Goal: Task Accomplishment & Management: Manage account settings

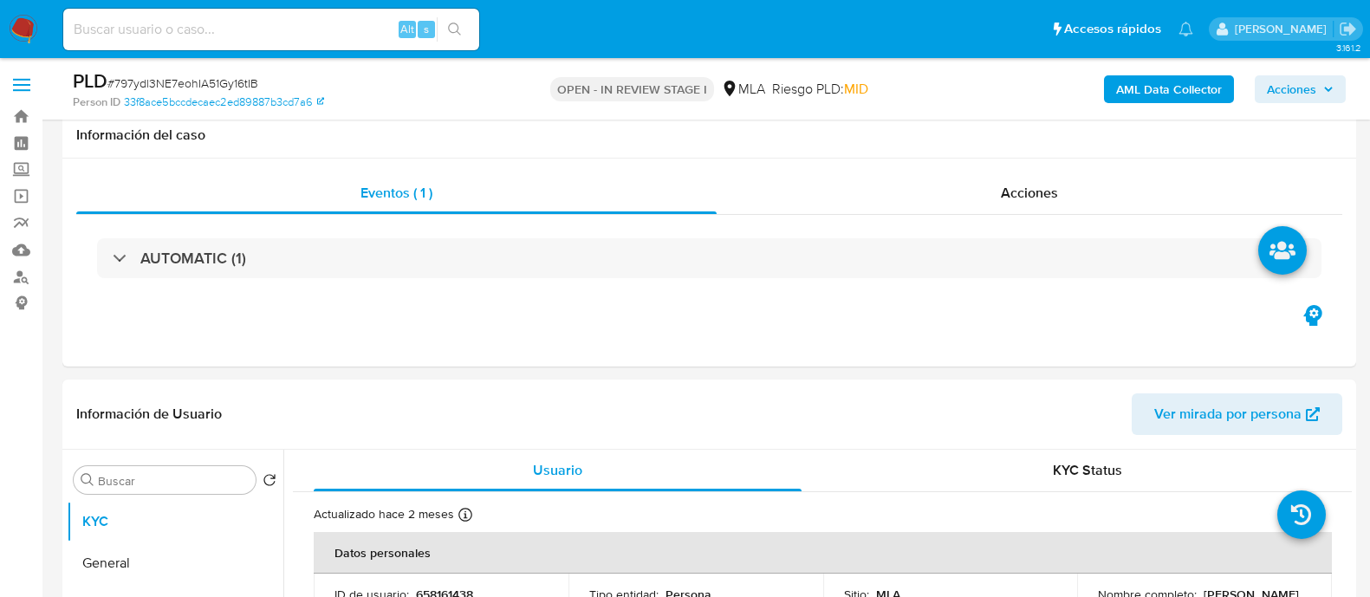
select select "10"
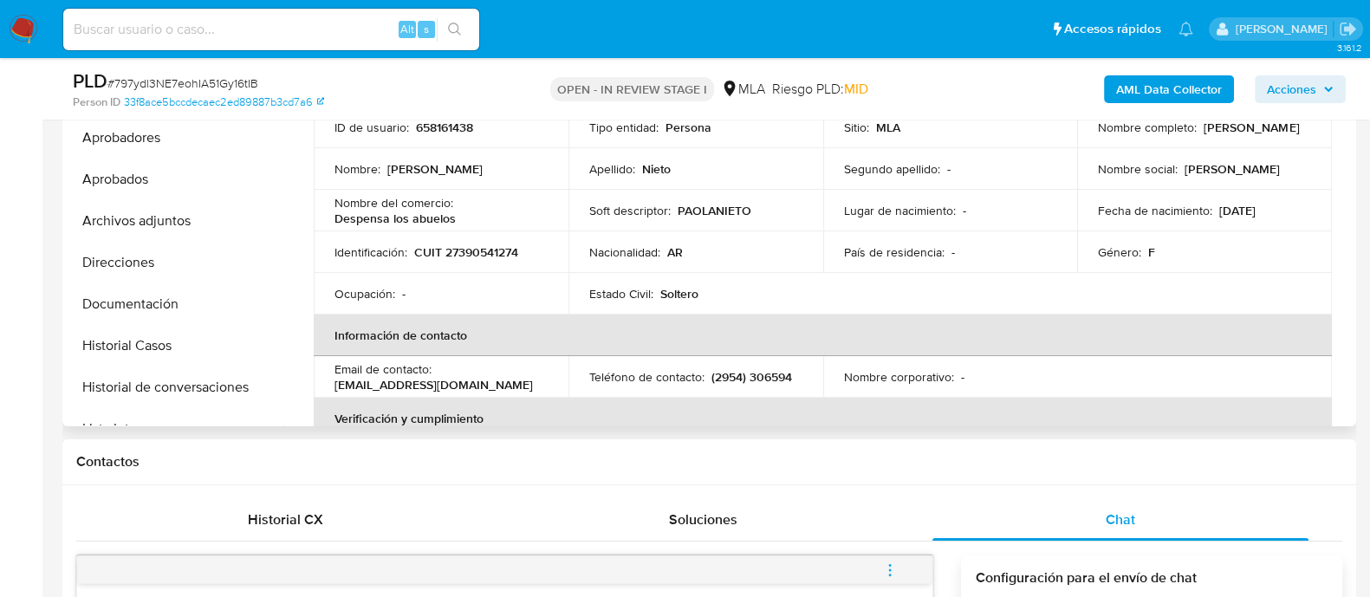
scroll to position [432, 0]
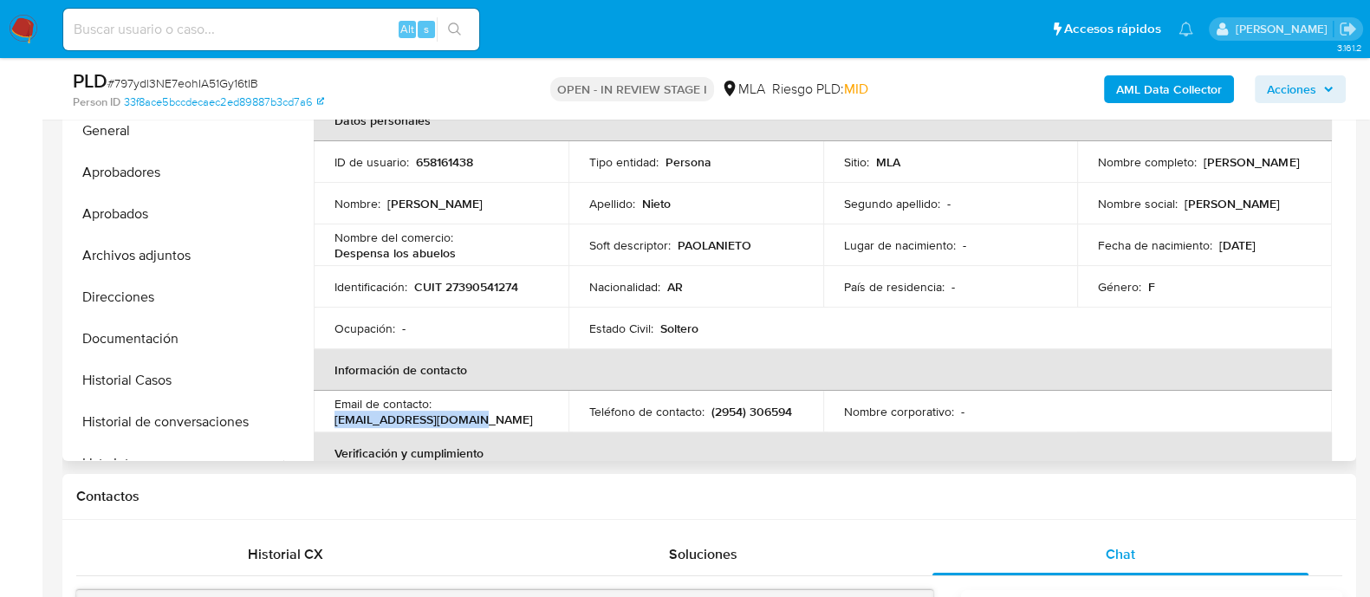
drag, startPoint x: 327, startPoint y: 426, endPoint x: 486, endPoint y: 425, distance: 159.4
click at [486, 425] on td "Email de contacto : paolaanieto1@gmail.com" at bounding box center [441, 412] width 255 height 42
copy p "paolaanieto1@gmail.com"
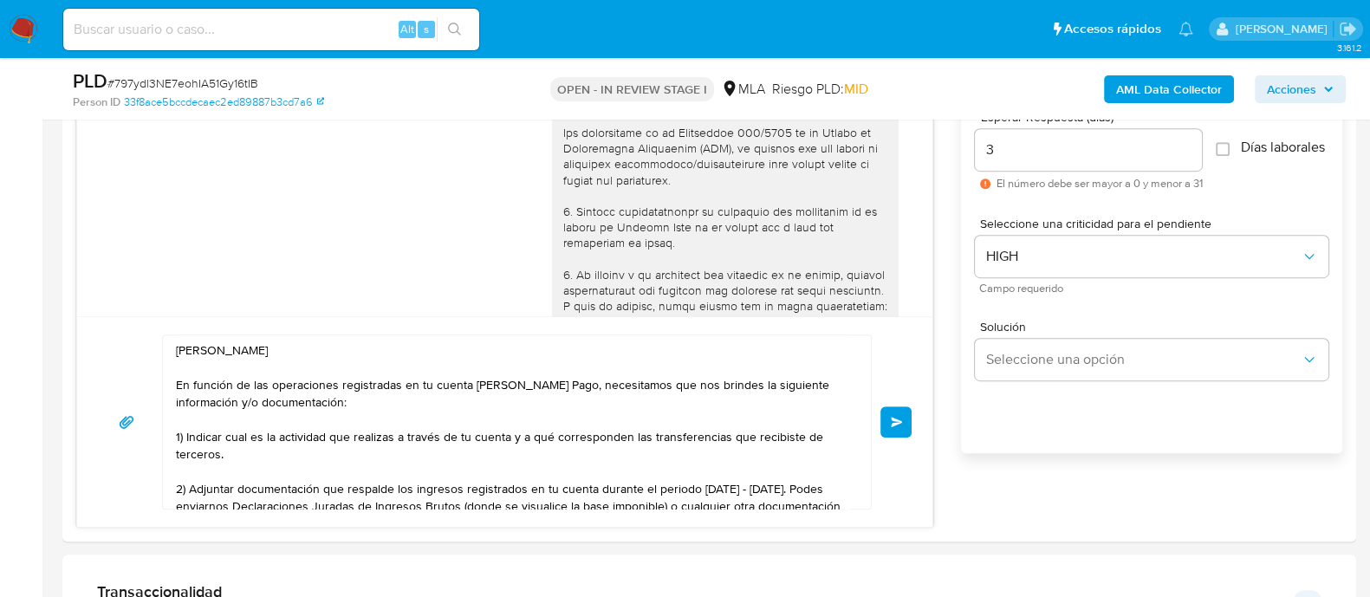
scroll to position [1083, 0]
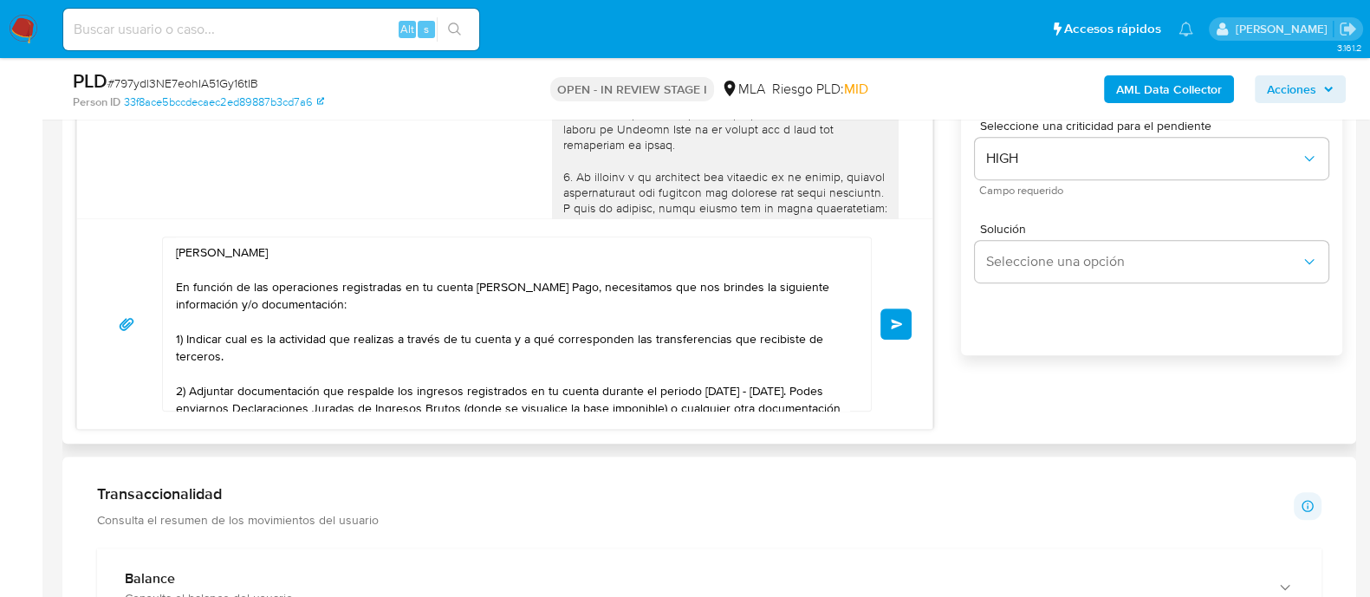
click at [885, 321] on button "Enviar" at bounding box center [895, 323] width 31 height 31
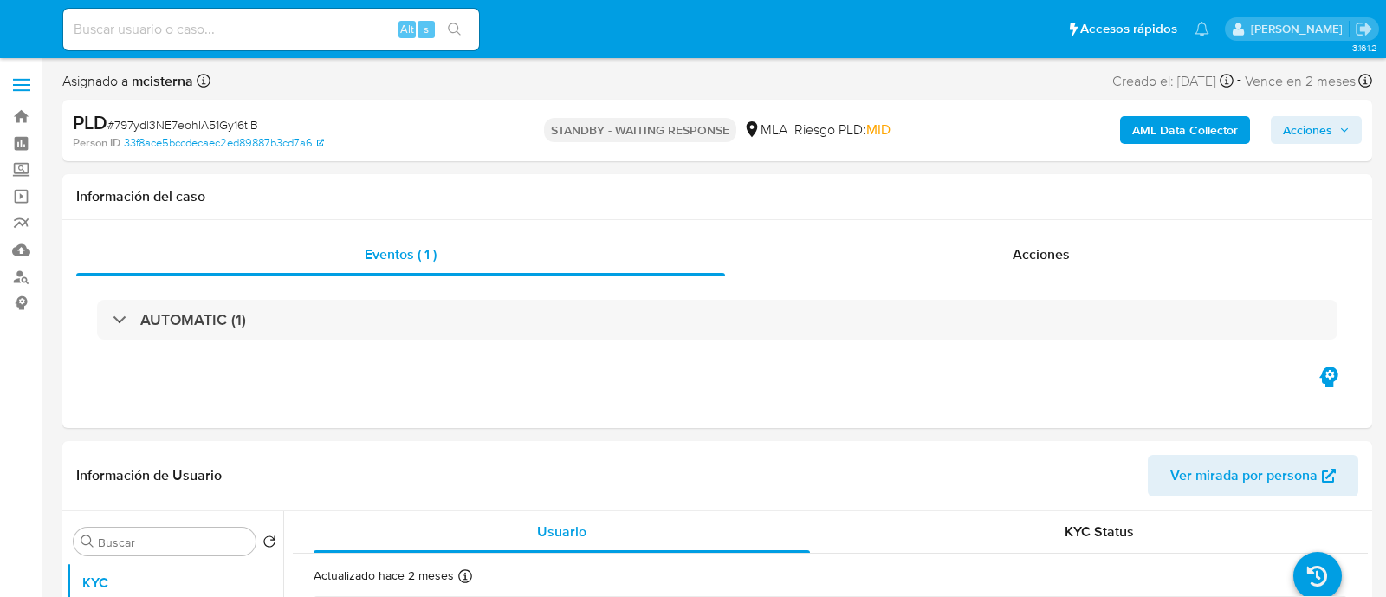
select select "10"
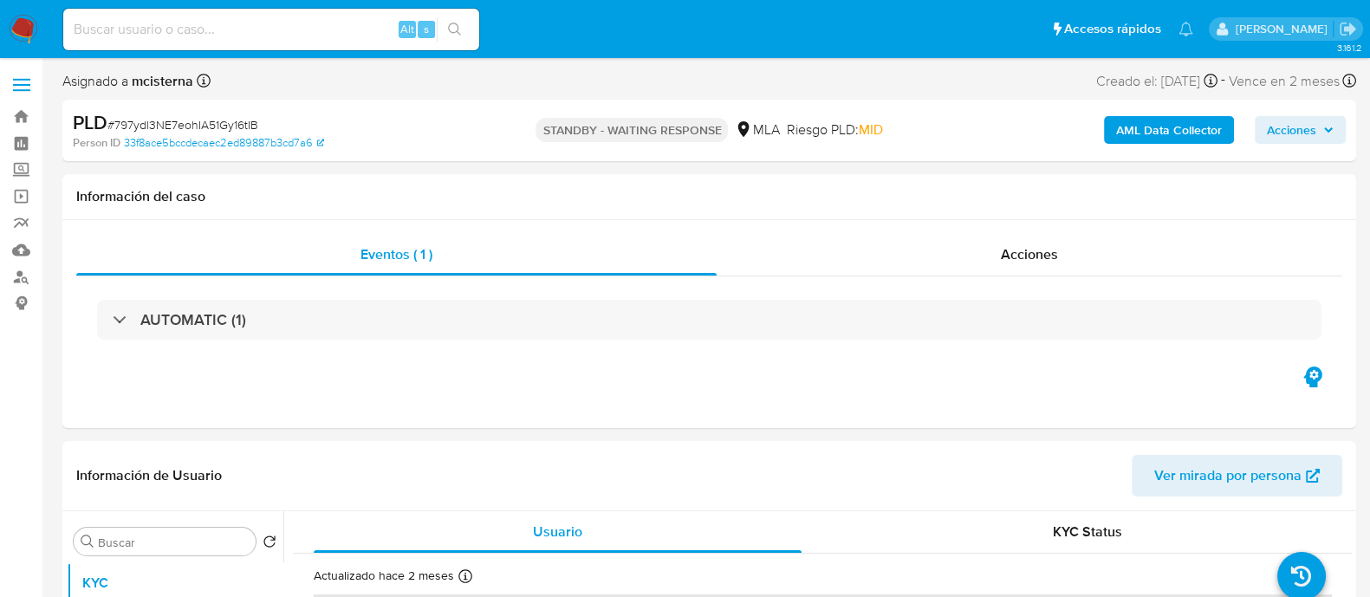
click at [332, 28] on input at bounding box center [271, 29] width 416 height 23
paste input "669905229"
type input "669905229"
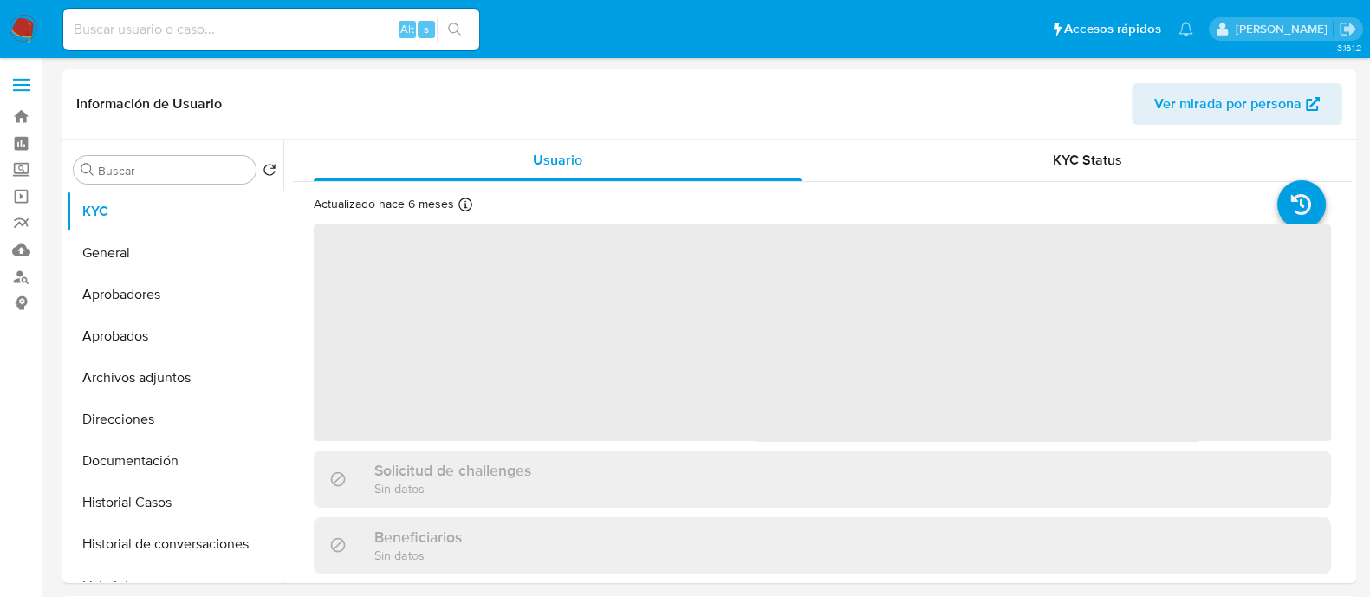
select select "10"
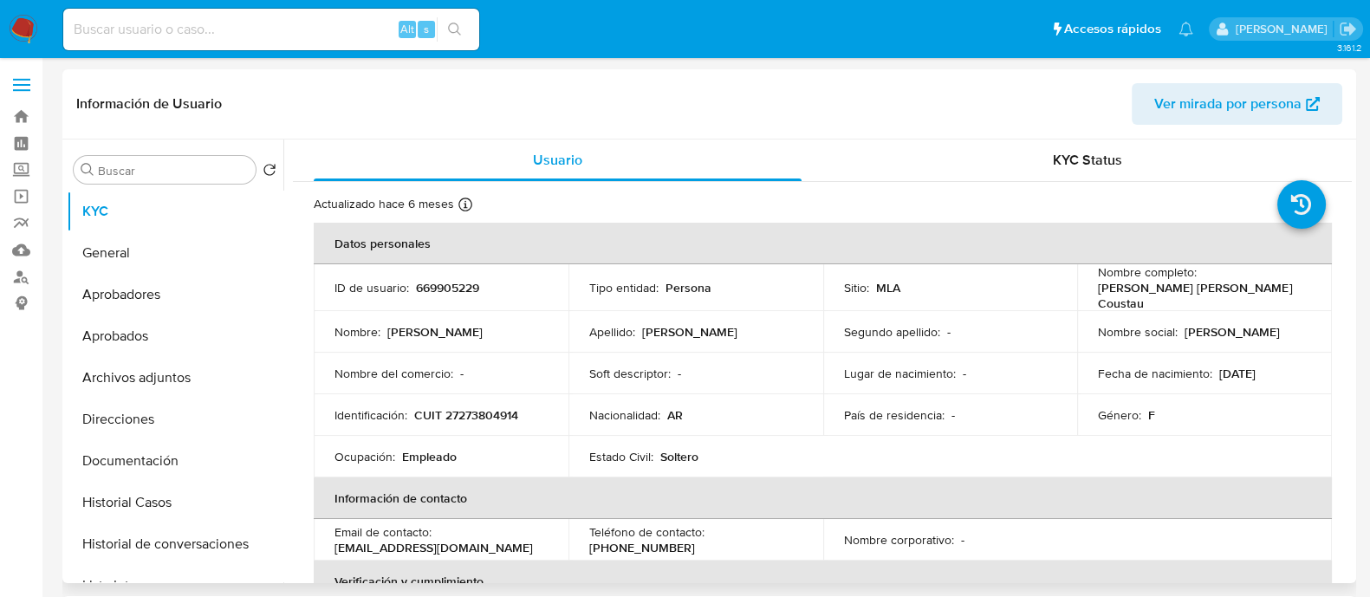
click at [491, 407] on p "CUIT 27273804914" at bounding box center [466, 415] width 104 height 16
copy p "CUIT"
click at [457, 410] on p "CUIT 27273804914" at bounding box center [466, 415] width 104 height 16
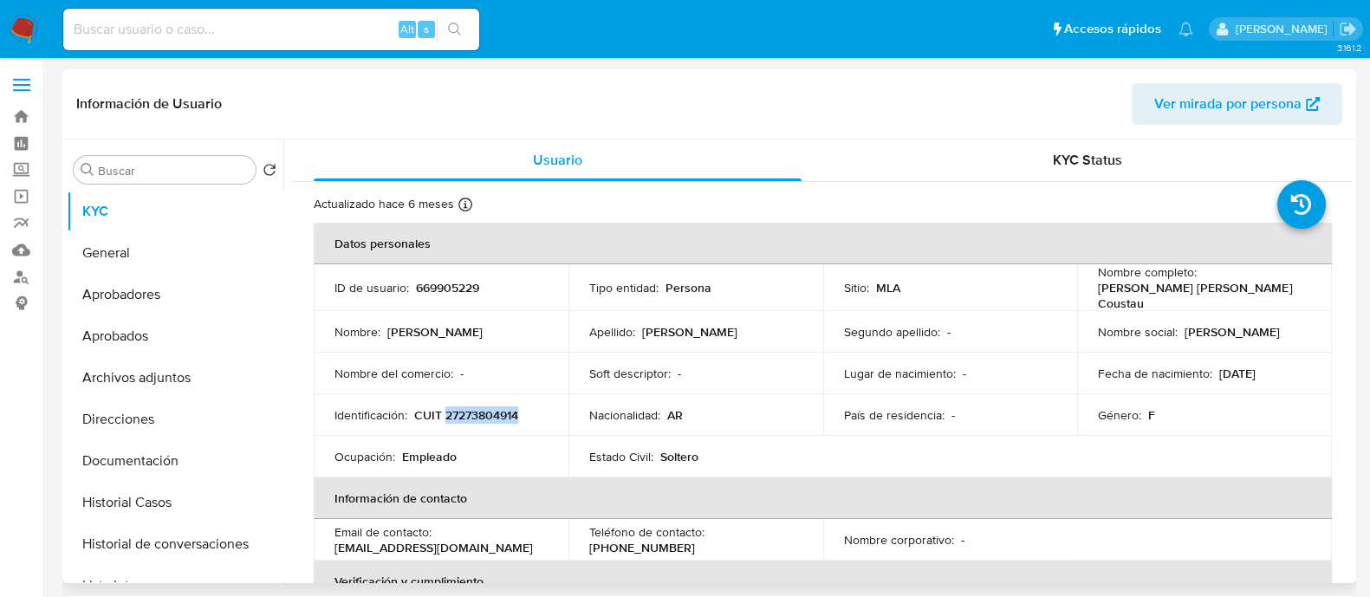
copy p "27273804914"
click at [194, 510] on button "Historial Casos" at bounding box center [168, 503] width 203 height 42
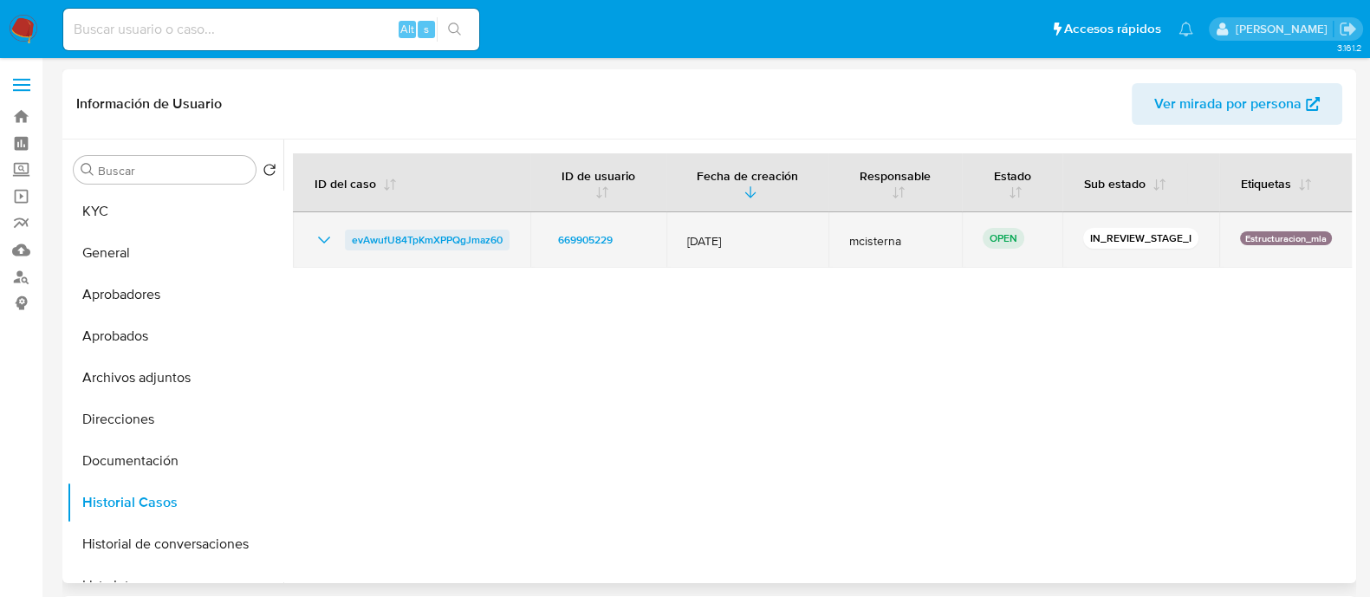
click at [496, 235] on span "evAwufU84TpKmXPPQgJmaz60" at bounding box center [427, 240] width 151 height 21
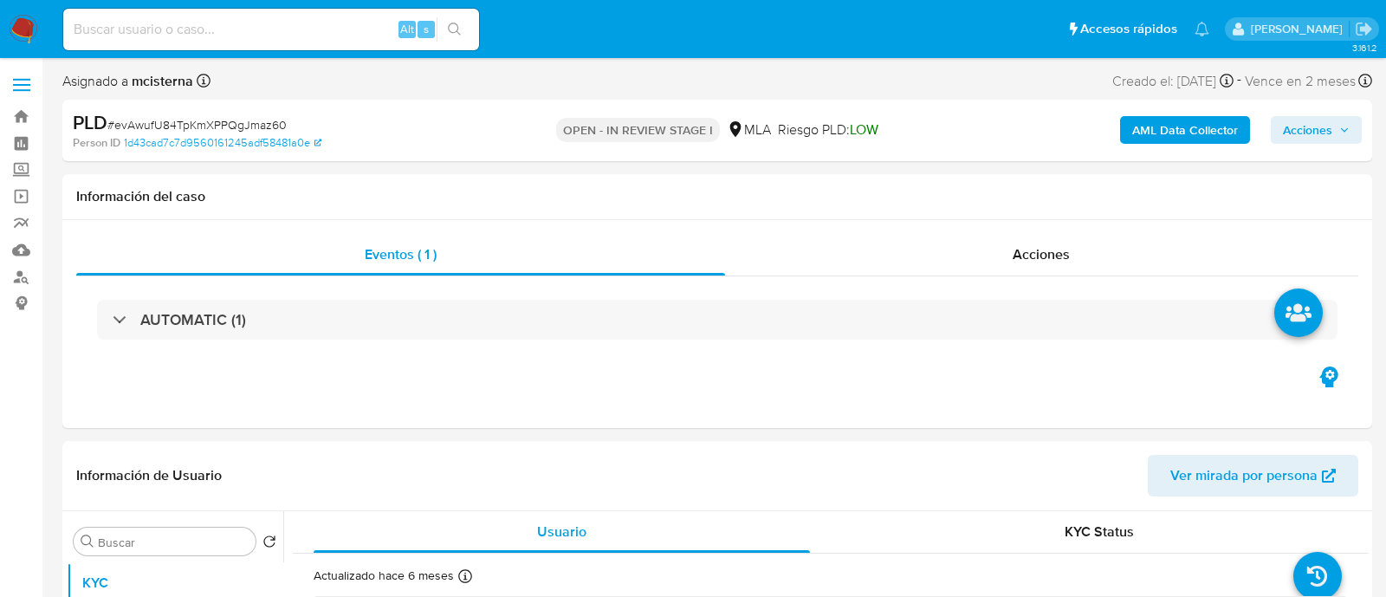
select select "10"
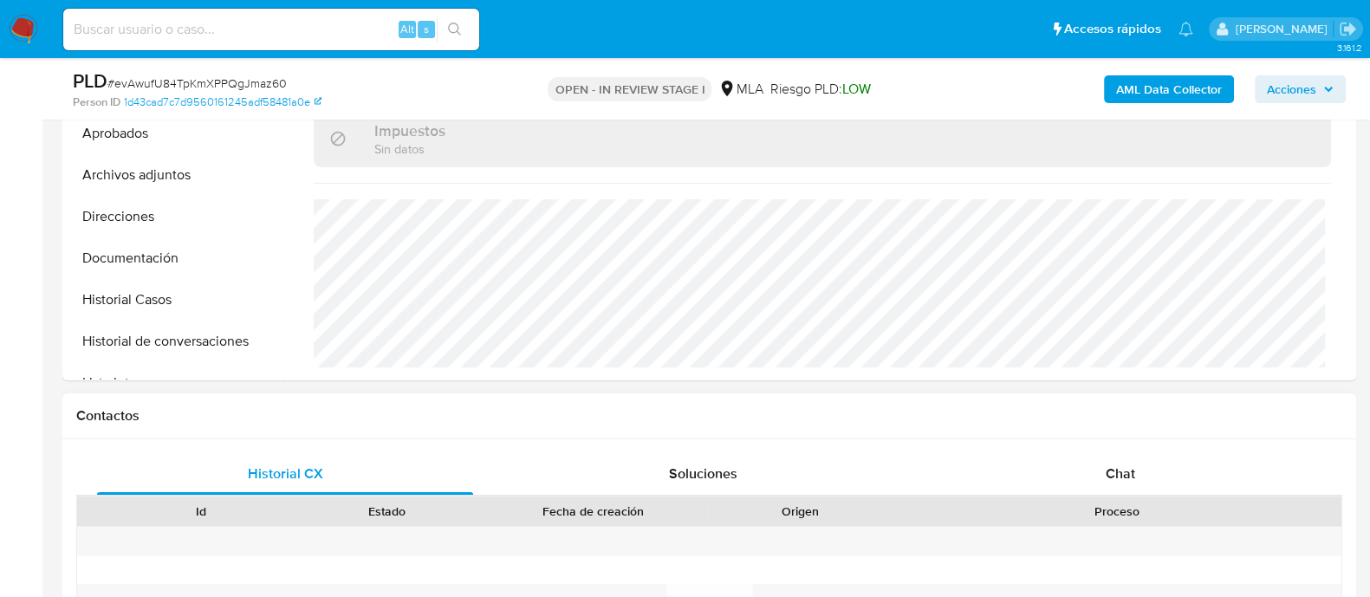
scroll to position [650, 0]
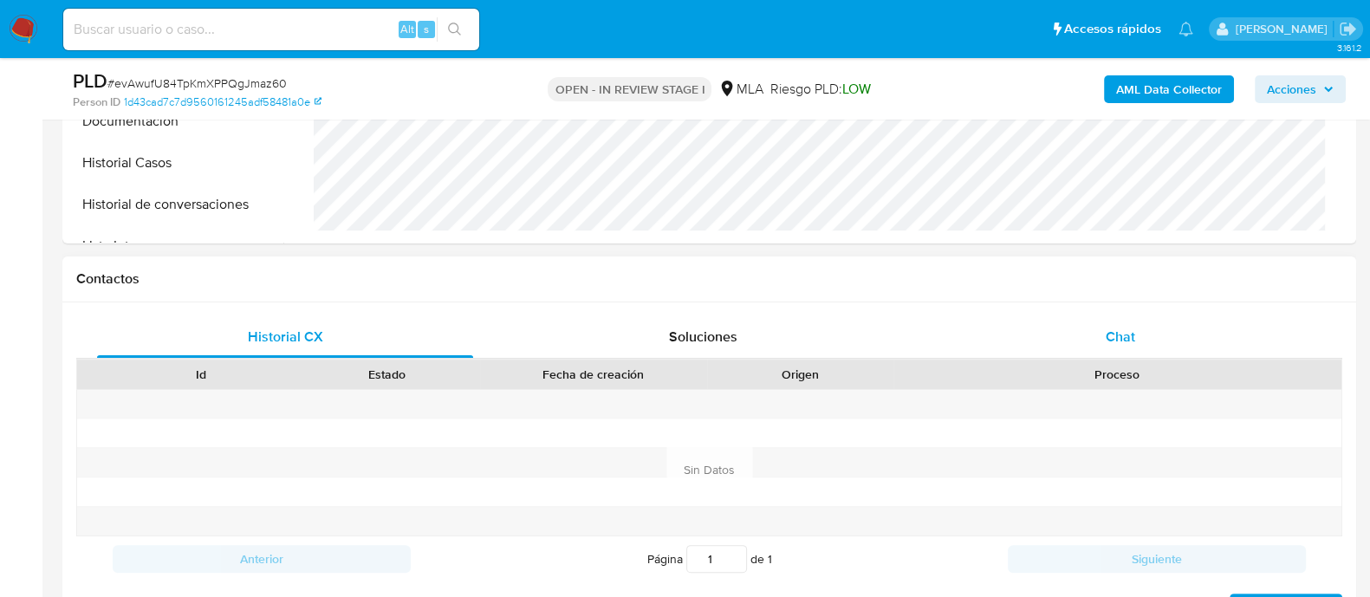
click at [1113, 333] on span "Chat" at bounding box center [1120, 337] width 29 height 20
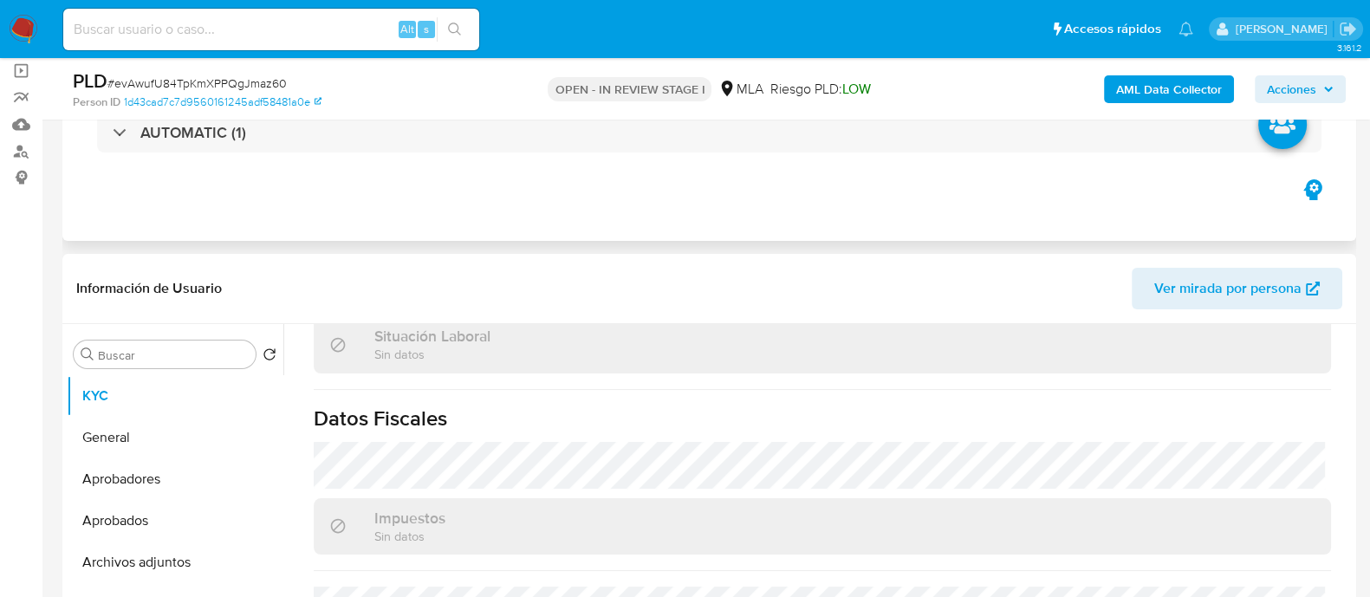
scroll to position [0, 0]
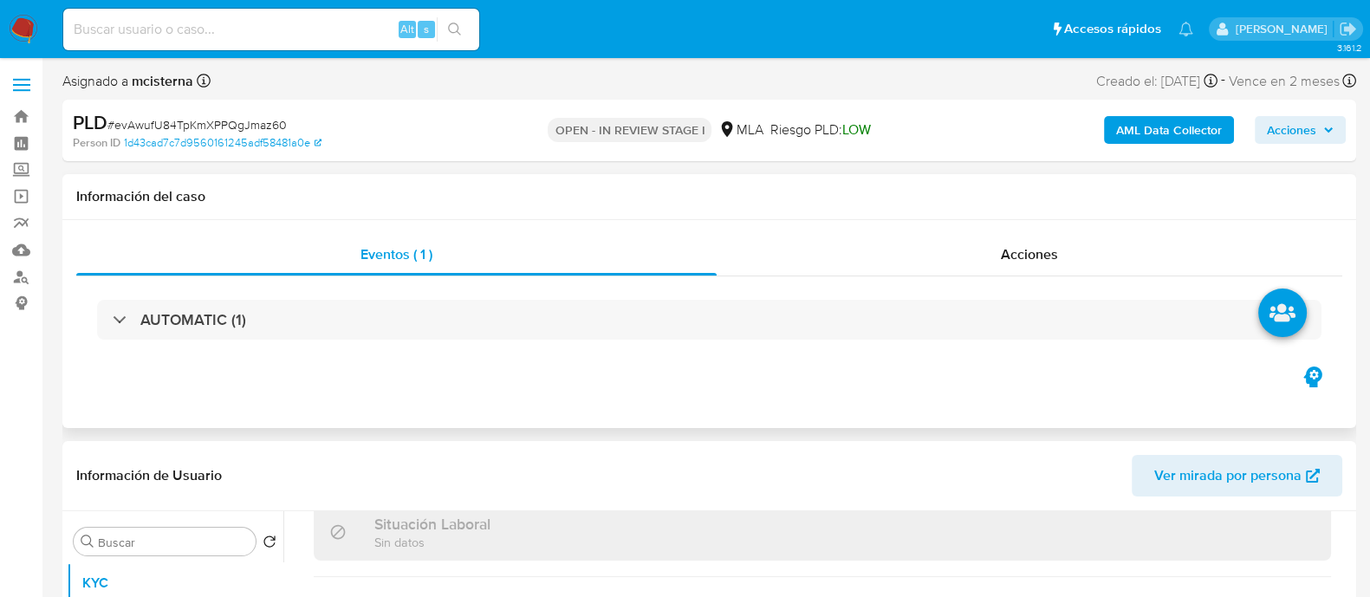
click at [363, 342] on div "AUTOMATIC (1)" at bounding box center [709, 319] width 1266 height 87
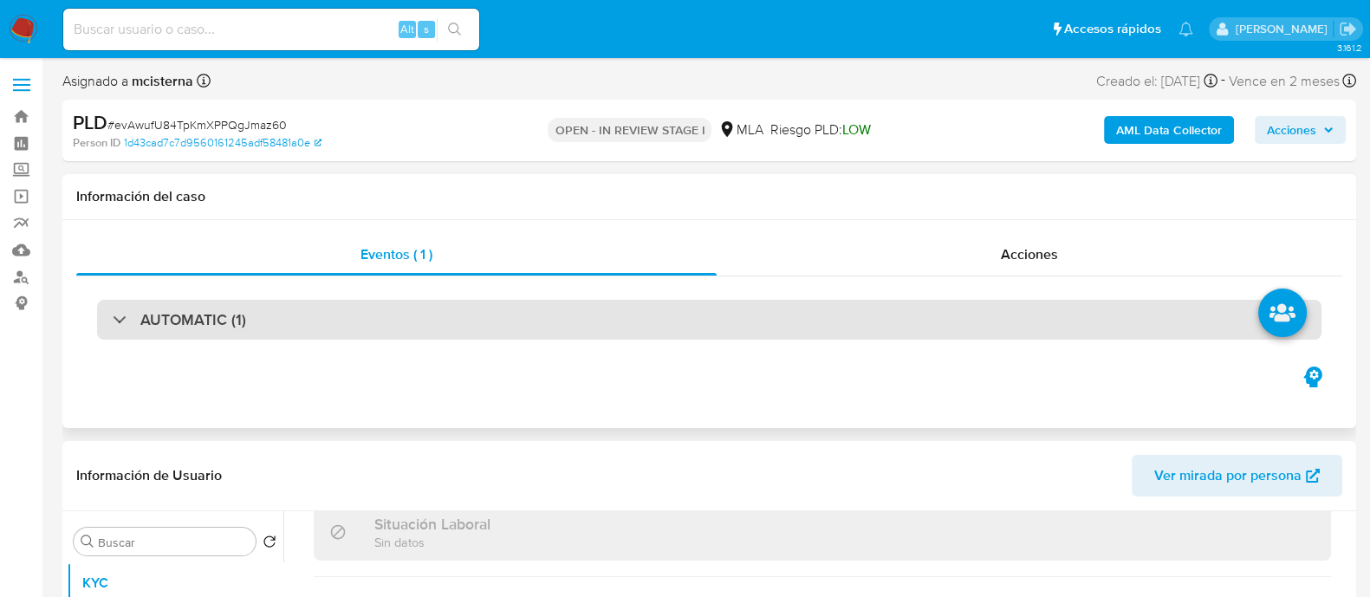
click at [356, 318] on div "AUTOMATIC (1)" at bounding box center [709, 320] width 1224 height 40
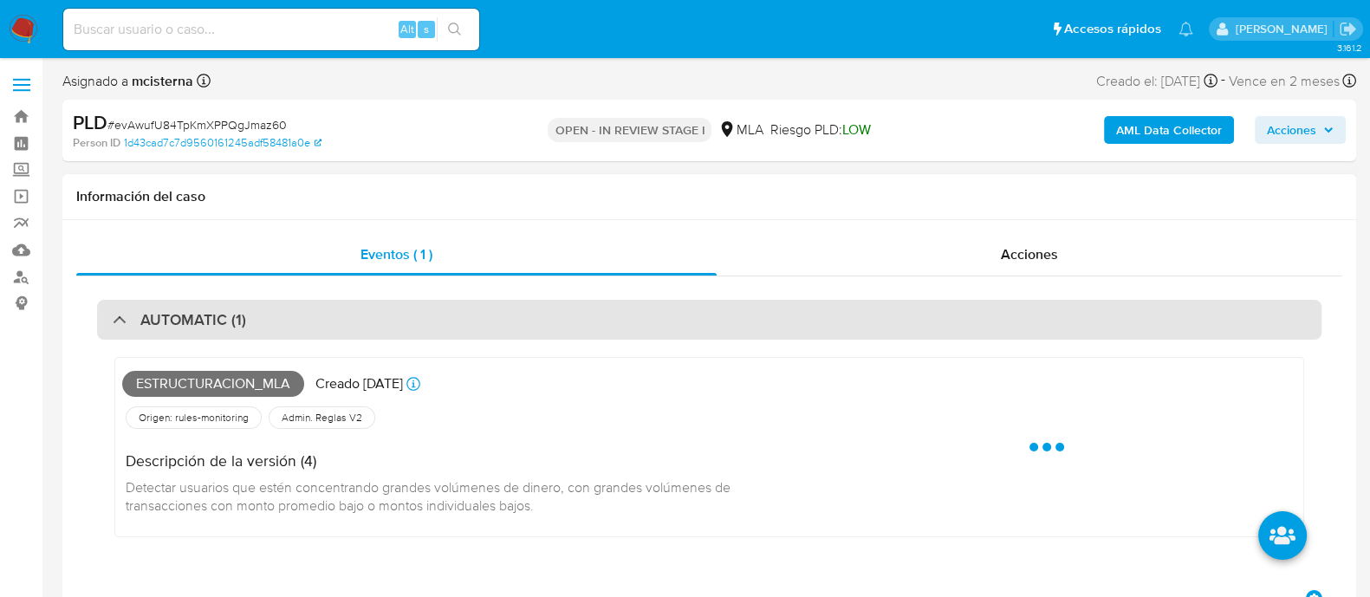
click at [350, 322] on div "AUTOMATIC (1)" at bounding box center [709, 320] width 1224 height 40
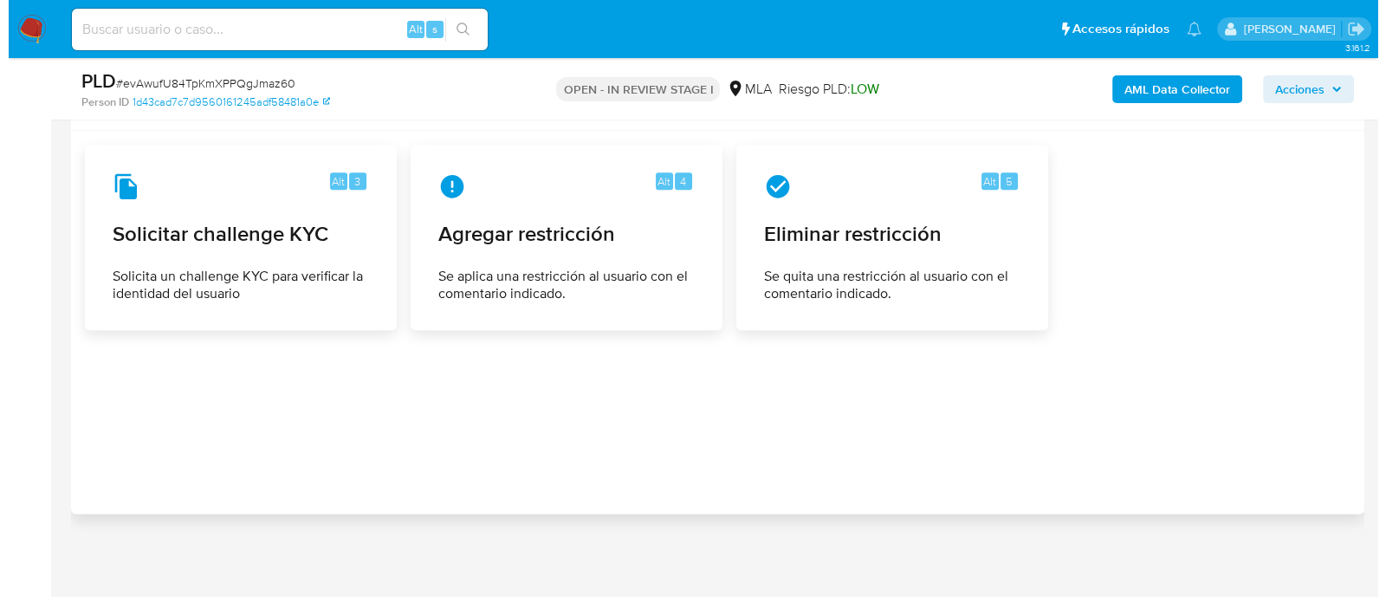
scroll to position [2741, 0]
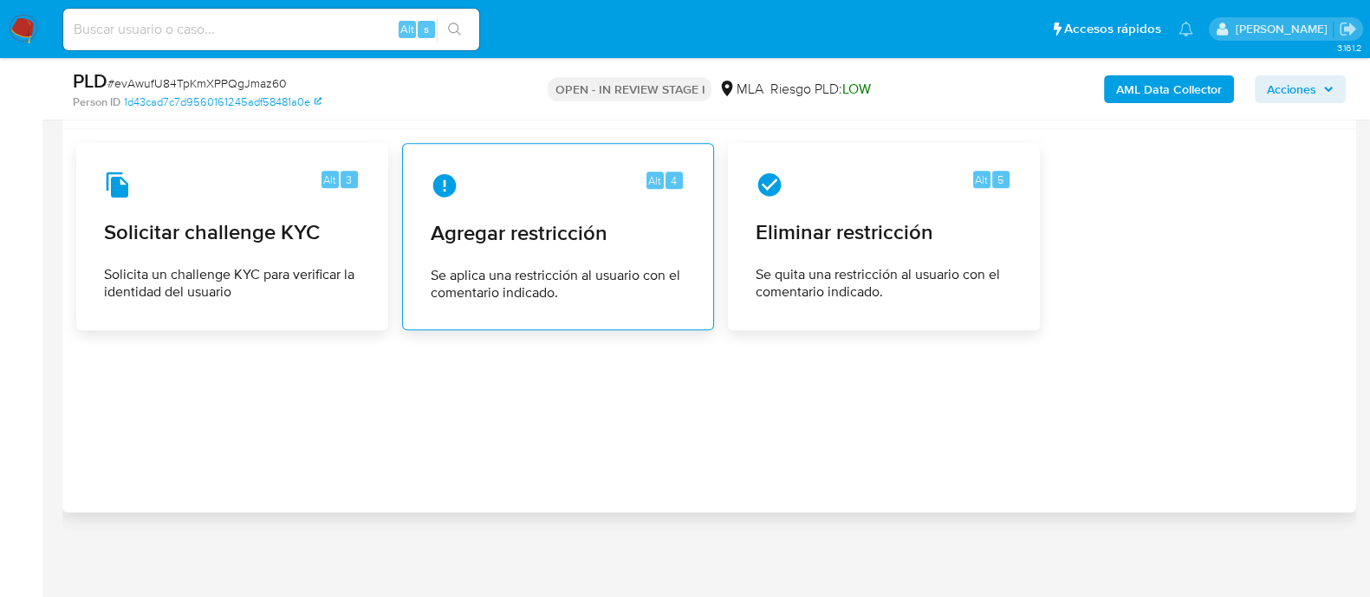
click at [482, 267] on span "Se aplica una restricción al usuario con el comentario indicado." at bounding box center [558, 284] width 255 height 35
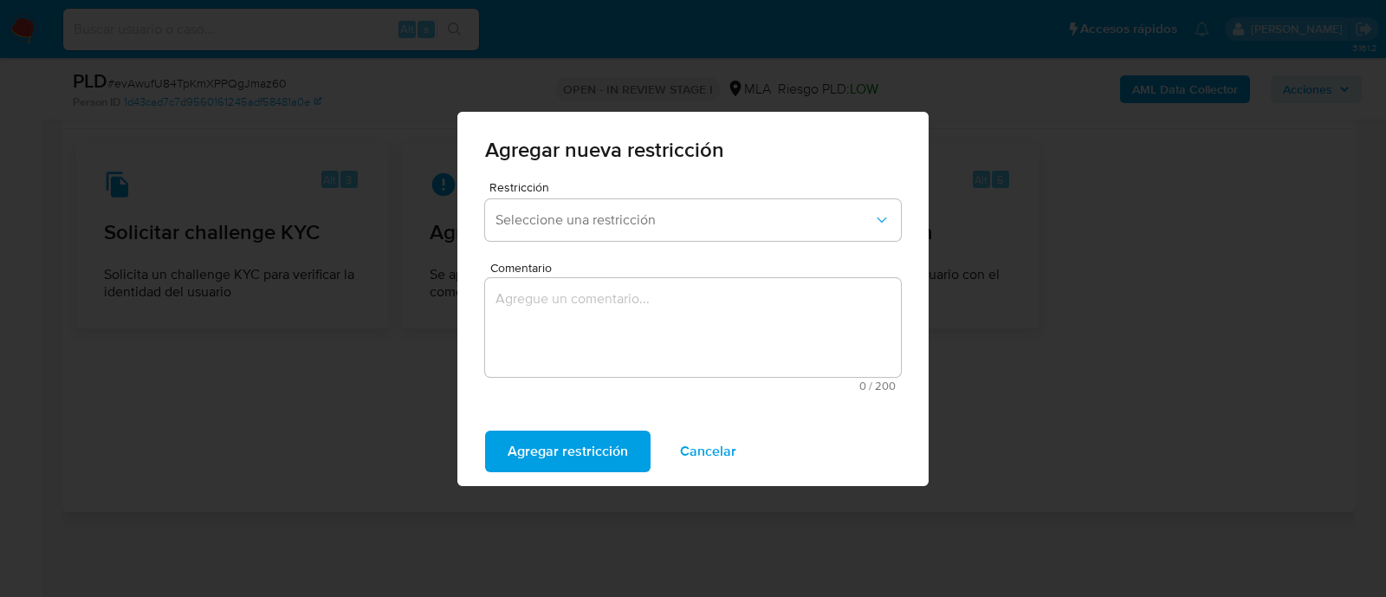
click at [545, 197] on div "Restricción Seleccione una restricción" at bounding box center [693, 214] width 416 height 67
click at [550, 217] on span "Seleccione una restricción" at bounding box center [685, 219] width 378 height 17
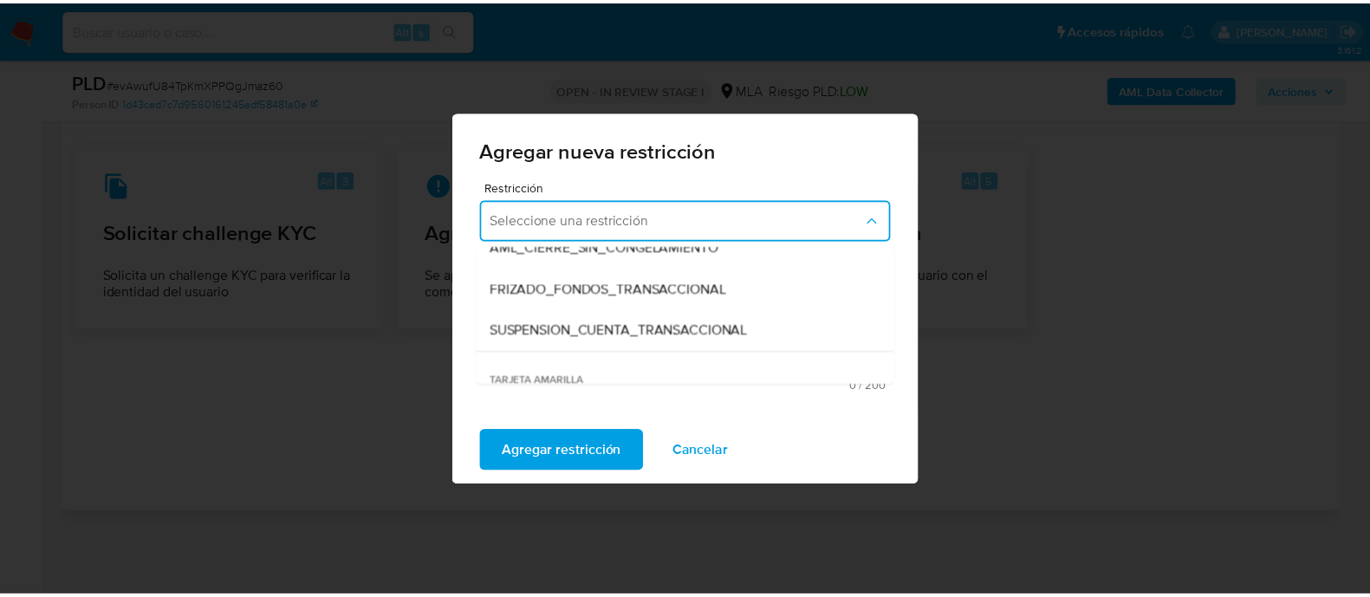
scroll to position [216, 0]
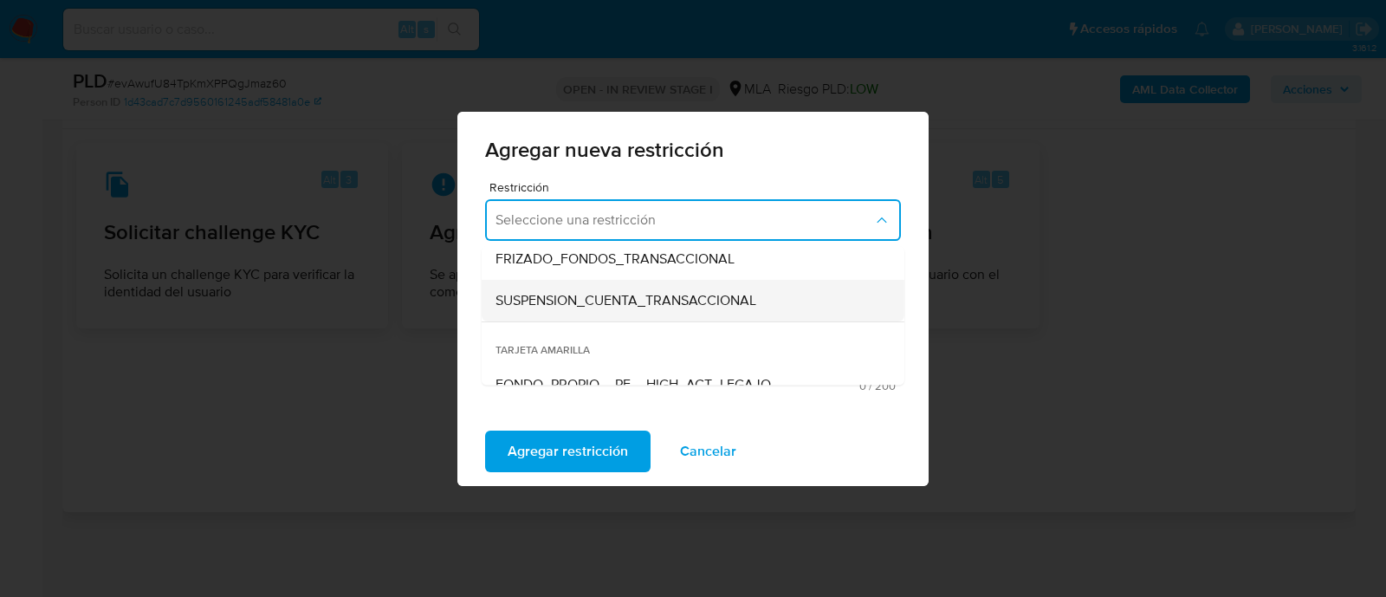
click at [602, 308] on span "SUSPENSION_CUENTA_TRANSACCIONAL" at bounding box center [626, 300] width 261 height 17
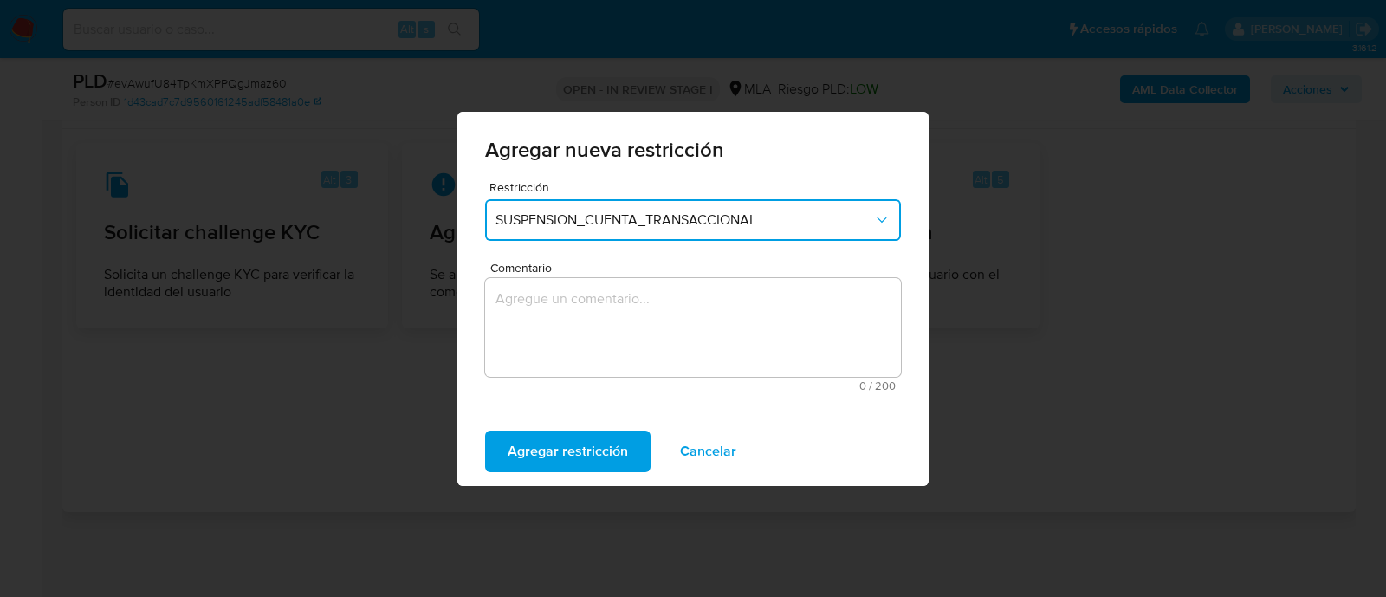
click at [633, 316] on textarea "Comentario" at bounding box center [693, 327] width 416 height 99
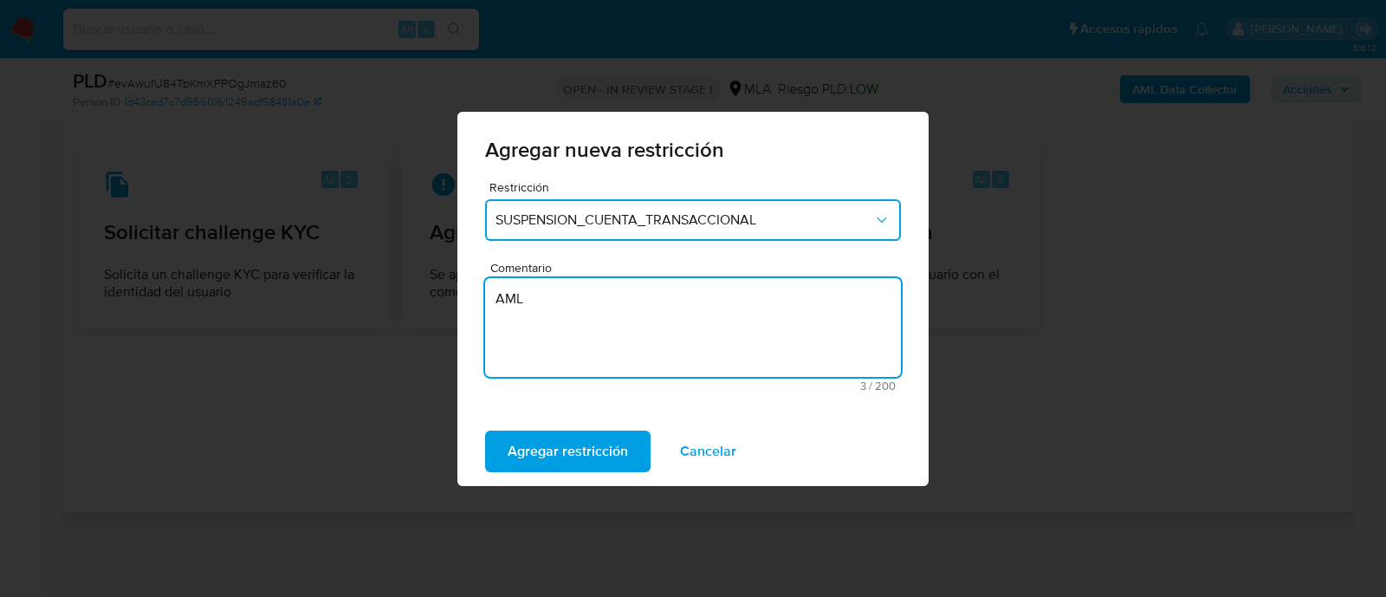
type textarea "AML"
click at [555, 475] on div "Agregar restricción Cancelar" at bounding box center [692, 451] width 471 height 69
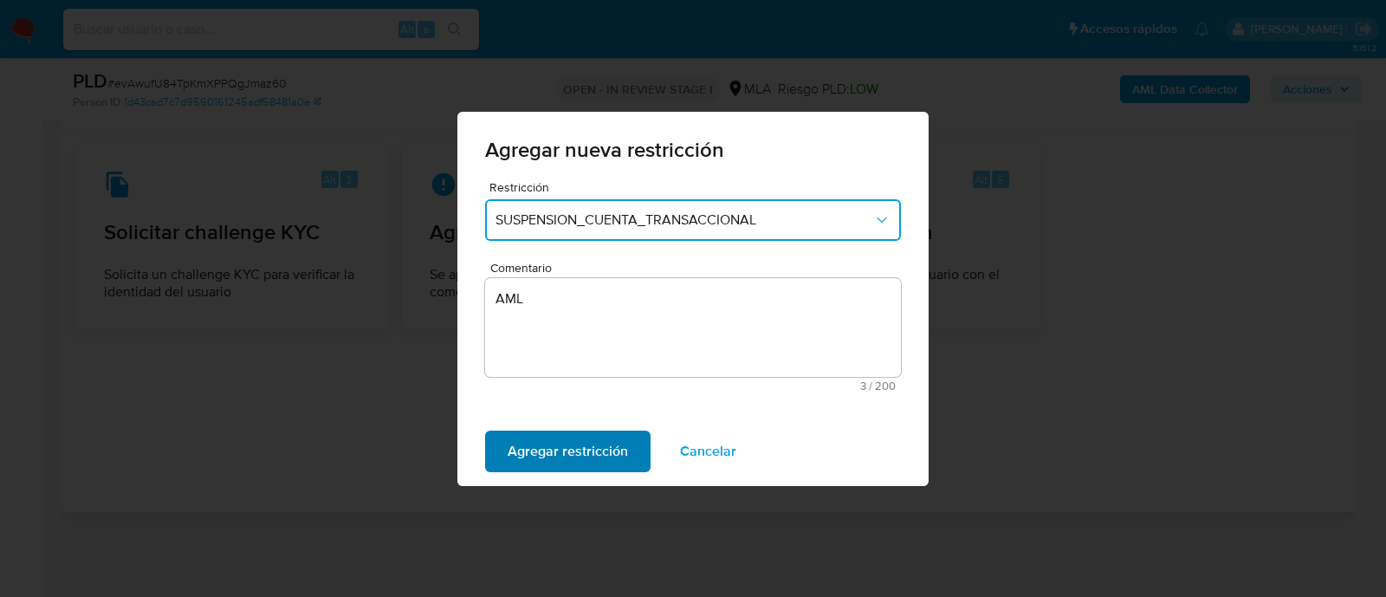
click at [520, 459] on span "Agregar restricción" at bounding box center [568, 451] width 120 height 38
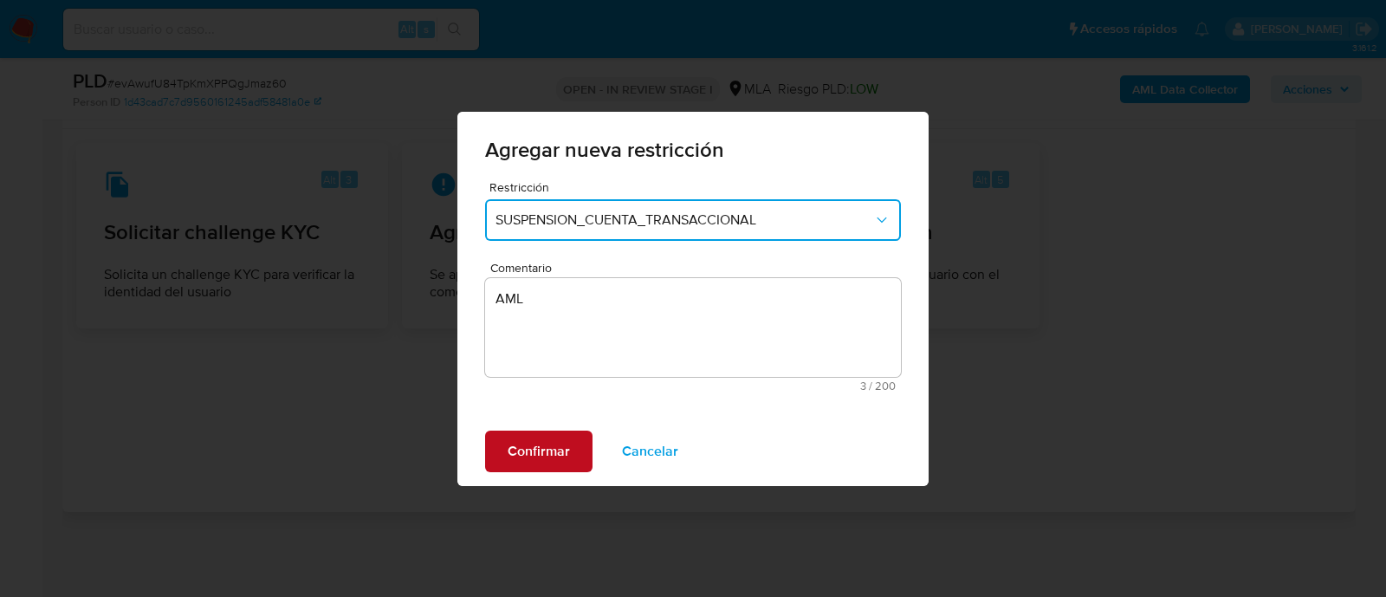
click at [519, 455] on span "Confirmar" at bounding box center [539, 451] width 62 height 38
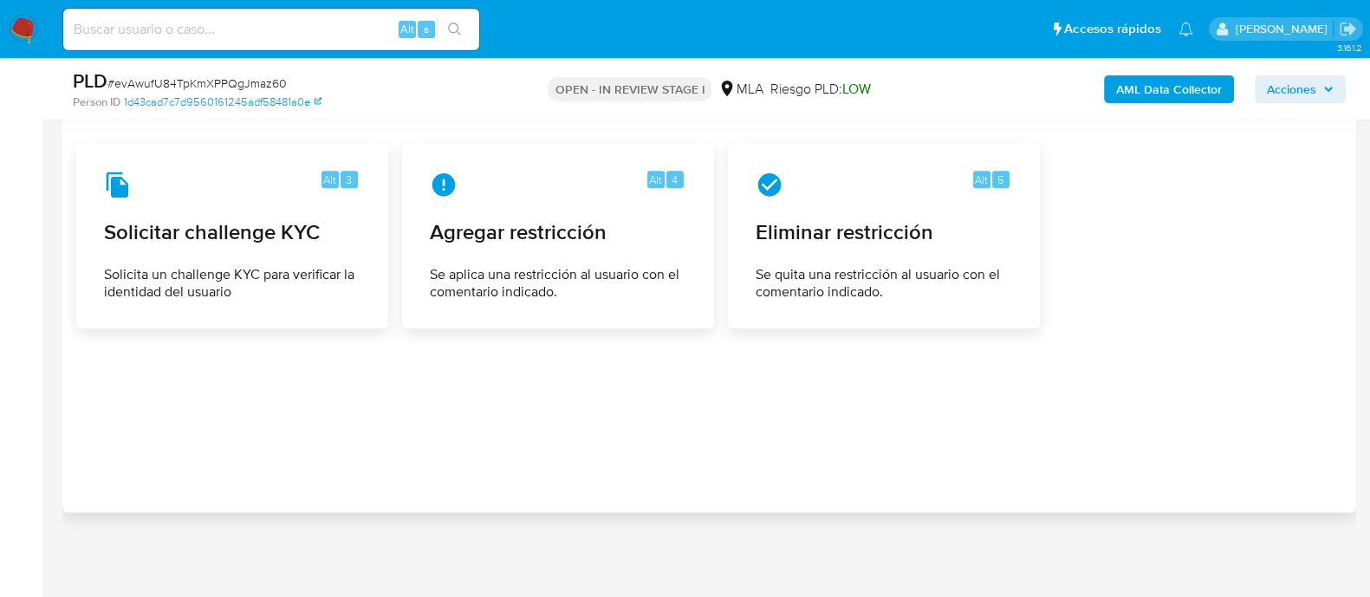
click at [325, 35] on input at bounding box center [271, 29] width 416 height 23
paste input "818955319"
type input "818955319"
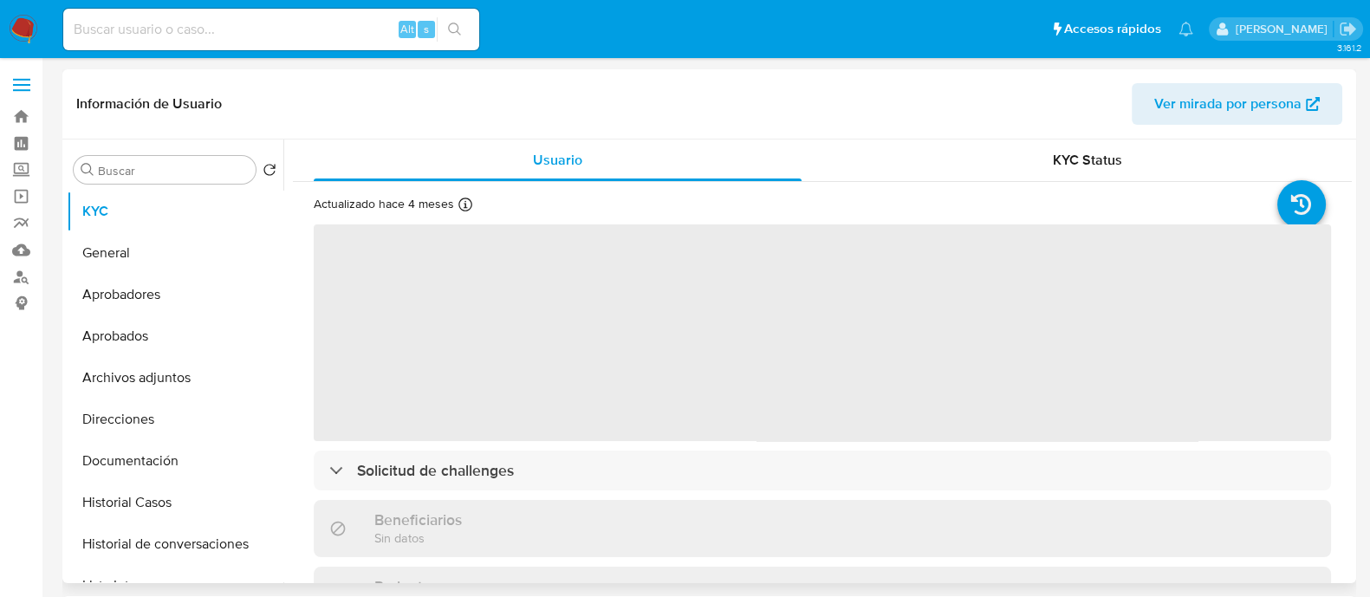
select select "10"
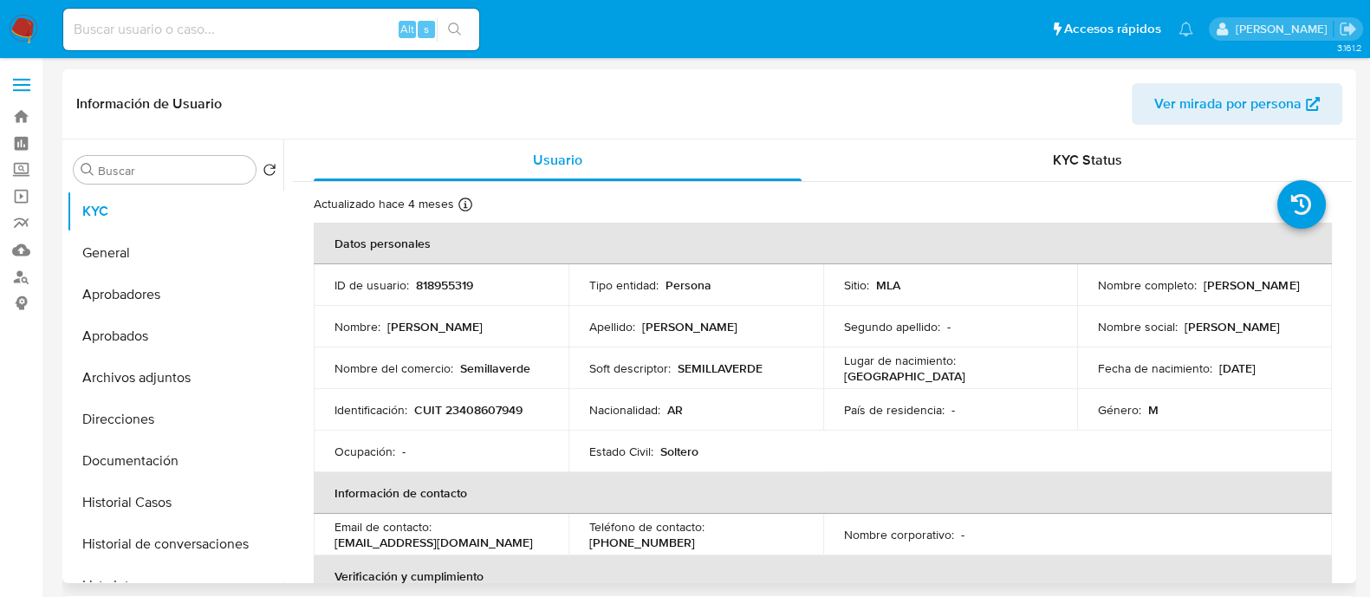
click at [501, 409] on p "CUIT 23408607949" at bounding box center [468, 410] width 108 height 16
copy p "23408607949"
click at [191, 491] on button "Historial Casos" at bounding box center [168, 503] width 203 height 42
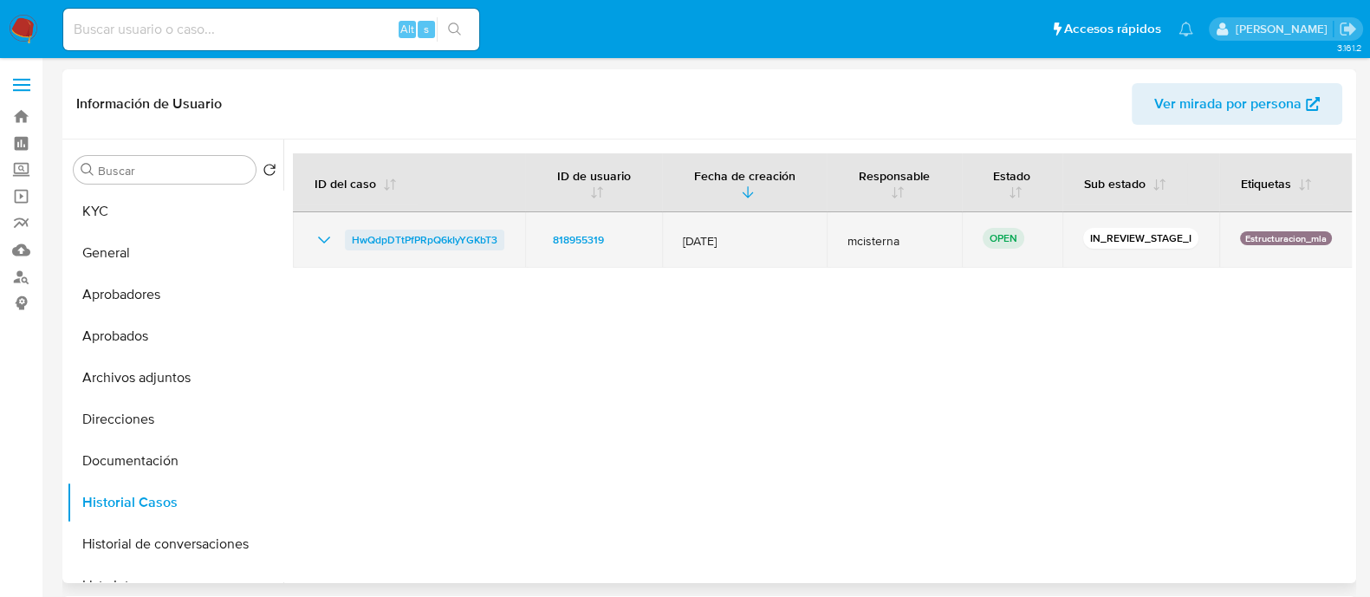
click at [473, 235] on span "HwQdpDTtPfPRpQ6kIyYGKbT3" at bounding box center [425, 240] width 146 height 21
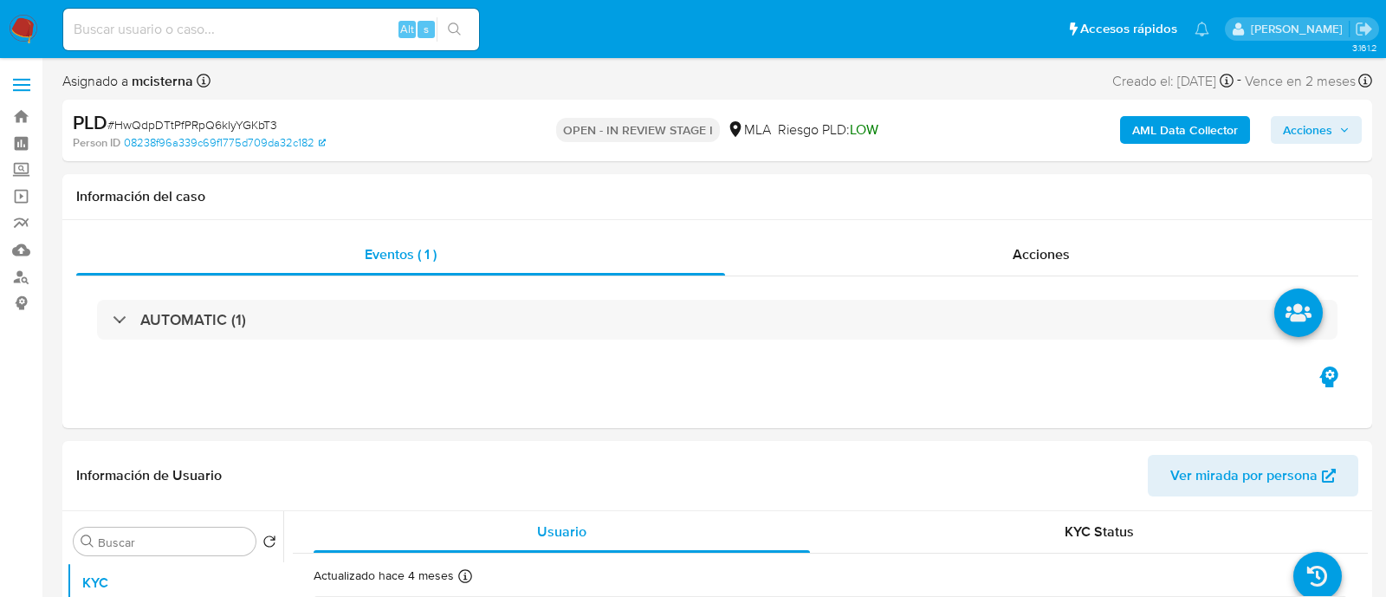
select select "10"
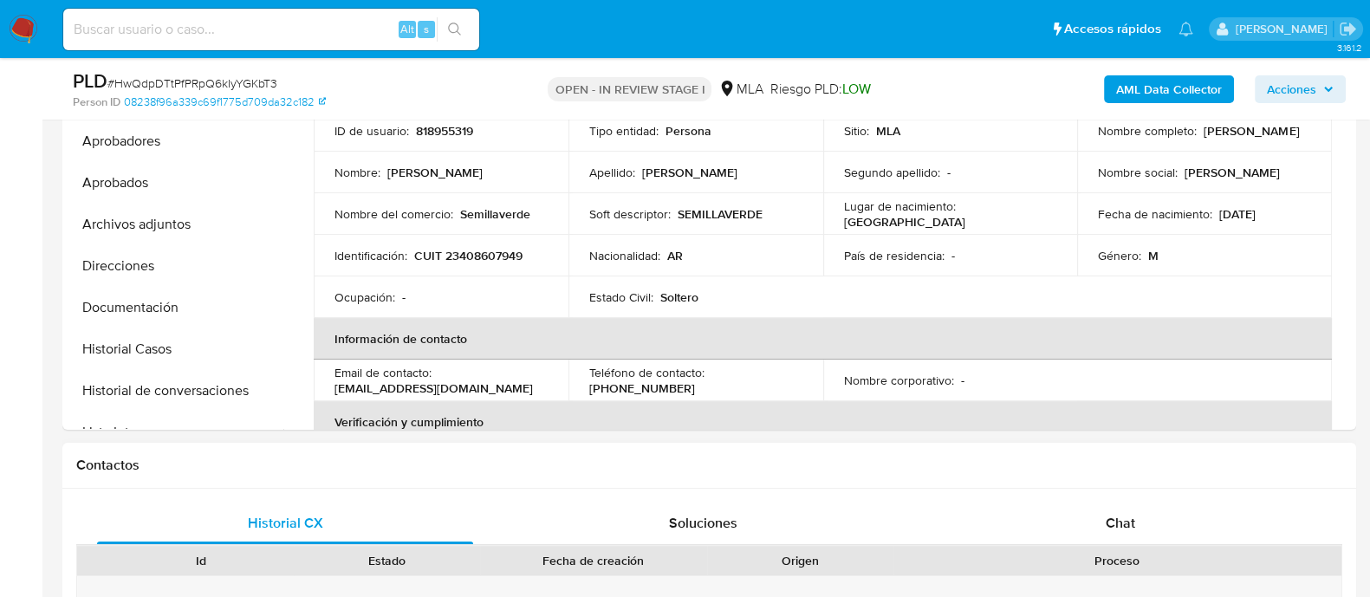
scroll to position [432, 0]
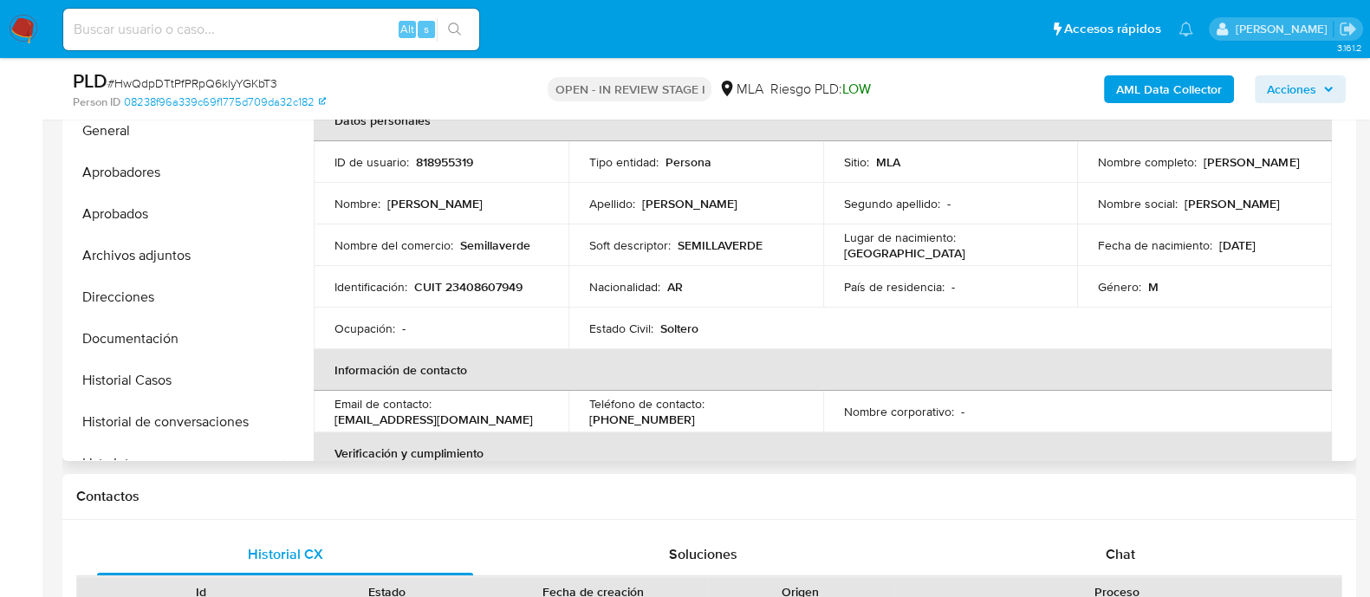
click at [484, 288] on p "CUIT 23408607949" at bounding box center [468, 287] width 108 height 16
copy p "23408607949"
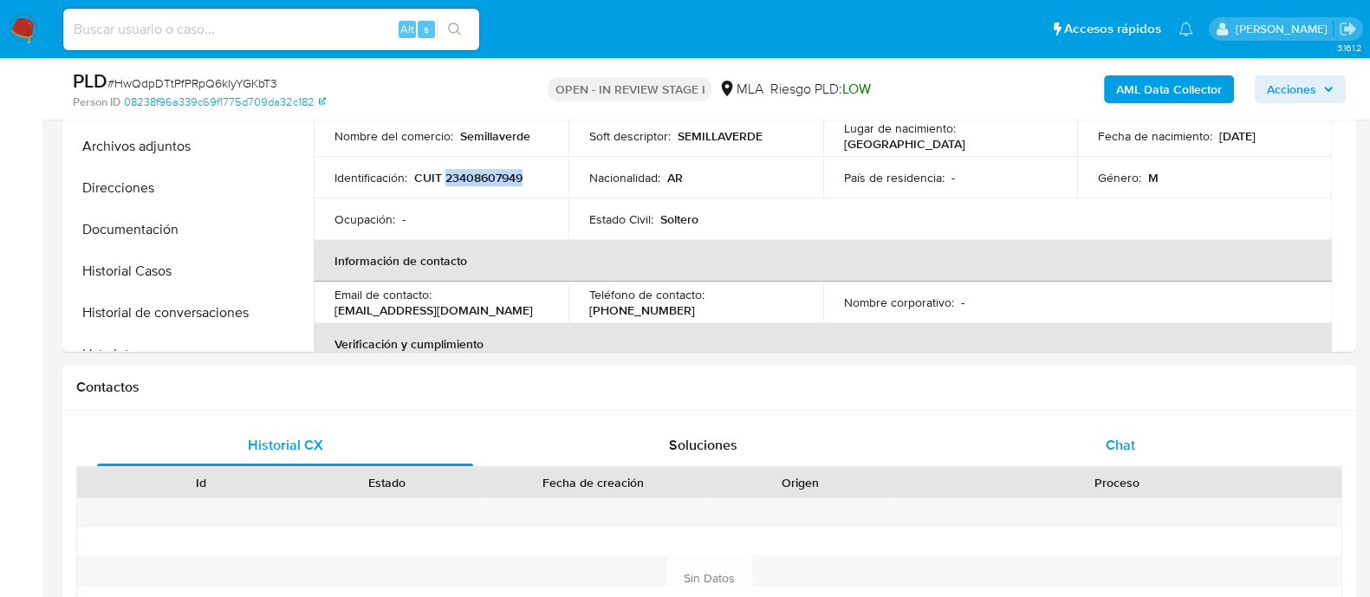
click at [1129, 452] on span "Chat" at bounding box center [1120, 445] width 29 height 20
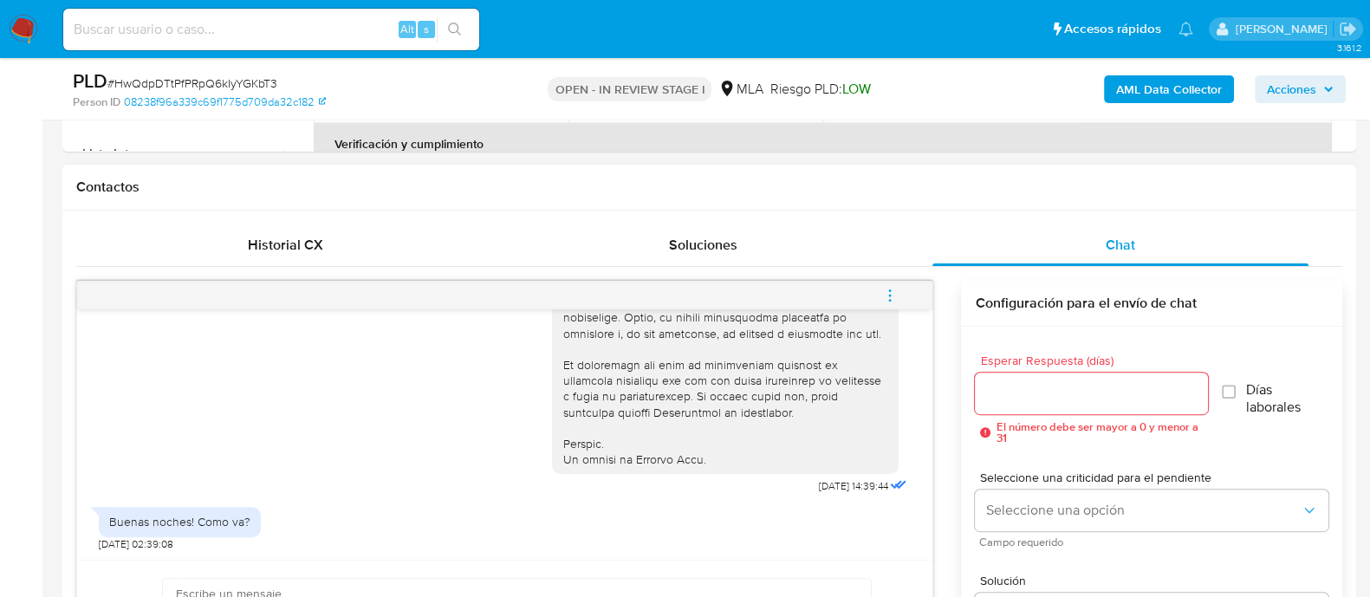
scroll to position [975, 0]
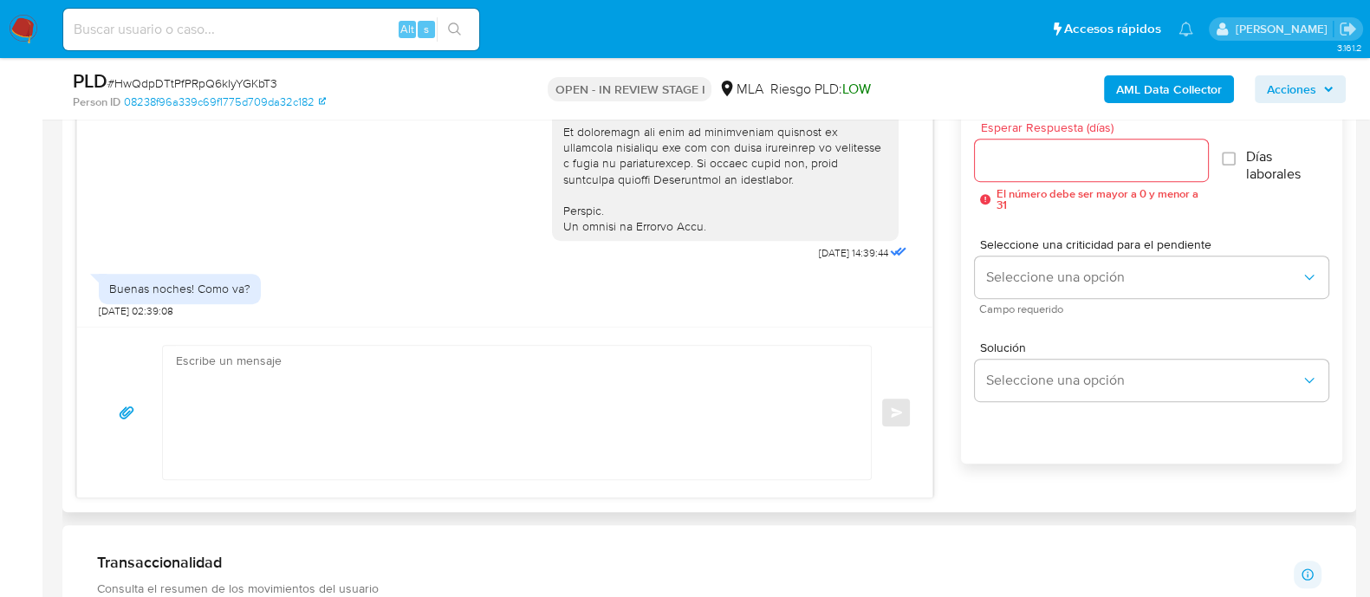
click at [523, 413] on textarea at bounding box center [512, 412] width 673 height 133
paste textarea "Hola Roberto Leopoldo Huenchuman En función de las operaciones registradas en t…"
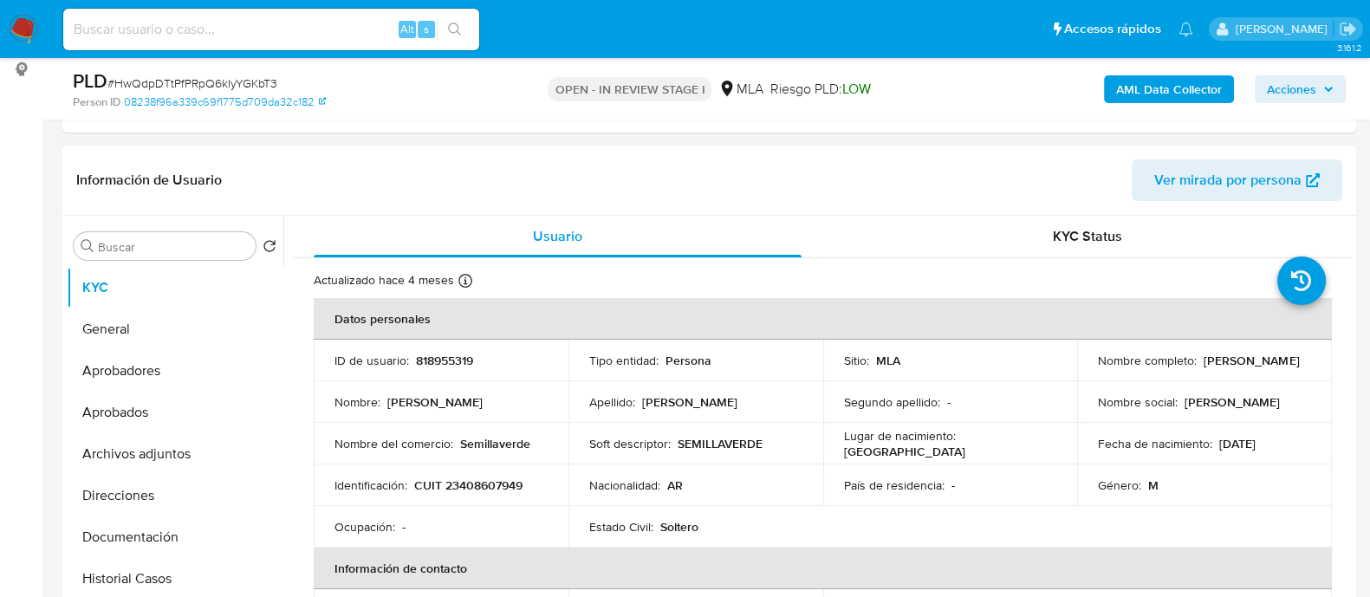
scroll to position [216, 0]
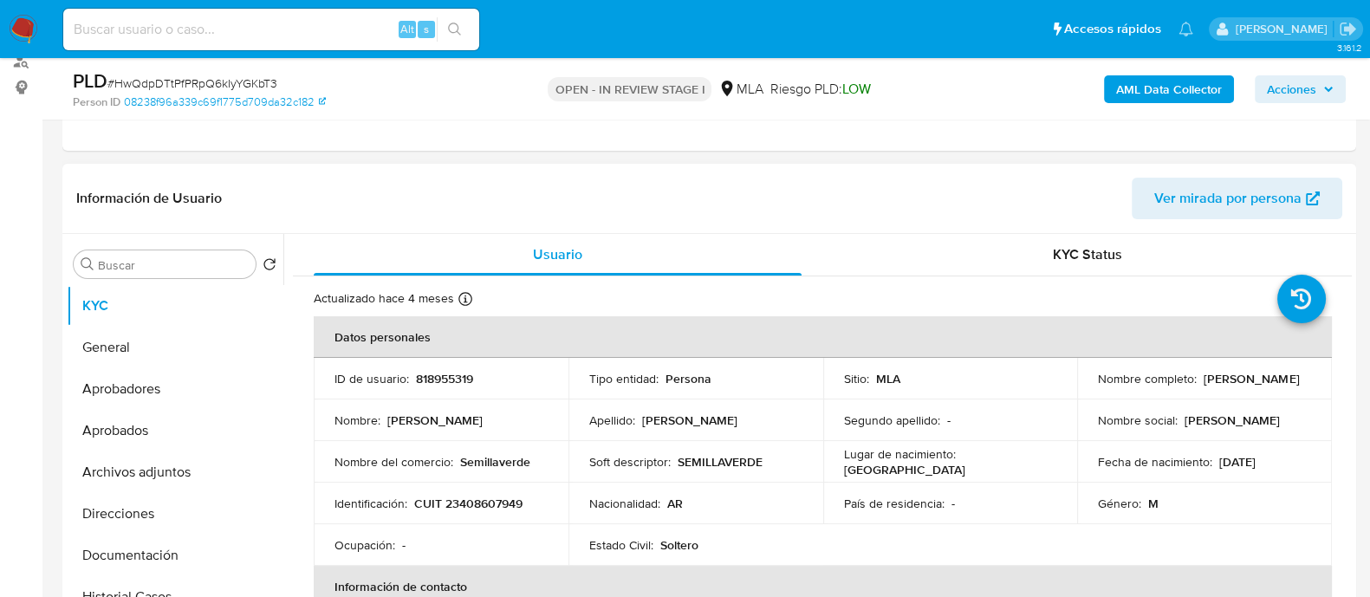
drag, startPoint x: 1094, startPoint y: 387, endPoint x: 1291, endPoint y: 387, distance: 196.7
click at [1292, 386] on div "Nombre completo : Sergio David Giordano" at bounding box center [1204, 379] width 213 height 16
copy p "Sergio David Giordano"
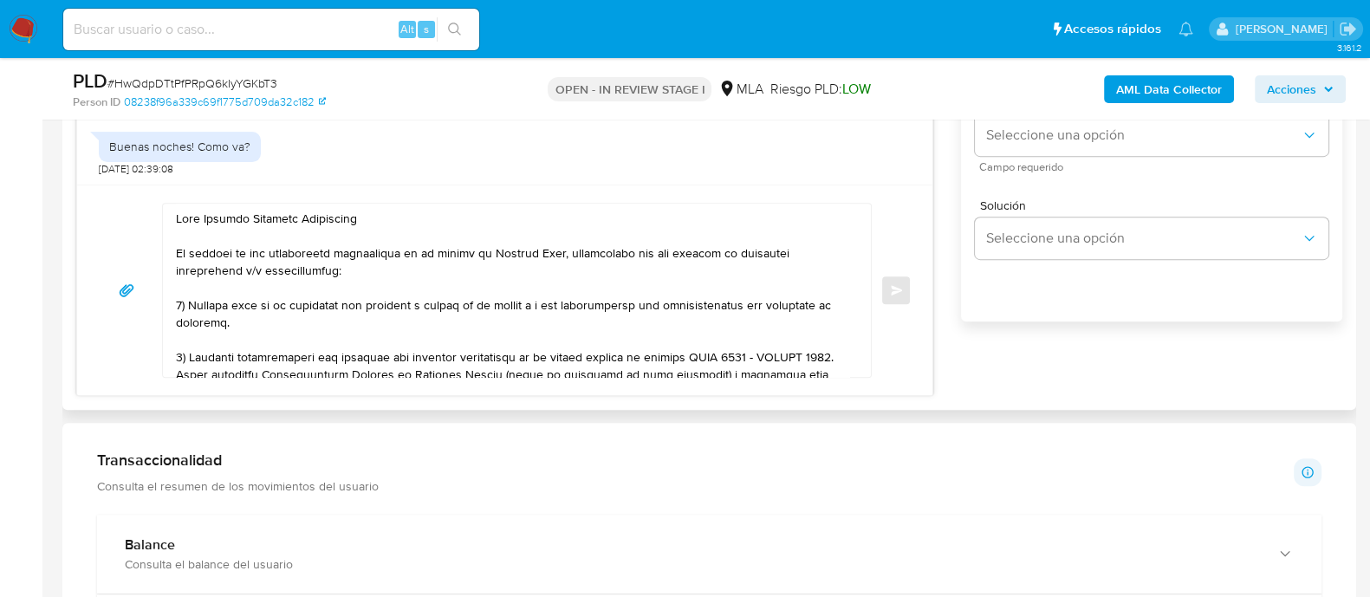
scroll to position [1083, 0]
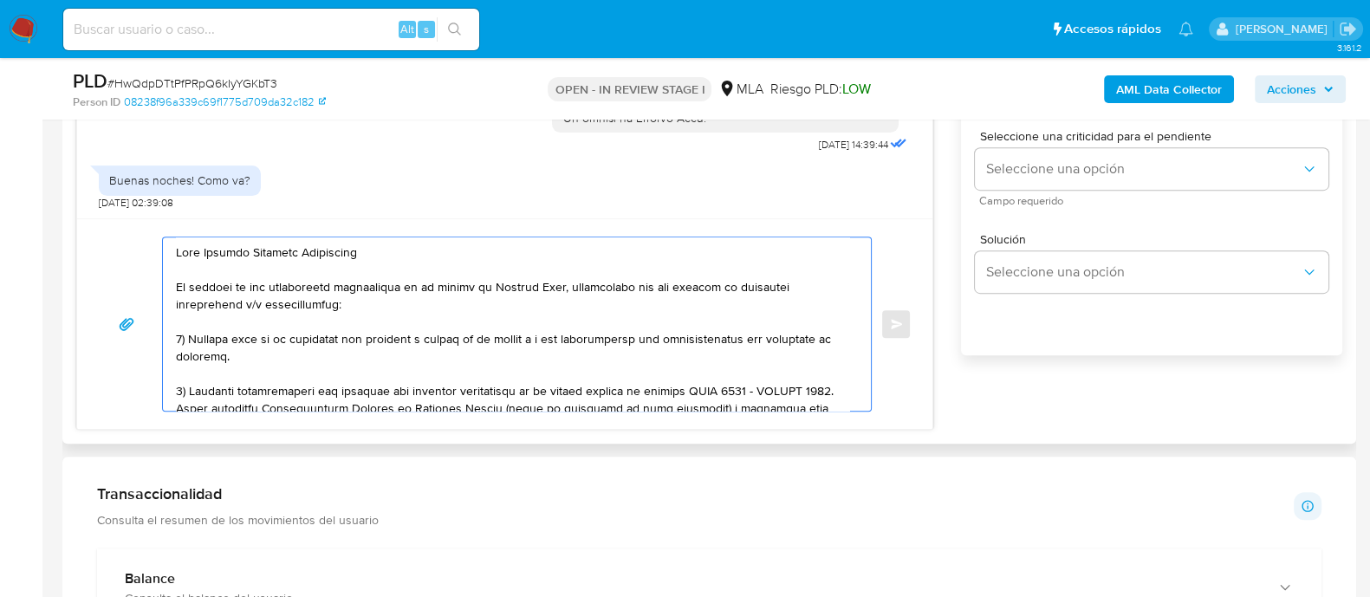
drag, startPoint x: 204, startPoint y: 249, endPoint x: 412, endPoint y: 249, distance: 207.9
click at [412, 249] on textarea at bounding box center [512, 323] width 673 height 173
paste textarea "Sergio David Giordano"
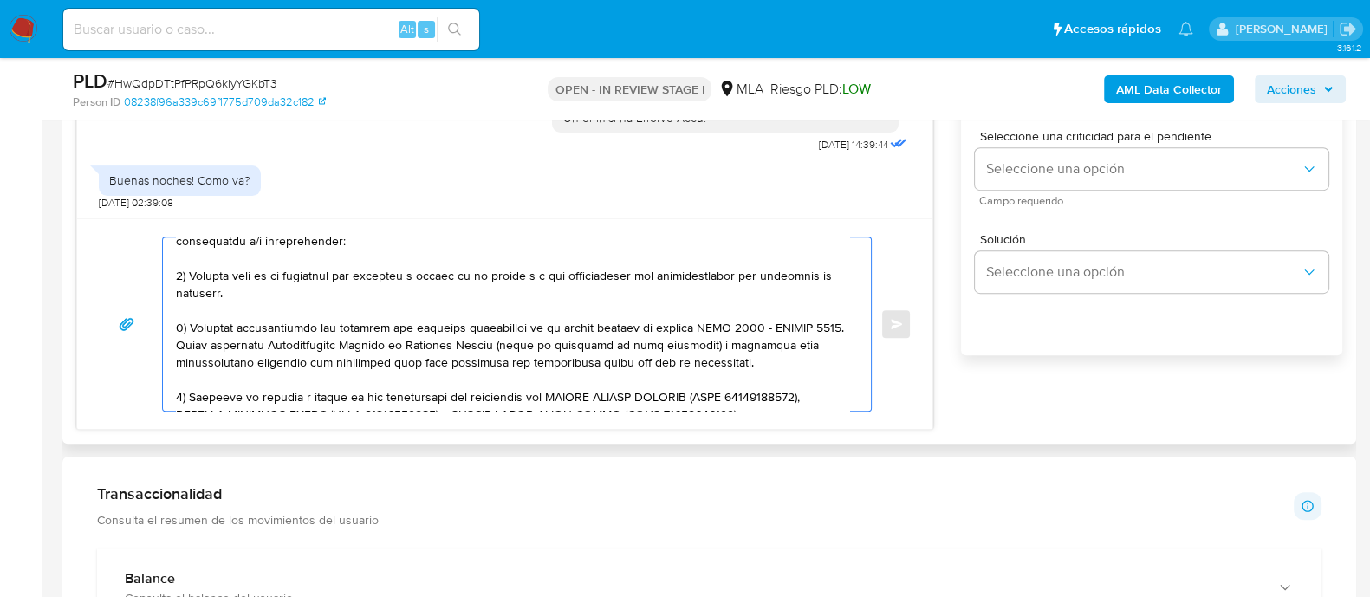
scroll to position [107, 0]
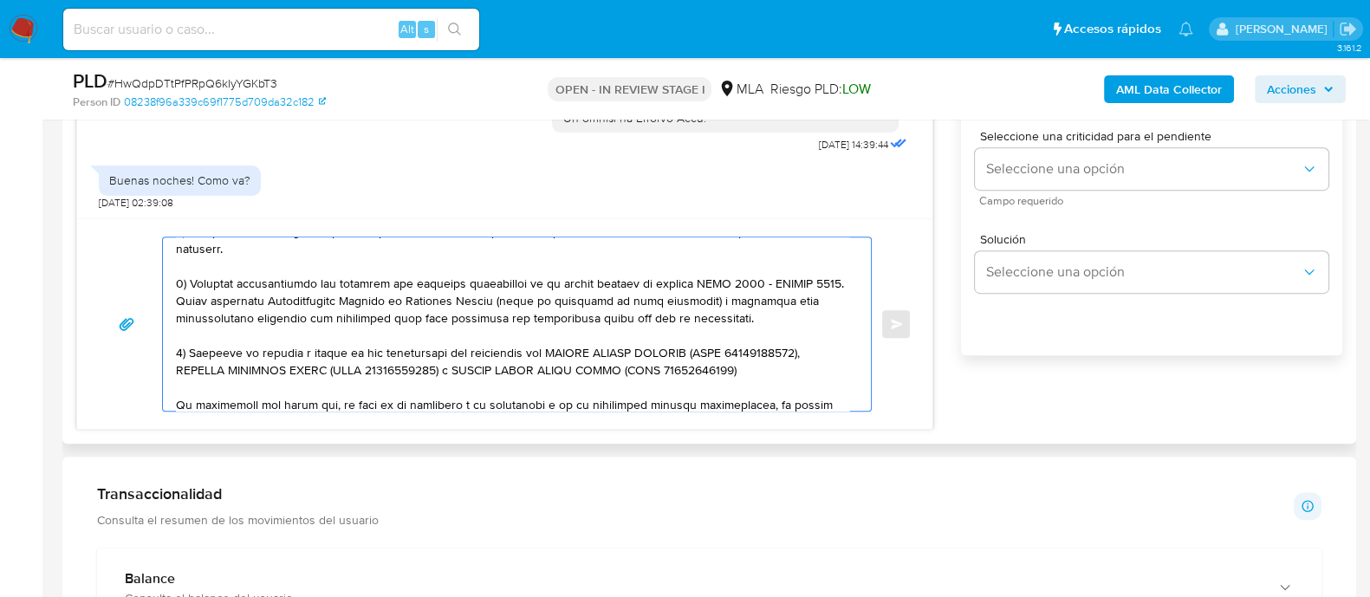
drag, startPoint x: 767, startPoint y: 312, endPoint x: 208, endPoint y: 301, distance: 559.0
click at [208, 301] on textarea at bounding box center [512, 323] width 673 height 173
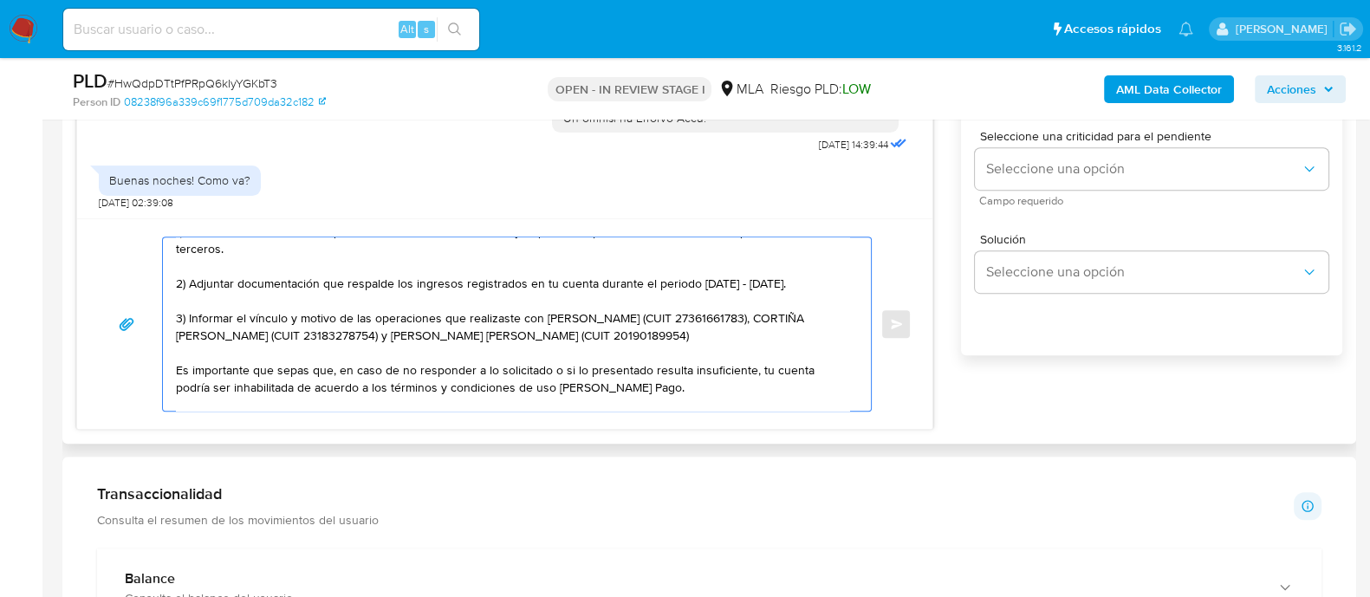
drag, startPoint x: 747, startPoint y: 352, endPoint x: 543, endPoint y: 332, distance: 204.6
click at [543, 332] on textarea "Hola Sergio David Giordano En función de las operaciones registradas en tu cuen…" at bounding box center [512, 323] width 673 height 173
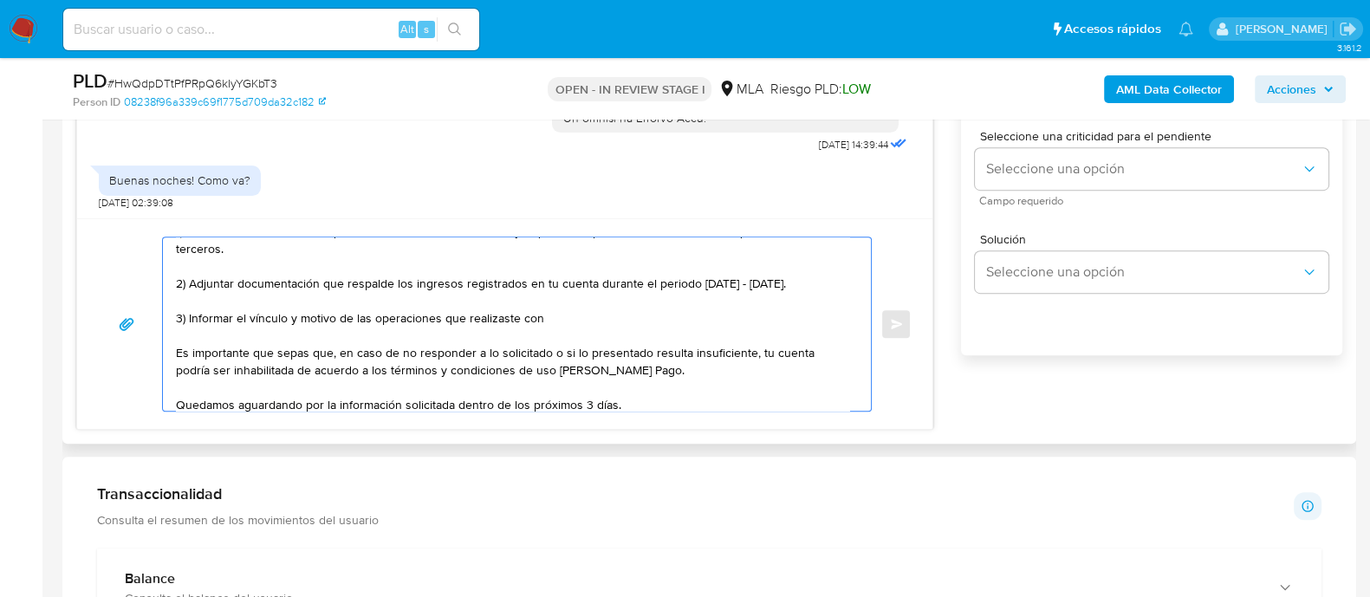
paste textarea "SANCHEZ MARIA AZUL"
paste textarea "27405495843"
paste textarea "PORTELLA CLAUDIO ANDRES"
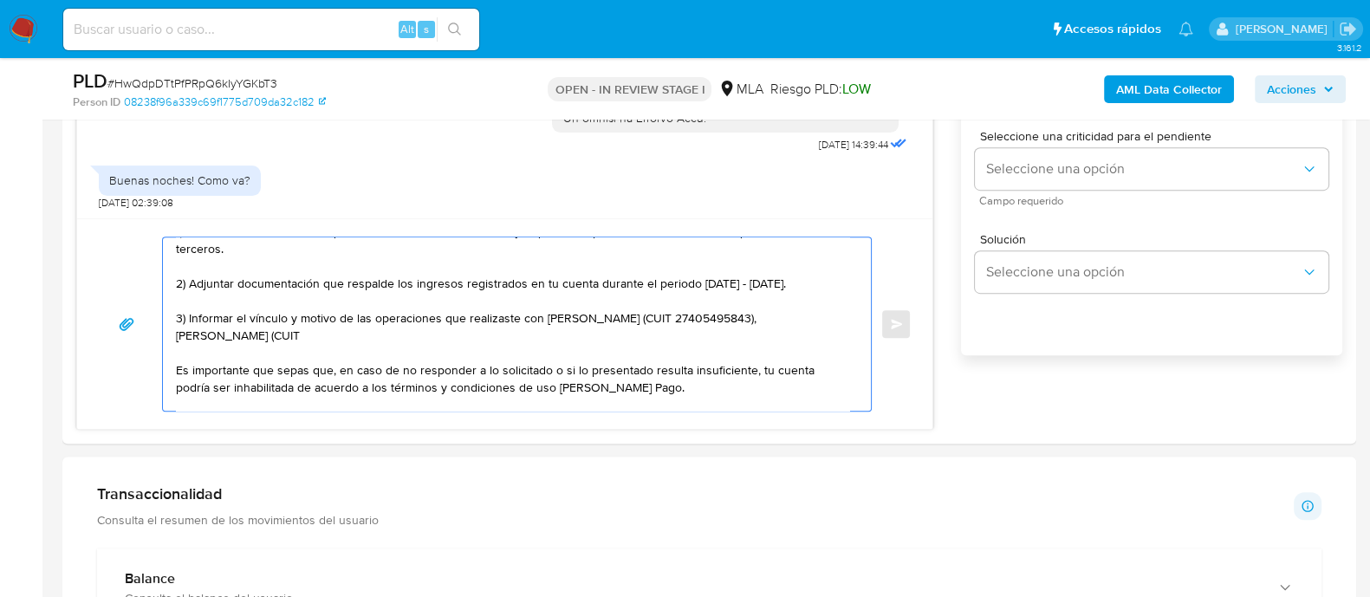
paste textarea "20256927137"
paste textarea "MOA NATALIA VICTORIA"
paste textarea "27277193138"
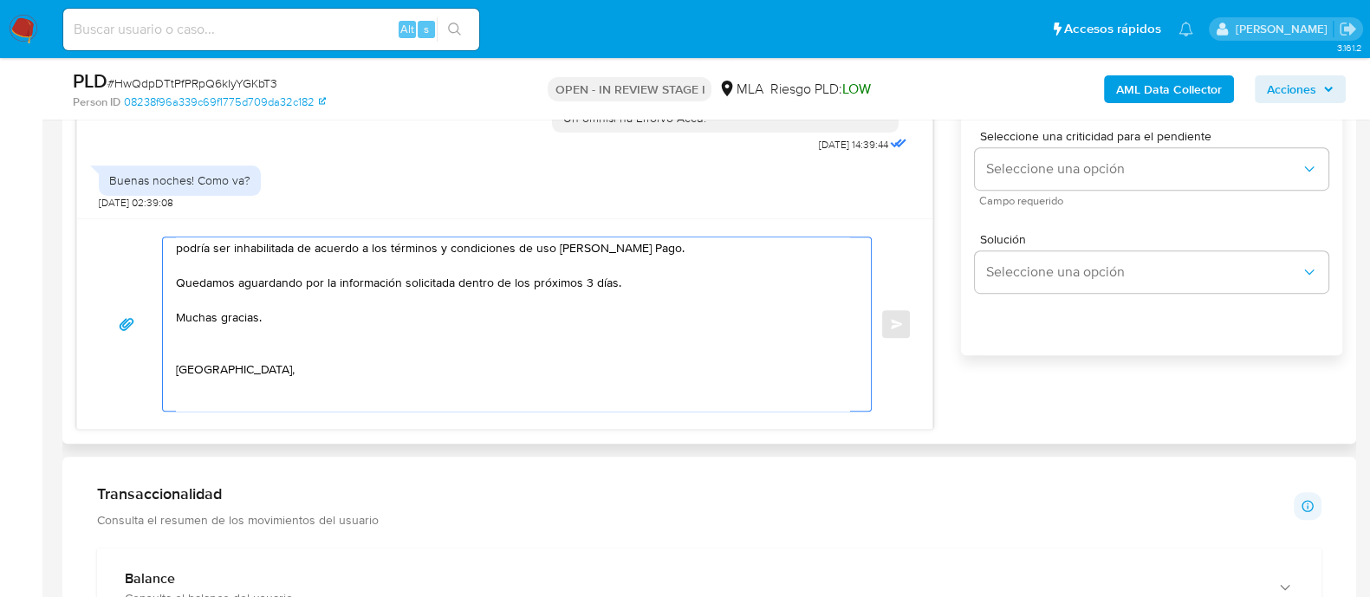
scroll to position [216, 0]
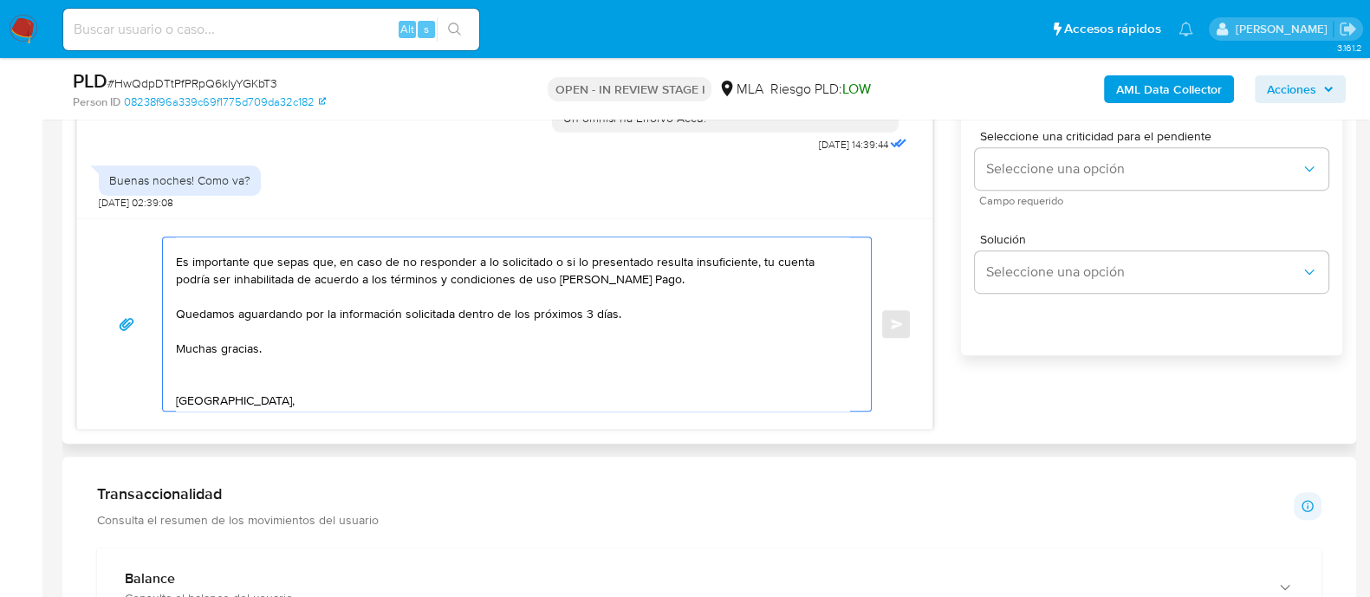
click at [427, 371] on textarea "Hola Sergio David Giordano En función de las operaciones registradas en tu cuen…" at bounding box center [512, 323] width 673 height 173
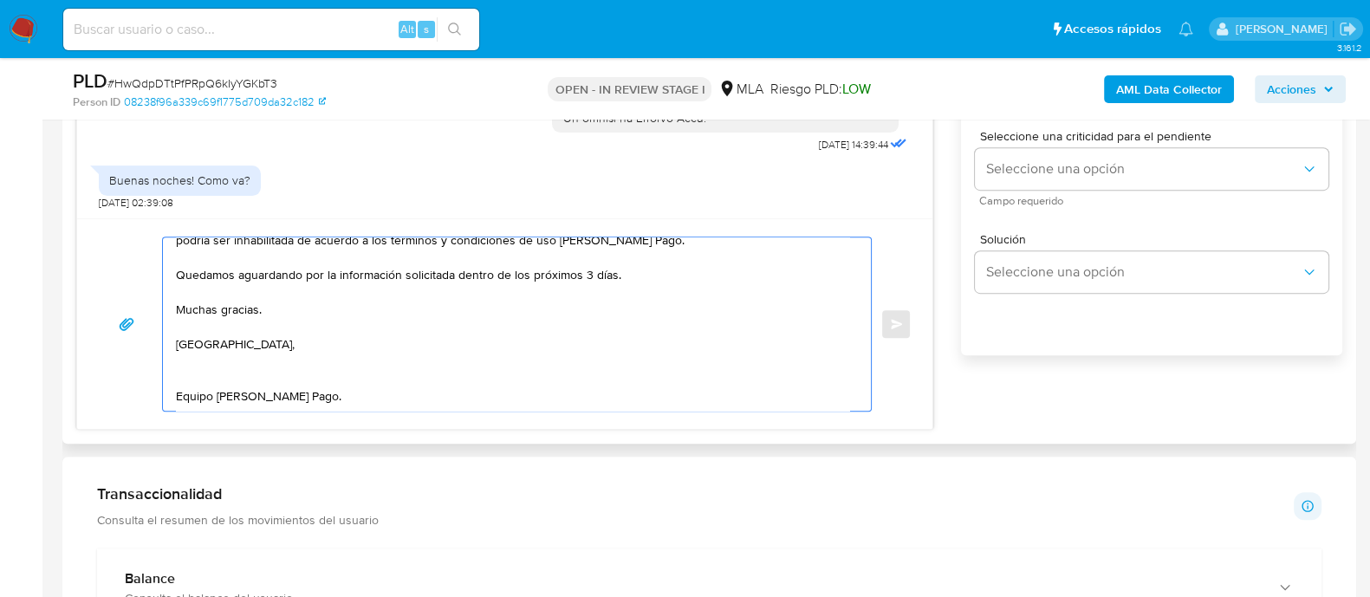
click at [298, 330] on textarea "Hola Sergio David Giordano En función de las operaciones registradas en tu cuen…" at bounding box center [512, 323] width 673 height 173
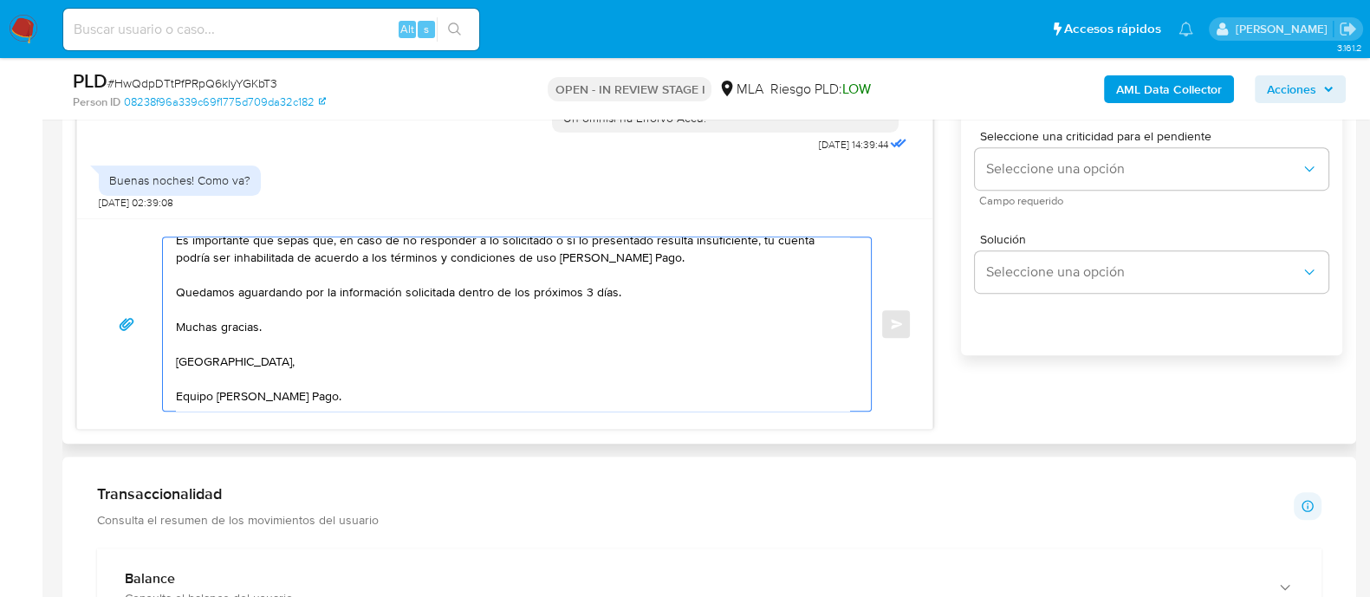
click at [375, 342] on textarea "Hola Sergio David Giordano En función de las operaciones registradas en tu cuen…" at bounding box center [512, 323] width 673 height 173
click at [370, 363] on textarea "Hola Sergio David Giordano En función de las operaciones registradas en tu cuen…" at bounding box center [512, 323] width 673 height 173
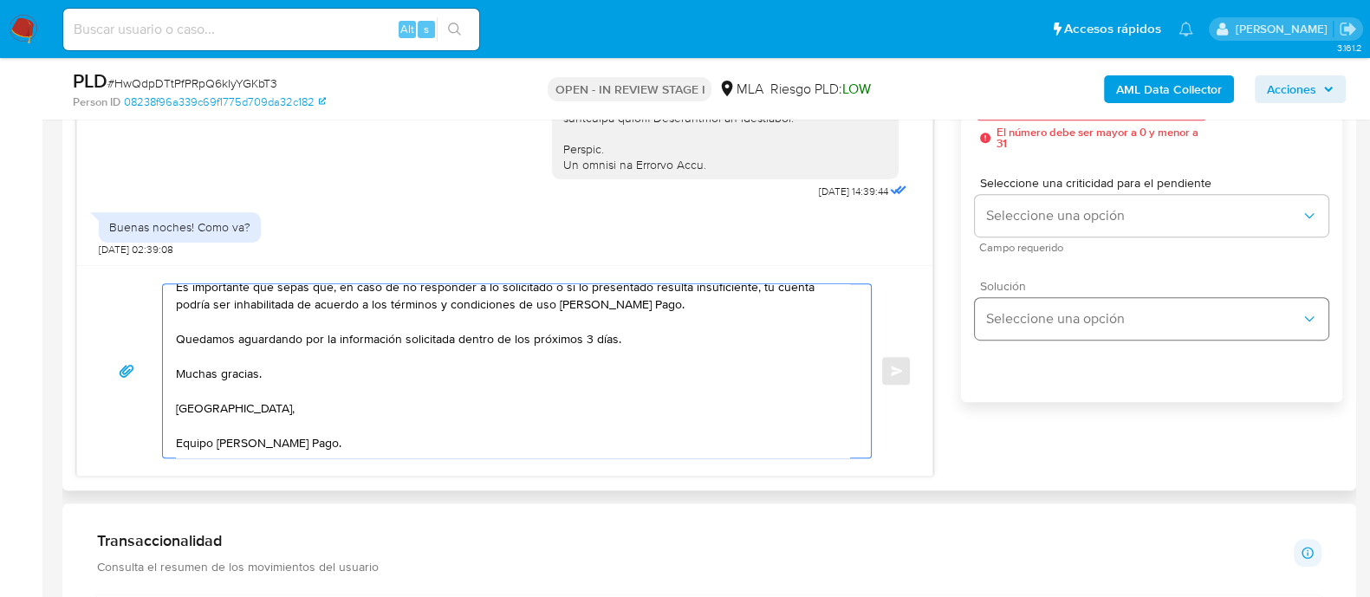
scroll to position [975, 0]
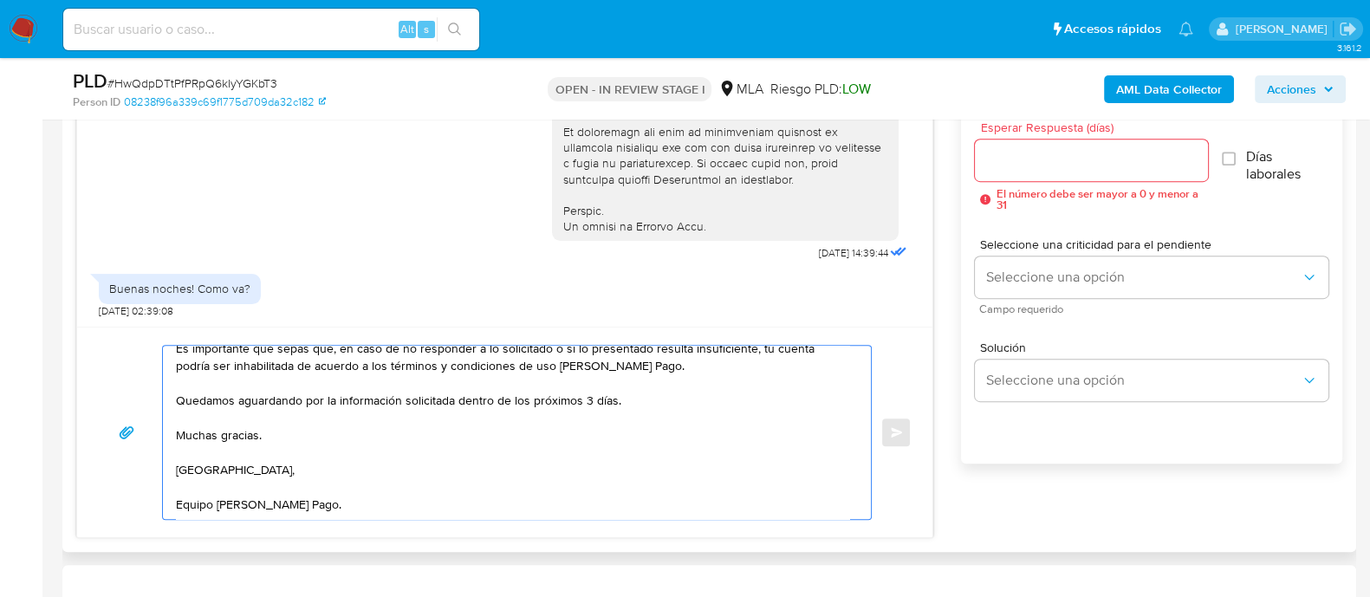
type textarea "Hola Sergio David Giordano En función de las operaciones registradas en tu cuen…"
click at [993, 164] on input "Esperar Respuesta (días)" at bounding box center [1091, 160] width 232 height 23
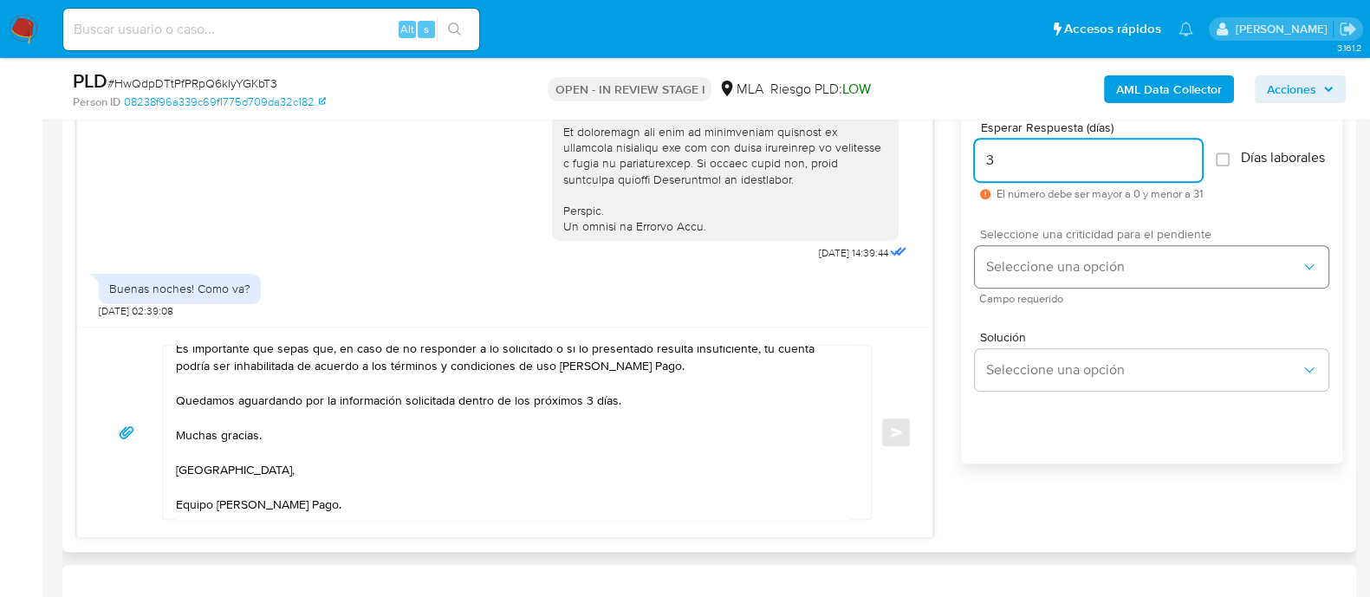
type input "3"
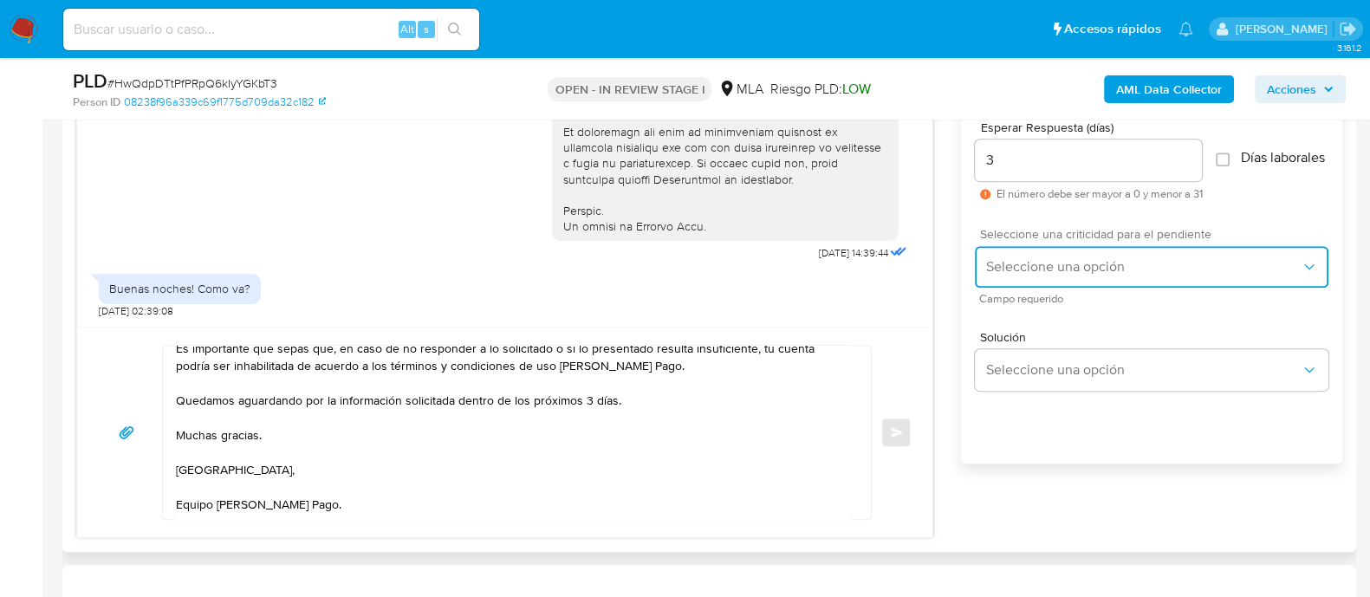
click at [993, 276] on span "Seleccione una opción" at bounding box center [1142, 266] width 315 height 17
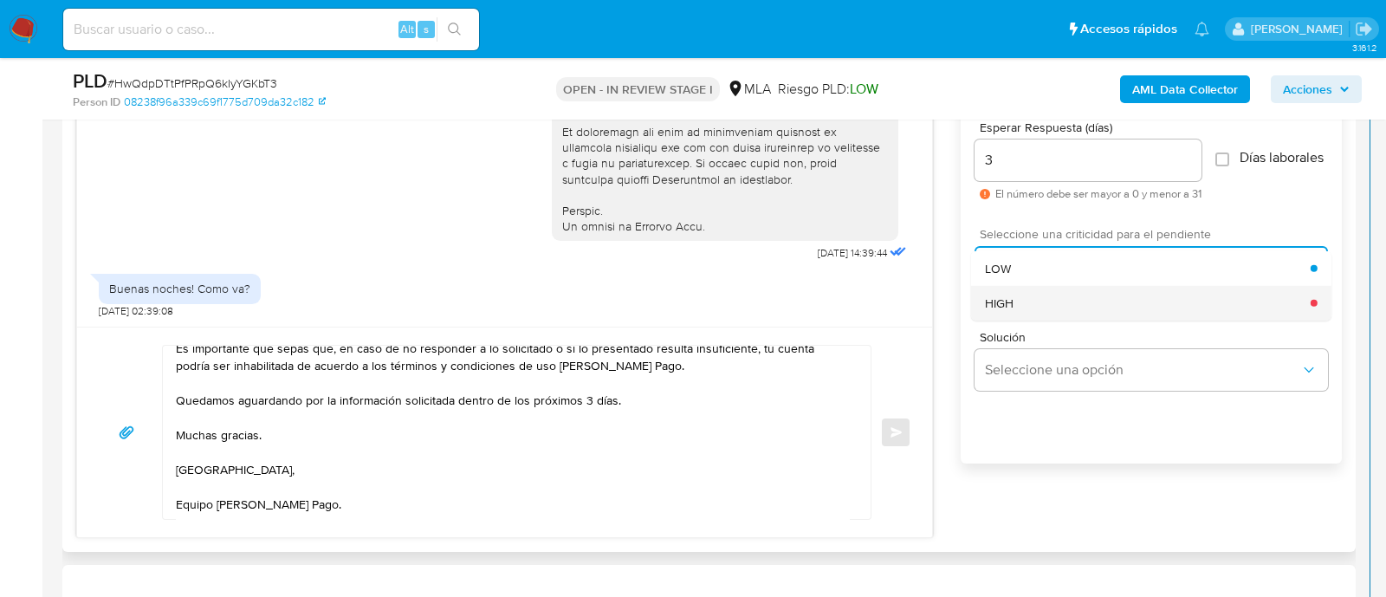
click at [996, 320] on div "HIGH" at bounding box center [1148, 302] width 326 height 35
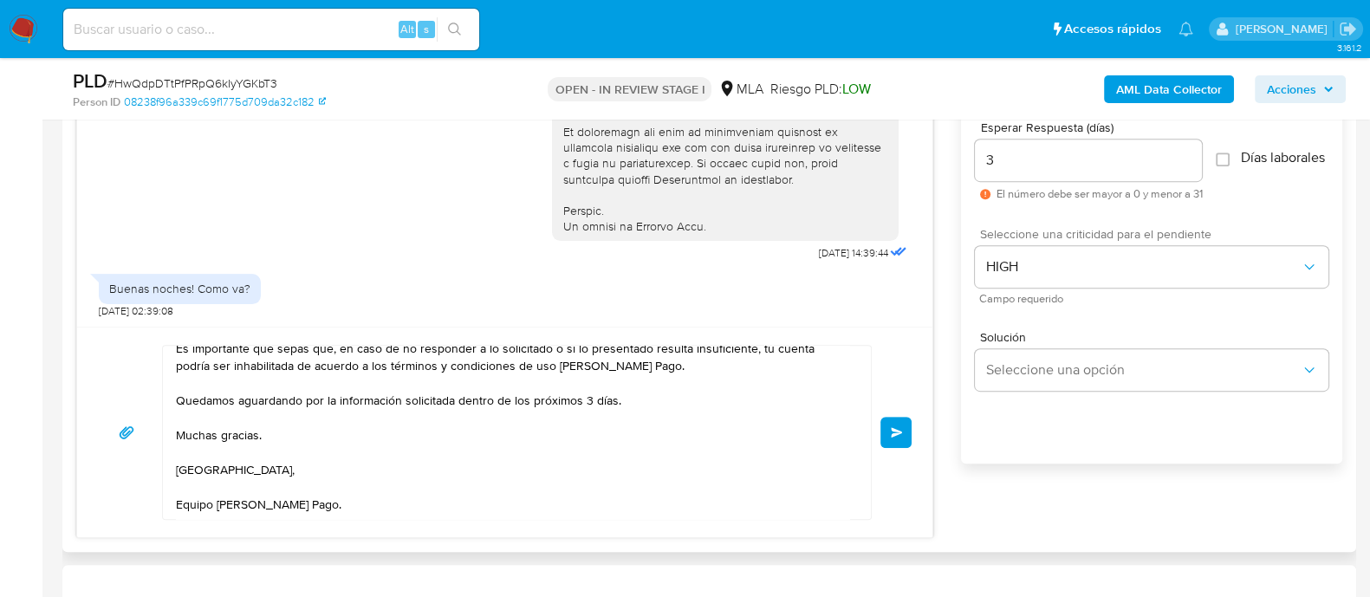
click at [888, 426] on button "Enviar" at bounding box center [895, 432] width 31 height 31
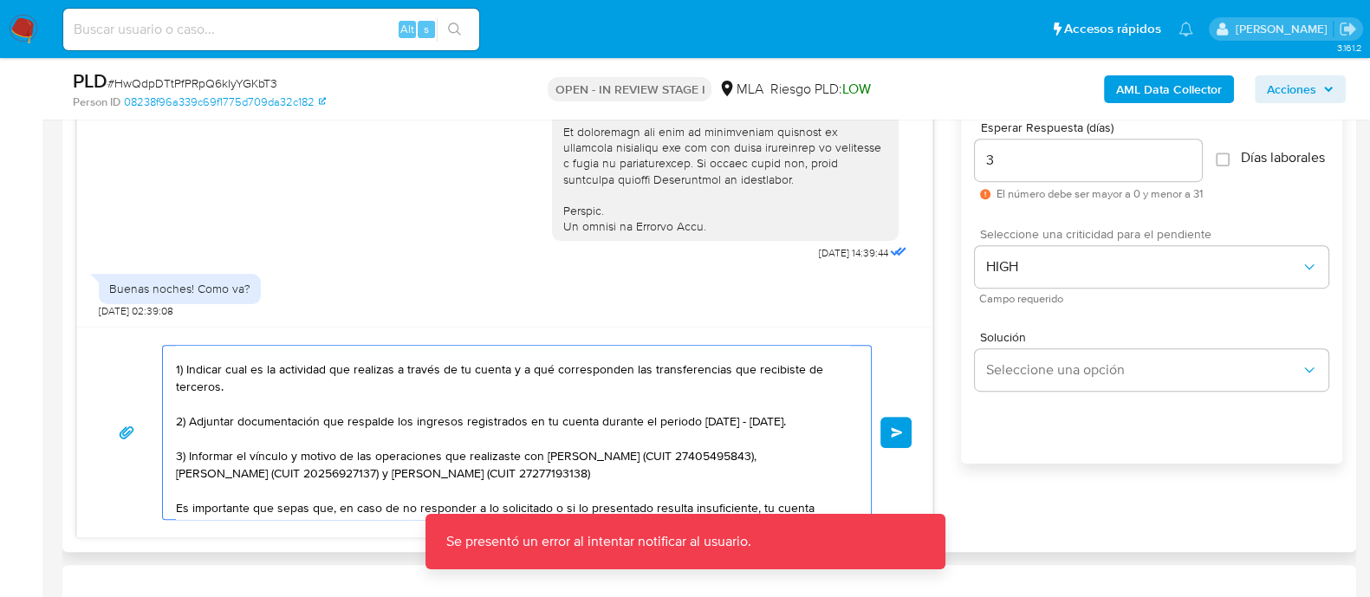
scroll to position [0, 0]
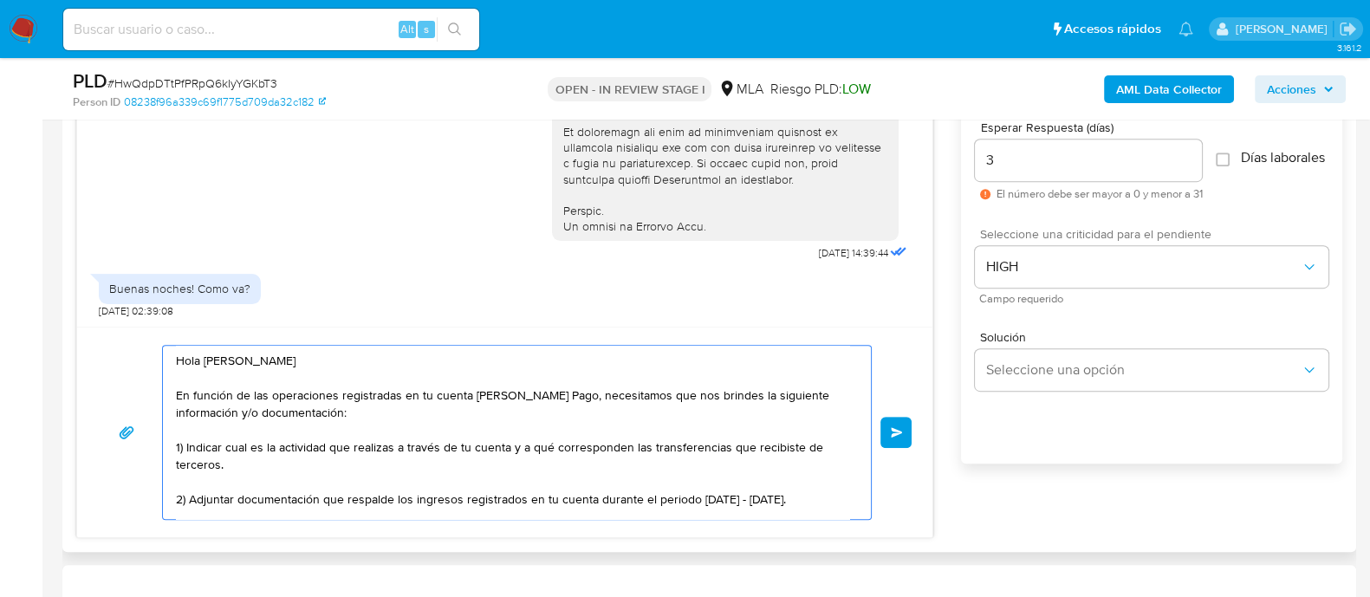
drag, startPoint x: 323, startPoint y: 513, endPoint x: 229, endPoint y: 344, distance: 193.6
click at [164, 320] on div "17/09/2025 14:39:44 Buenas noches! Como va? 19/09/2025 02:39:08 Enviar" at bounding box center [504, 293] width 857 height 490
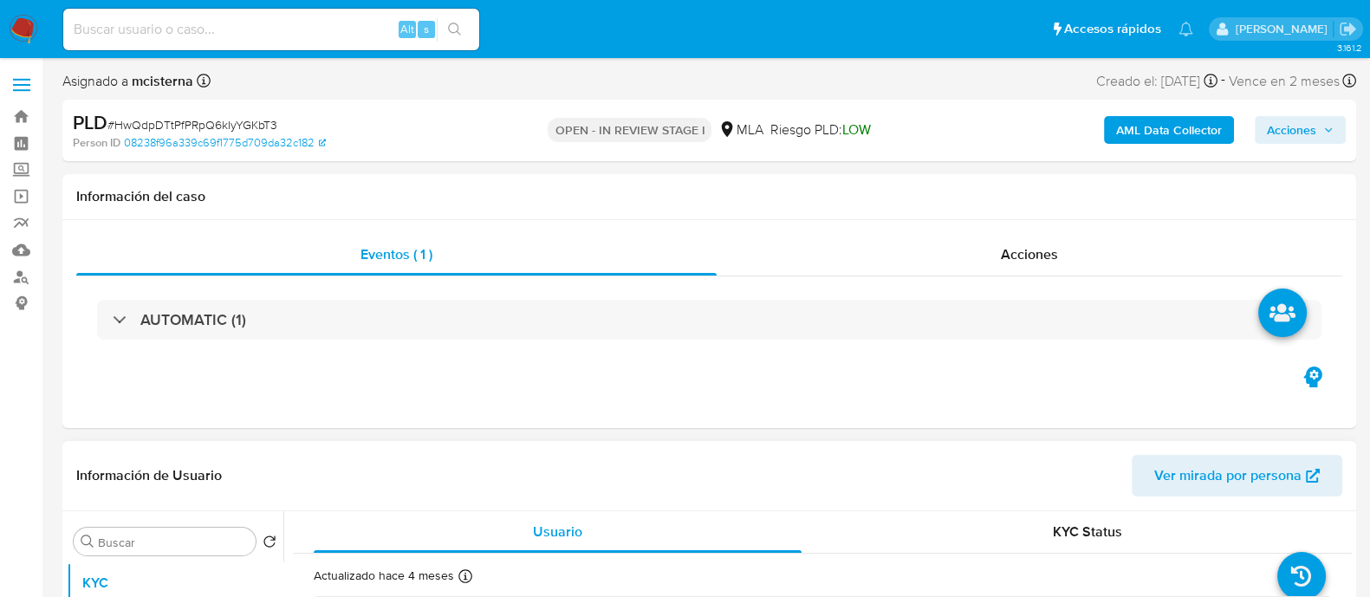
scroll to position [542, 0]
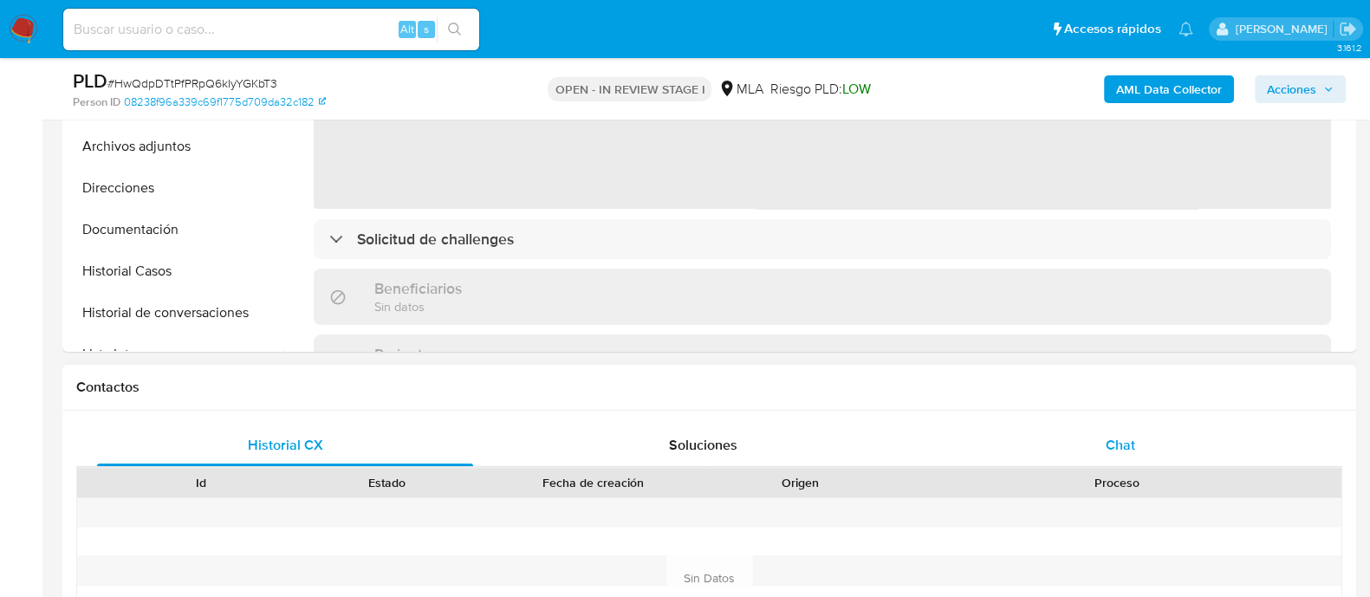
click at [1177, 437] on div "Chat" at bounding box center [1120, 446] width 376 height 42
select select "10"
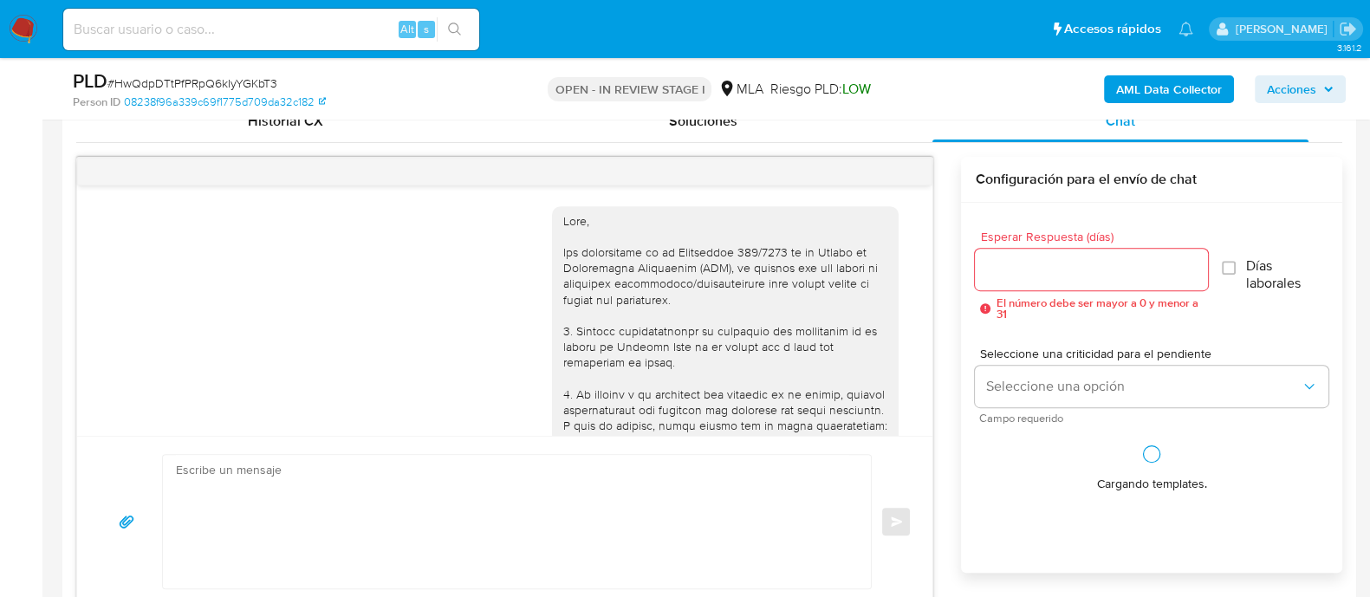
scroll to position [799, 0]
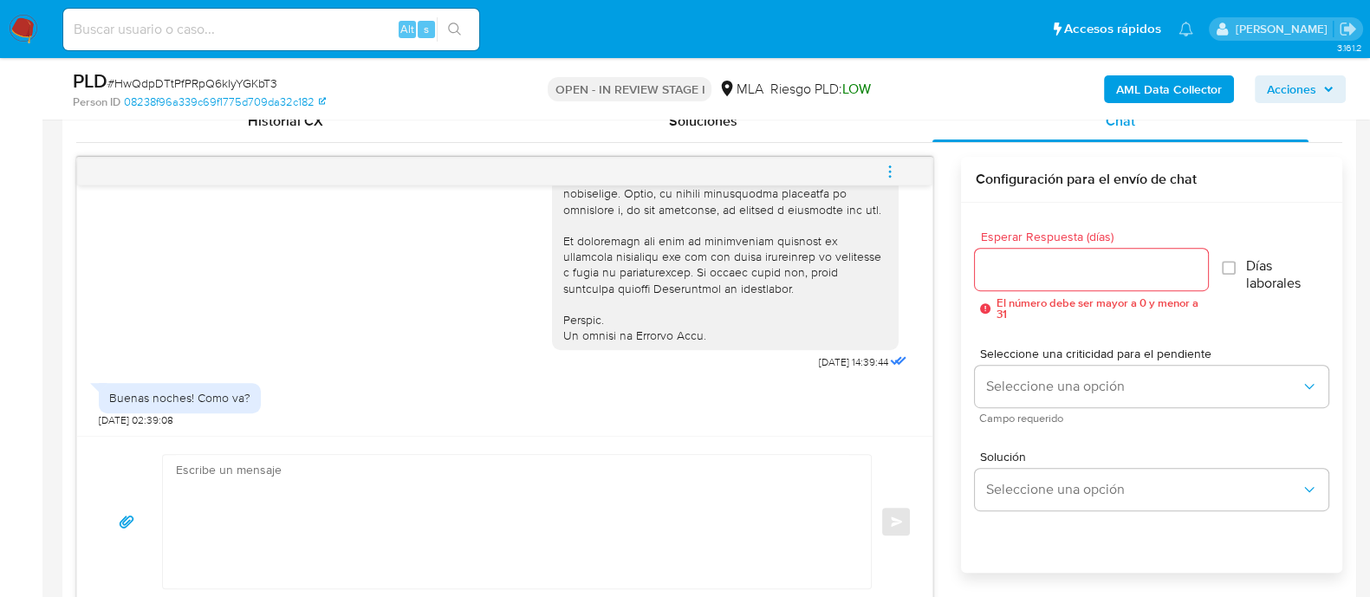
click at [570, 470] on textarea at bounding box center [512, 521] width 673 height 133
paste textarea "Hola Sergio David Giordano En función de las operaciones registradas en tu cuen…"
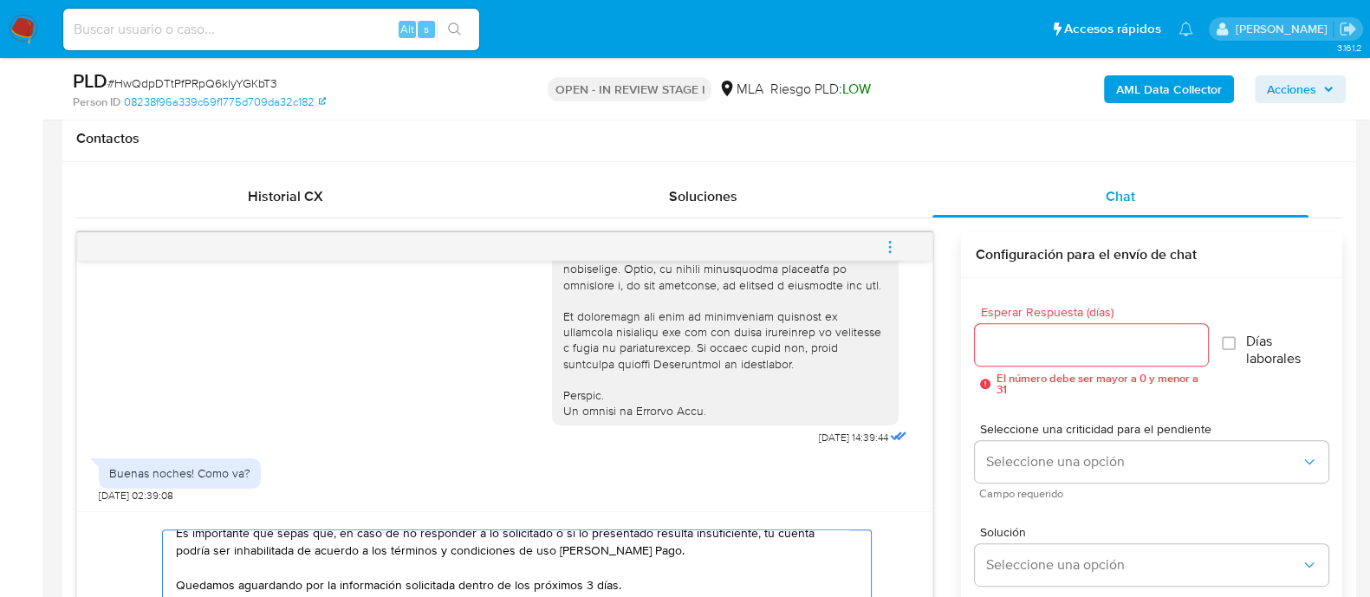
scroll to position [678, 0]
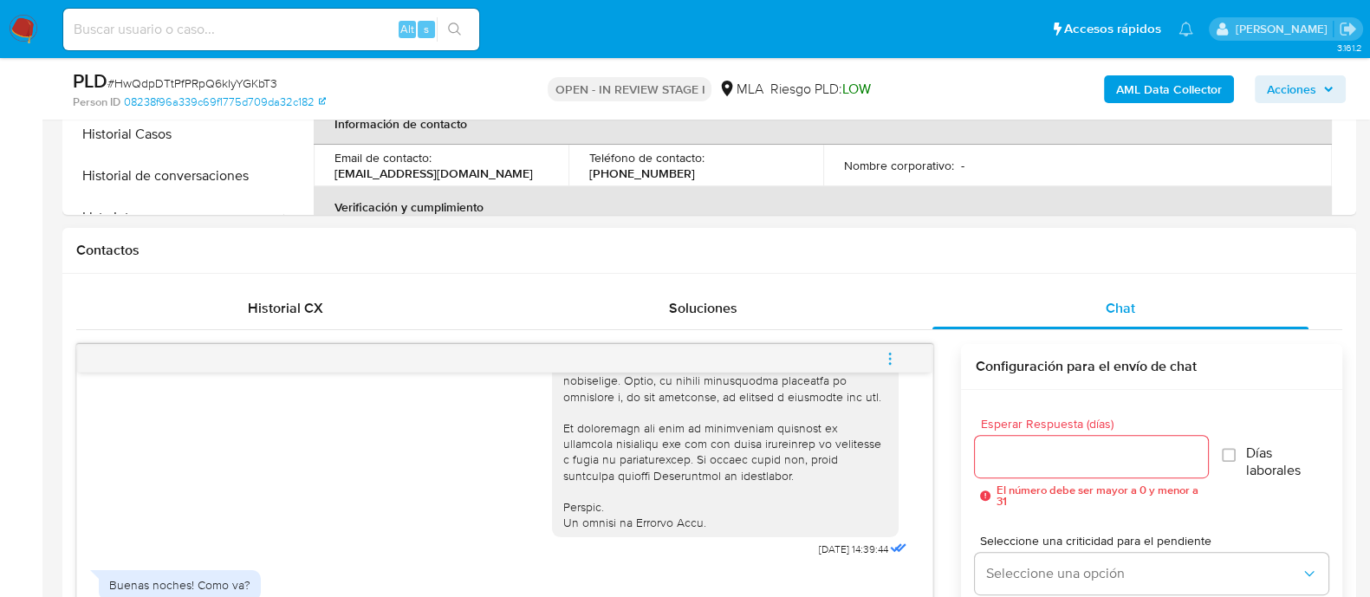
type textarea "Hola Sergio David Giordano En función de las operaciones registradas en tu cuen…"
click at [1040, 446] on input "Esperar Respuesta (días)" at bounding box center [1091, 456] width 232 height 23
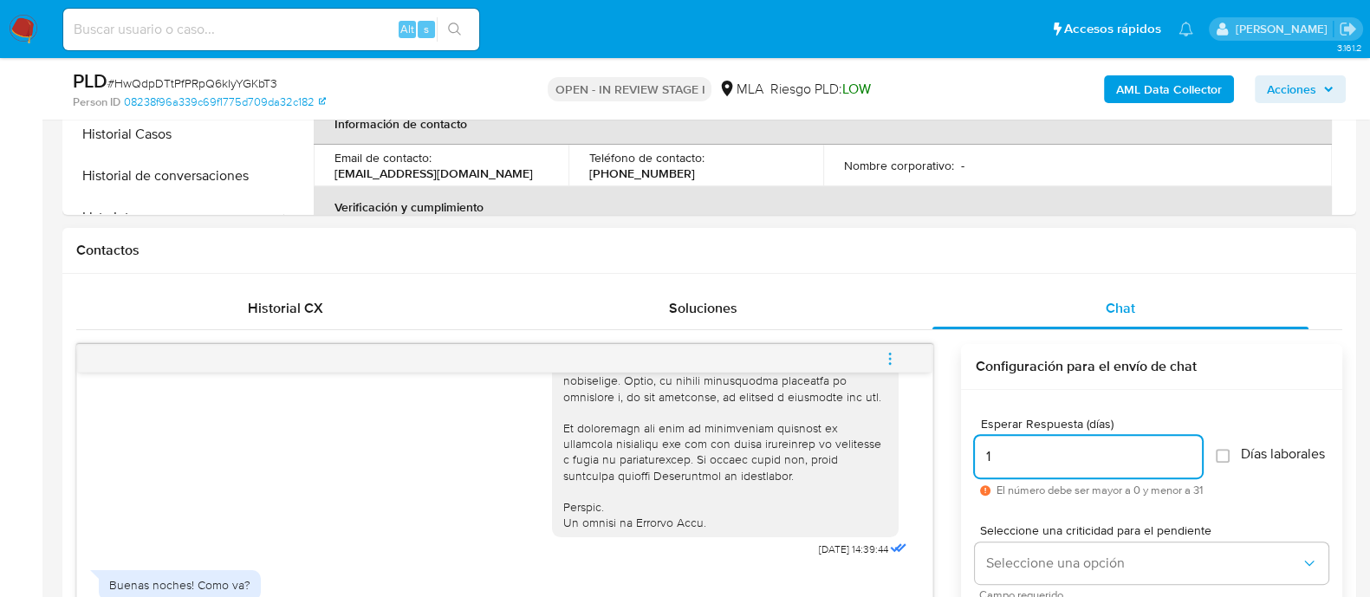
scroll to position [895, 0]
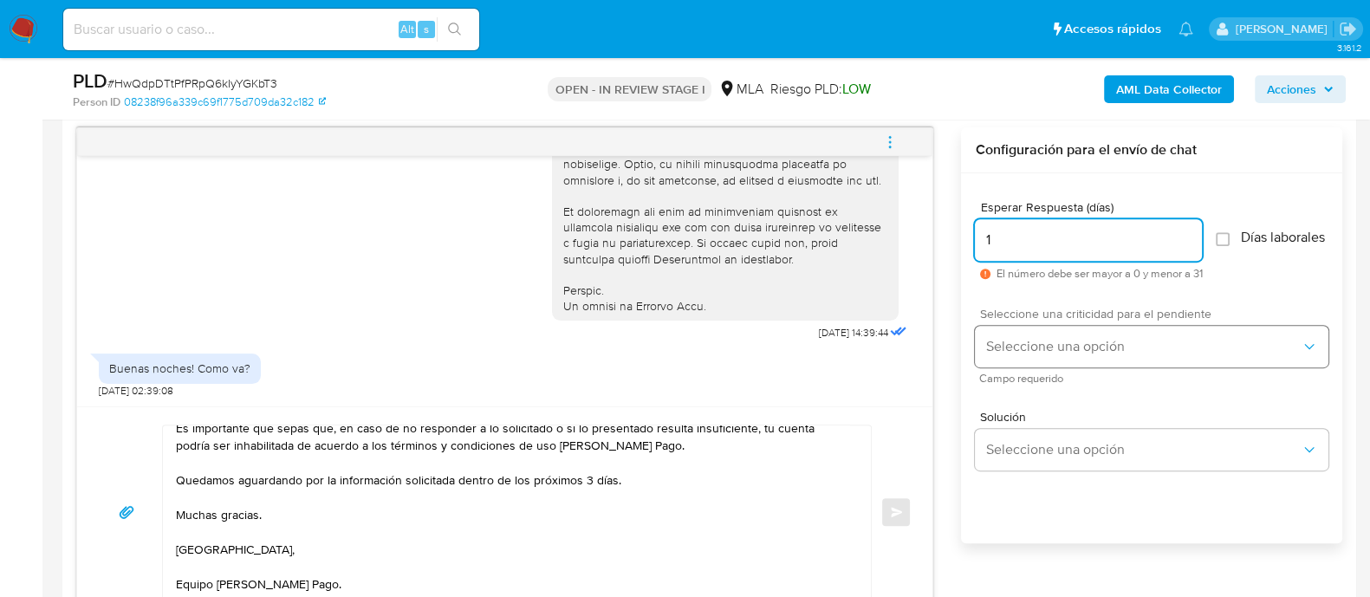
type input "1"
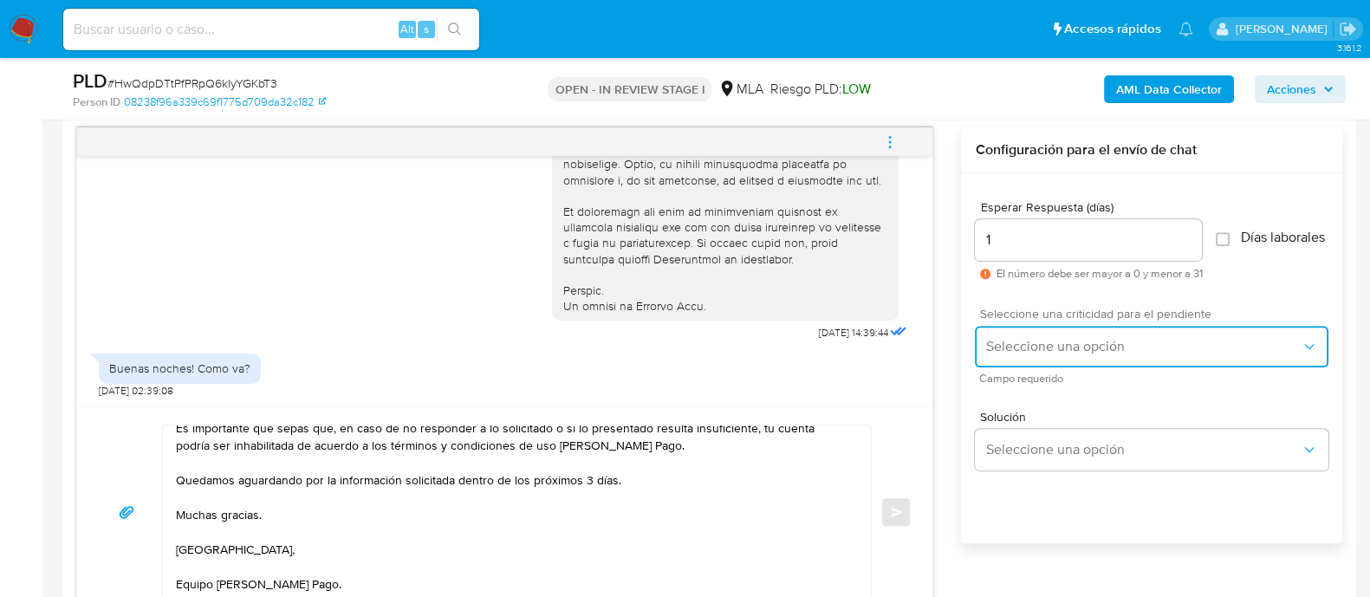
click at [1009, 353] on span "Seleccione una opción" at bounding box center [1142, 346] width 315 height 17
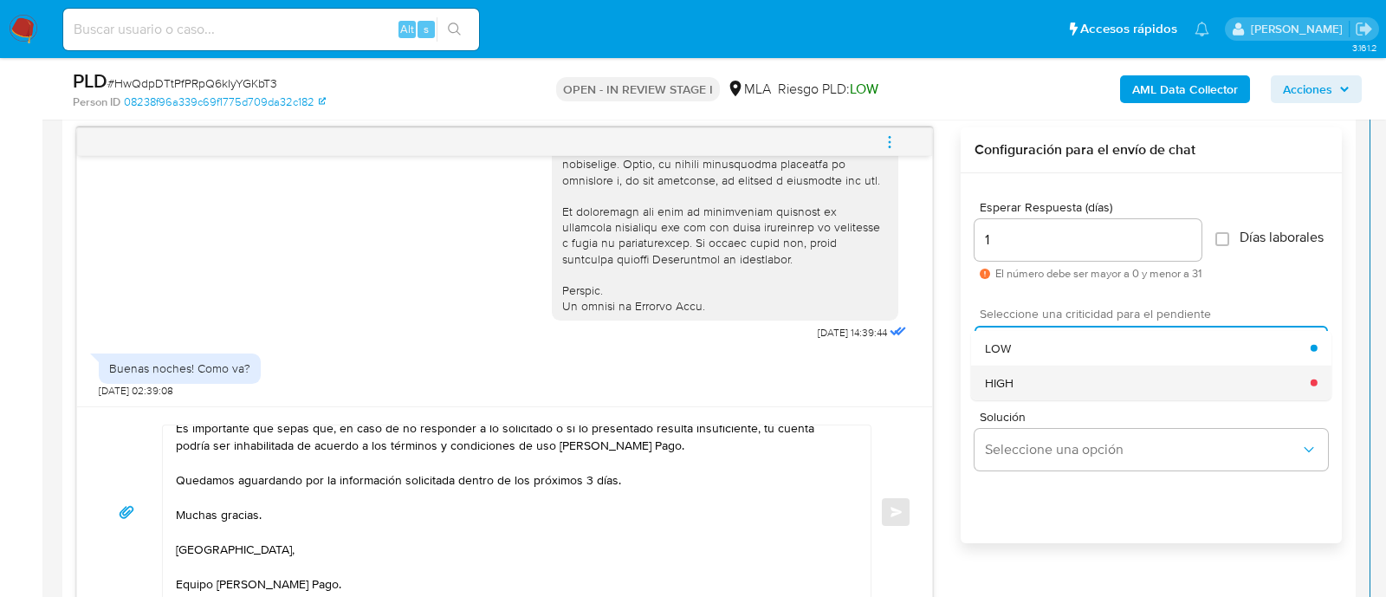
click at [1018, 393] on div "HIGH" at bounding box center [1148, 382] width 326 height 35
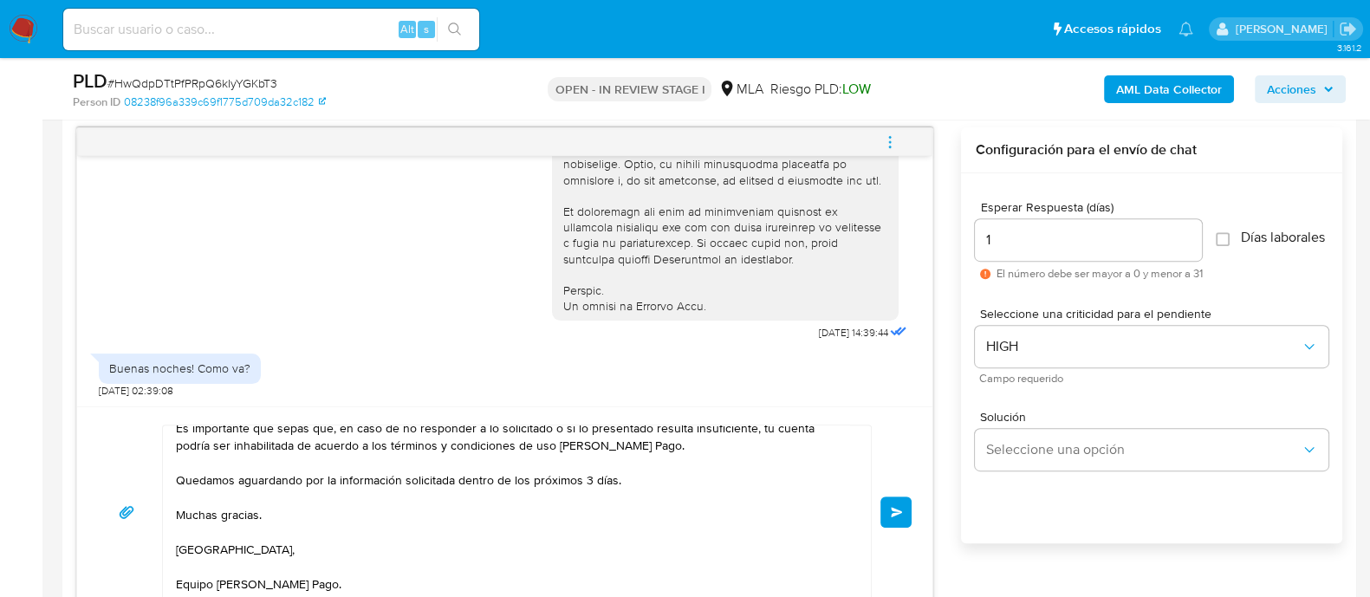
click at [891, 514] on span "Enviar" at bounding box center [897, 512] width 12 height 10
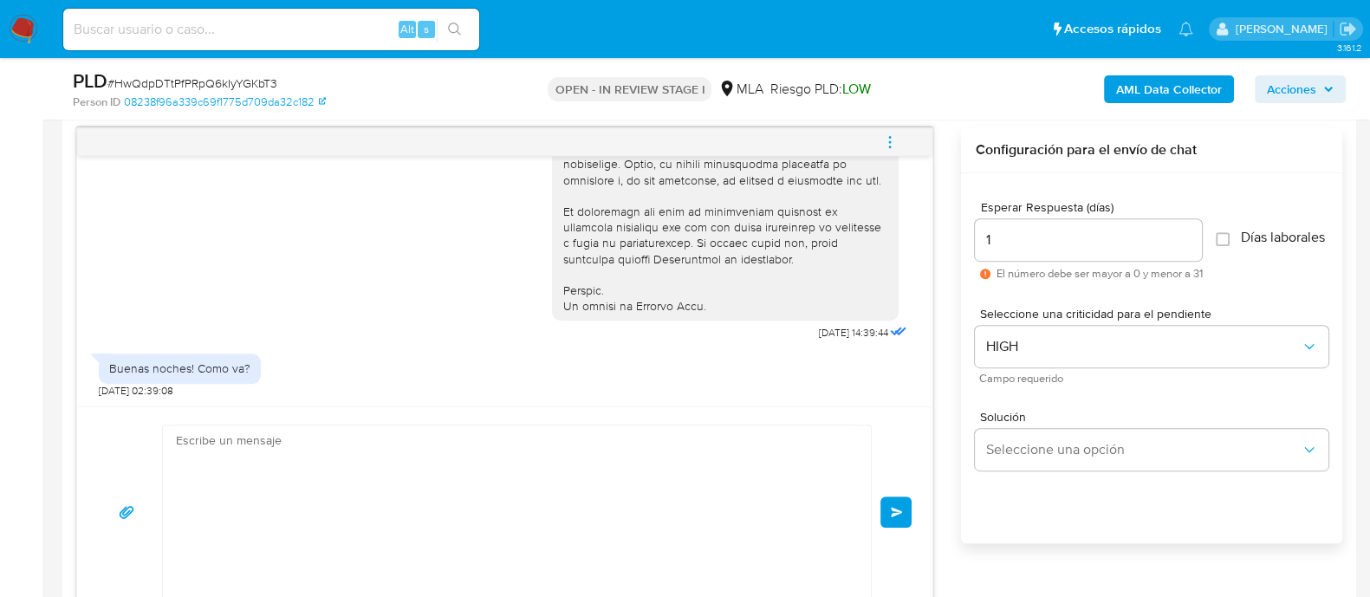
scroll to position [0, 0]
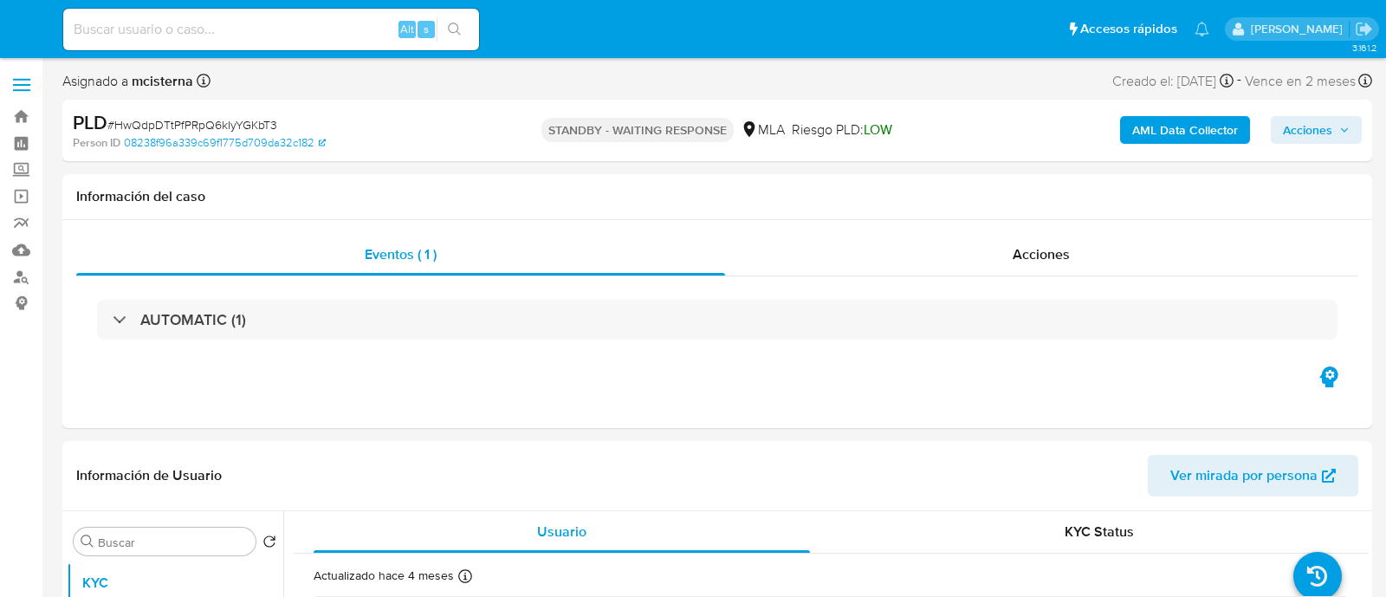
select select "10"
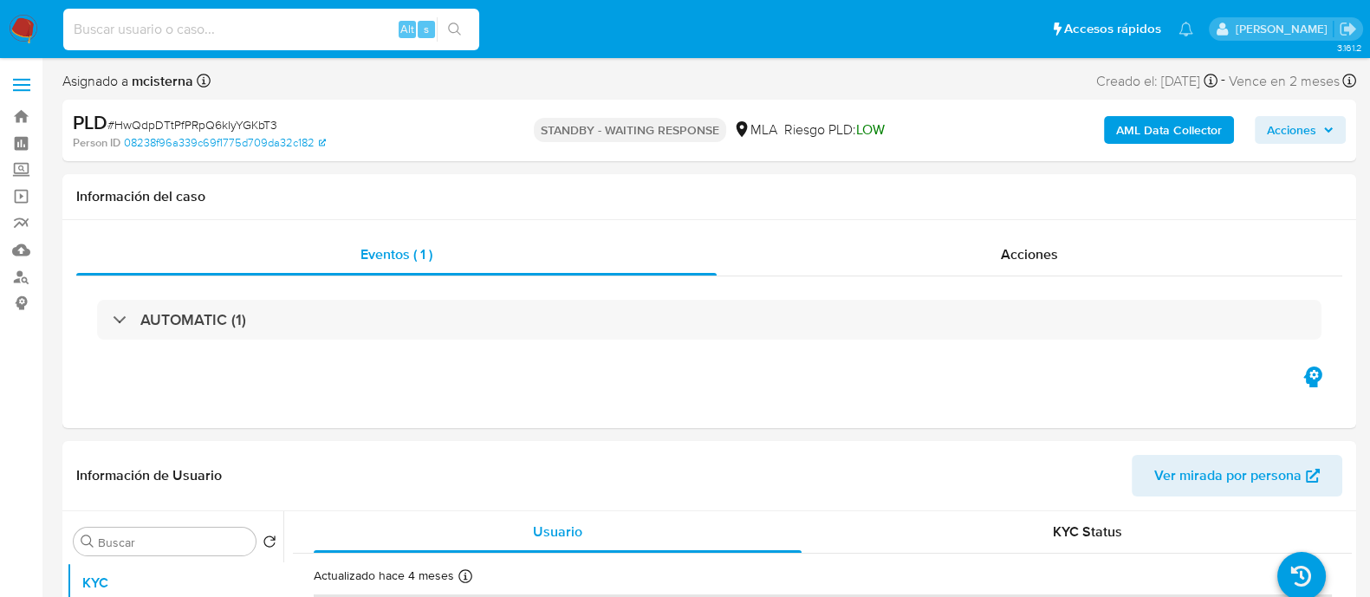
click at [223, 29] on input at bounding box center [271, 29] width 416 height 23
paste input "831502851"
type input "831502851"
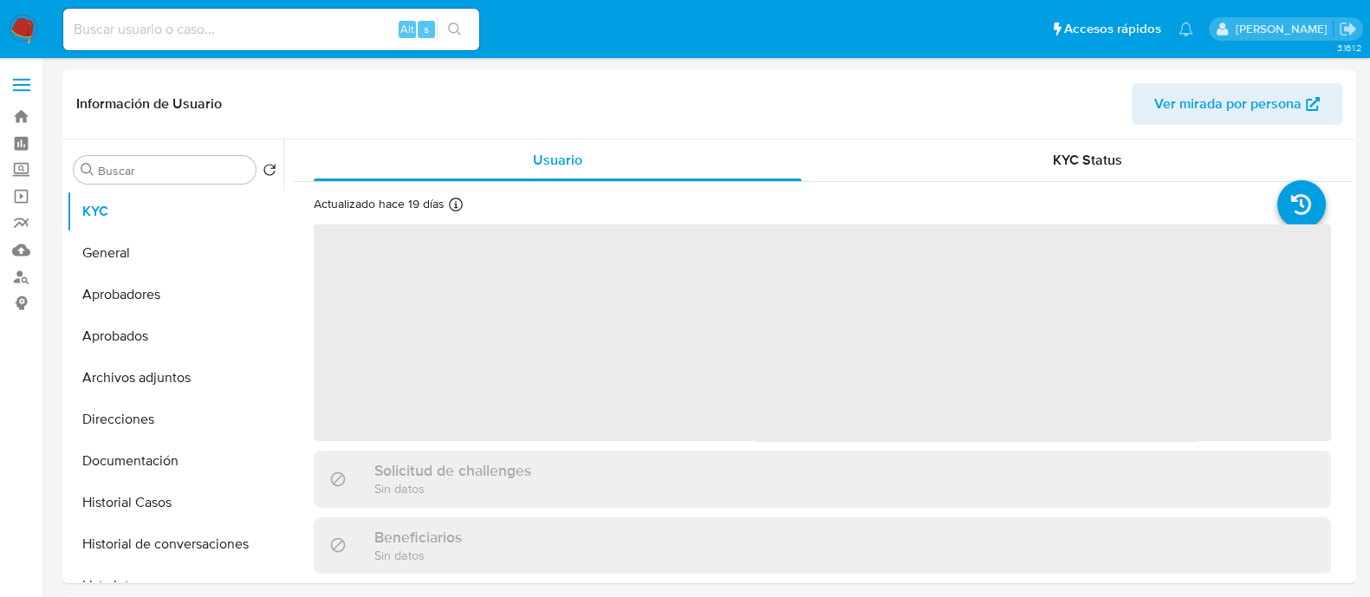
select select "10"
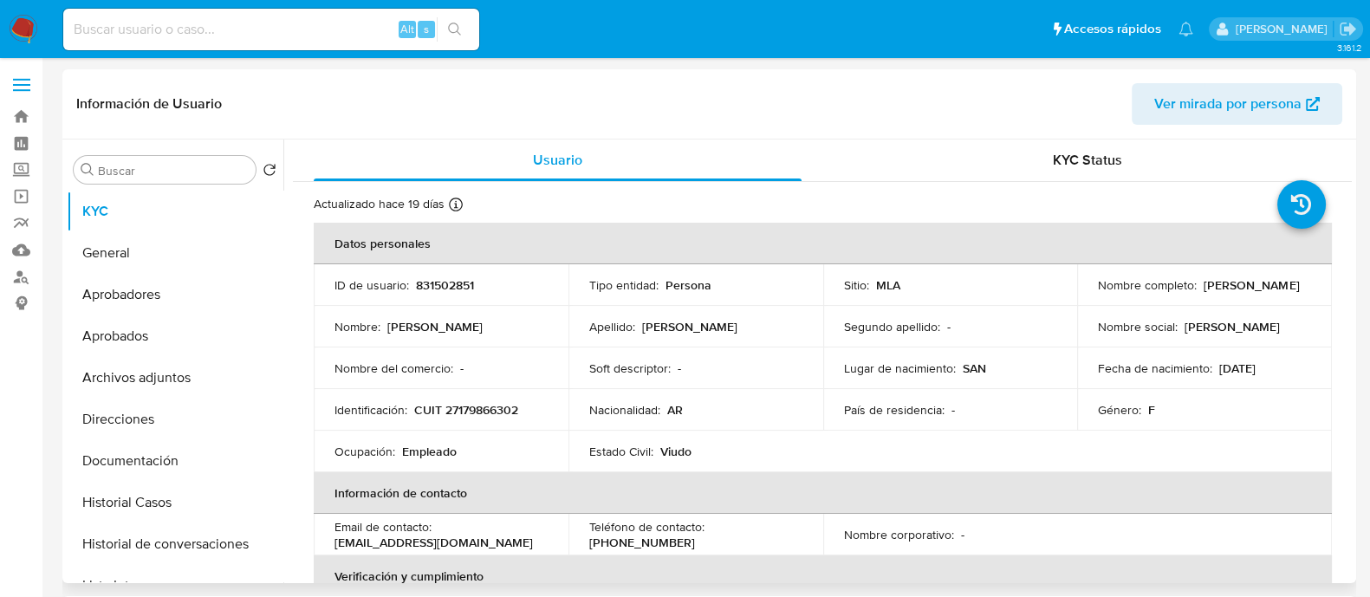
click at [485, 411] on p "CUIT 27179866302" at bounding box center [466, 410] width 104 height 16
copy p "27179866302"
click at [191, 500] on button "Historial Casos" at bounding box center [168, 503] width 203 height 42
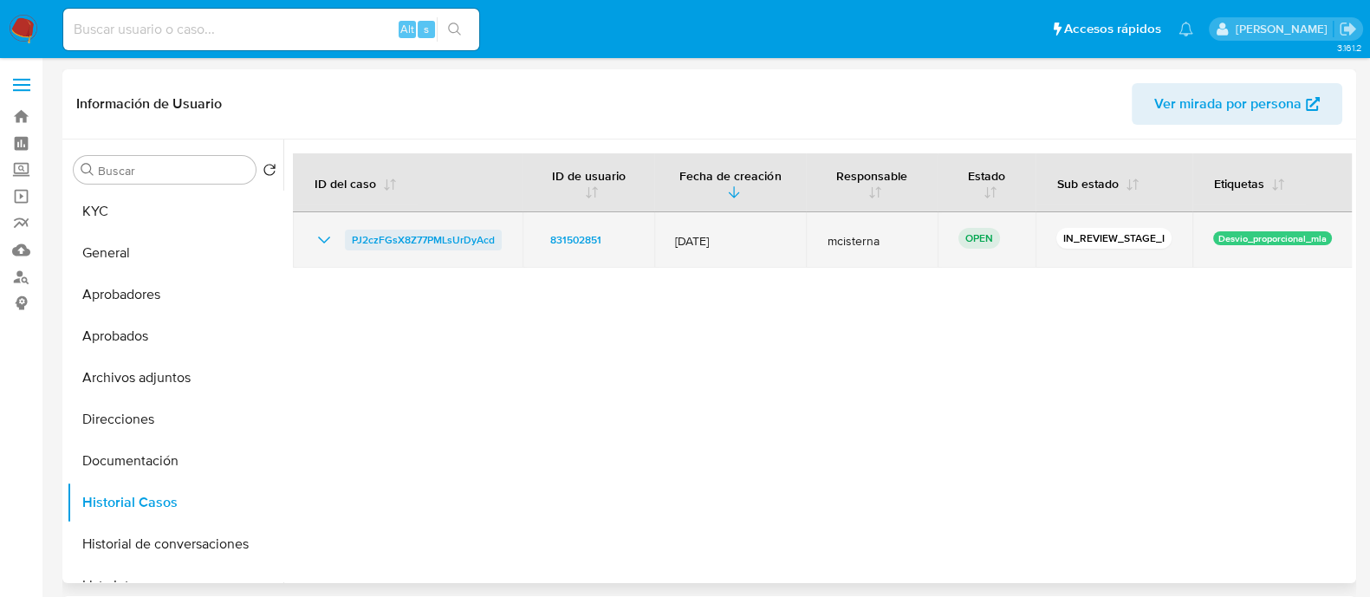
click at [428, 236] on span "PJ2czFGsX8Z77PMLsUrDyAcd" at bounding box center [423, 240] width 143 height 21
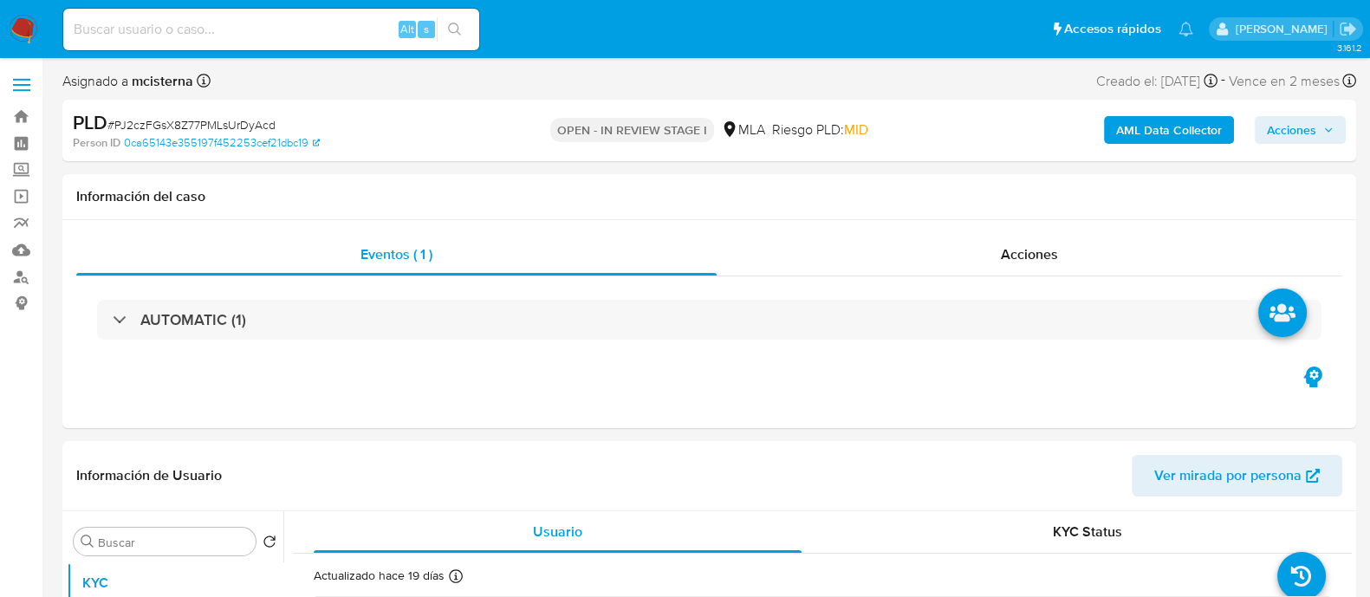
select select "10"
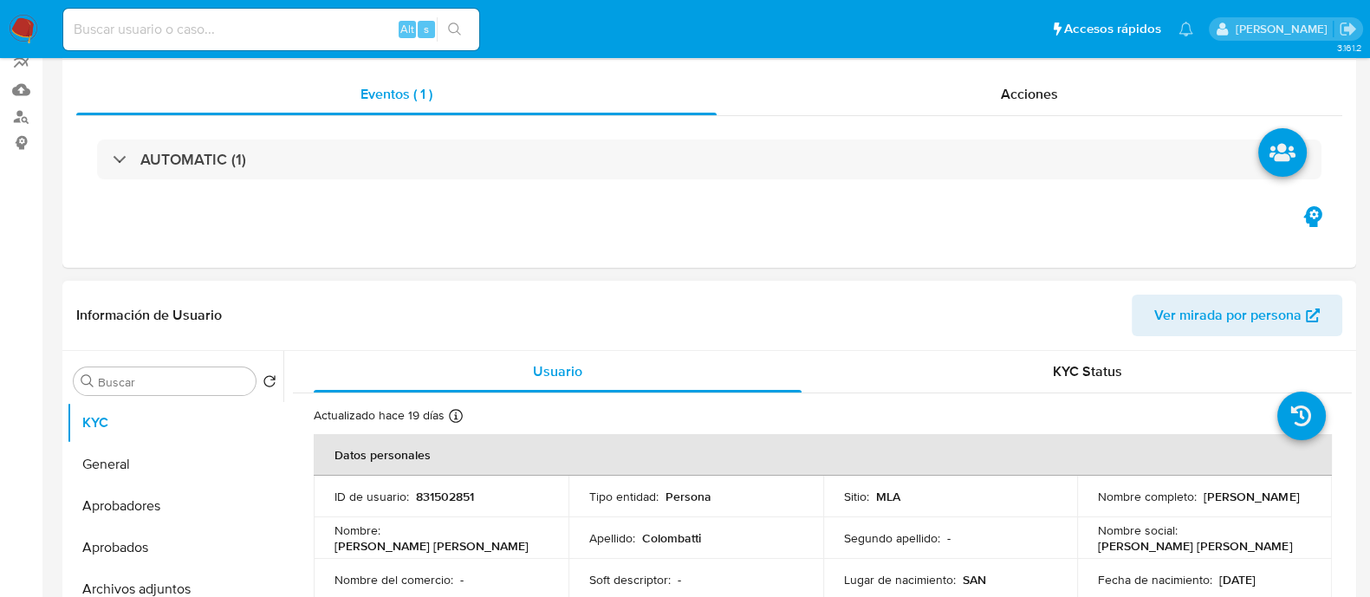
scroll to position [432, 0]
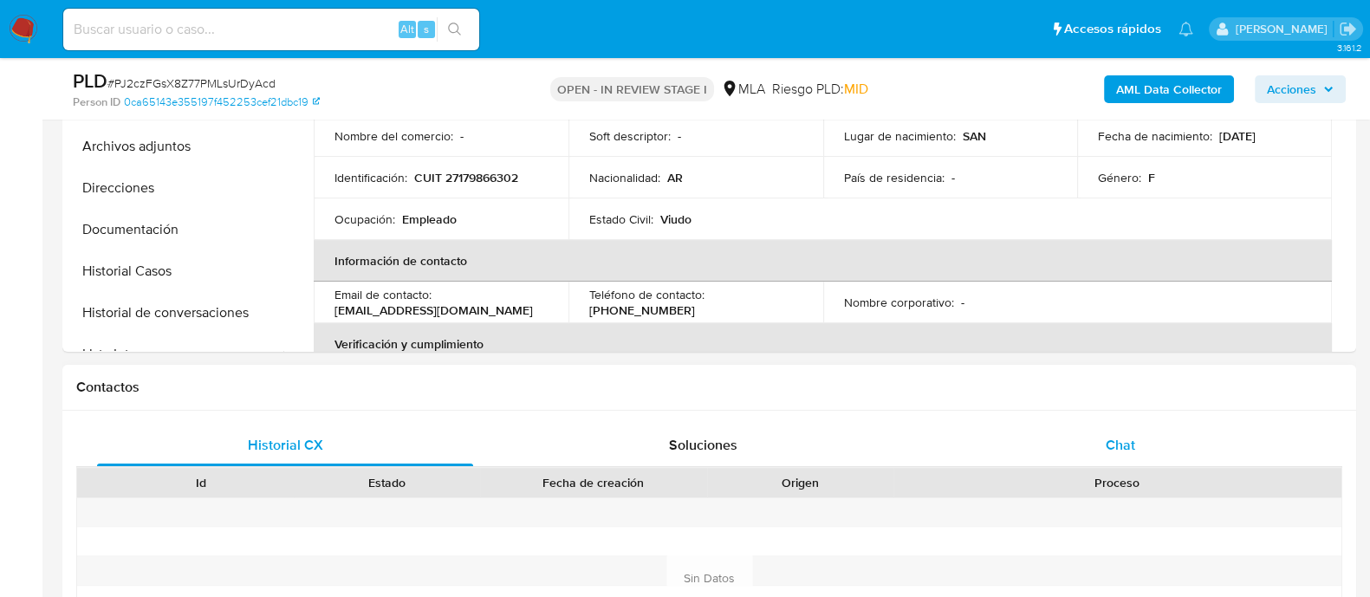
click at [1108, 458] on div "Chat" at bounding box center [1120, 446] width 376 height 42
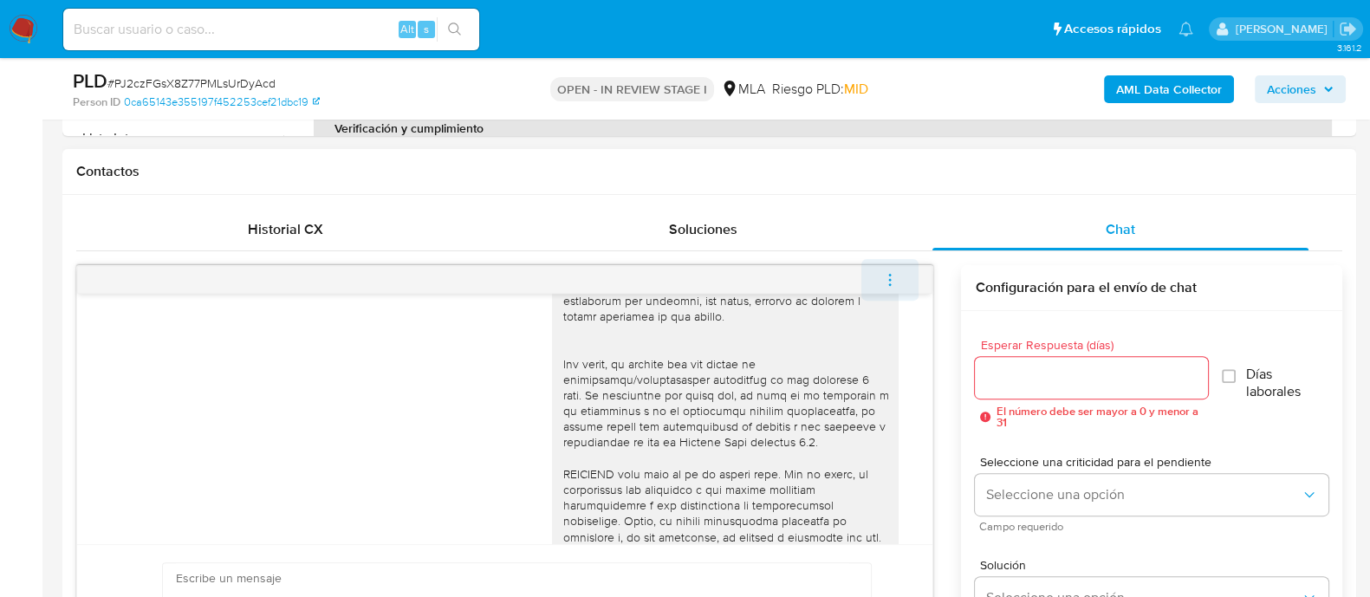
scroll to position [581, 0]
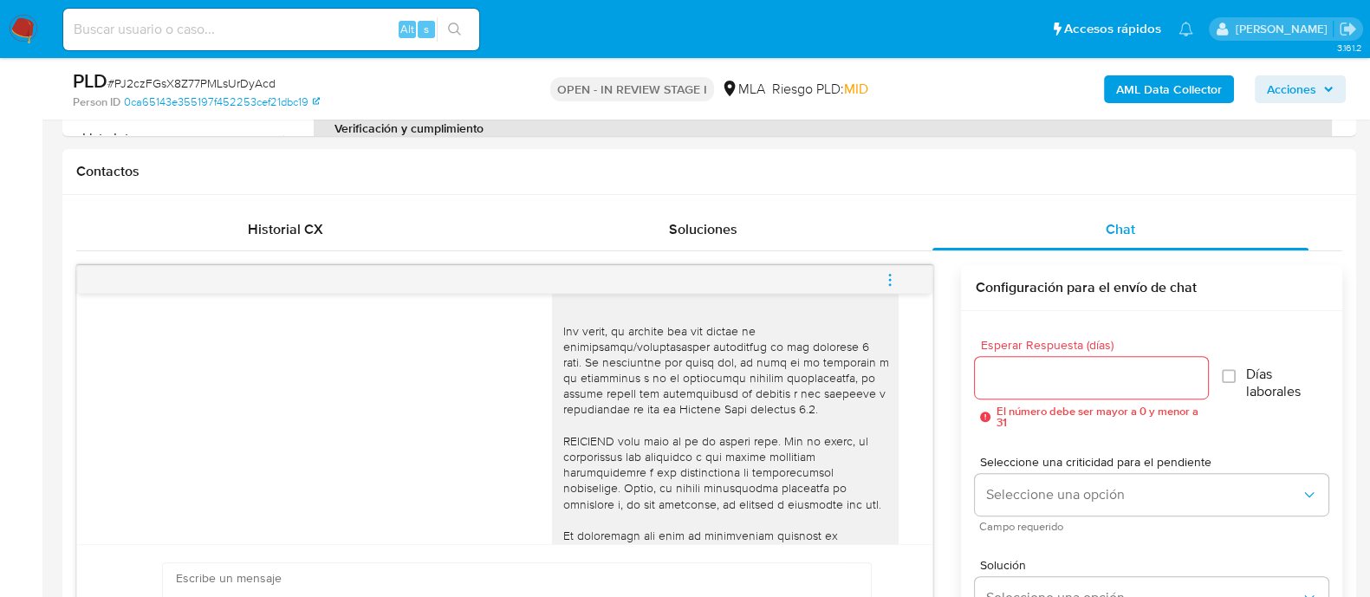
drag, startPoint x: 899, startPoint y: 276, endPoint x: 853, endPoint y: 276, distance: 45.9
click at [899, 276] on button "menu-action" at bounding box center [889, 280] width 57 height 42
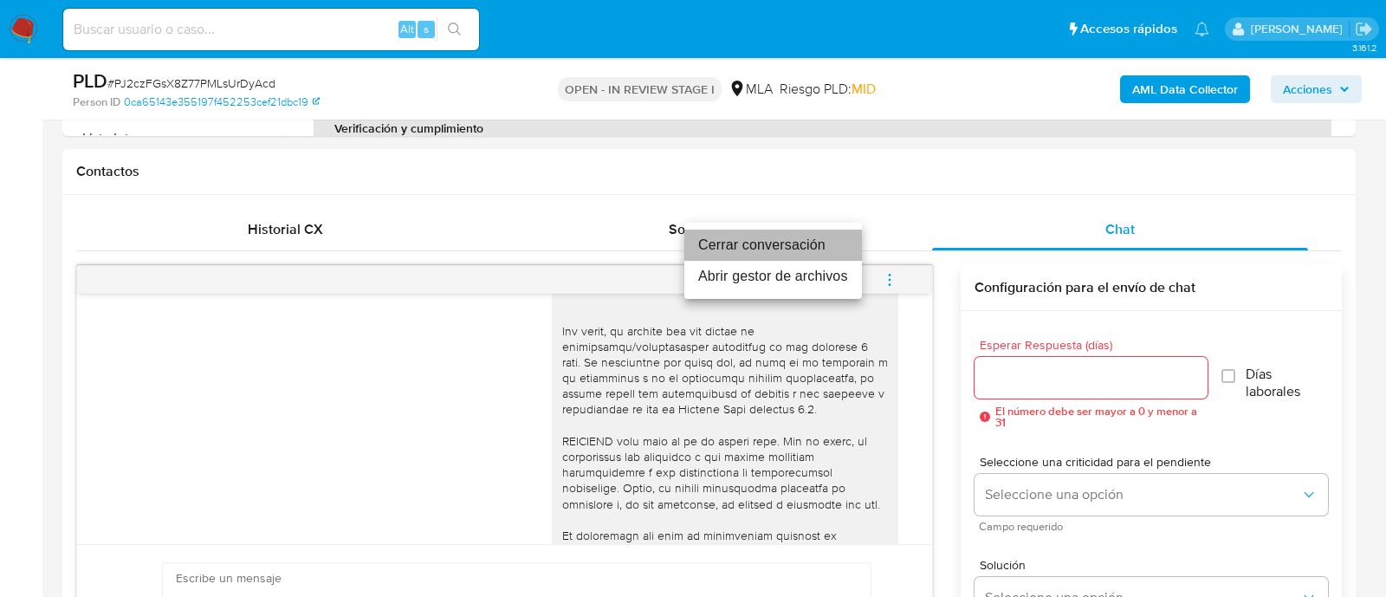
click at [778, 237] on li "Cerrar conversación" at bounding box center [773, 245] width 178 height 31
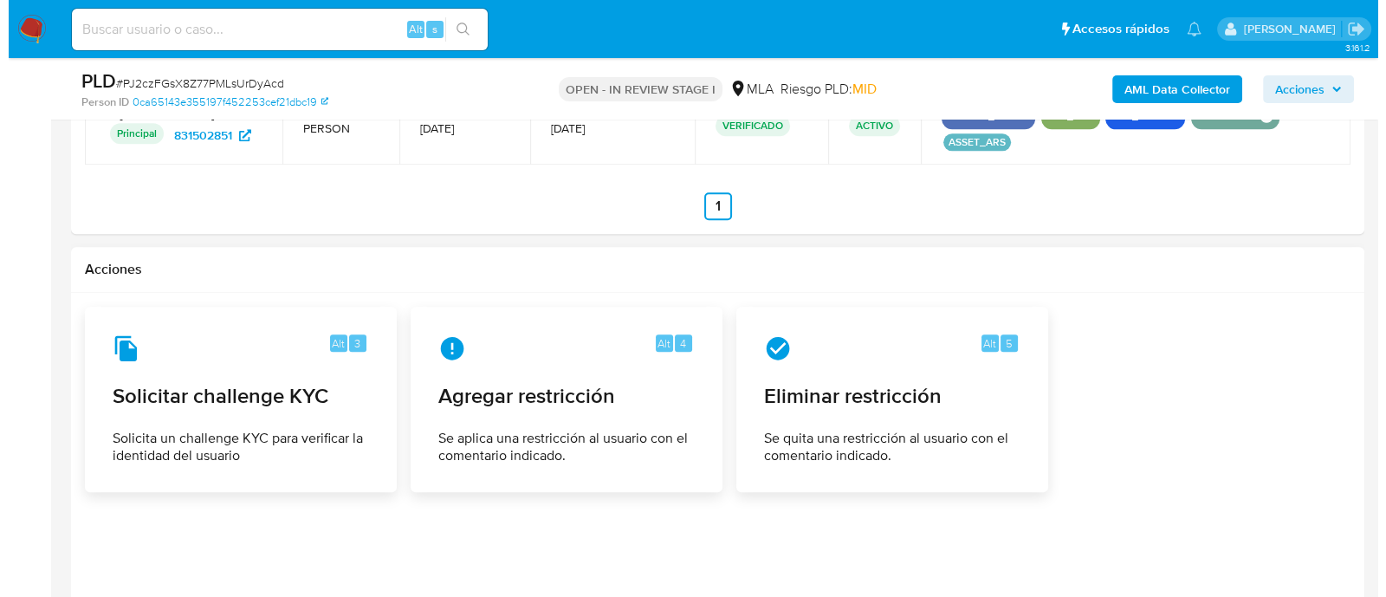
scroll to position [2599, 0]
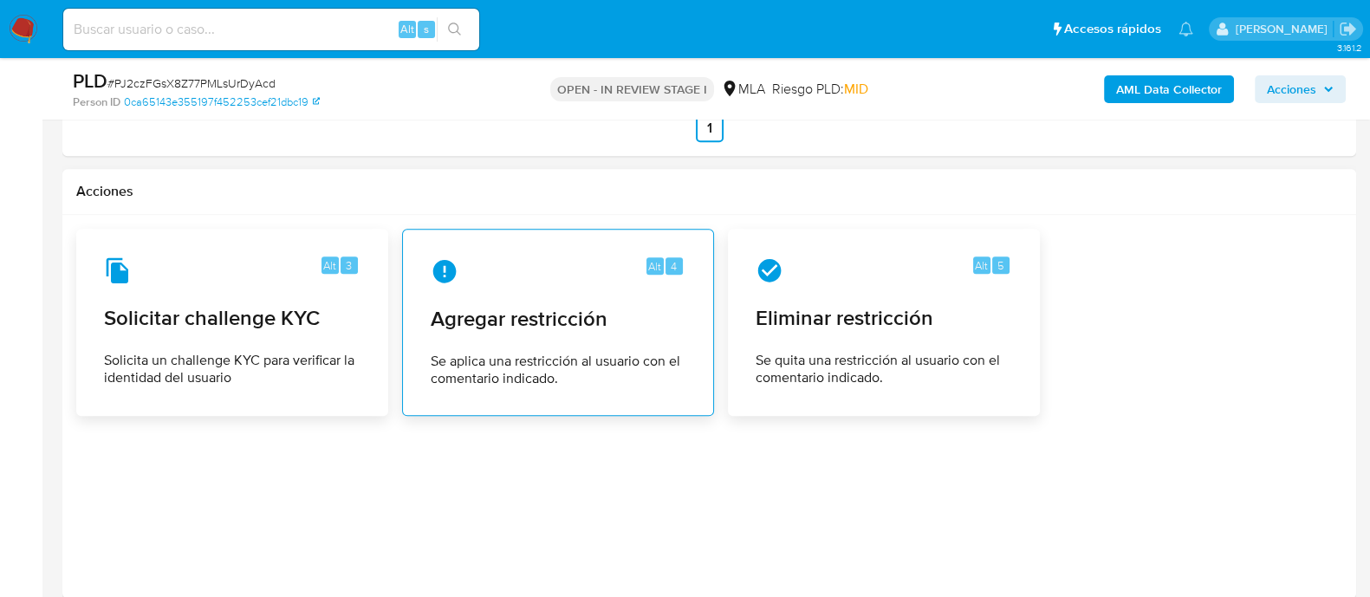
click at [451, 373] on span "Se aplica una restricción al usuario con el comentario indicado." at bounding box center [558, 370] width 255 height 35
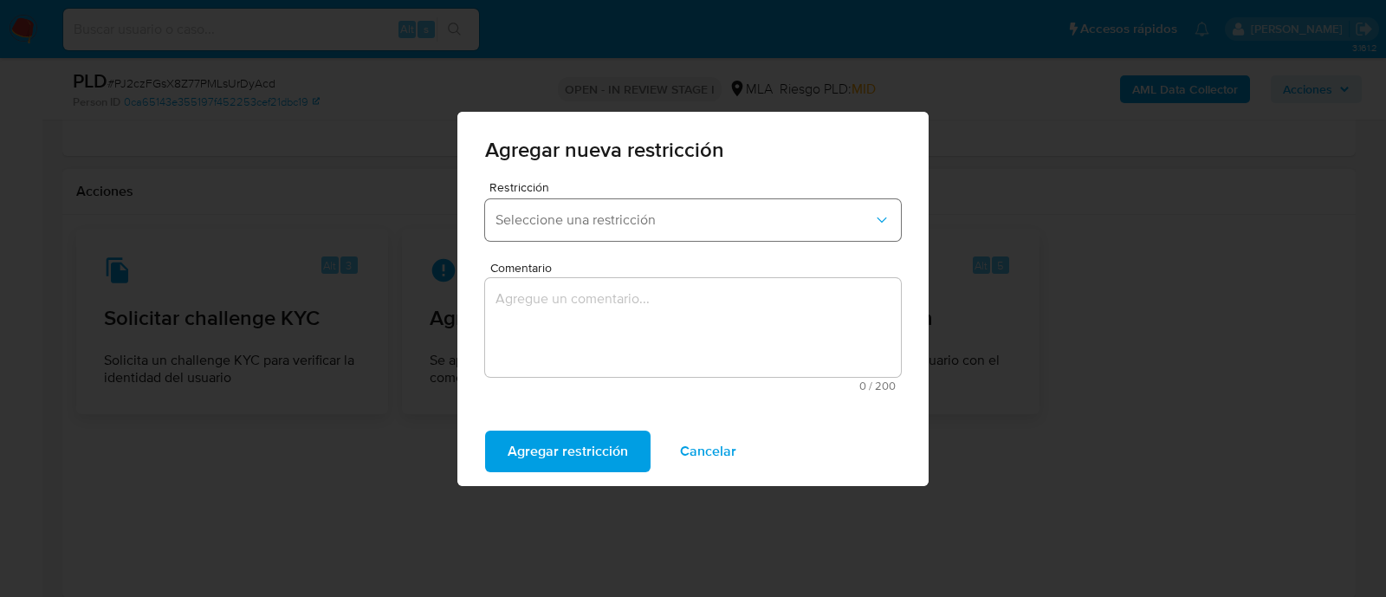
click at [597, 235] on button "Seleccione una restricción" at bounding box center [693, 220] width 416 height 42
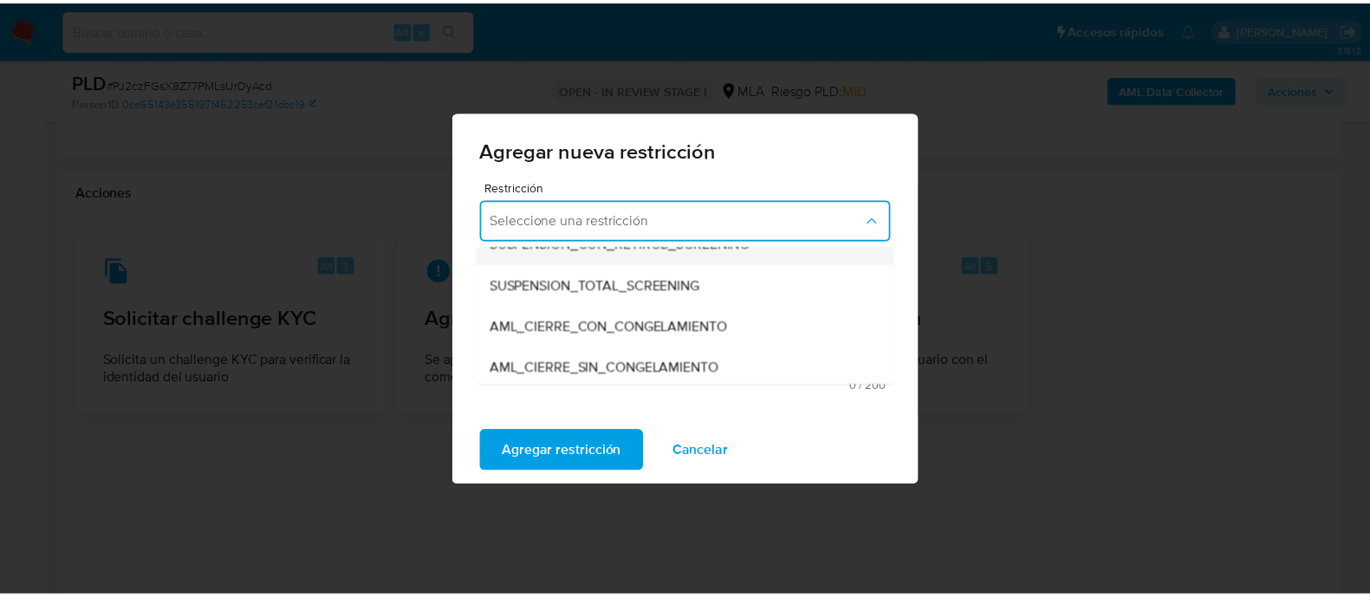
scroll to position [216, 0]
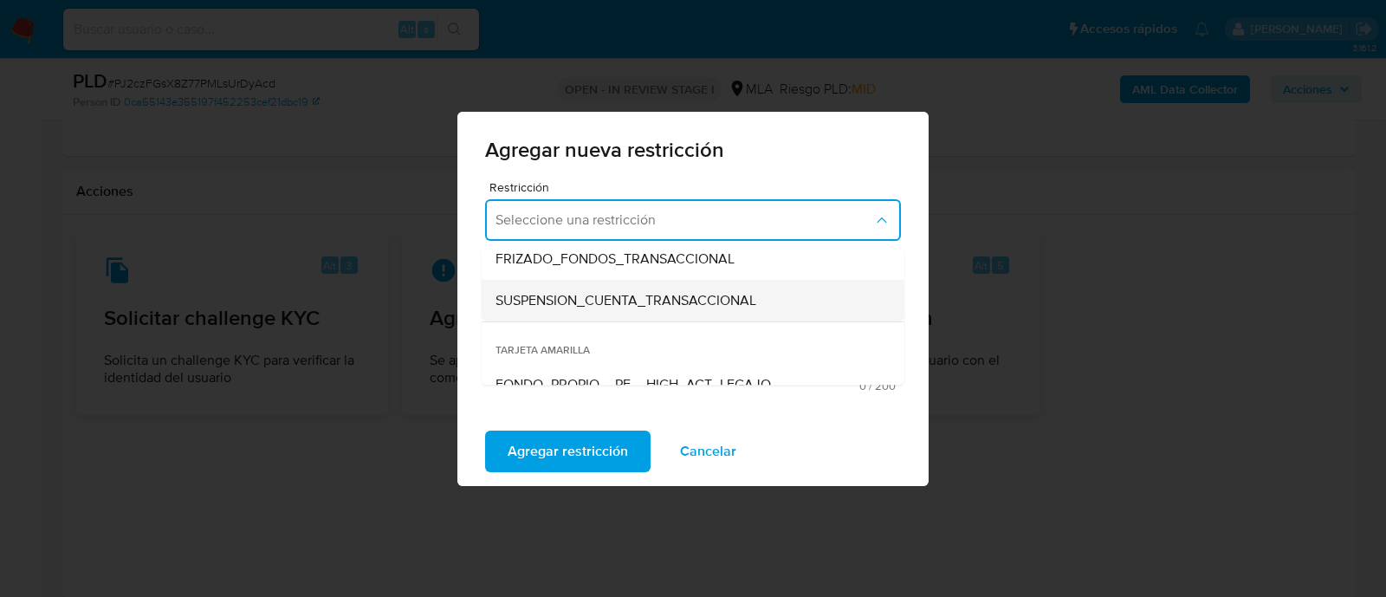
click at [599, 310] on div "SUSPENSION_CUENTA_TRANSACCIONAL" at bounding box center [688, 301] width 385 height 42
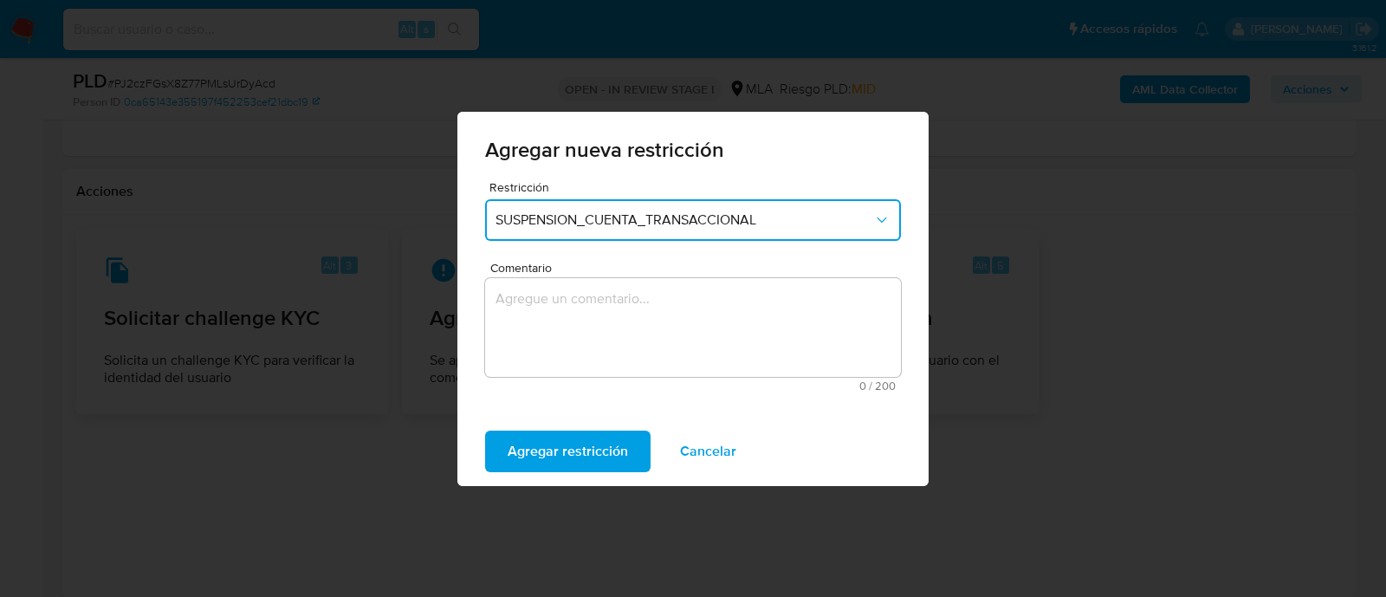
click at [633, 319] on textarea "Comentario" at bounding box center [693, 327] width 416 height 99
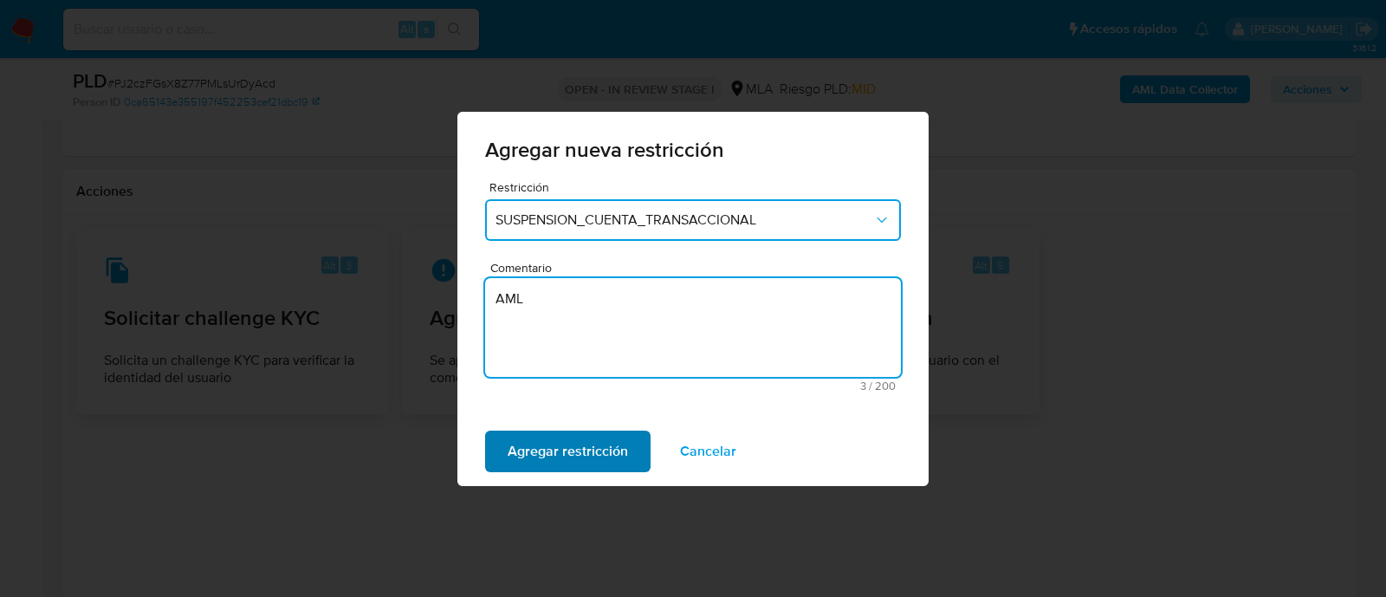
type textarea "AML"
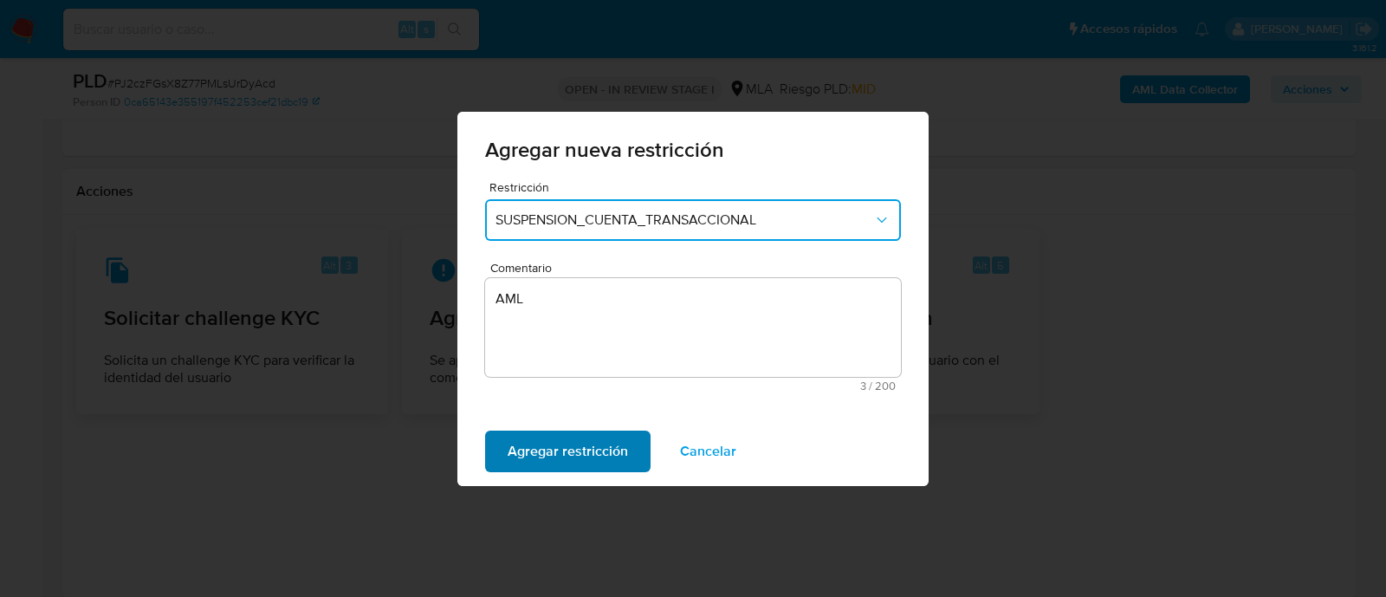
click at [576, 451] on span "Agregar restricción" at bounding box center [568, 451] width 120 height 38
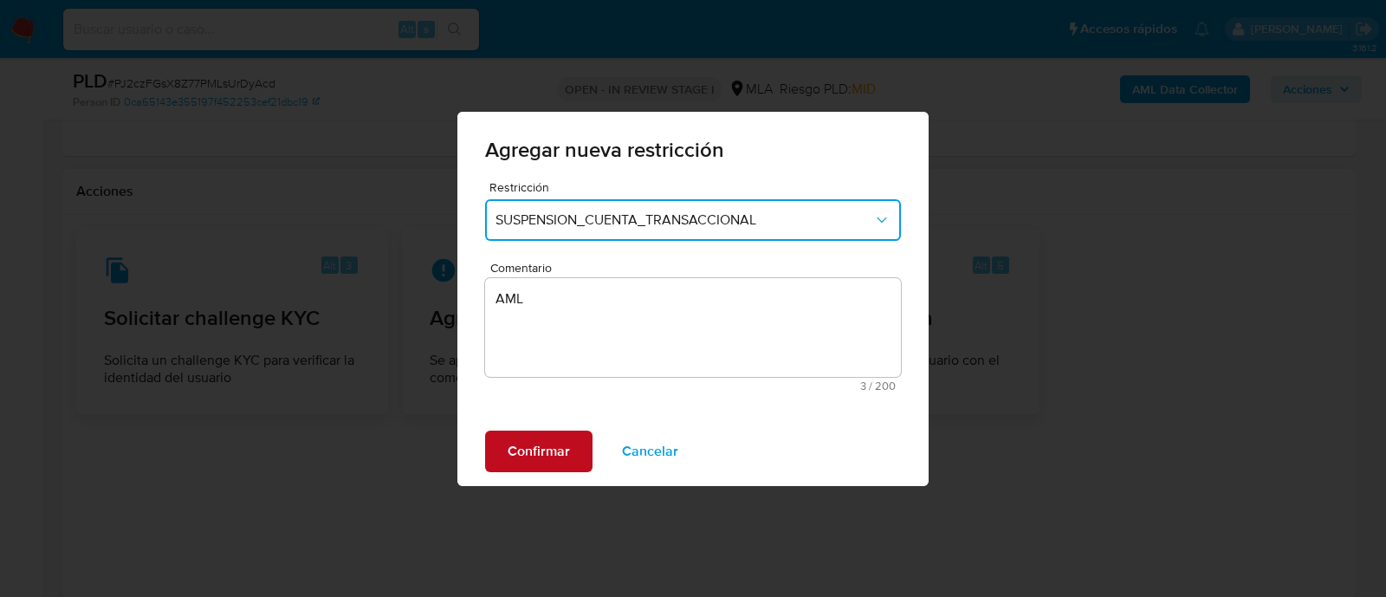
click at [576, 451] on button "Confirmar" at bounding box center [538, 452] width 107 height 42
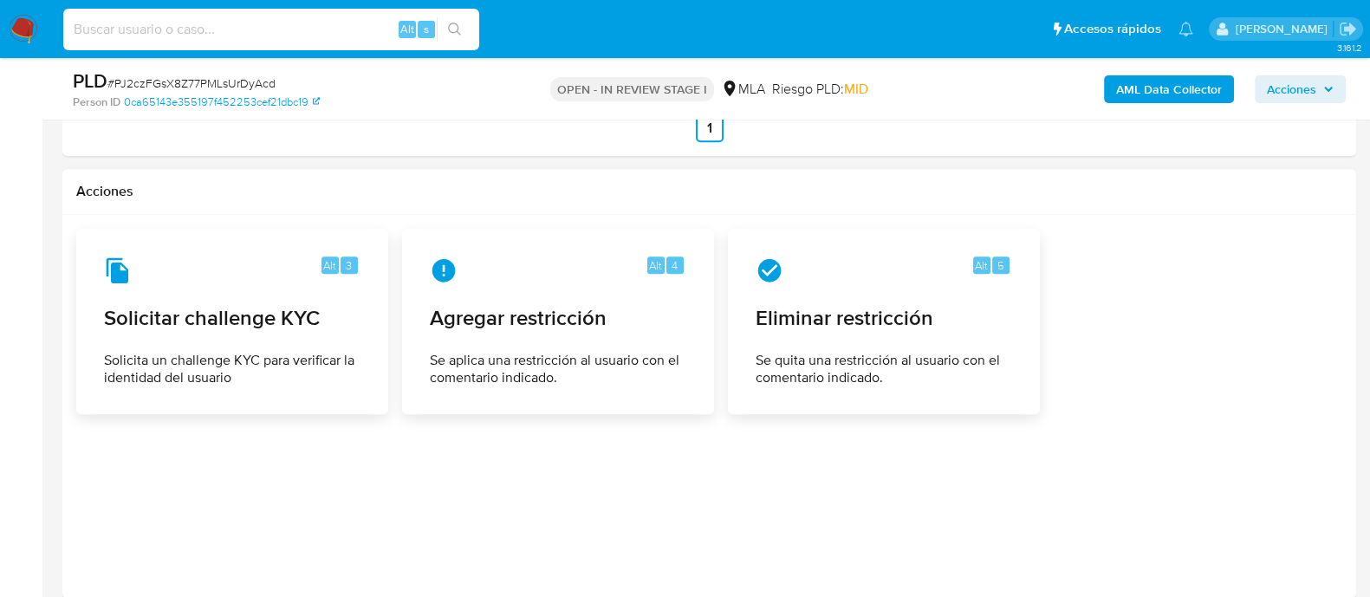
click at [305, 23] on input at bounding box center [271, 29] width 416 height 23
paste input "1237793764"
type input "1237793764"
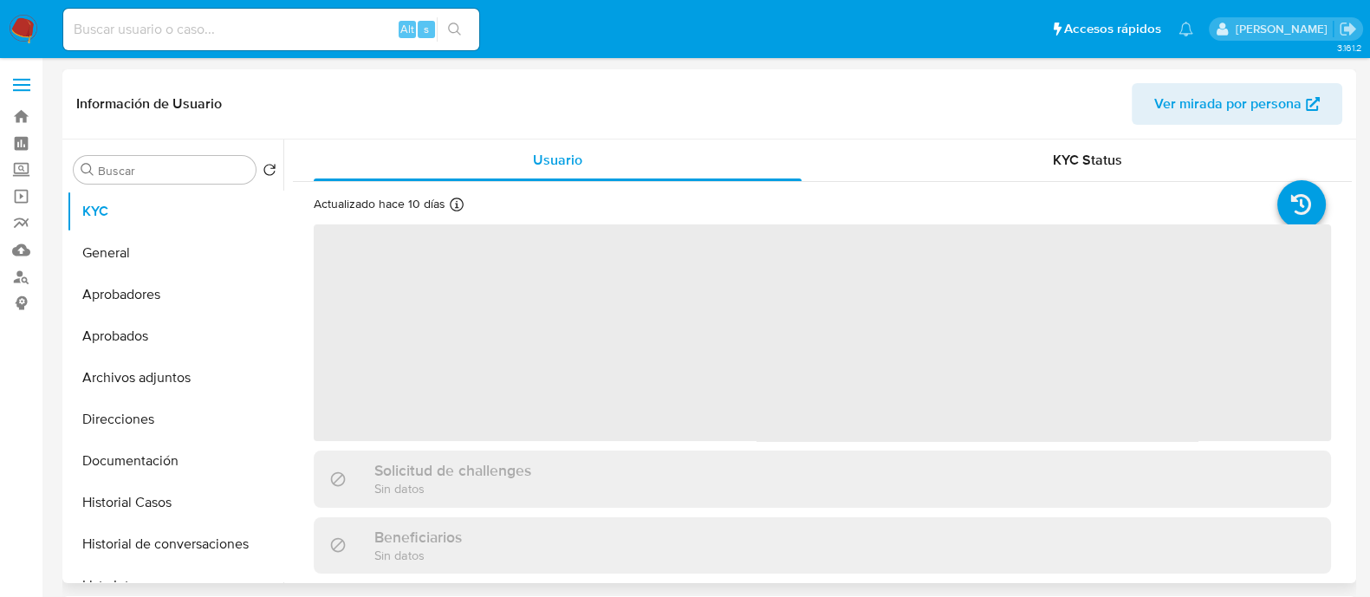
select select "10"
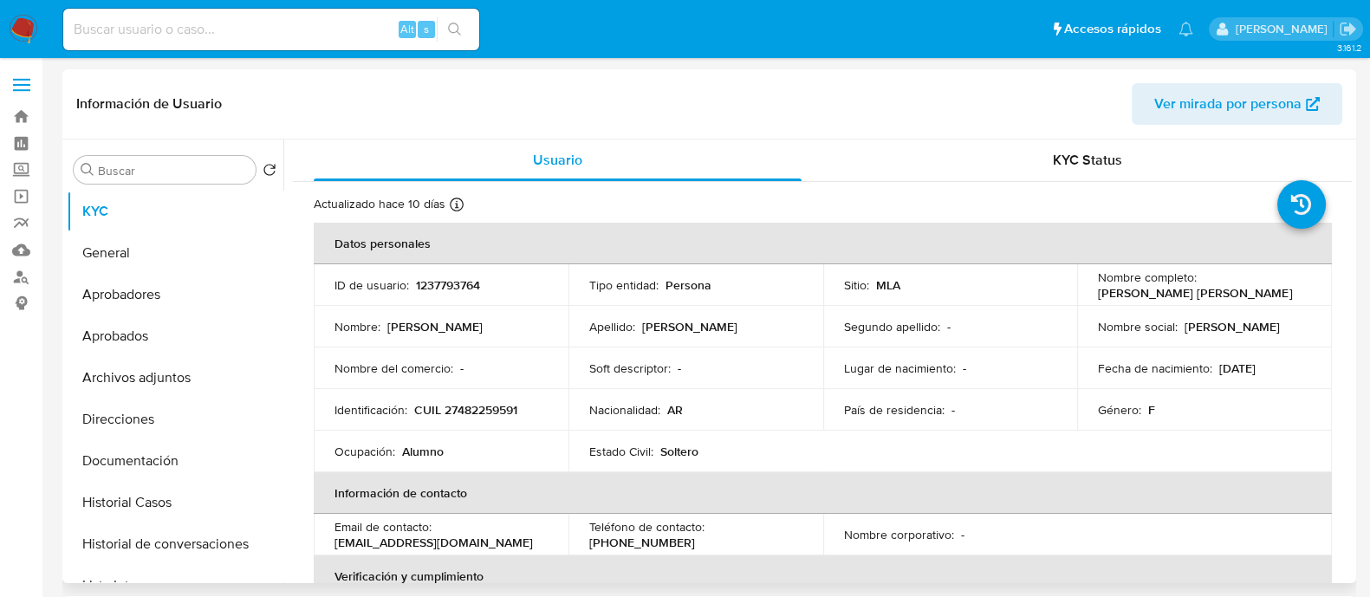
click at [478, 417] on p "CUIL 27482259591" at bounding box center [465, 410] width 103 height 16
click at [191, 306] on button "Aprobadores" at bounding box center [168, 295] width 203 height 42
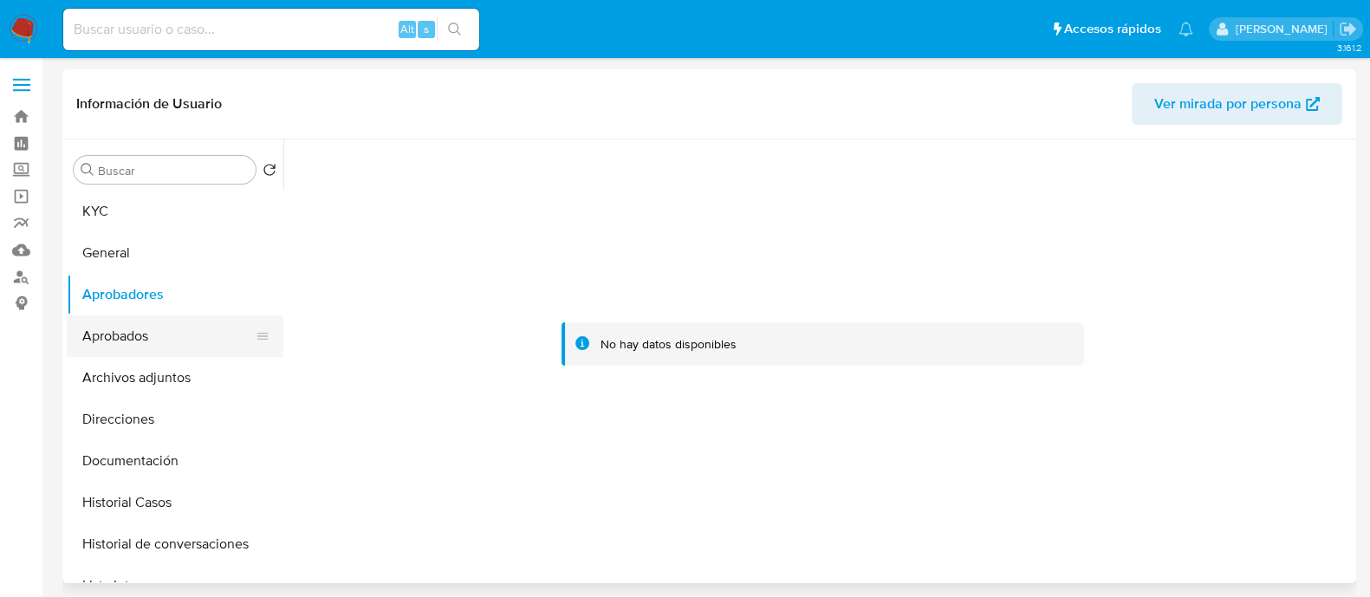
click at [154, 352] on button "Aprobados" at bounding box center [168, 336] width 203 height 42
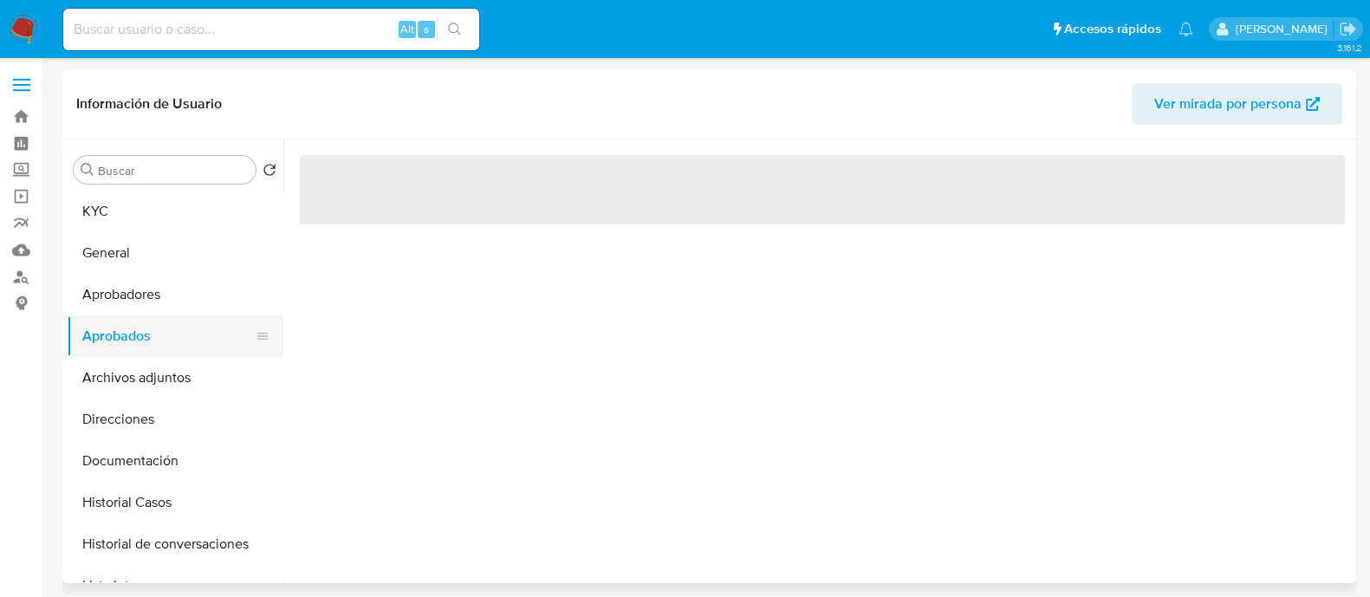
click at [154, 352] on button "Aprobados" at bounding box center [168, 336] width 203 height 42
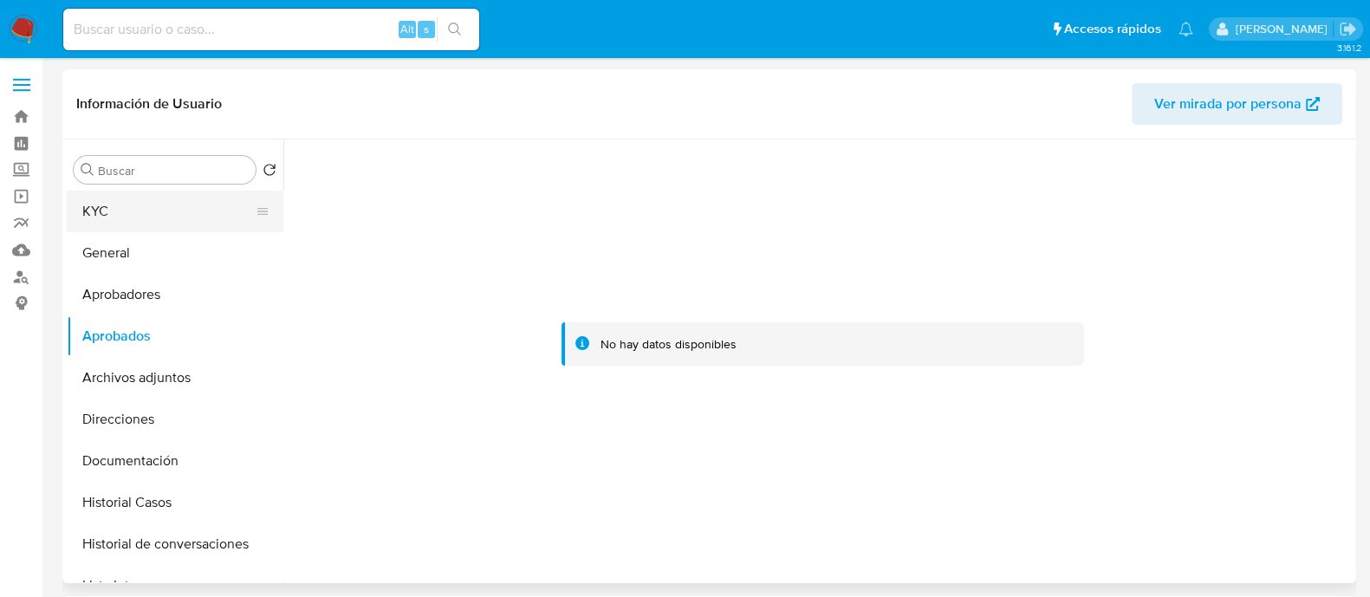
click at [160, 222] on button "KYC" at bounding box center [168, 212] width 203 height 42
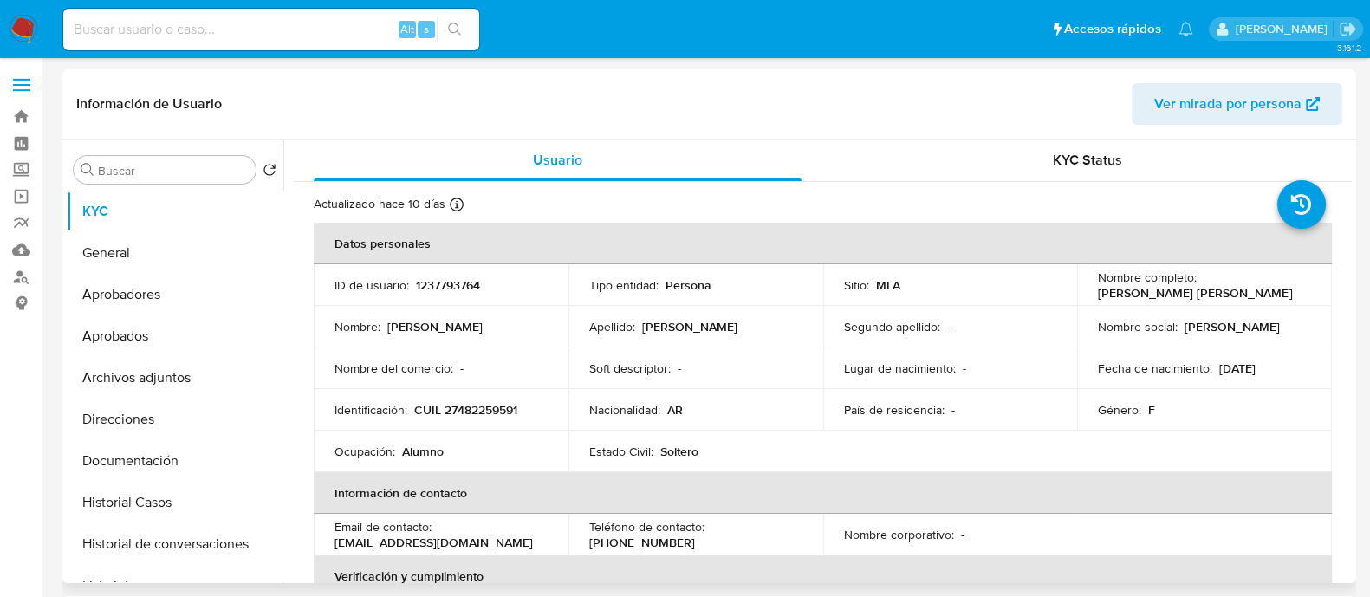
click at [474, 400] on td "Identificación : CUIL 27482259591" at bounding box center [441, 410] width 255 height 42
click at [475, 402] on p "CUIL 27482259591" at bounding box center [465, 410] width 103 height 16
copy p "27482259591"
click at [166, 502] on button "Historial Casos" at bounding box center [168, 503] width 203 height 42
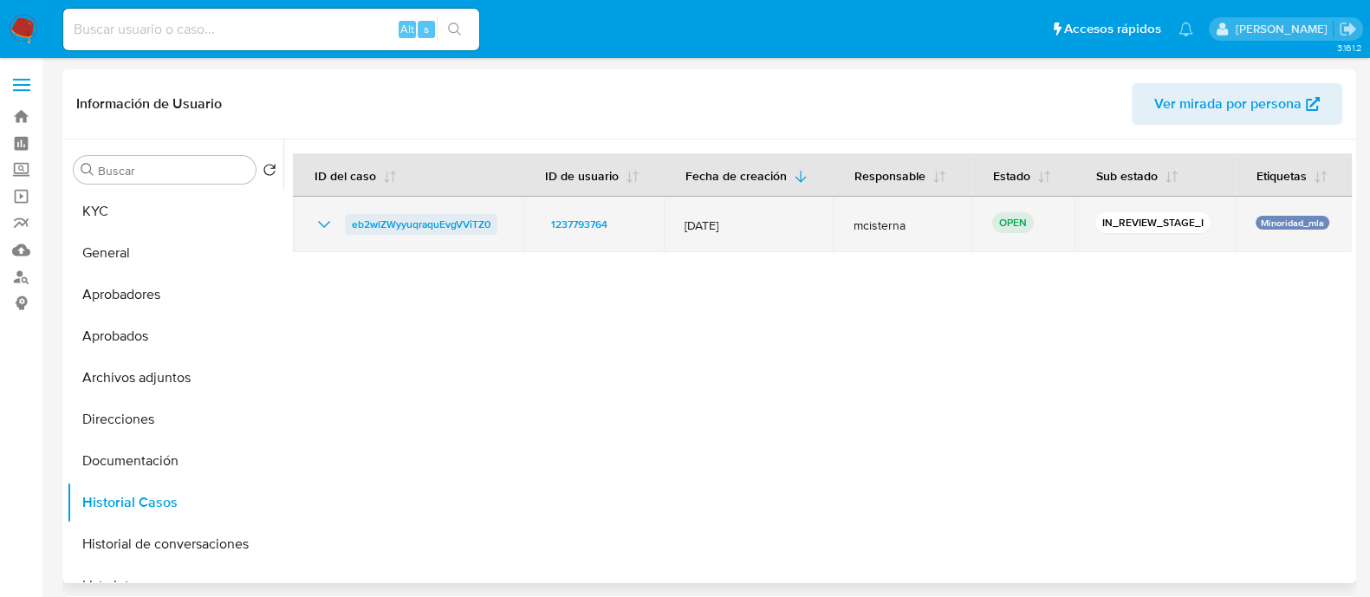
click at [425, 224] on span "eb2wlZWyyuqraquEvgVViTZ0" at bounding box center [421, 224] width 139 height 21
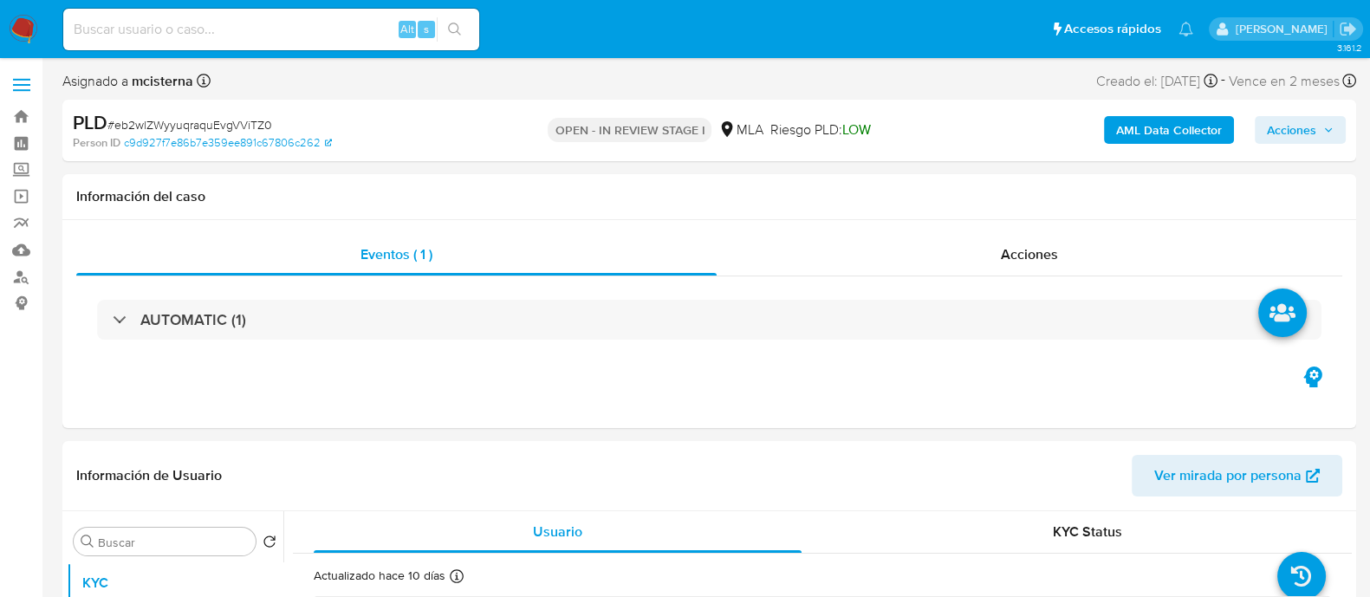
select select "10"
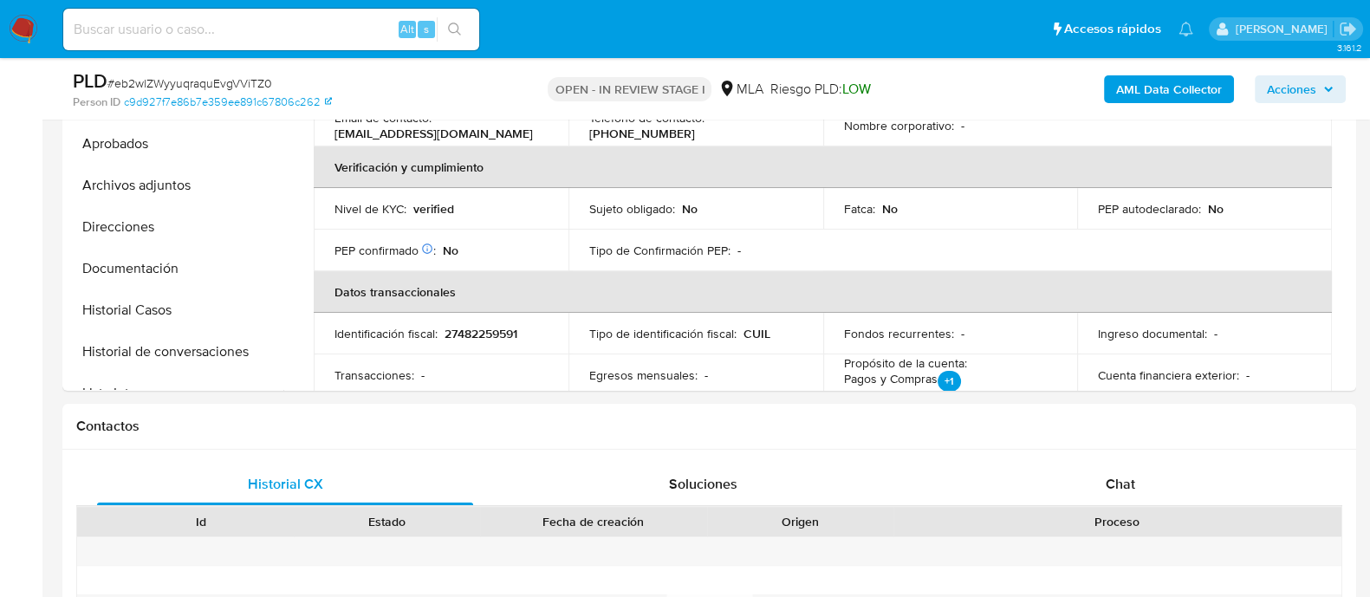
scroll to position [757, 0]
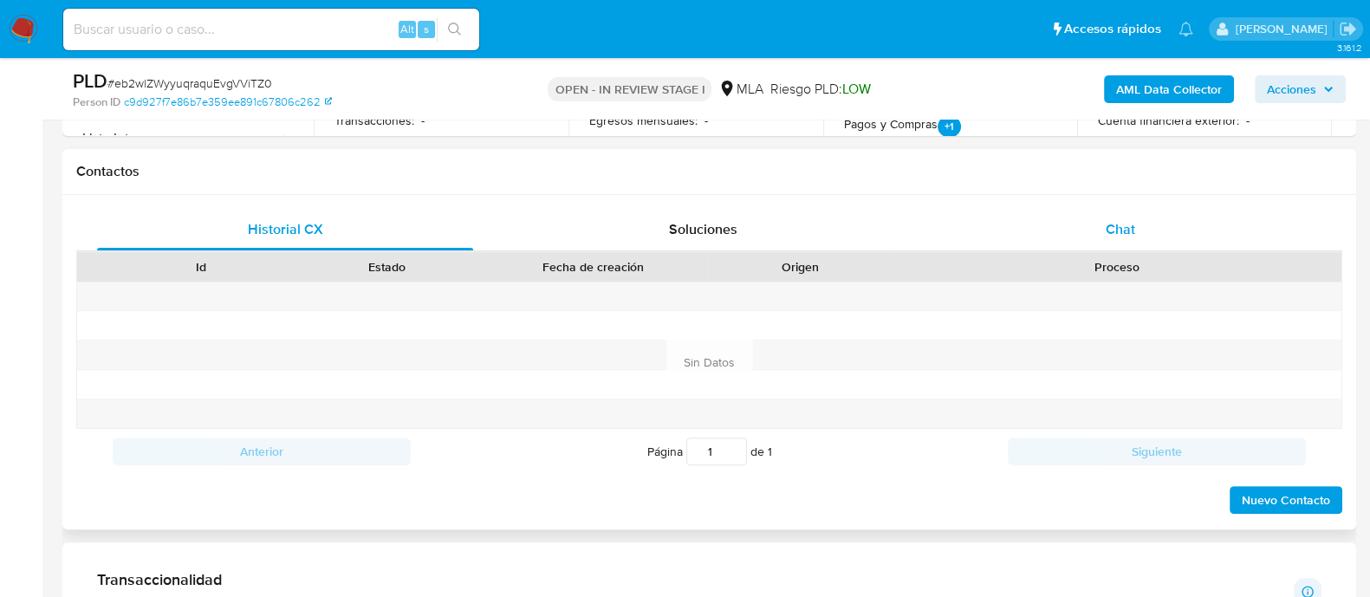
click at [1122, 215] on div "Chat" at bounding box center [1120, 230] width 376 height 42
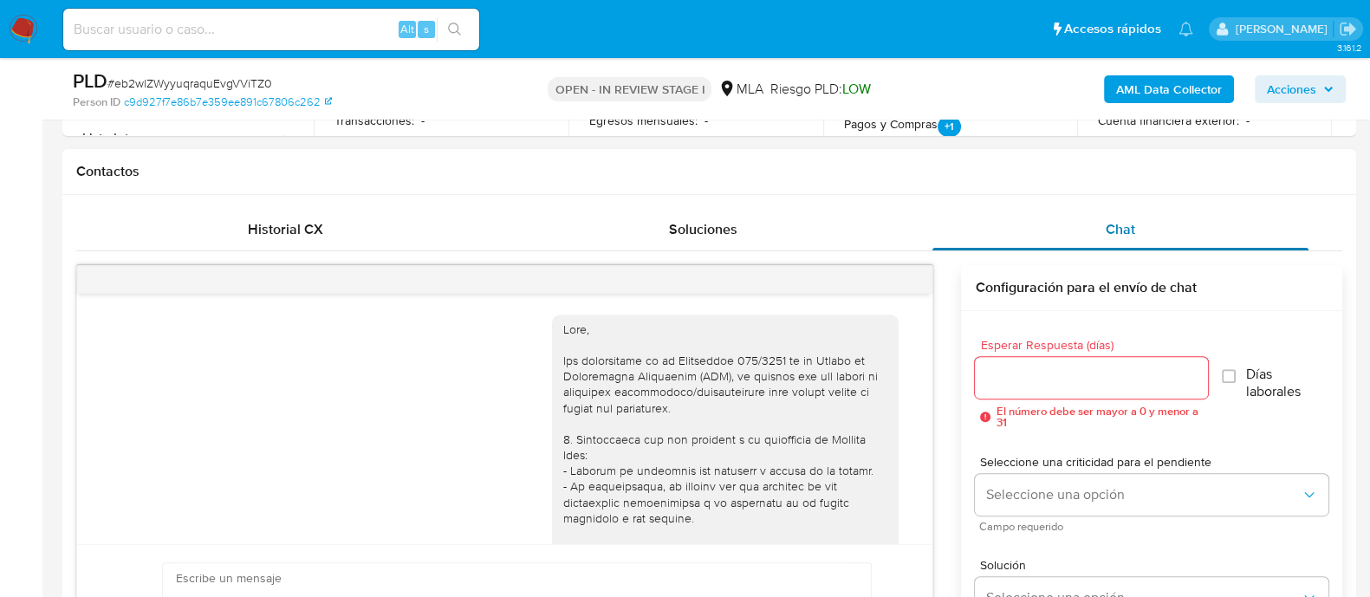
scroll to position [923, 0]
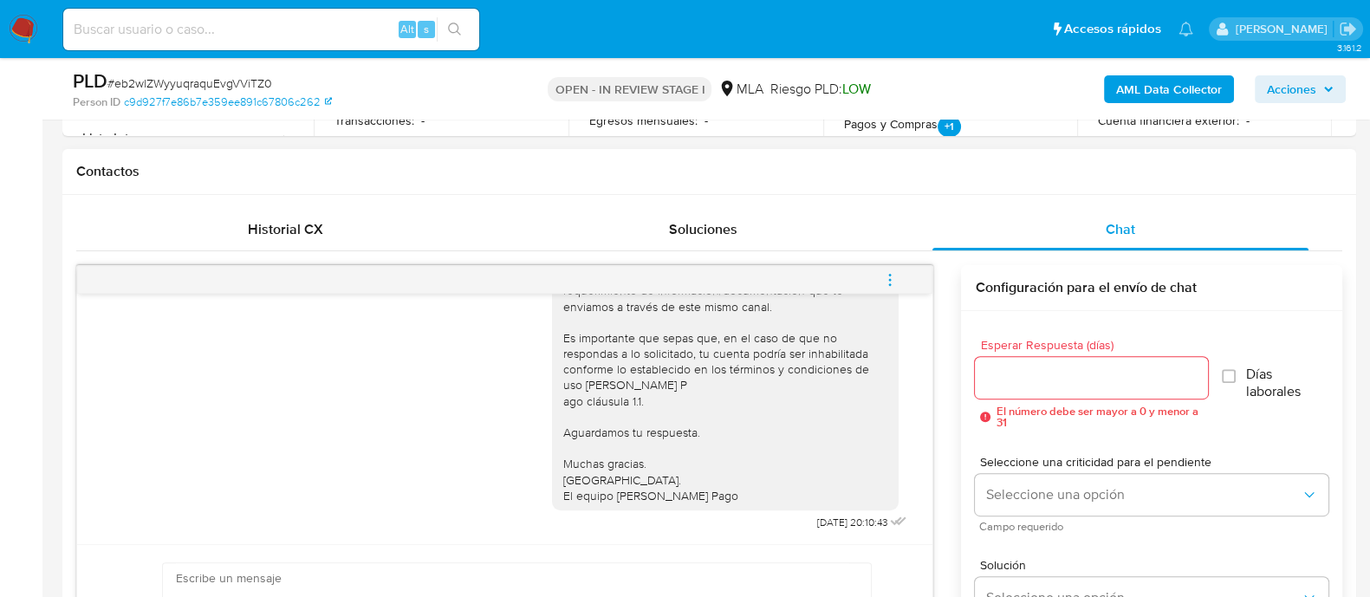
click at [898, 276] on button "menu-action" at bounding box center [889, 280] width 57 height 42
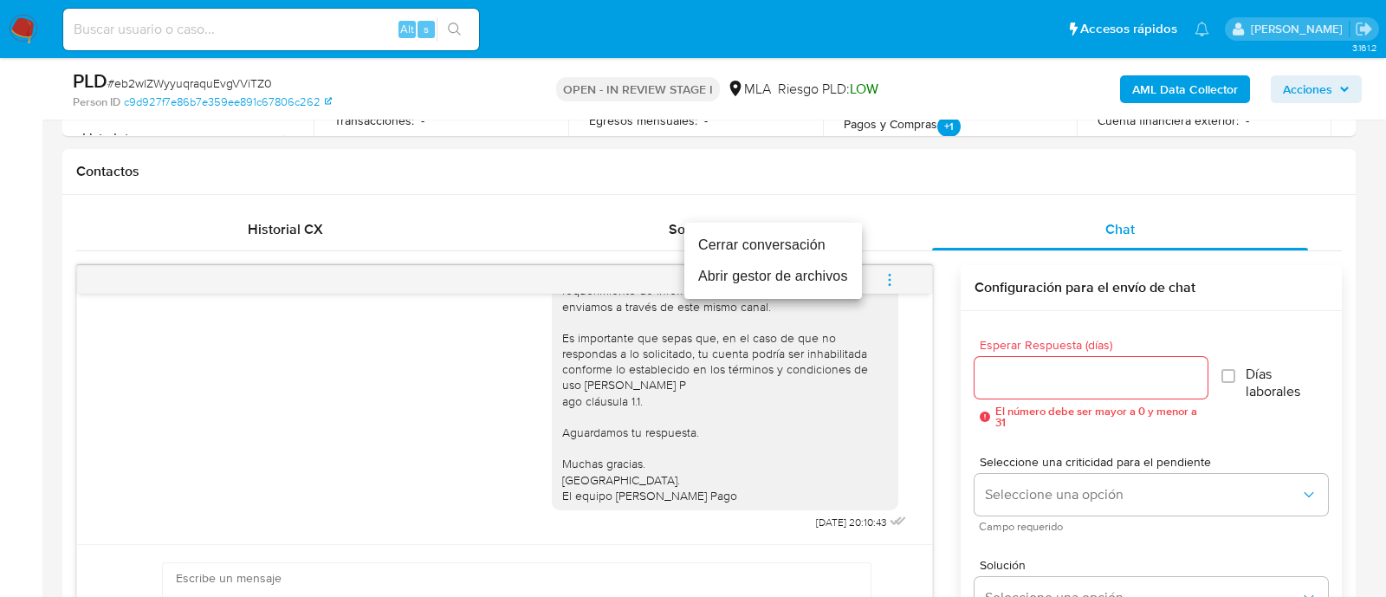
click at [785, 241] on li "Cerrar conversación" at bounding box center [773, 245] width 178 height 31
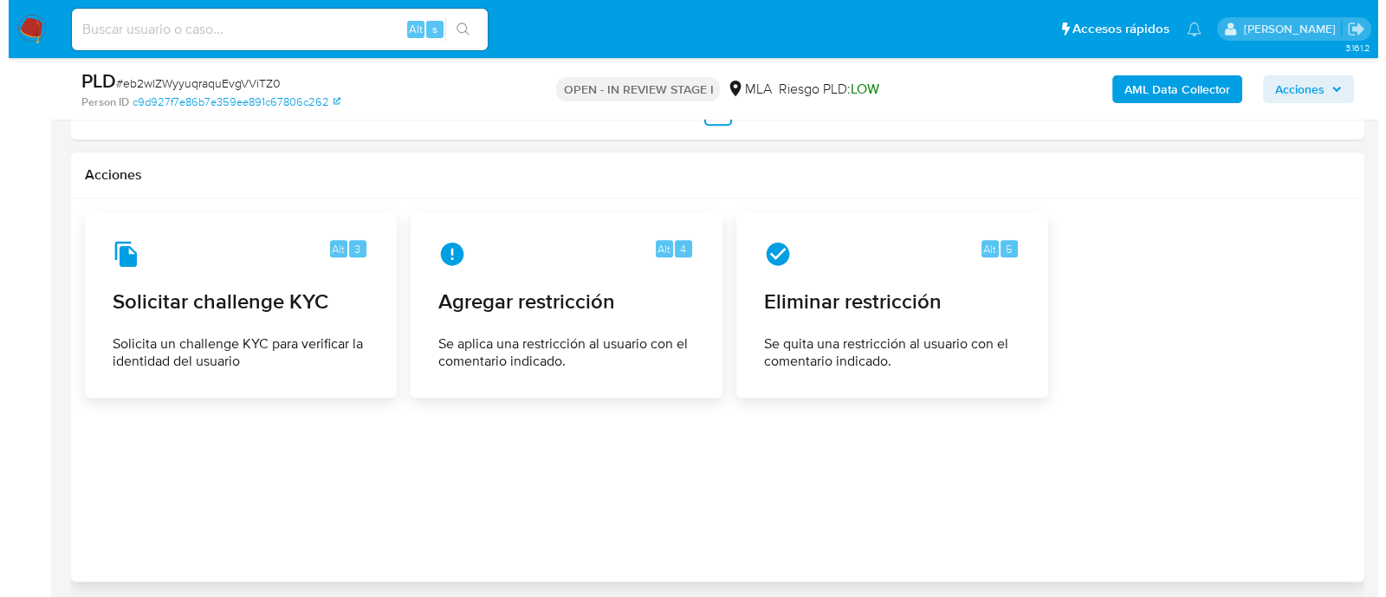
scroll to position [2647, 0]
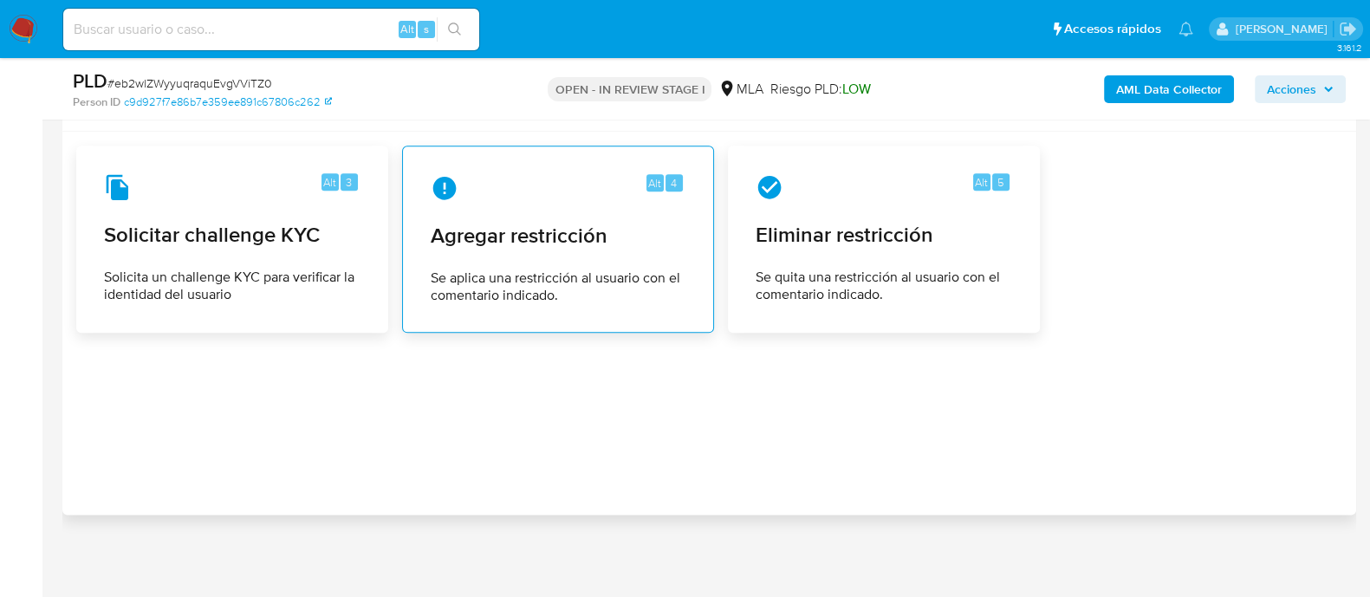
click at [468, 230] on span "Agregar restricción" at bounding box center [558, 236] width 255 height 26
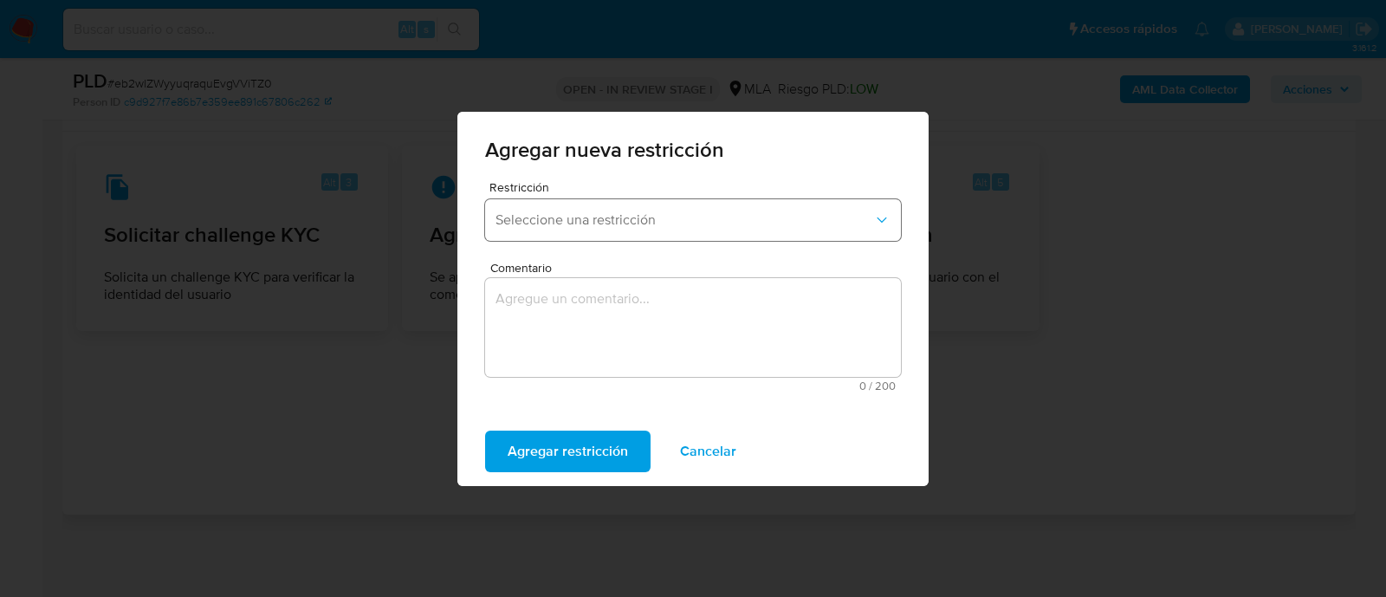
click at [559, 230] on button "Seleccione una restricción" at bounding box center [693, 220] width 416 height 42
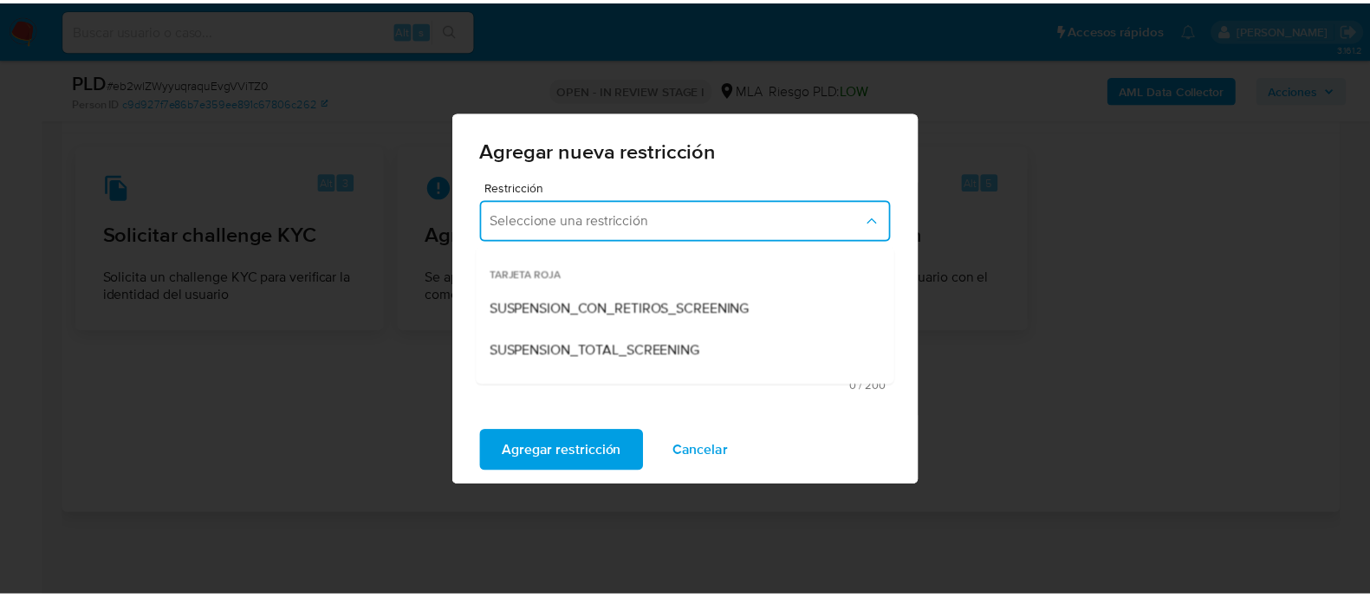
scroll to position [216, 0]
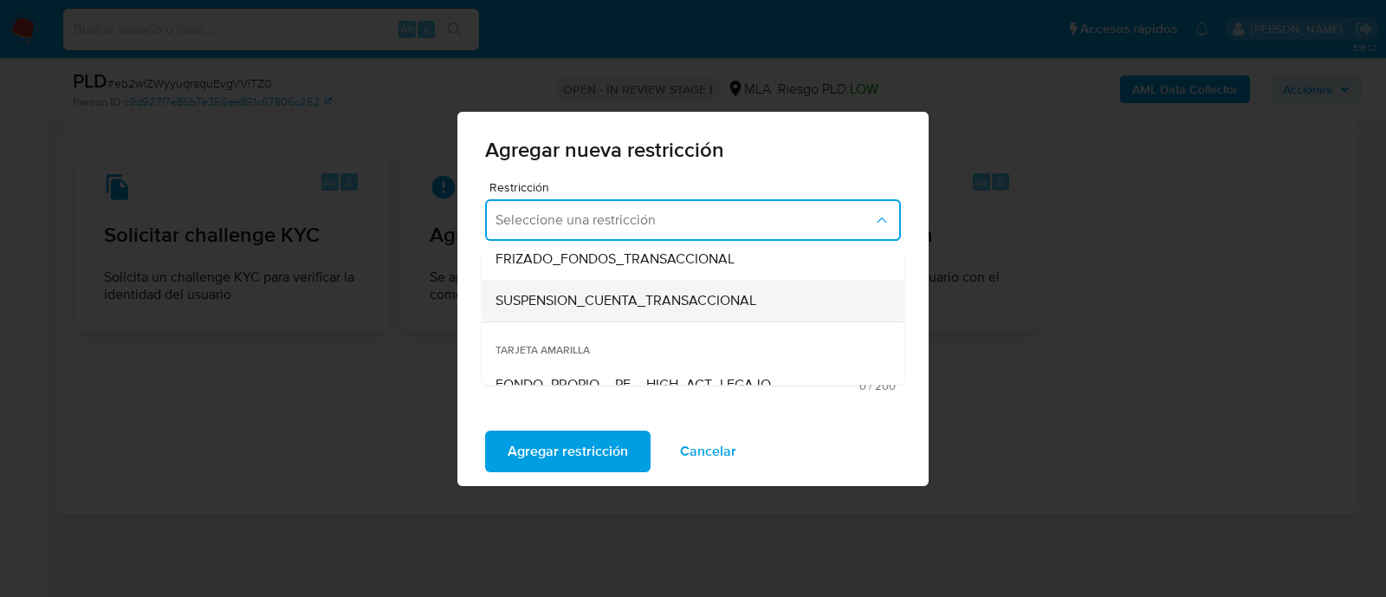
click at [590, 302] on span "SUSPENSION_CUENTA_TRANSACCIONAL" at bounding box center [626, 300] width 261 height 17
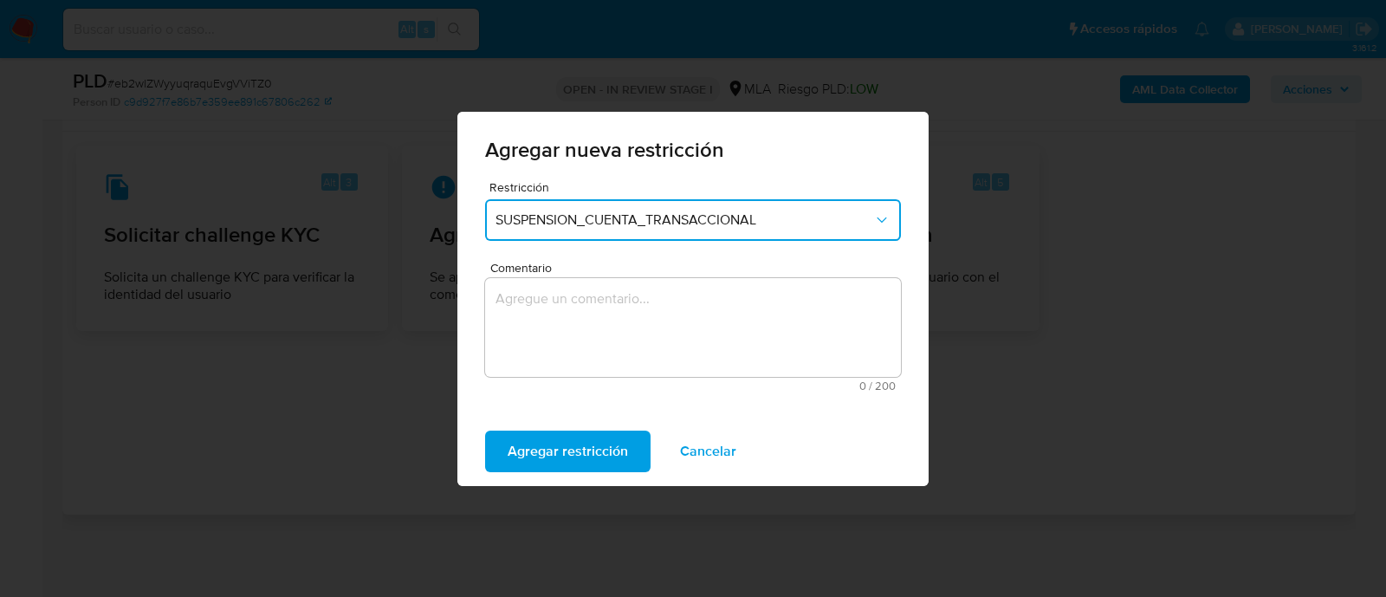
click at [590, 302] on textarea "Comentario" at bounding box center [693, 327] width 416 height 99
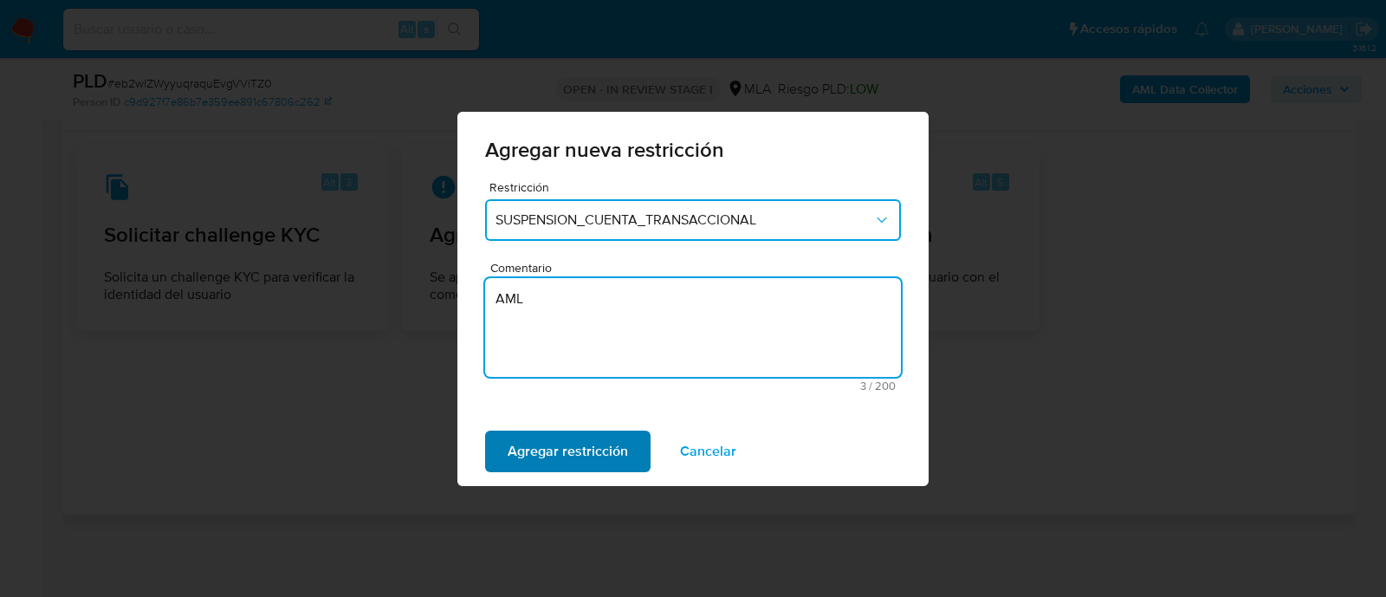
type textarea "AML"
click at [587, 452] on span "Agregar restricción" at bounding box center [568, 451] width 120 height 38
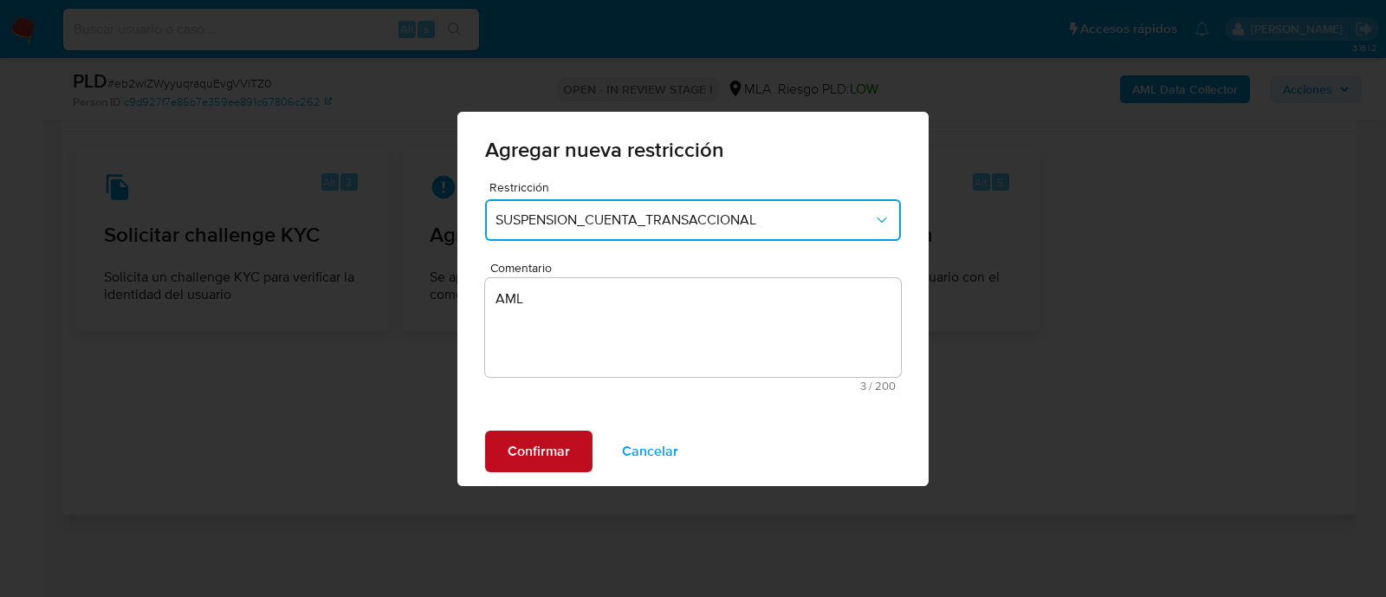
click at [539, 456] on span "Confirmar" at bounding box center [539, 451] width 62 height 38
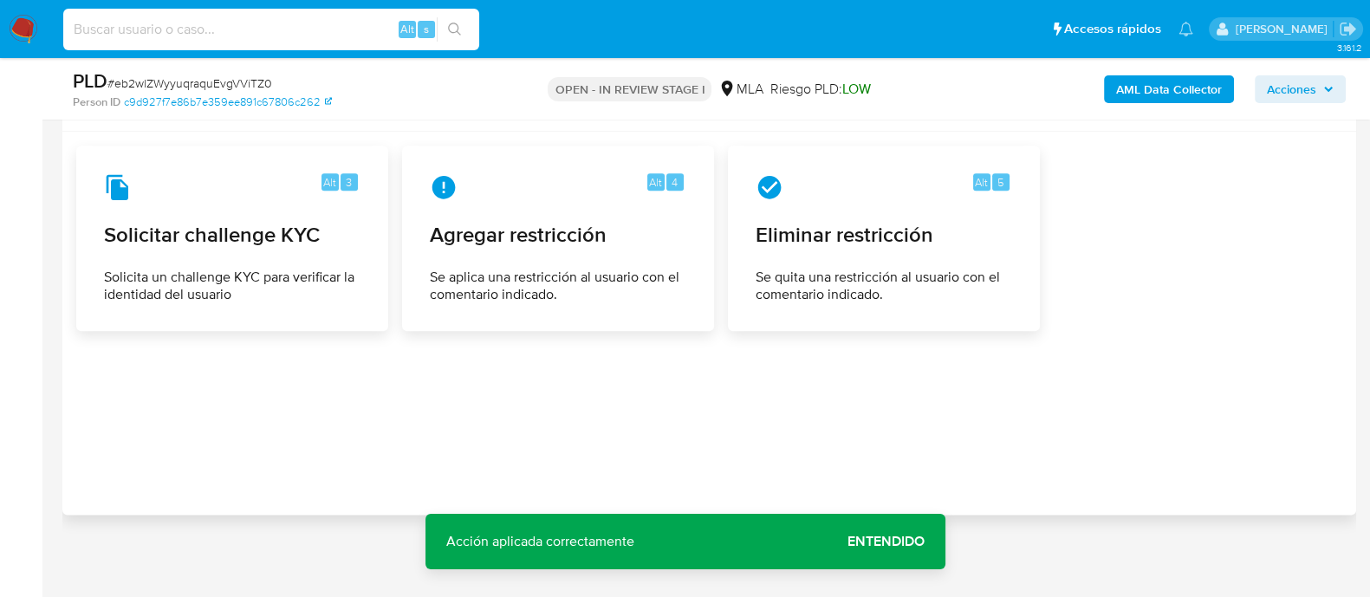
click at [320, 23] on input at bounding box center [271, 29] width 416 height 23
paste input "1736500833"
type input "1736500833"
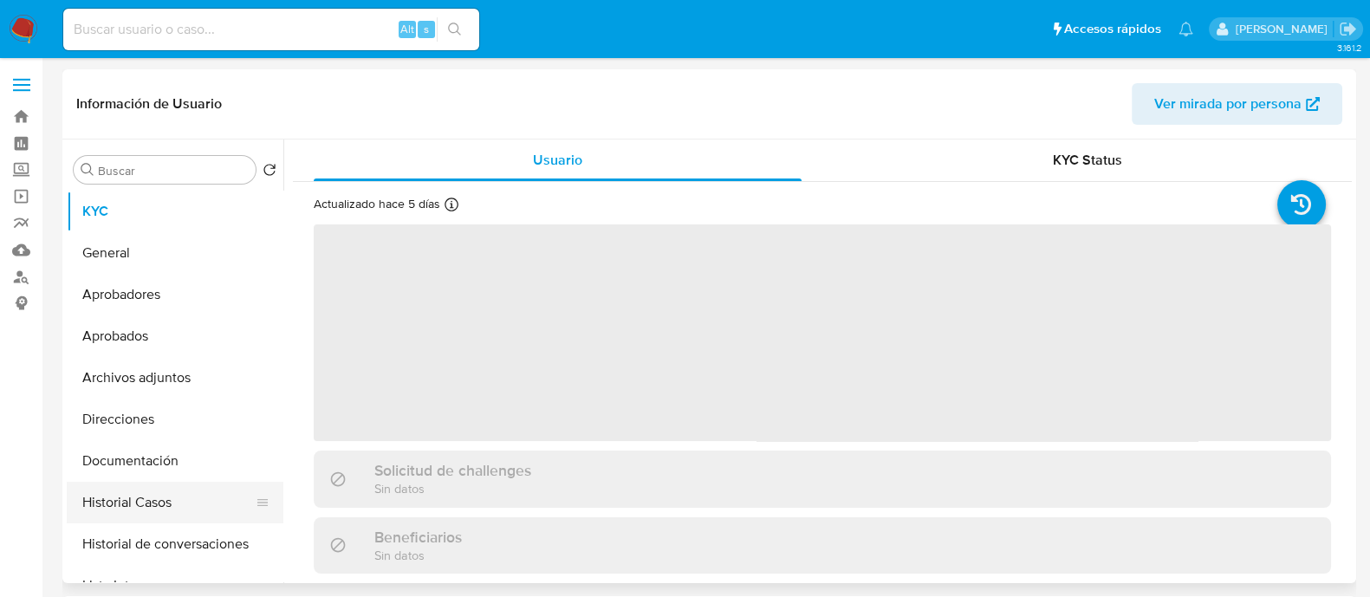
click at [195, 487] on button "Historial Casos" at bounding box center [168, 503] width 203 height 42
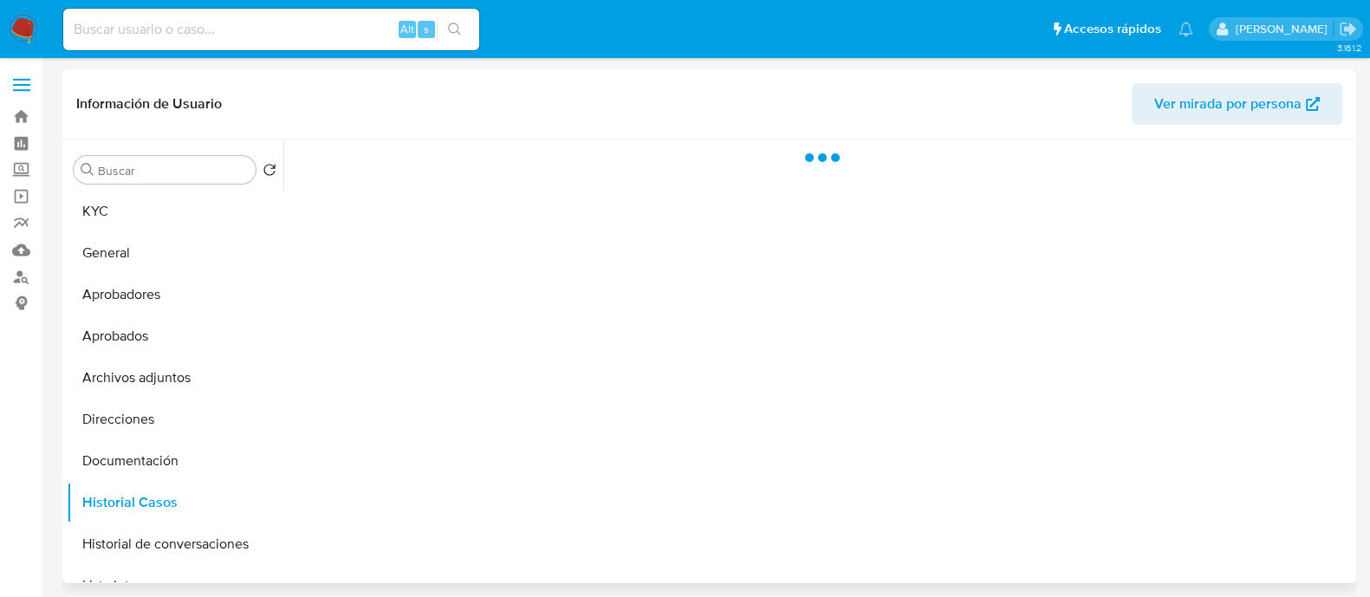
select select "10"
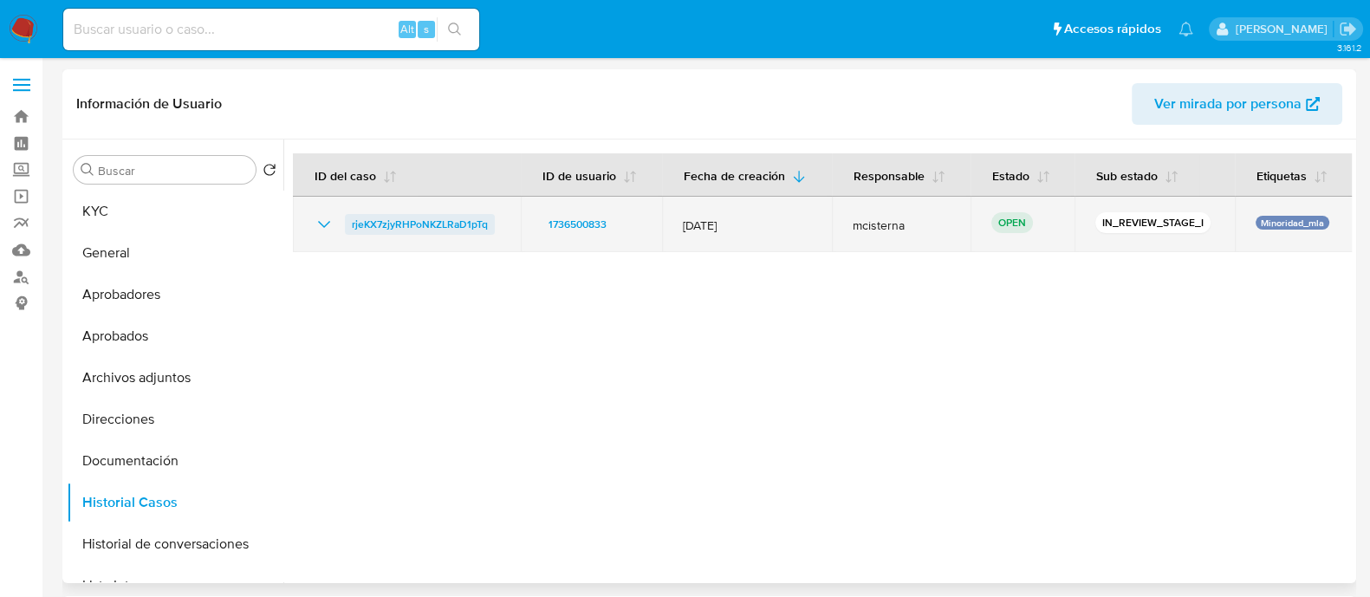
click at [418, 224] on span "rjeKX7zjyRHPoNKZLRaD1pTq" at bounding box center [420, 224] width 136 height 21
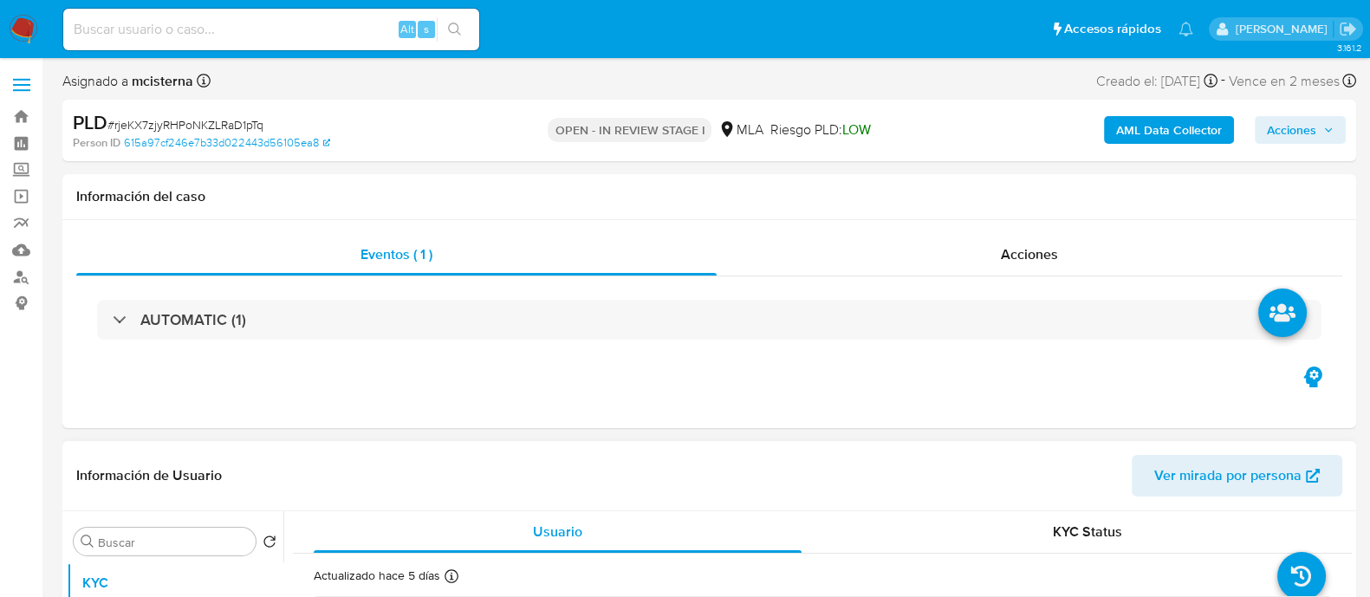
select select "10"
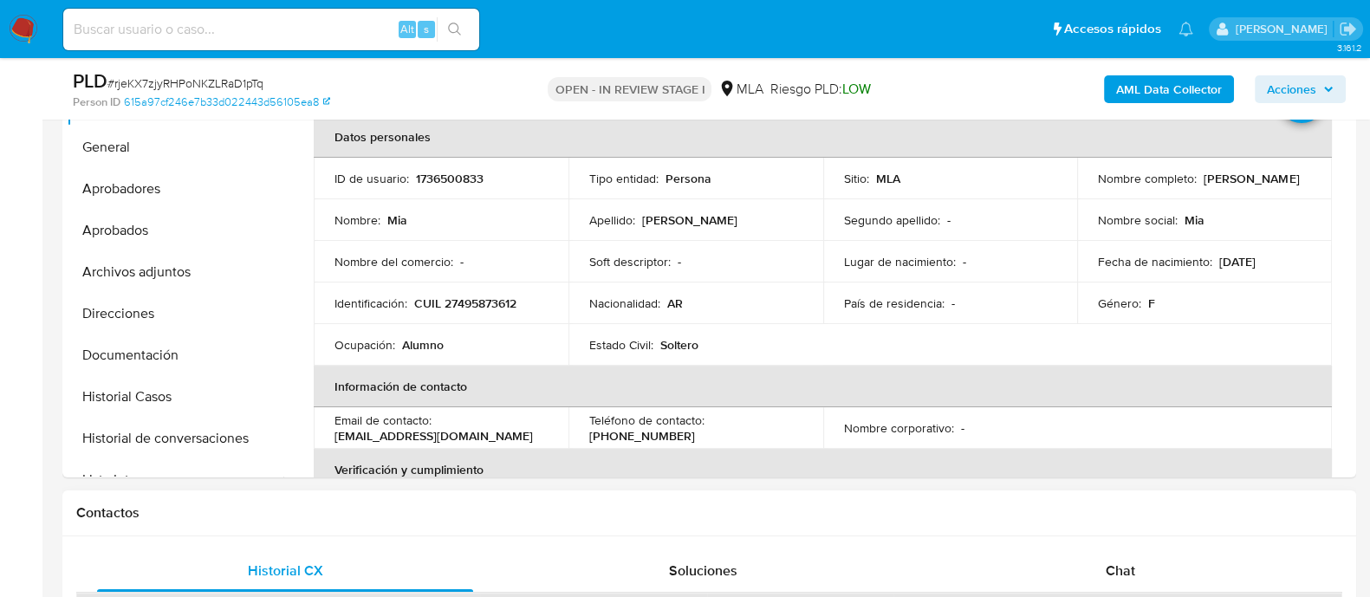
scroll to position [432, 0]
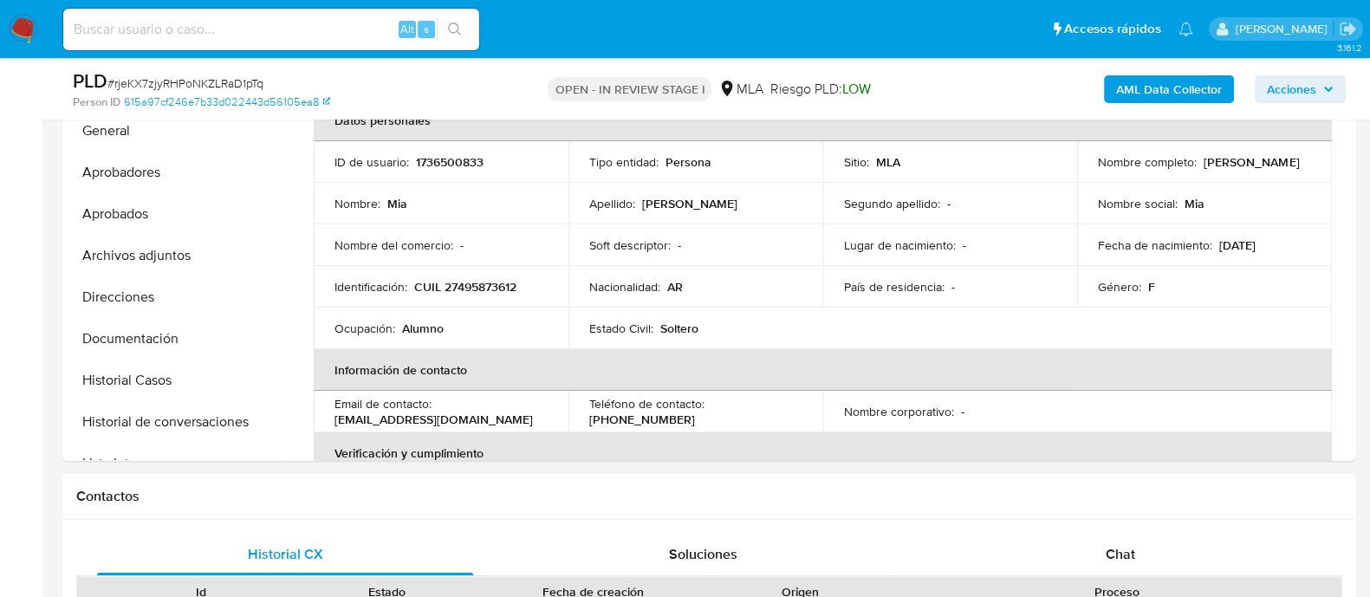
click at [1104, 577] on div "Proceso" at bounding box center [1117, 591] width 448 height 29
click at [1100, 554] on div "Chat" at bounding box center [1120, 555] width 376 height 42
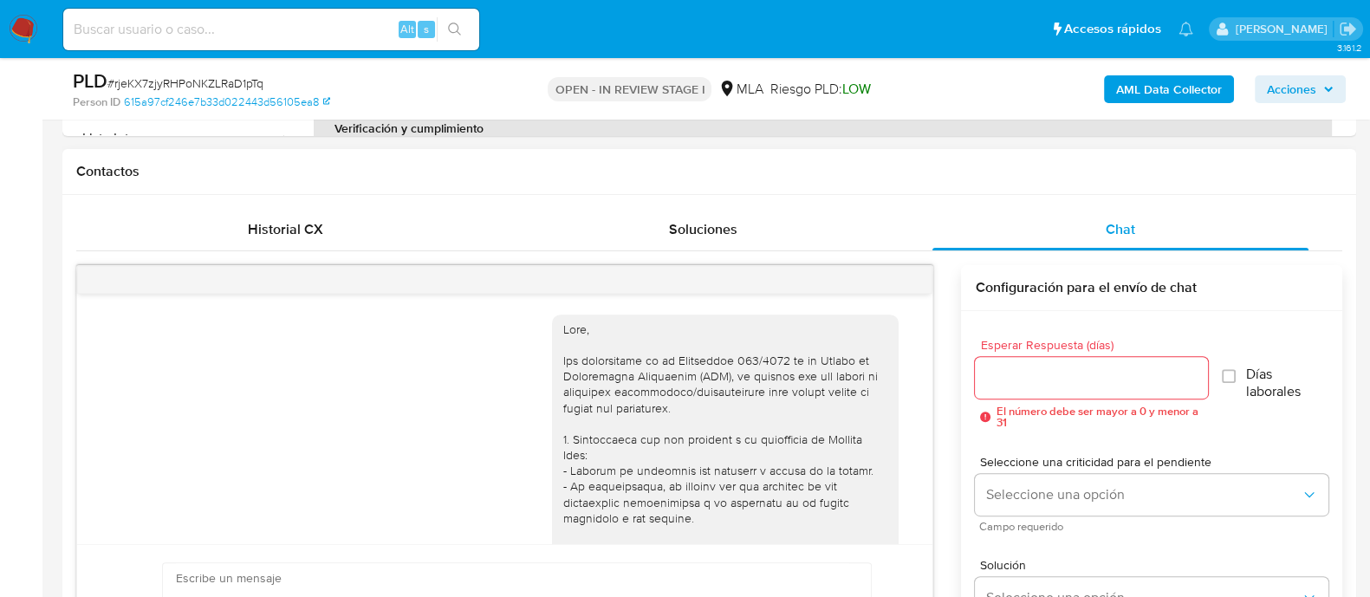
scroll to position [923, 0]
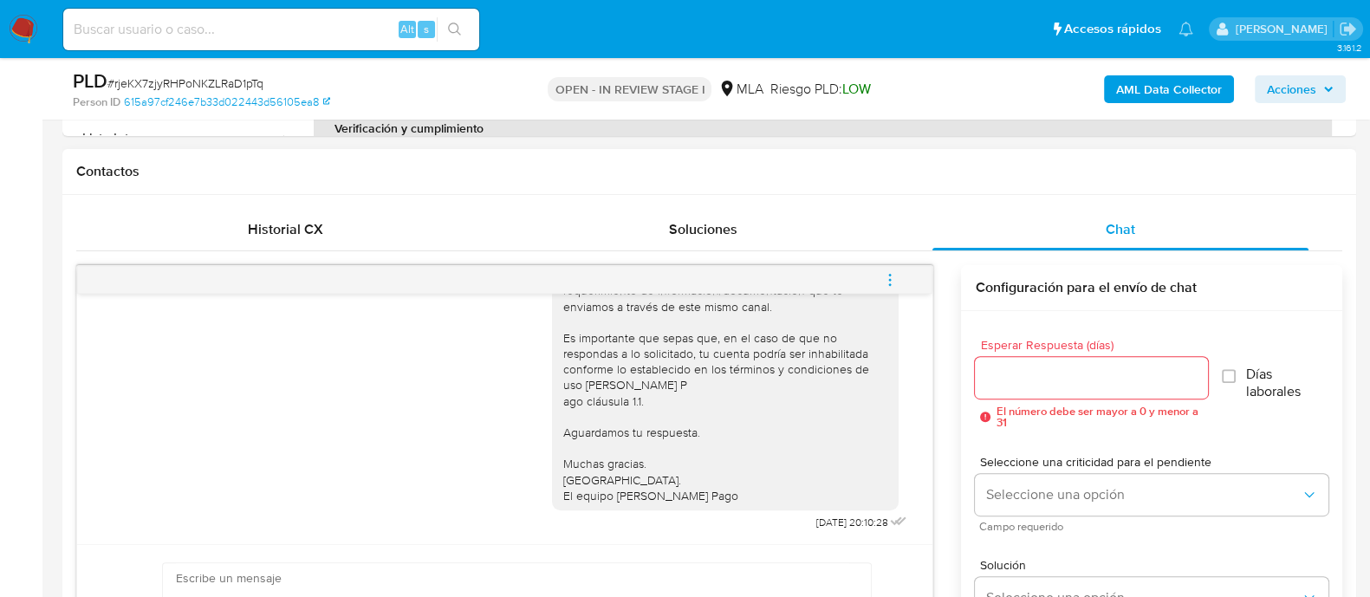
click at [886, 281] on icon "menu-action" at bounding box center [890, 280] width 16 height 16
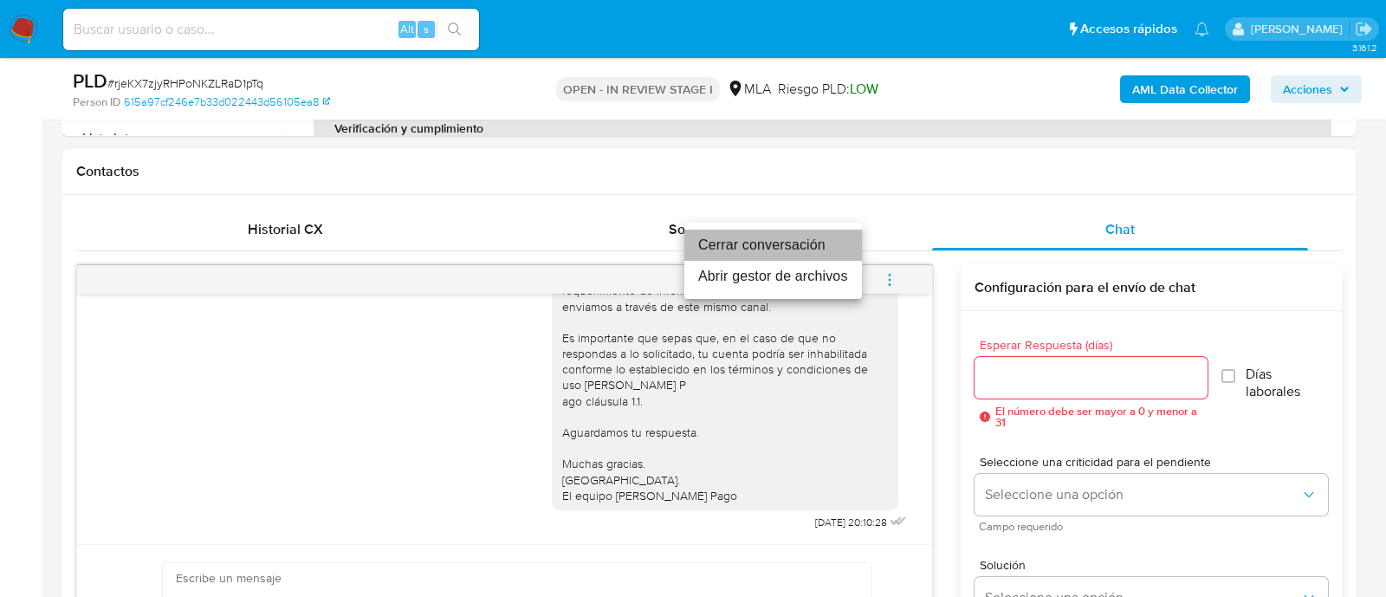
click at [792, 249] on li "Cerrar conversación" at bounding box center [773, 245] width 178 height 31
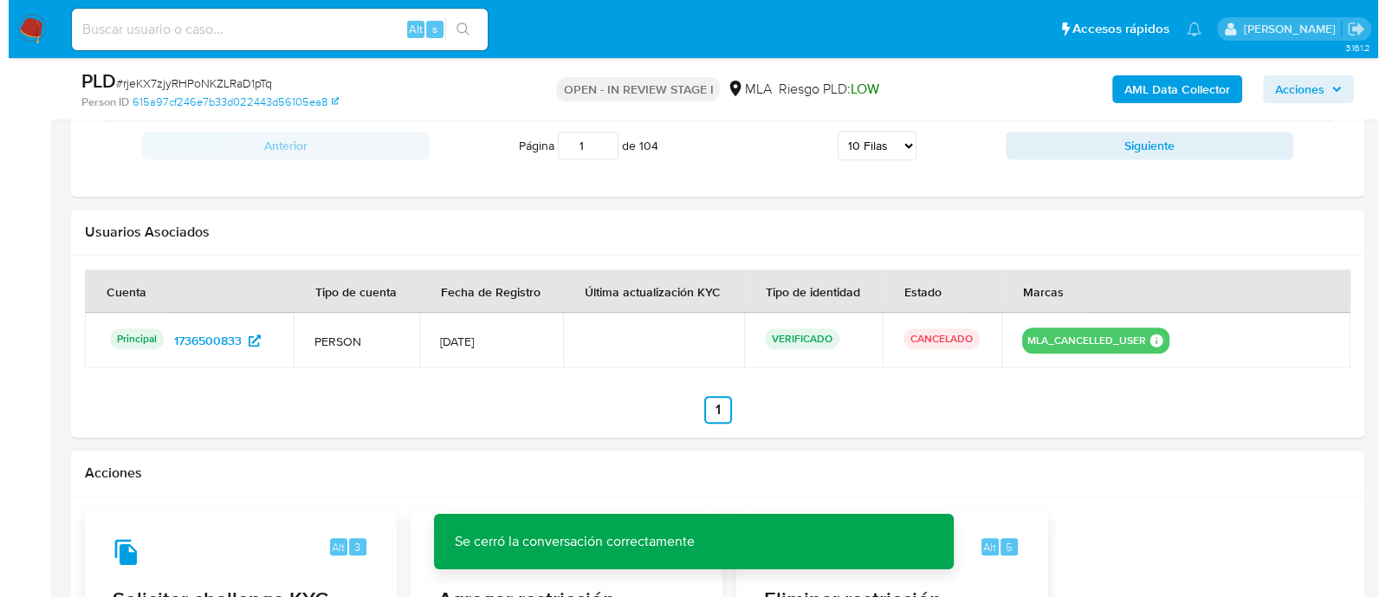
scroll to position [2491, 0]
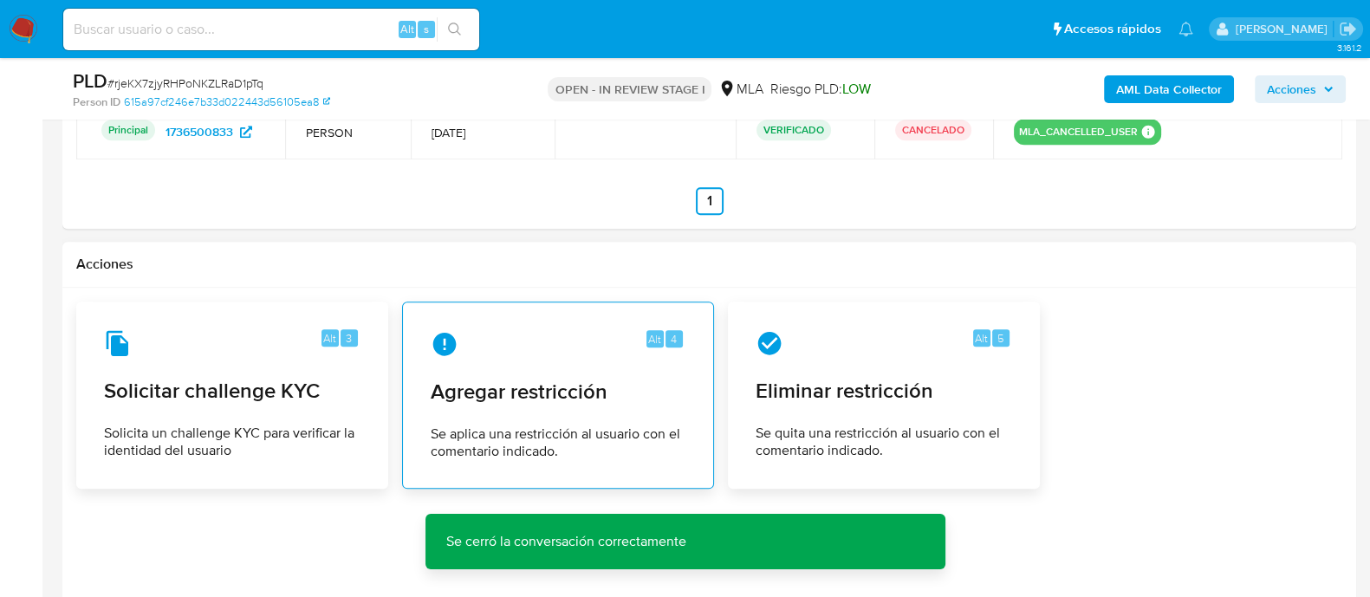
click at [555, 409] on div "Alt 4 Agregar restricción Se aplica una restricción al usuario con el comentari…" at bounding box center [558, 395] width 282 height 158
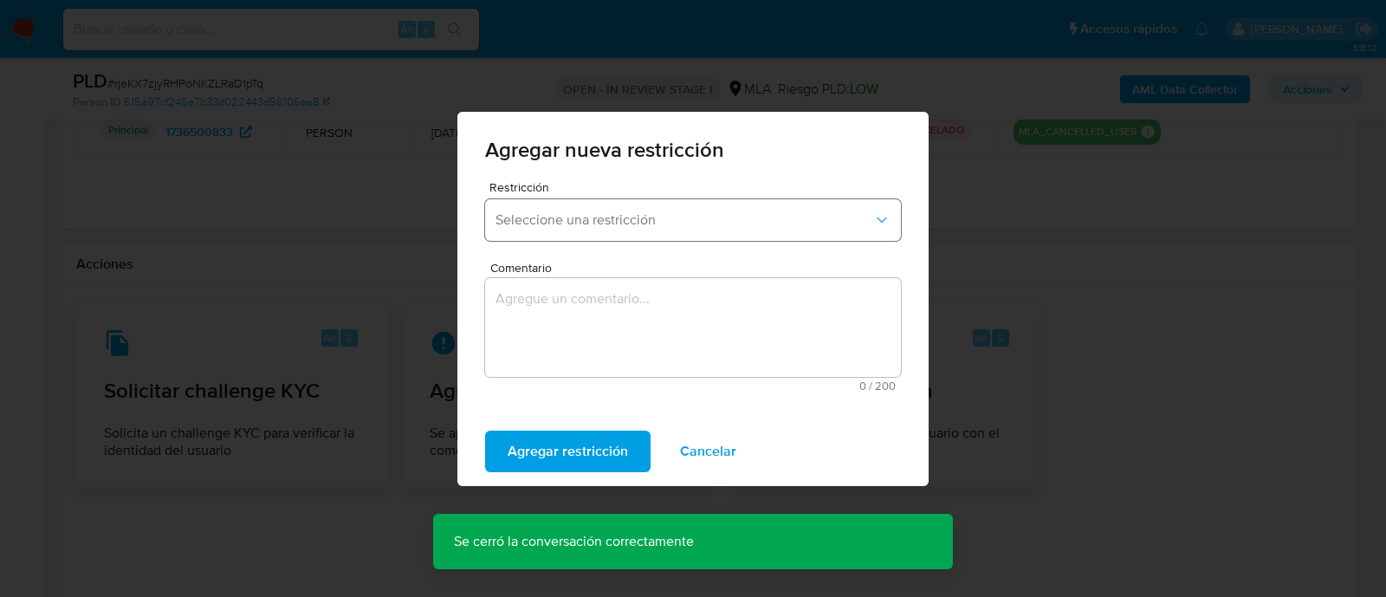
click at [555, 227] on span "Seleccione una restricción" at bounding box center [685, 219] width 378 height 17
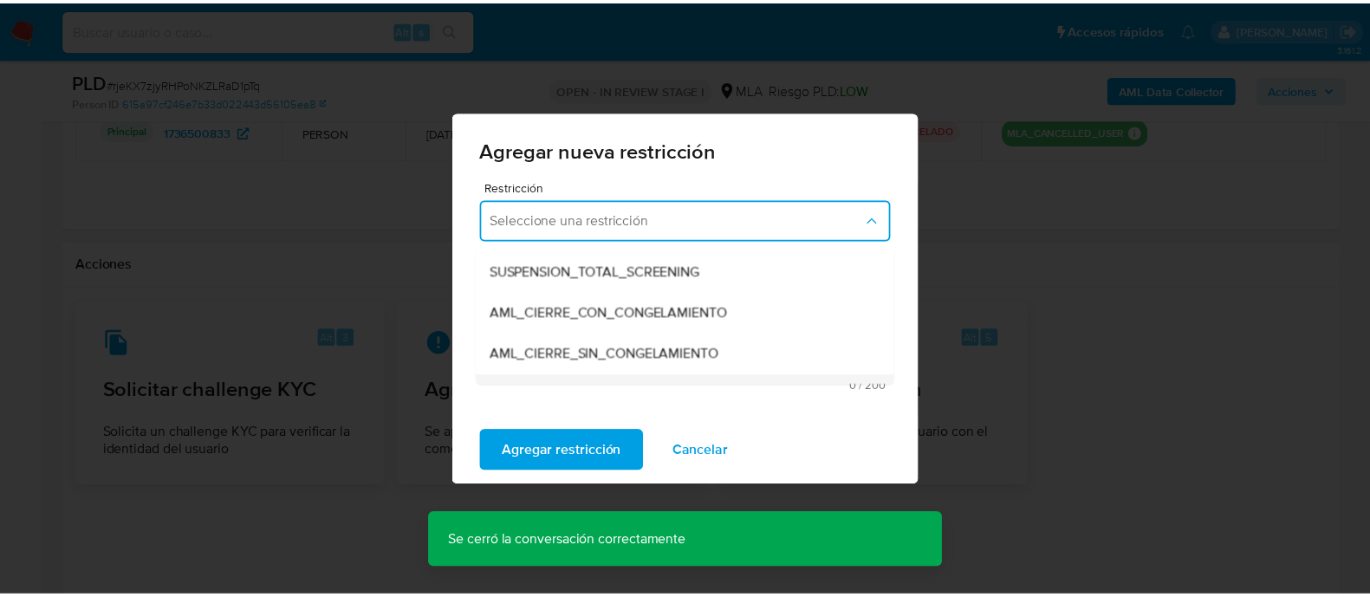
scroll to position [216, 0]
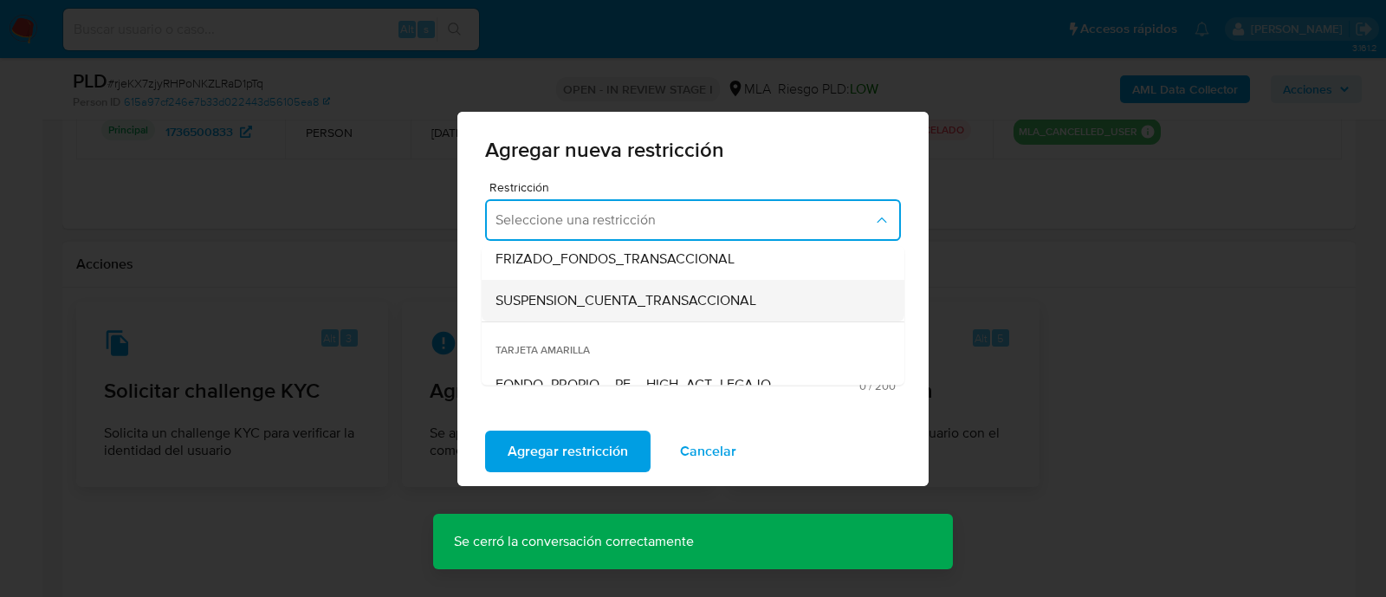
click at [608, 292] on span "SUSPENSION_CUENTA_TRANSACCIONAL" at bounding box center [626, 300] width 261 height 17
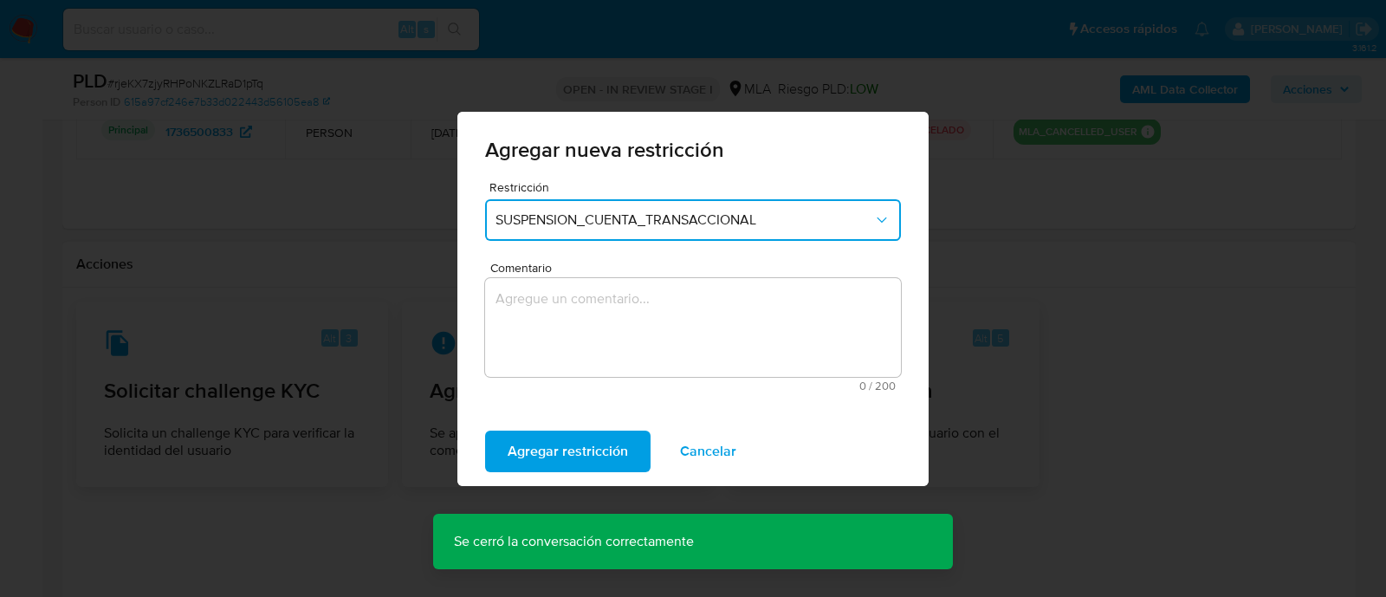
click at [623, 320] on textarea "Comentario" at bounding box center [693, 327] width 416 height 99
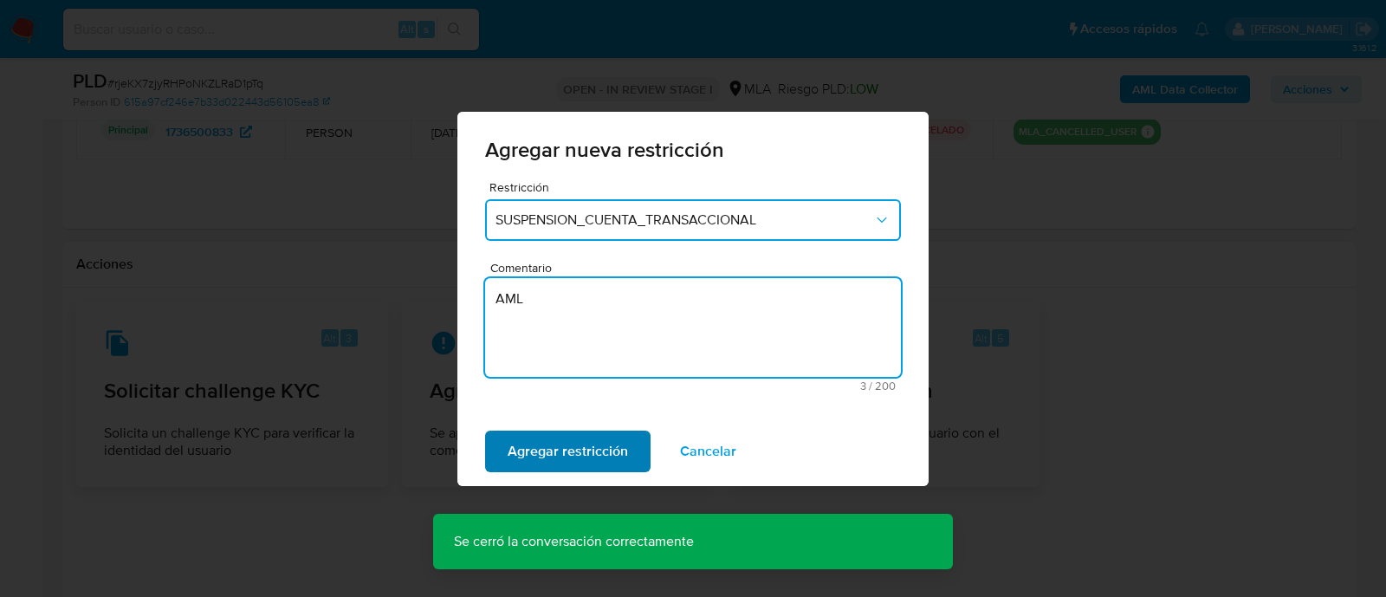
type textarea "AML"
click at [581, 456] on span "Agregar restricción" at bounding box center [568, 451] width 120 height 38
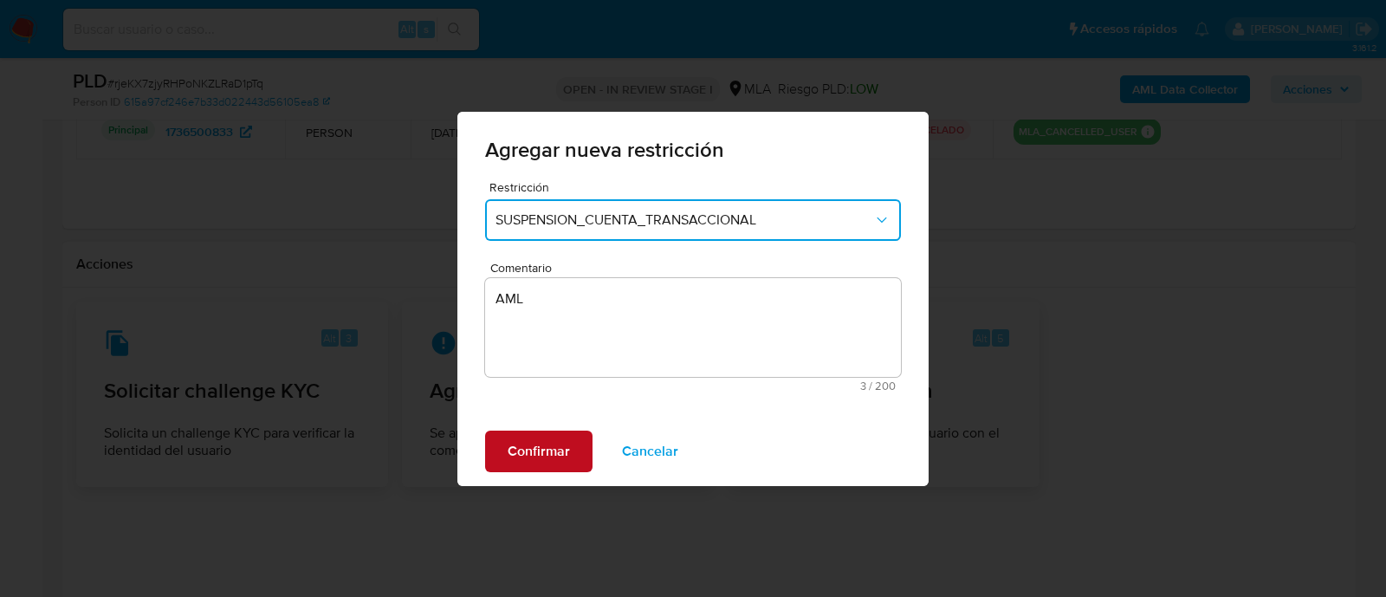
click at [581, 456] on button "Confirmar" at bounding box center [538, 452] width 107 height 42
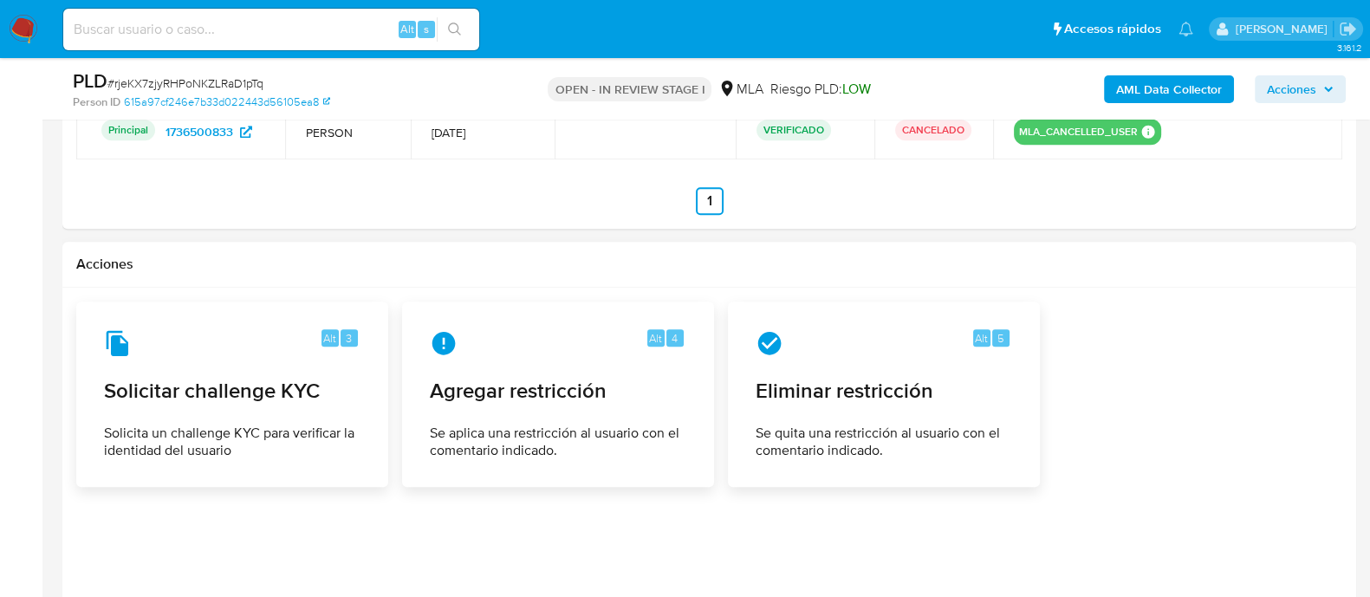
click at [360, 30] on input at bounding box center [271, 29] width 416 height 23
paste input "1471027332"
type input "1471027332"
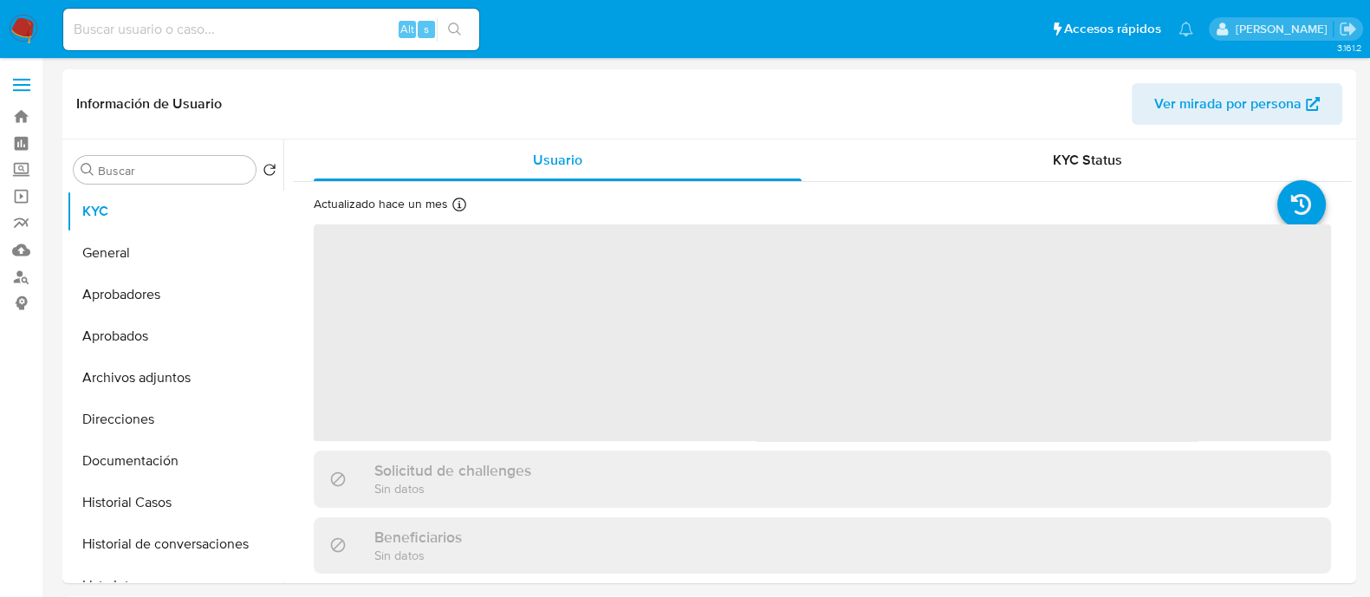
select select "10"
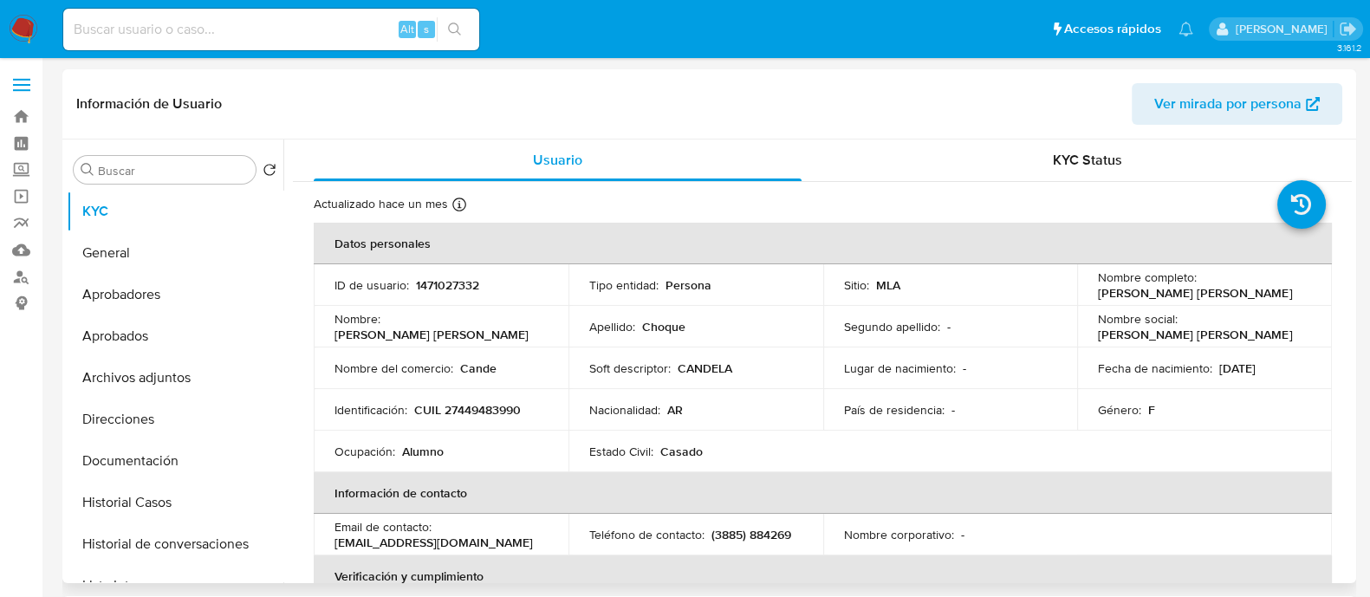
click at [488, 413] on p "CUIL 27449483990" at bounding box center [467, 410] width 107 height 16
copy p "27449483990"
click at [132, 513] on button "Historial Casos" at bounding box center [168, 503] width 203 height 42
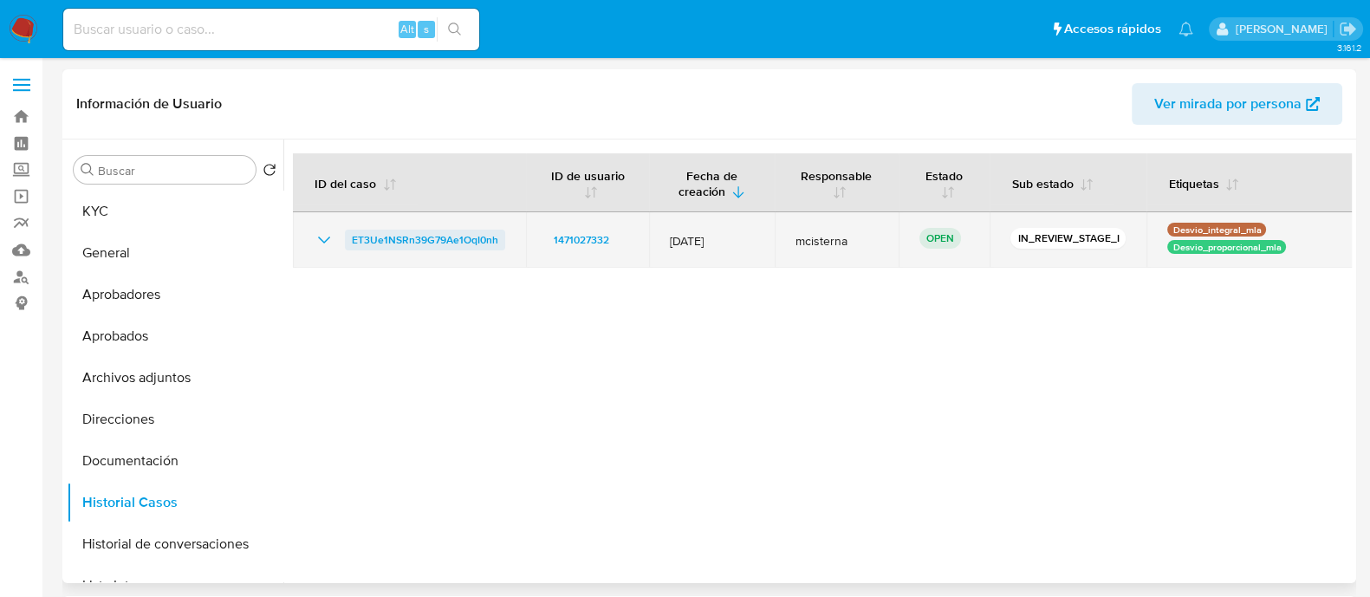
click at [444, 236] on span "ET3Ue1NSRn39G79Ae1OqI0nh" at bounding box center [425, 240] width 146 height 21
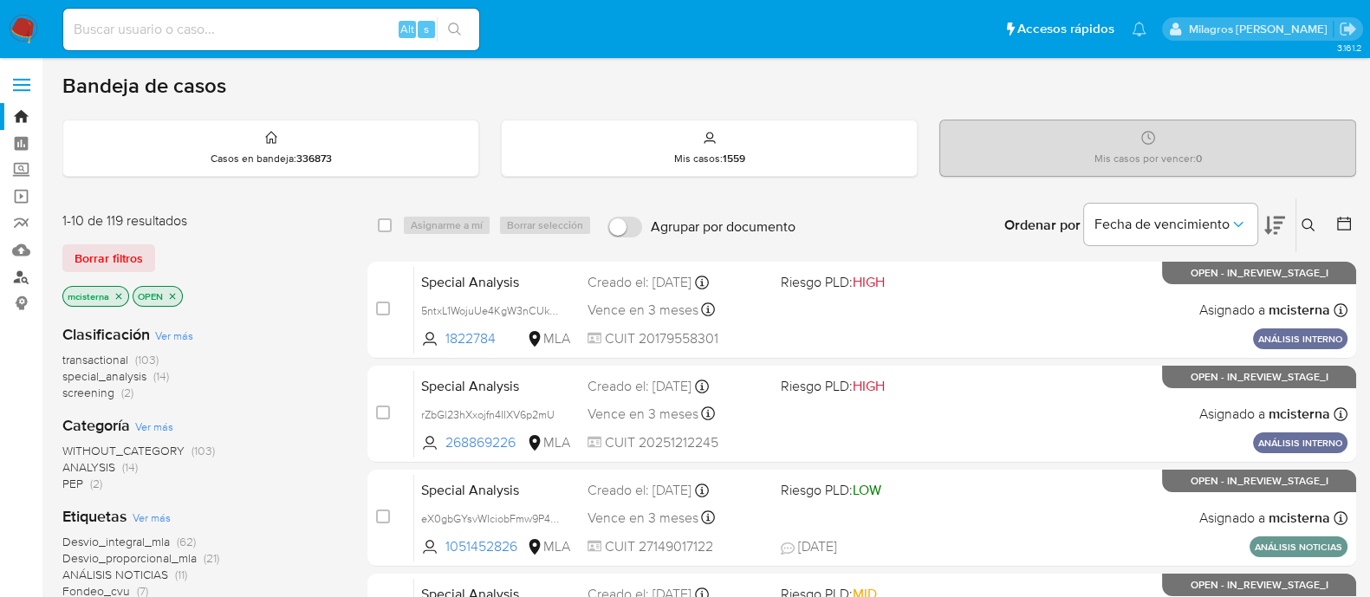
click at [29, 276] on link "Buscador de personas" at bounding box center [103, 276] width 206 height 27
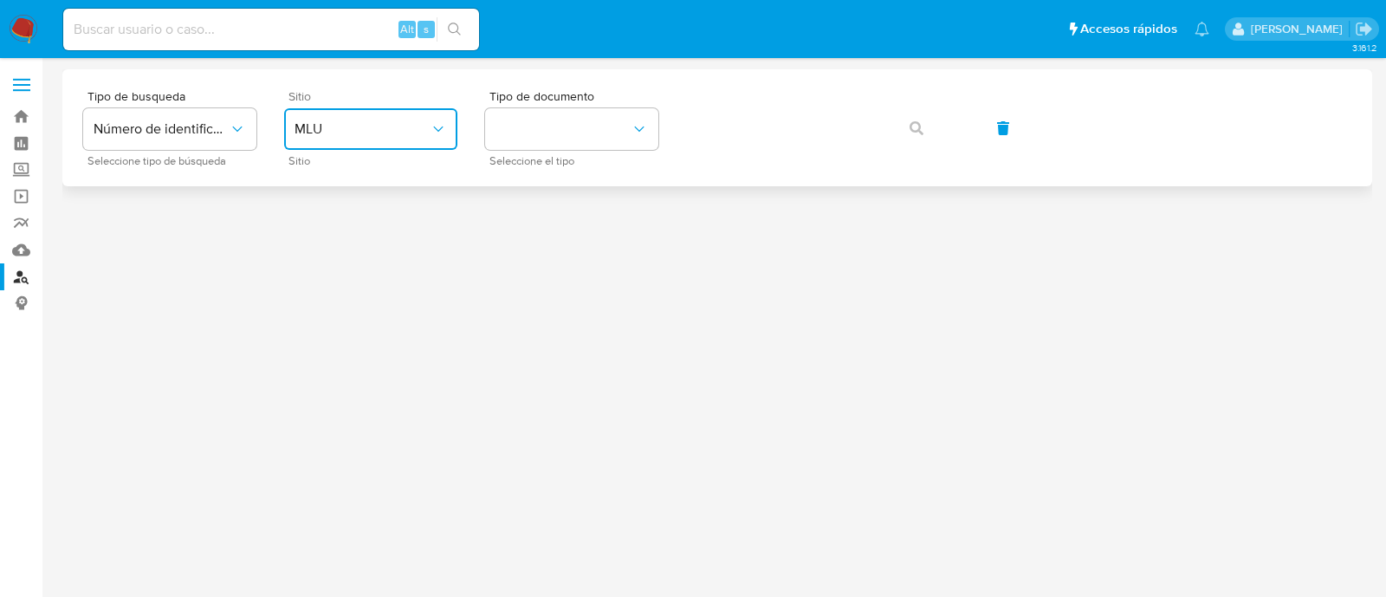
click at [366, 119] on button "MLU" at bounding box center [370, 129] width 173 height 42
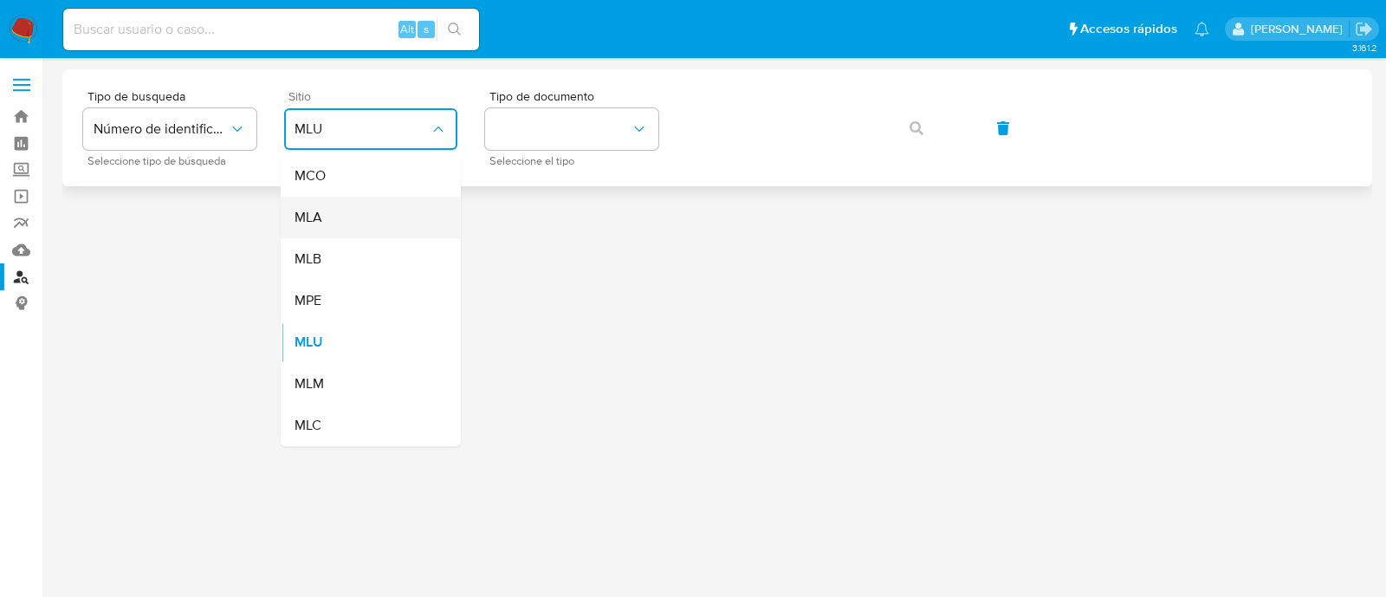
click at [355, 211] on div "MLA" at bounding box center [366, 218] width 142 height 42
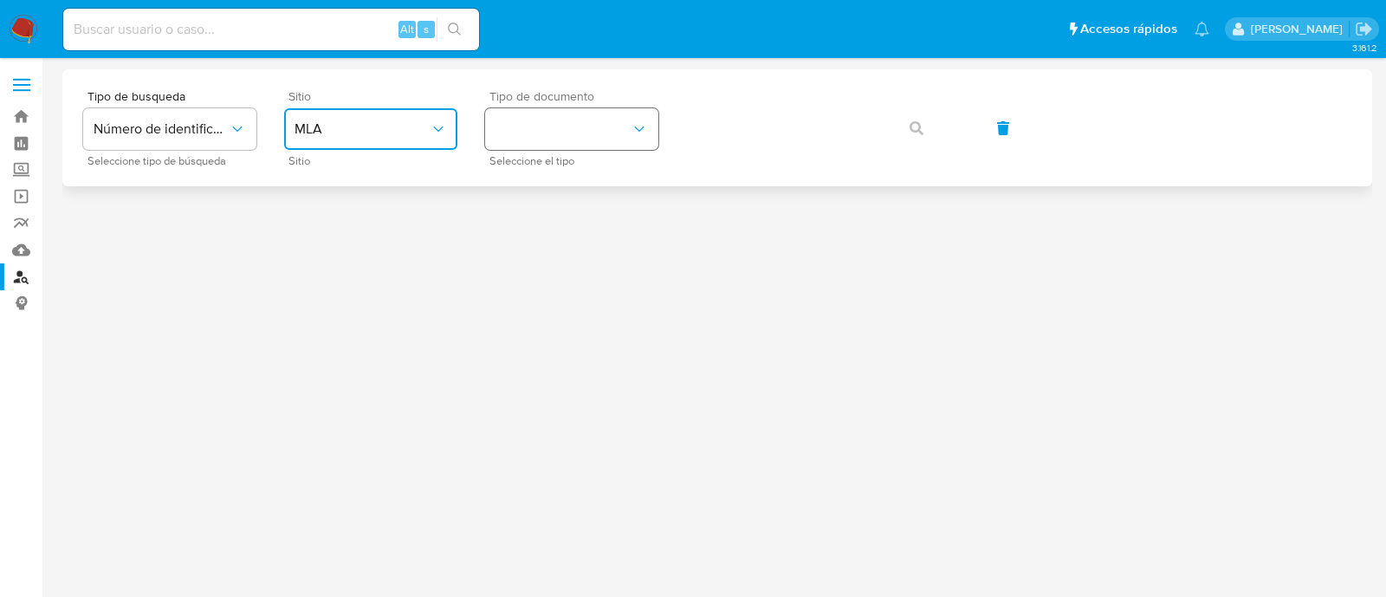
click at [520, 146] on button "identificationType" at bounding box center [571, 129] width 173 height 42
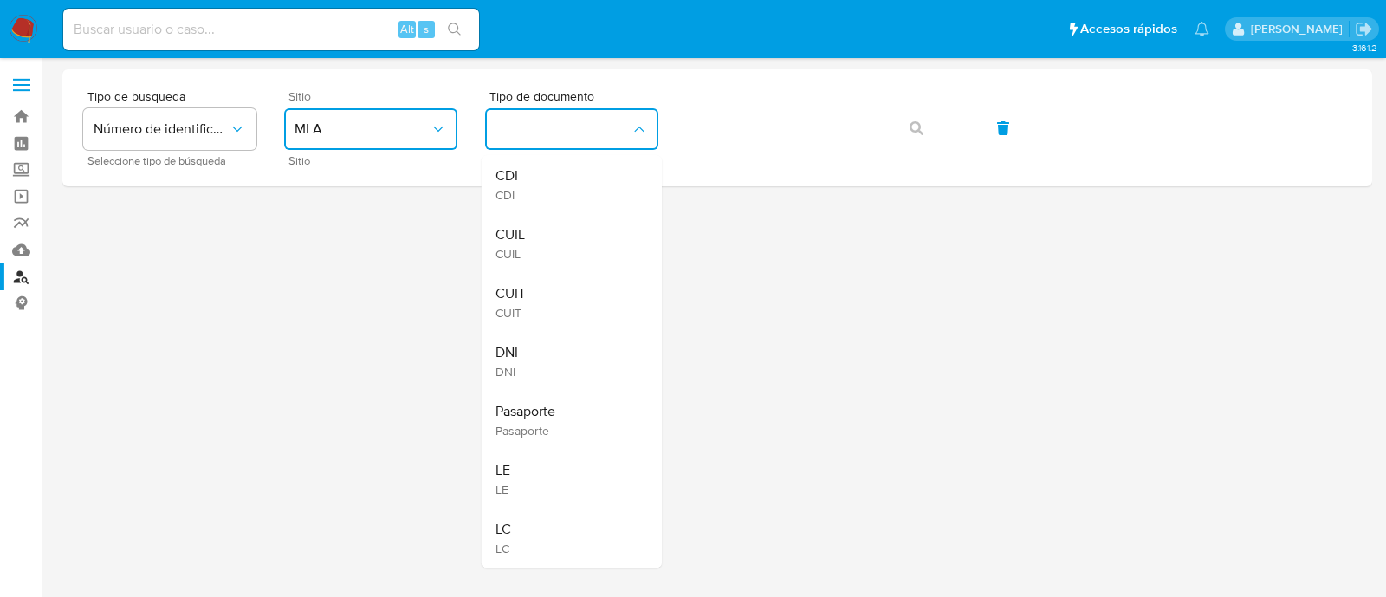
click at [541, 298] on div "CUIT CUIT" at bounding box center [567, 302] width 142 height 59
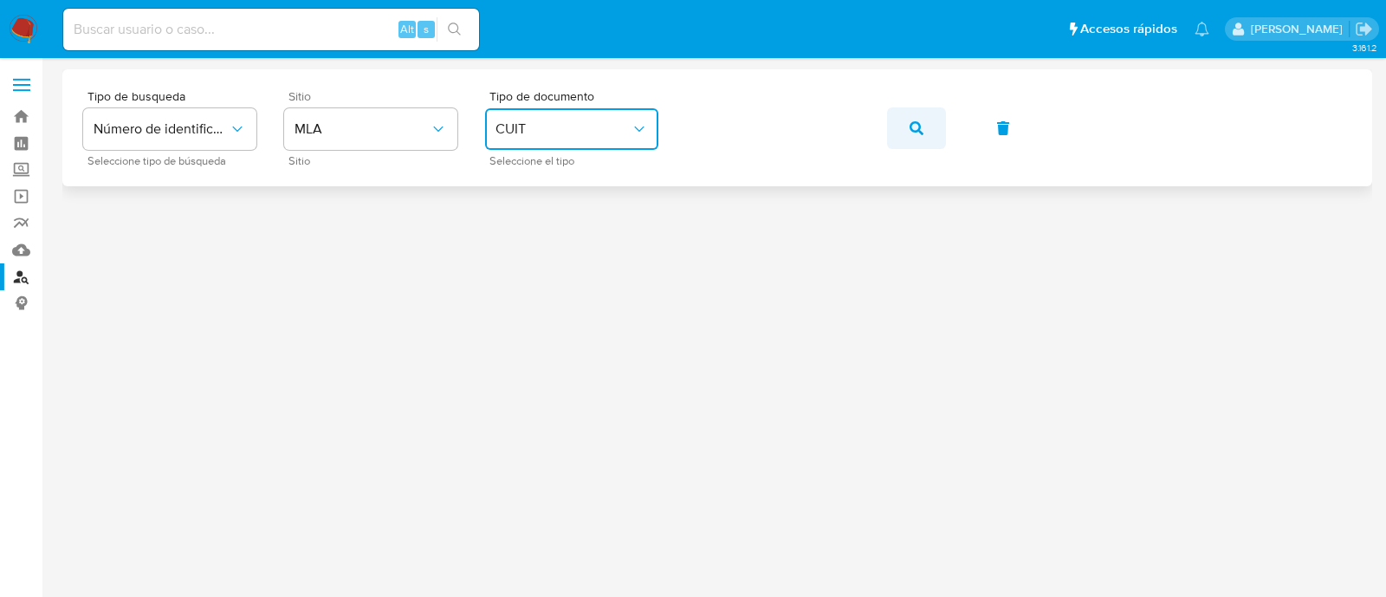
click at [889, 127] on button "button" at bounding box center [916, 128] width 59 height 42
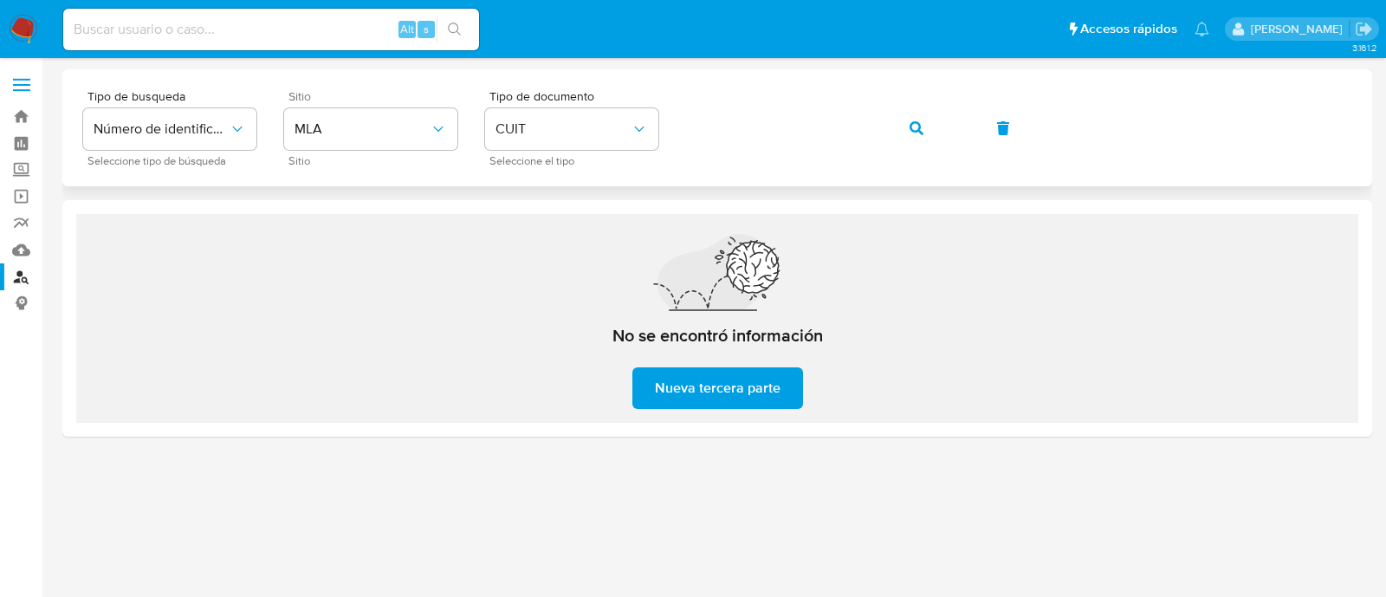
click at [950, 128] on div "Tipo de busqueda Número de identificación Seleccione tipo de búsqueda Sitio MLA…" at bounding box center [717, 127] width 1268 height 75
click at [941, 131] on button "button" at bounding box center [916, 128] width 59 height 42
click at [925, 123] on button "button" at bounding box center [916, 128] width 59 height 42
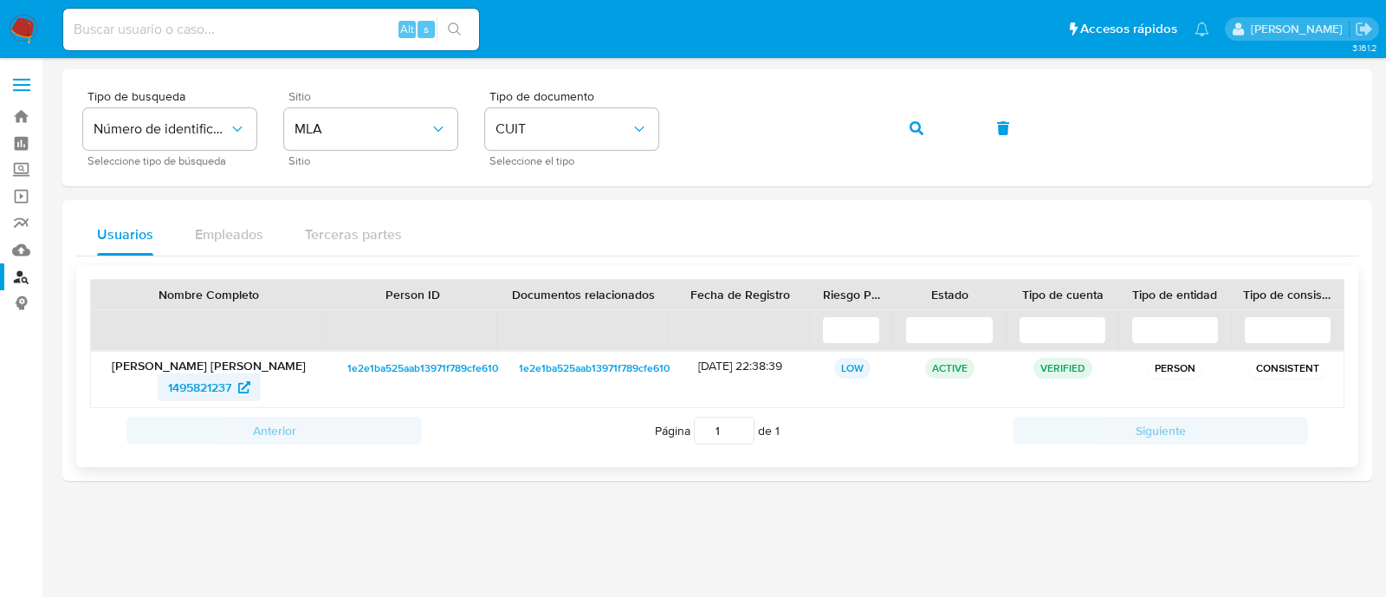
click at [243, 386] on icon at bounding box center [244, 387] width 12 height 12
click at [897, 133] on button "button" at bounding box center [916, 128] width 59 height 42
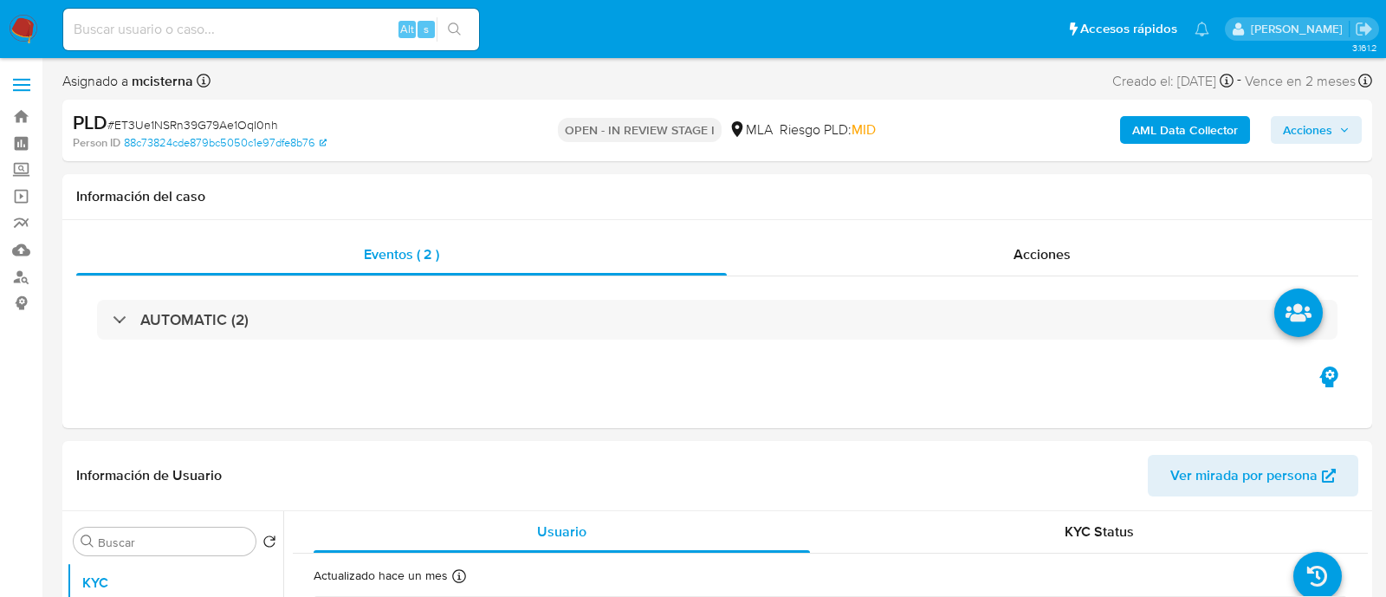
select select "10"
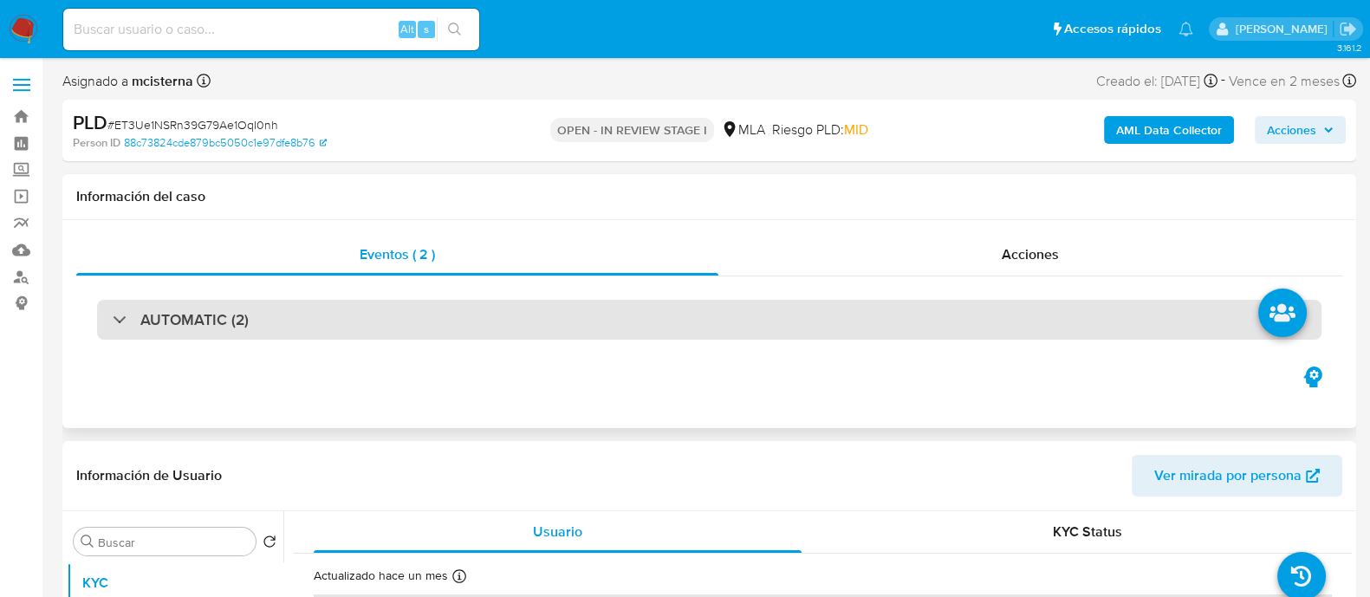
click at [483, 301] on div "AUTOMATIC (2)" at bounding box center [709, 320] width 1224 height 40
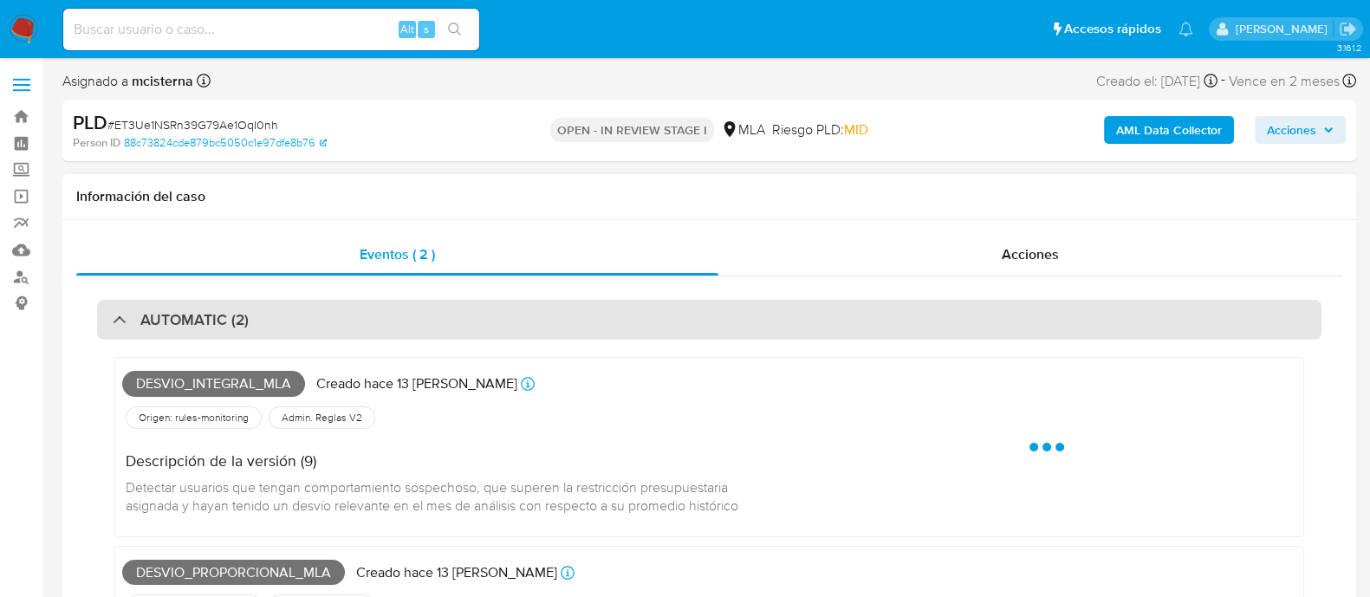
click at [483, 302] on div "AUTOMATIC (2)" at bounding box center [709, 320] width 1224 height 40
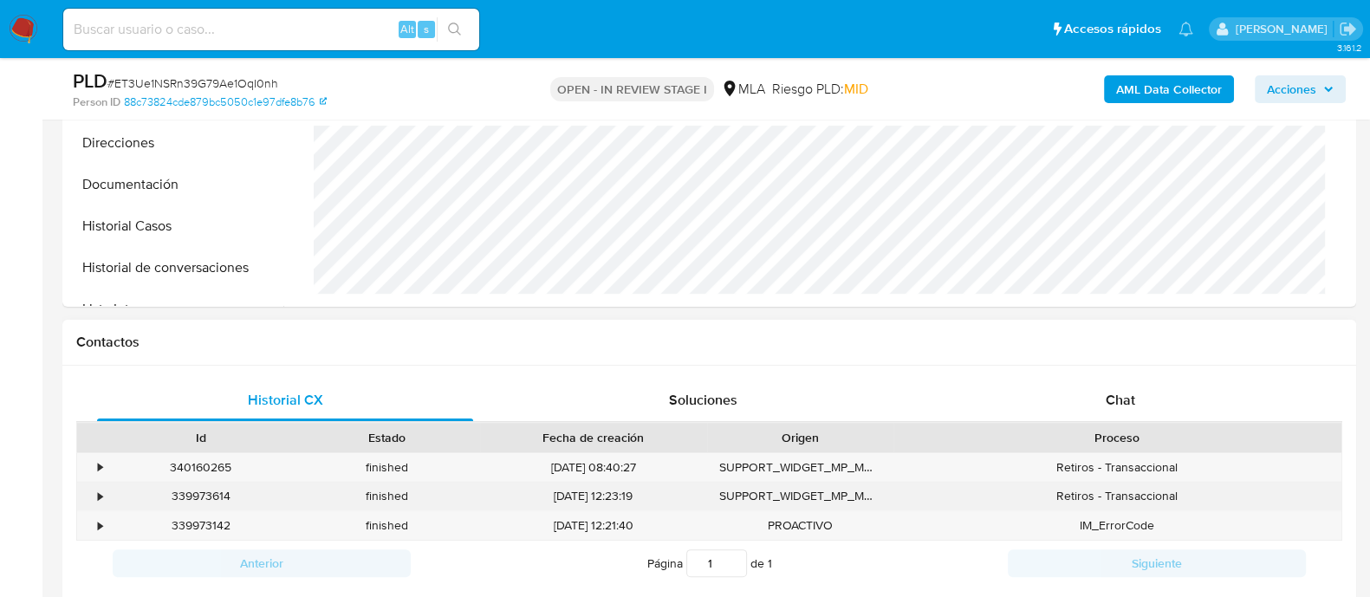
scroll to position [650, 0]
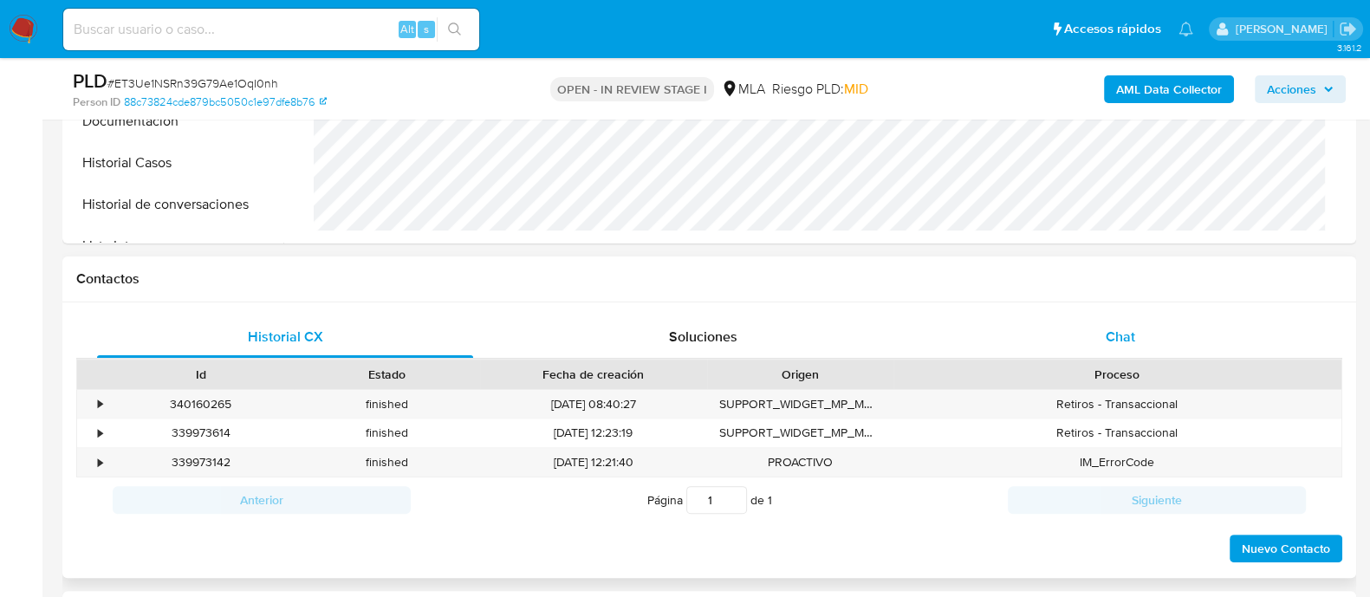
click at [1112, 334] on span "Chat" at bounding box center [1120, 337] width 29 height 20
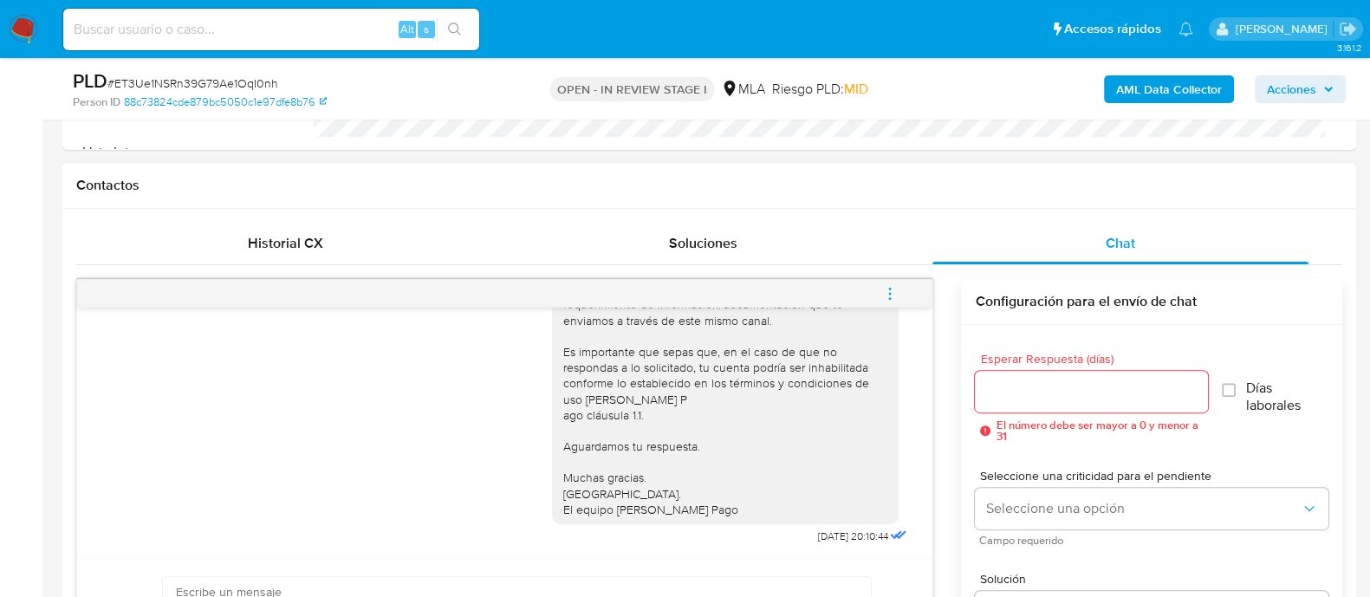
scroll to position [866, 0]
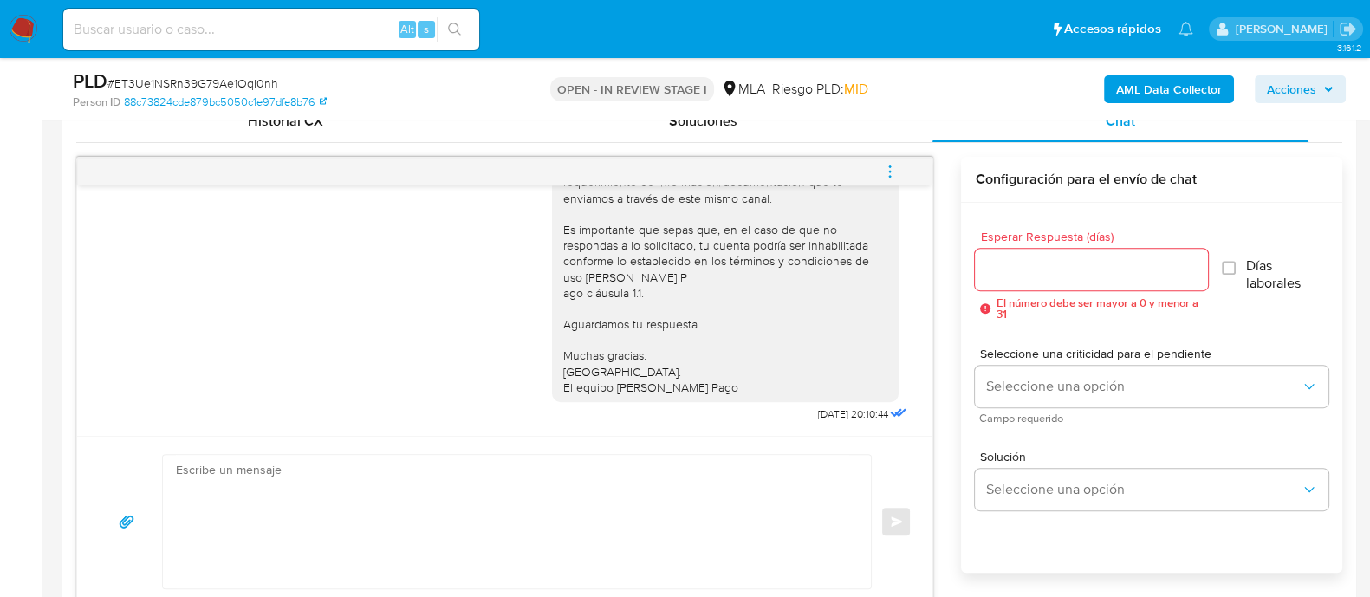
click at [896, 173] on icon "menu-action" at bounding box center [890, 172] width 16 height 16
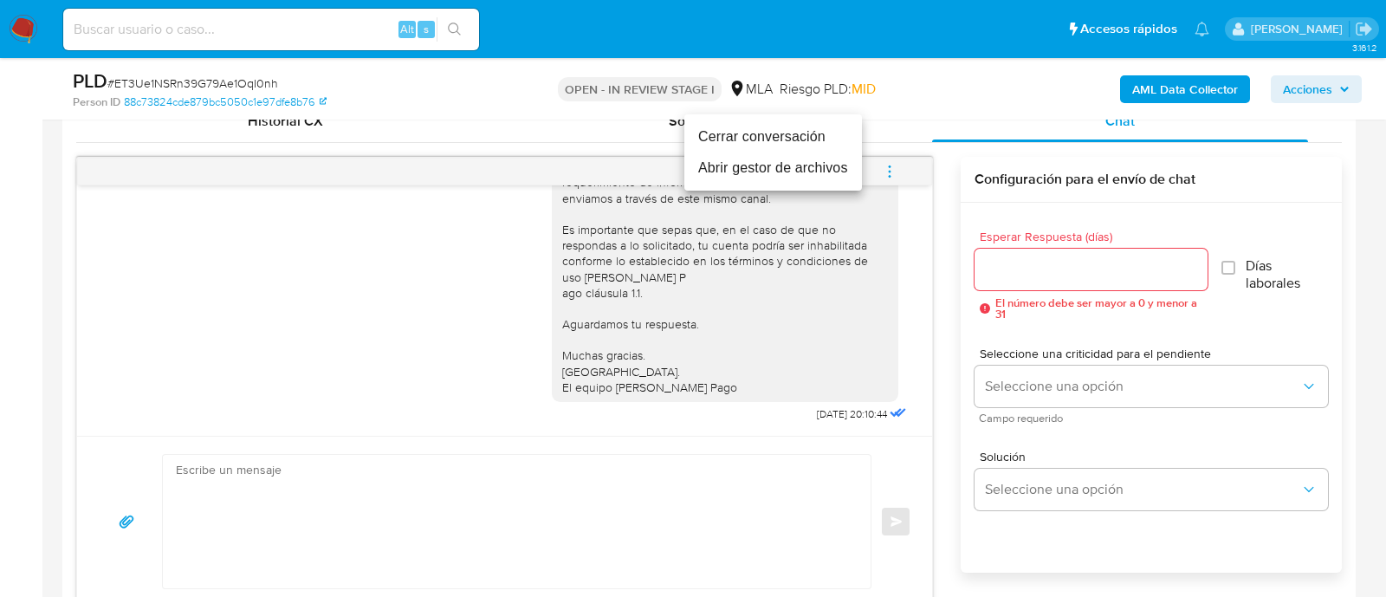
click at [788, 139] on li "Cerrar conversación" at bounding box center [773, 136] width 178 height 31
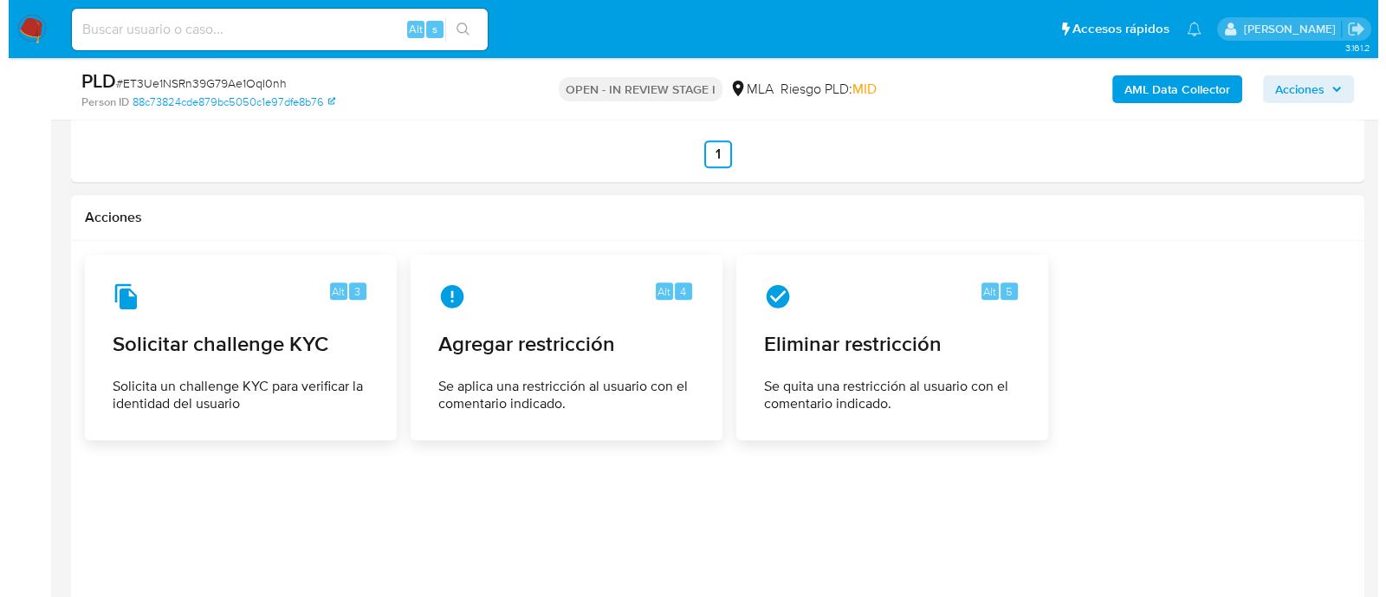
scroll to position [2647, 0]
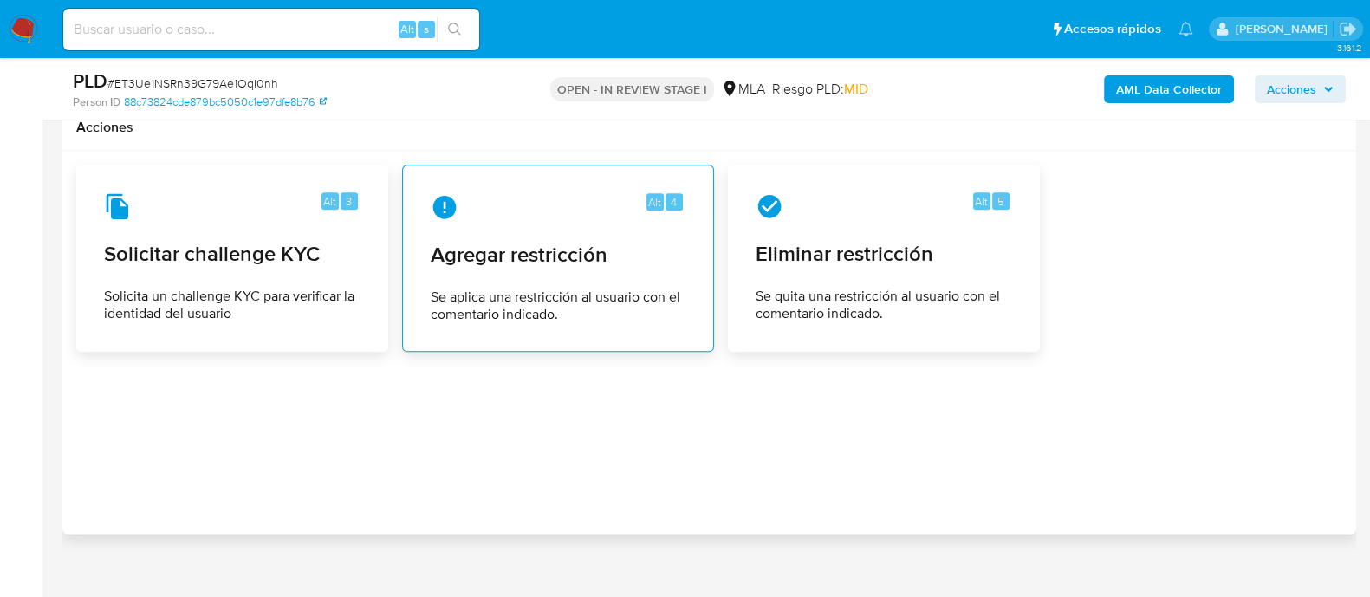
click at [587, 251] on div "Alt 4 Agregar restricción Se aplica una restricción al usuario con el comentari…" at bounding box center [558, 258] width 282 height 158
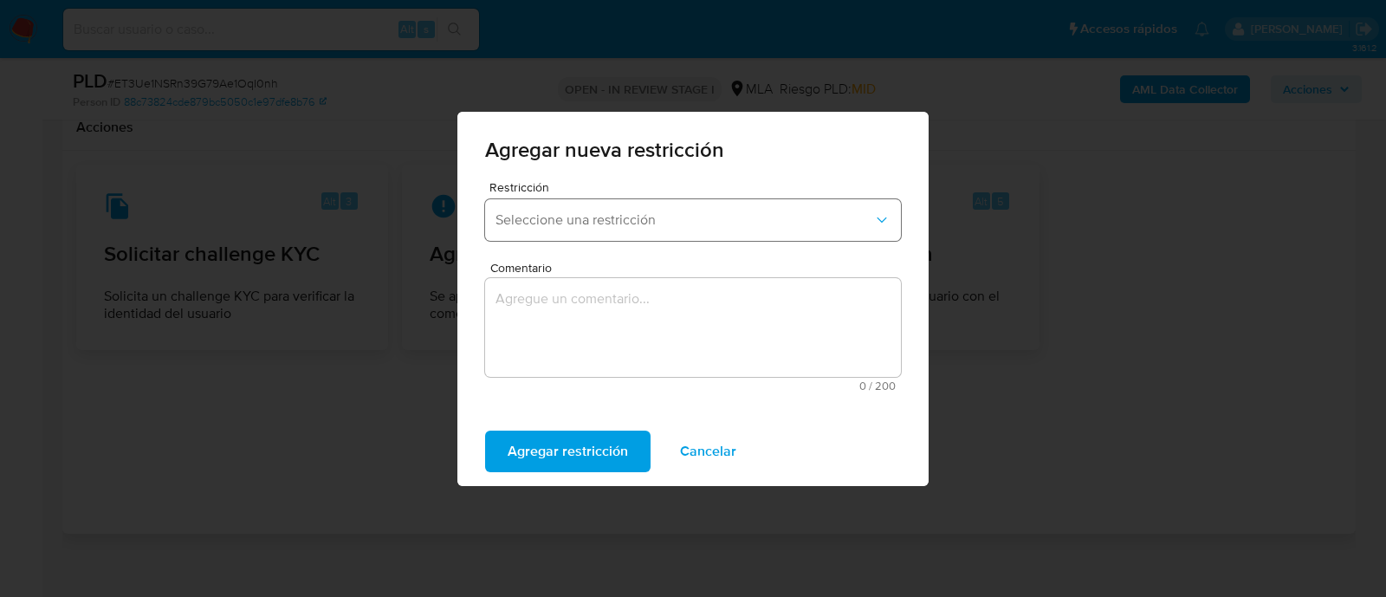
click at [596, 215] on span "Seleccione una restricción" at bounding box center [685, 219] width 378 height 17
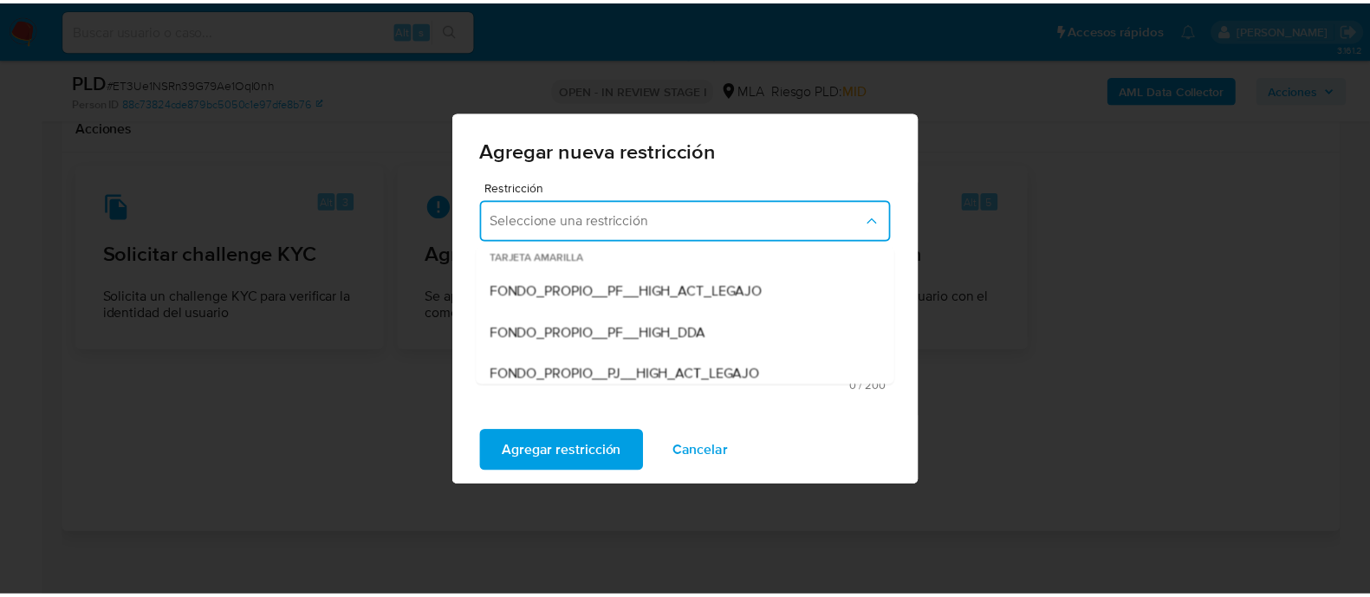
scroll to position [216, 0]
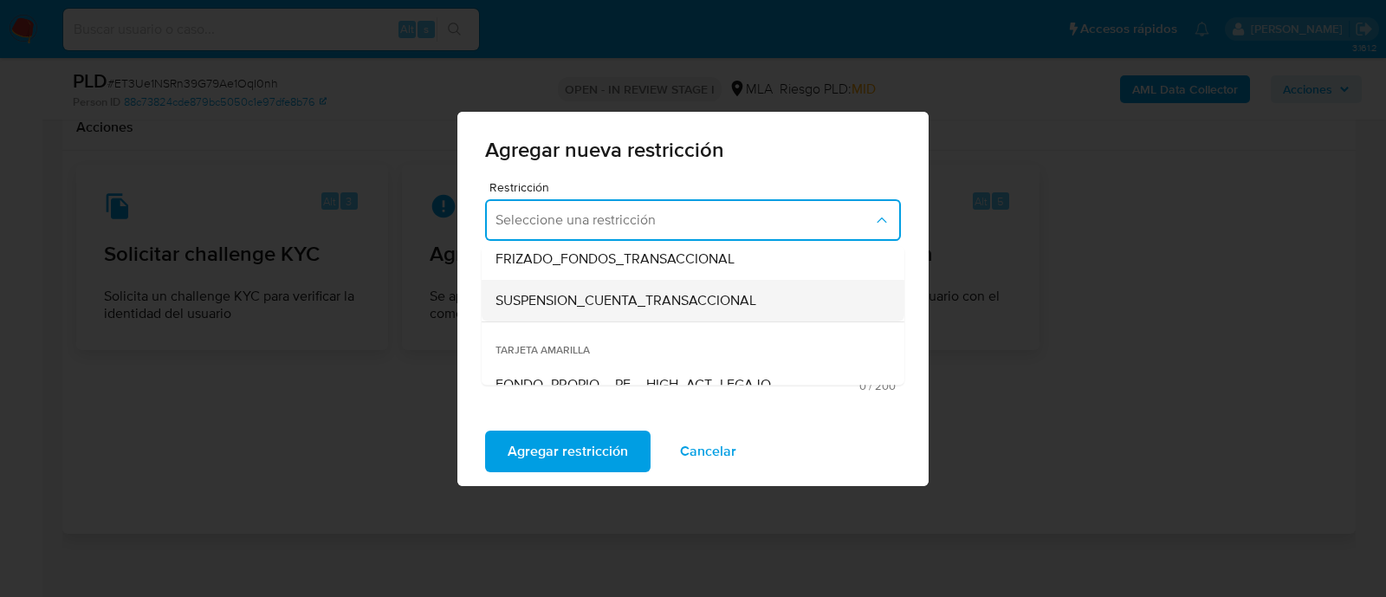
click at [607, 302] on span "SUSPENSION_CUENTA_TRANSACCIONAL" at bounding box center [626, 300] width 261 height 17
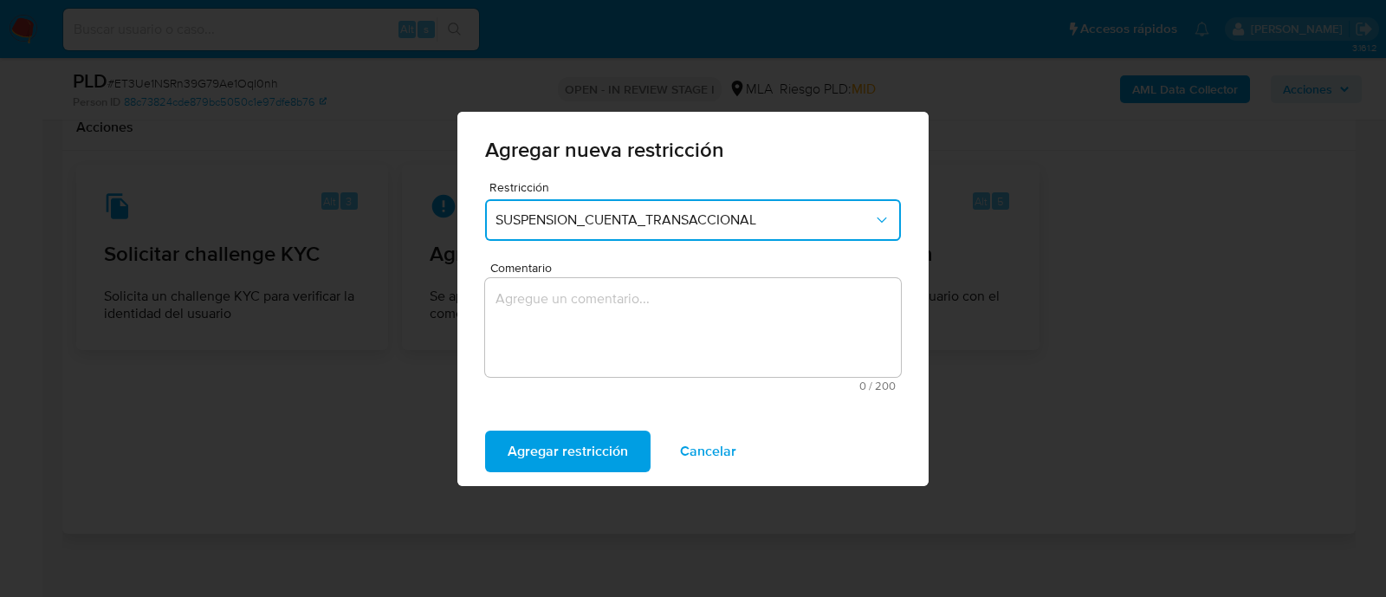
click at [710, 315] on textarea "Comentario" at bounding box center [693, 327] width 416 height 99
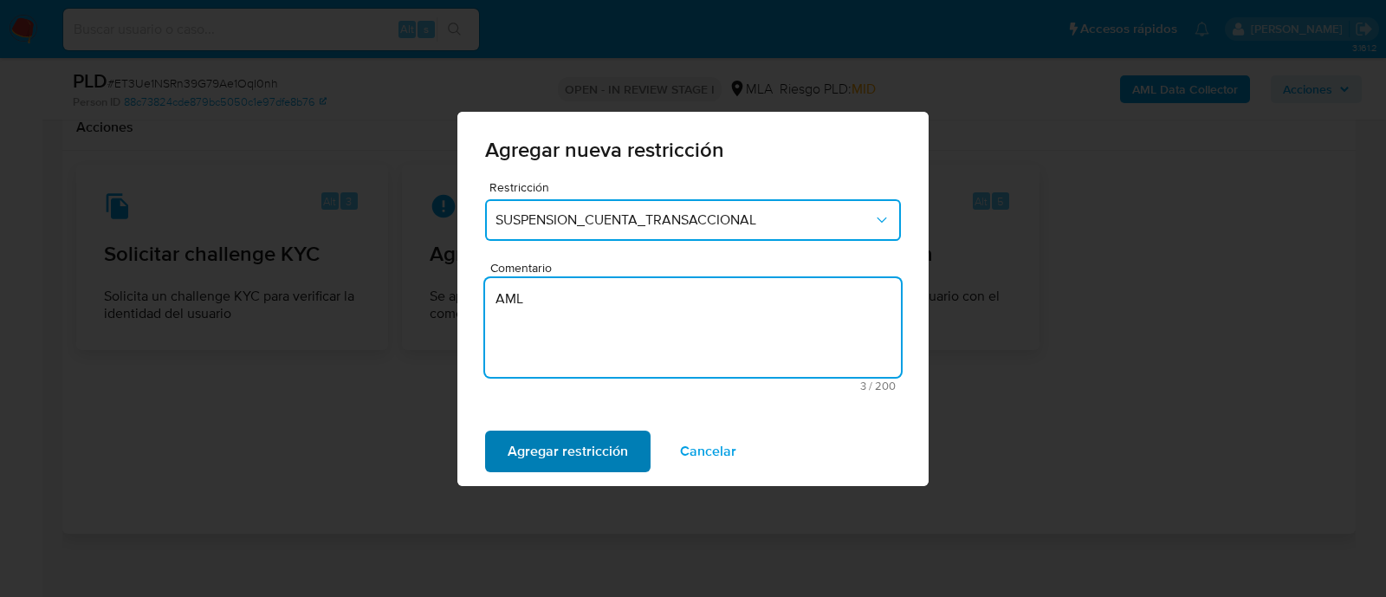
type textarea "AML"
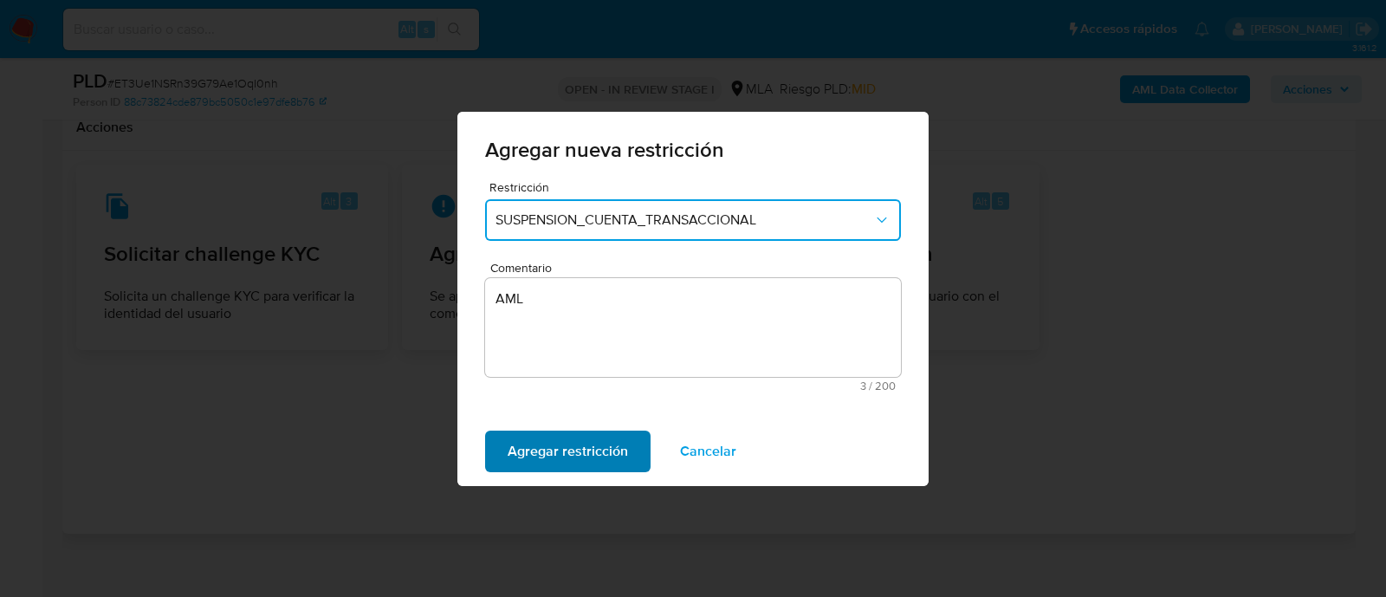
click at [626, 438] on button "Agregar restricción" at bounding box center [567, 452] width 165 height 42
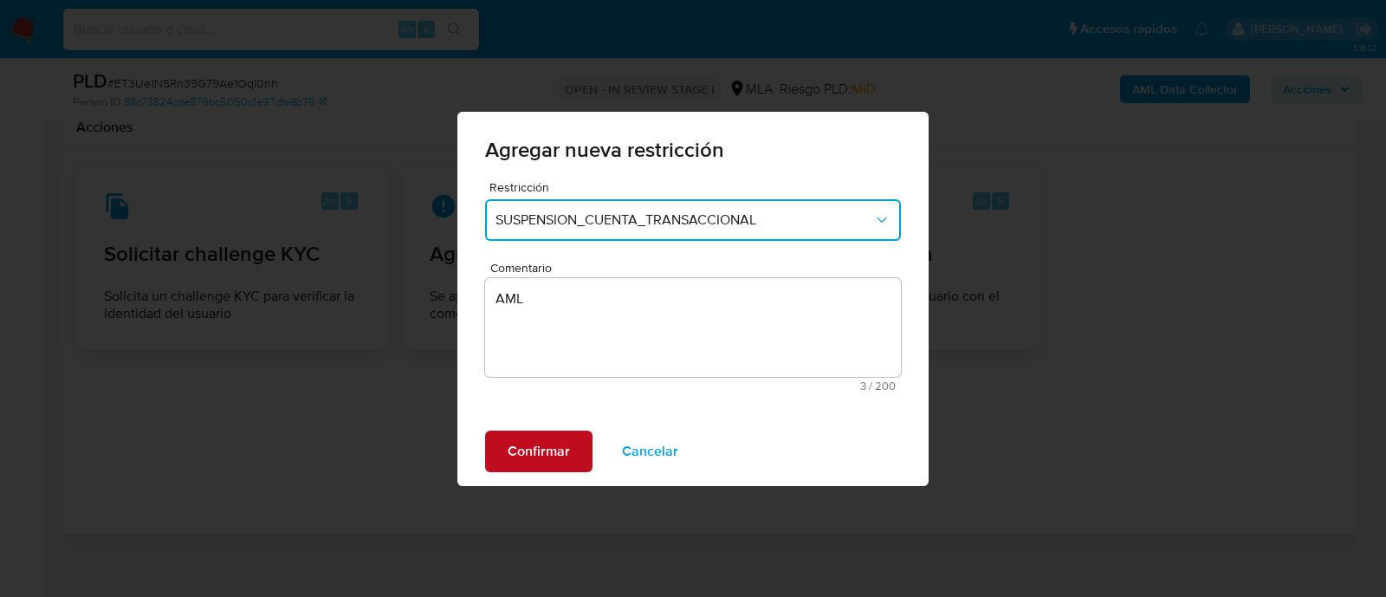
click at [558, 451] on span "Confirmar" at bounding box center [539, 451] width 62 height 38
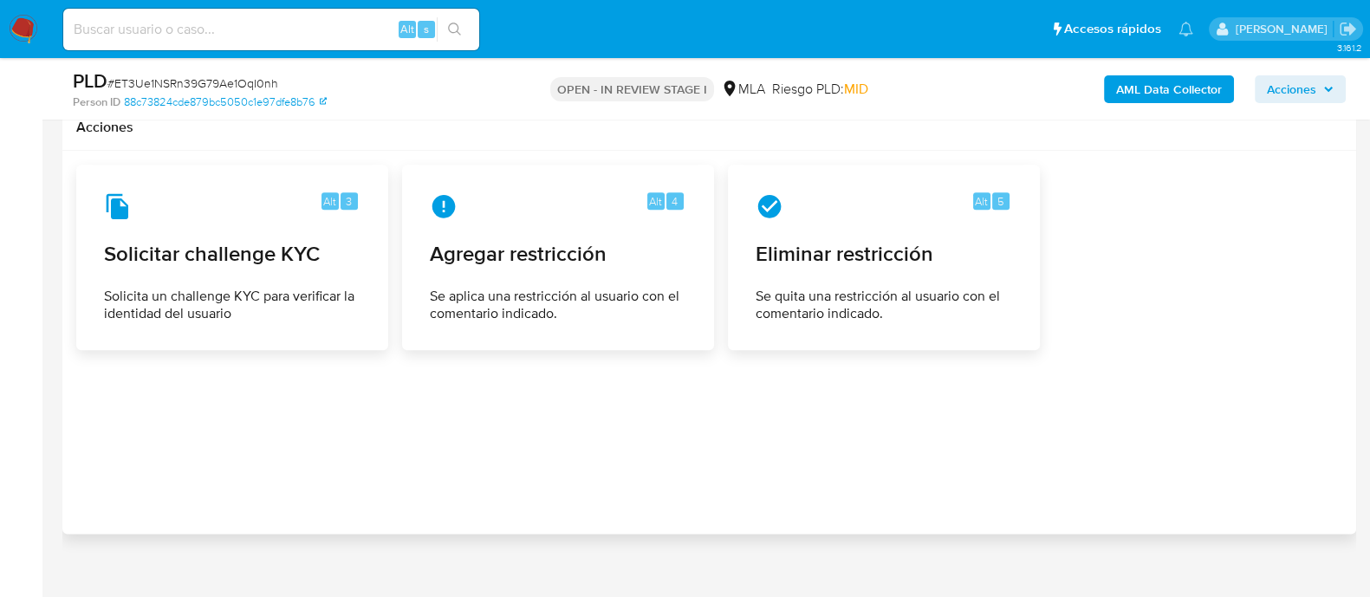
click at [362, 27] on input at bounding box center [271, 29] width 416 height 23
paste input "1441738765"
type input "1441738765"
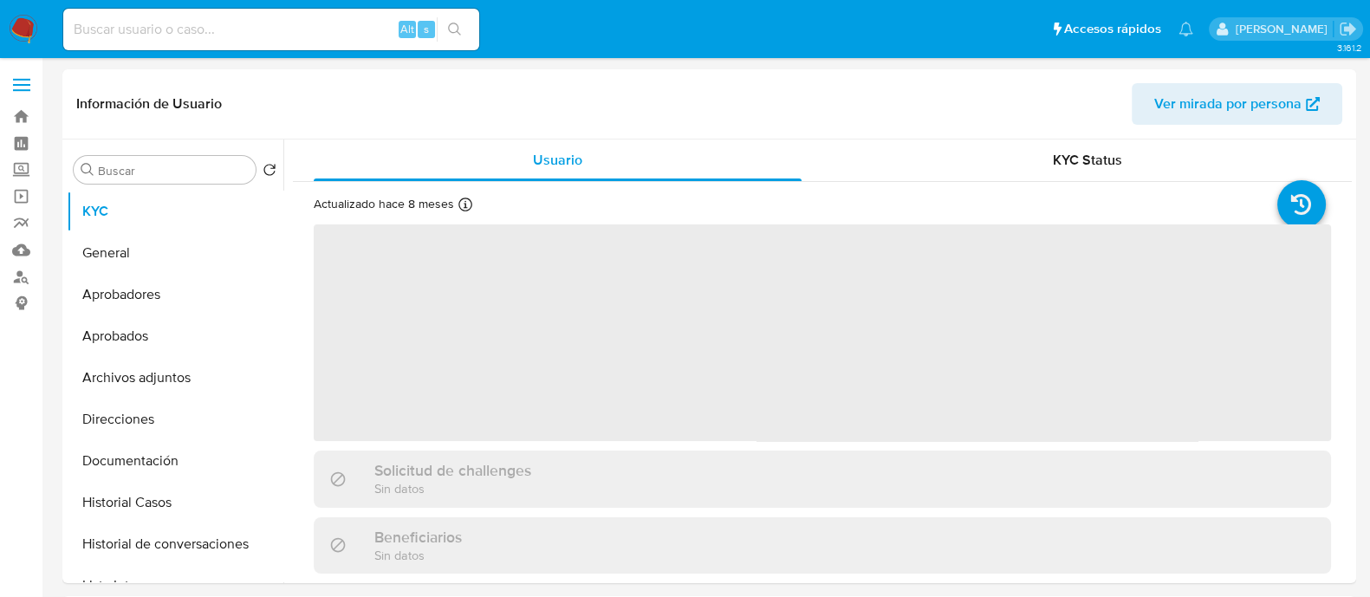
select select "10"
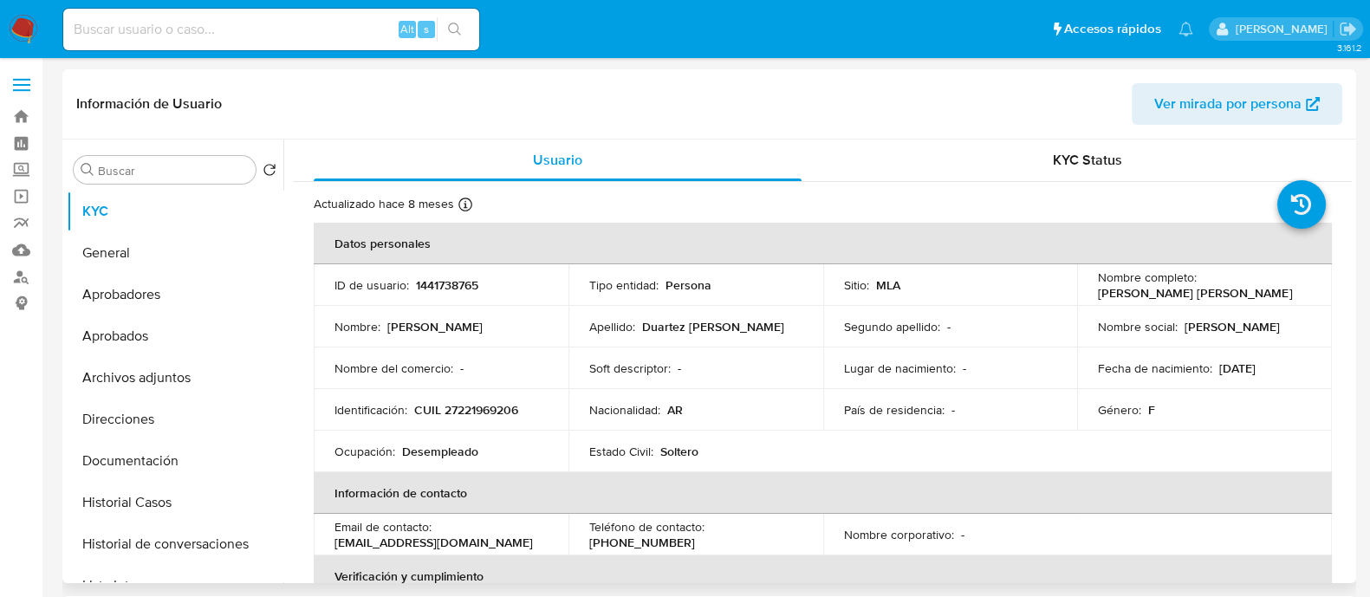
click at [488, 405] on p "CUIL 27221969206" at bounding box center [466, 410] width 104 height 16
copy p "27221969206"
click at [208, 519] on button "Historial Casos" at bounding box center [168, 503] width 203 height 42
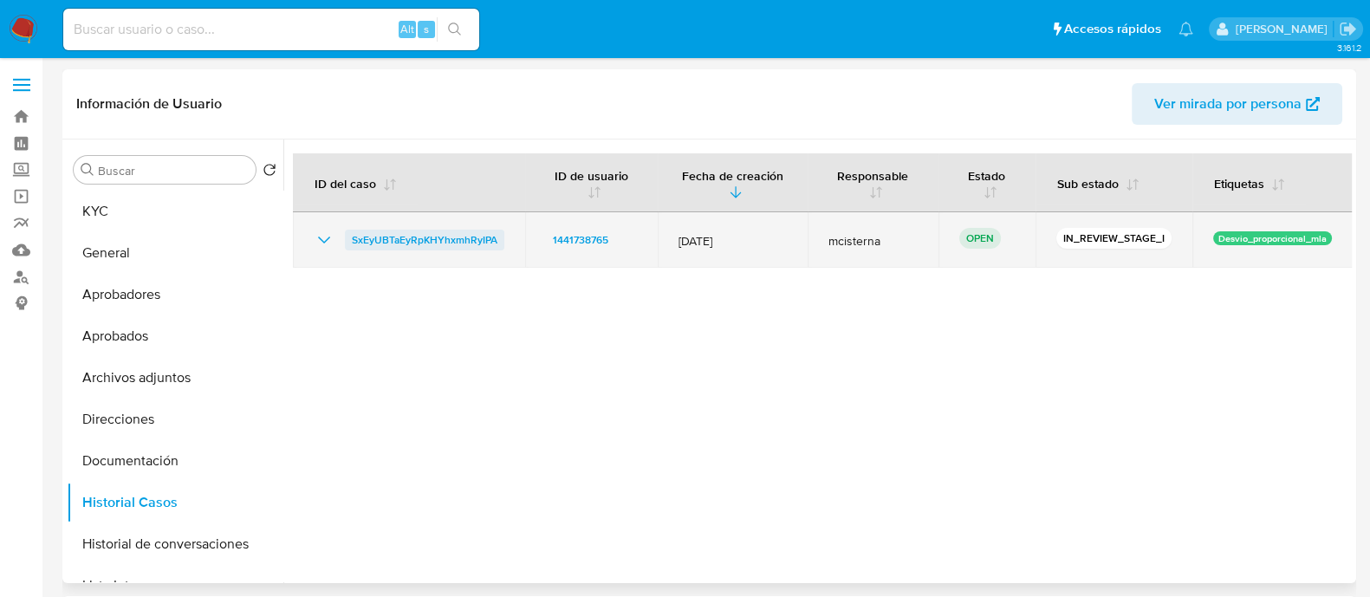
click at [459, 230] on span "SxEyUBTaEyRpKHYhxmhRyIPA" at bounding box center [425, 240] width 146 height 21
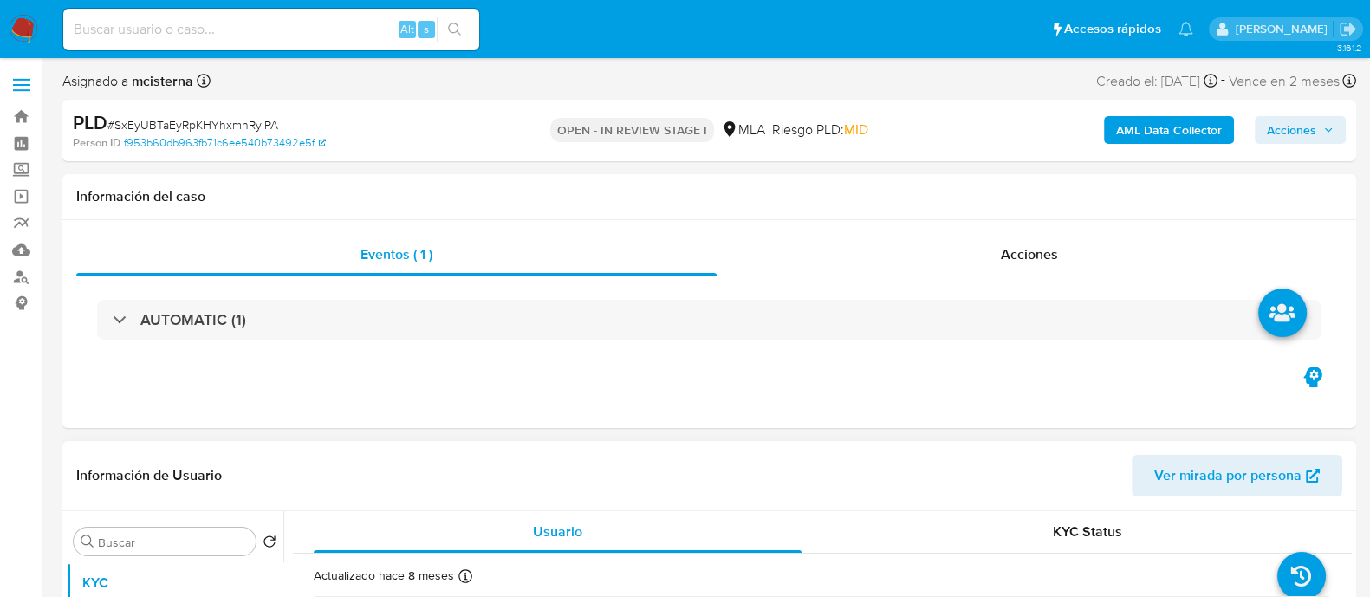
select select "10"
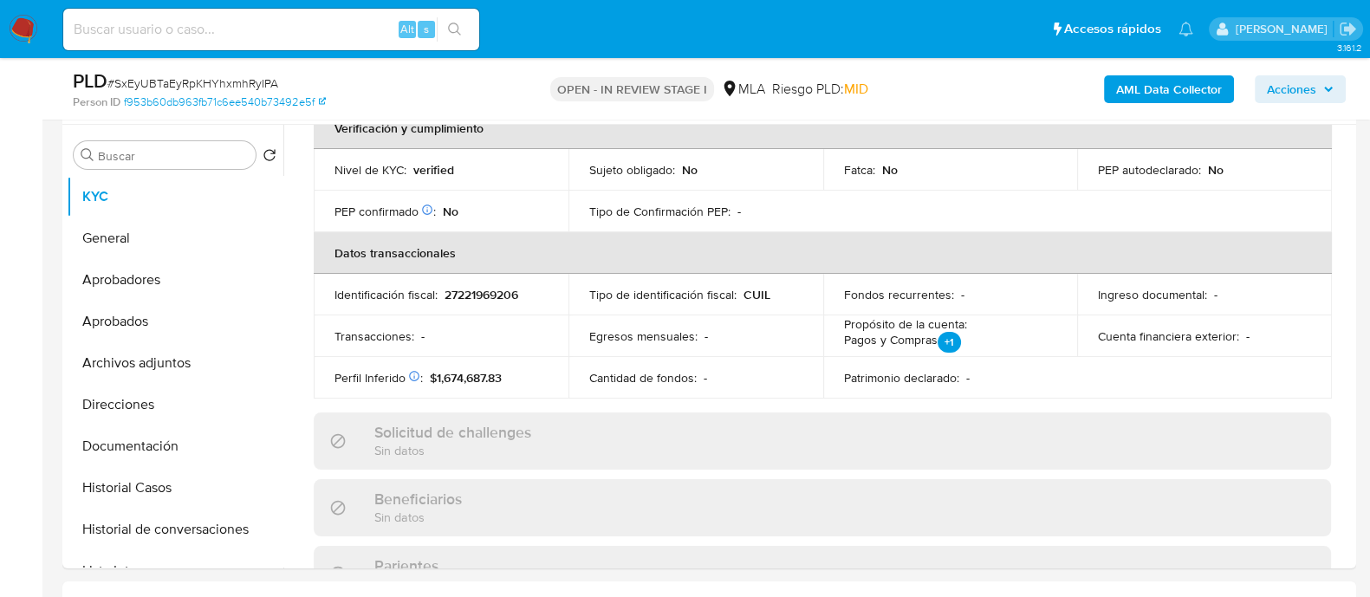
scroll to position [650, 0]
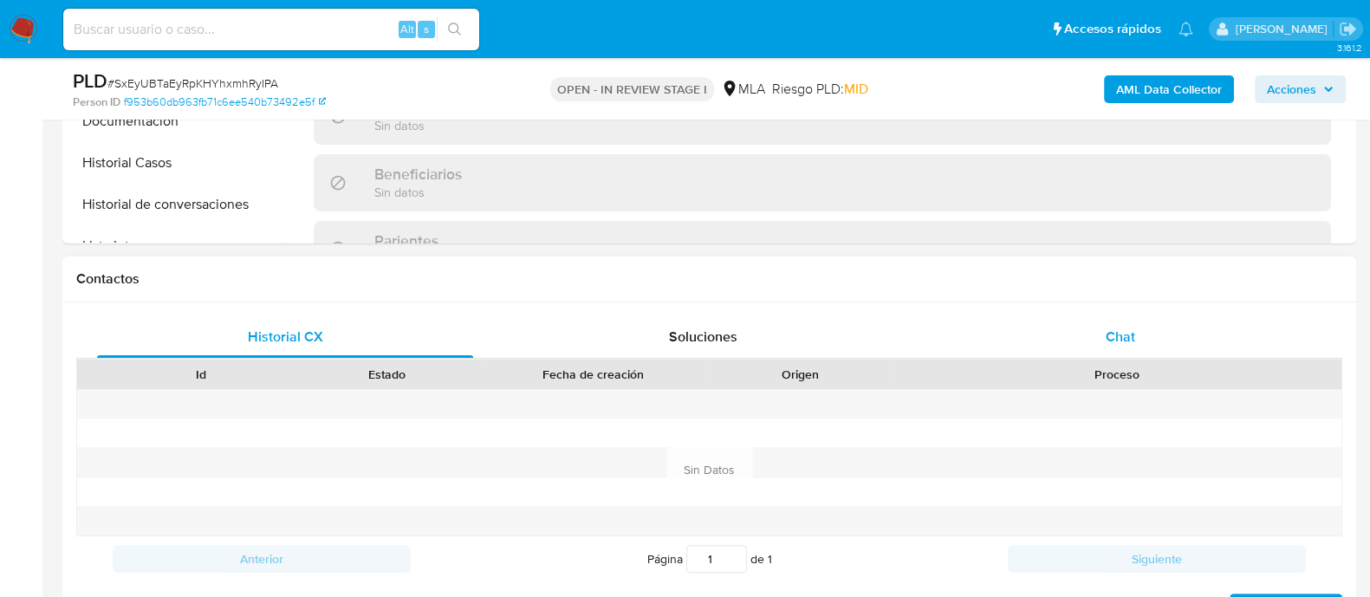
click at [1094, 334] on div "Chat" at bounding box center [1120, 337] width 376 height 42
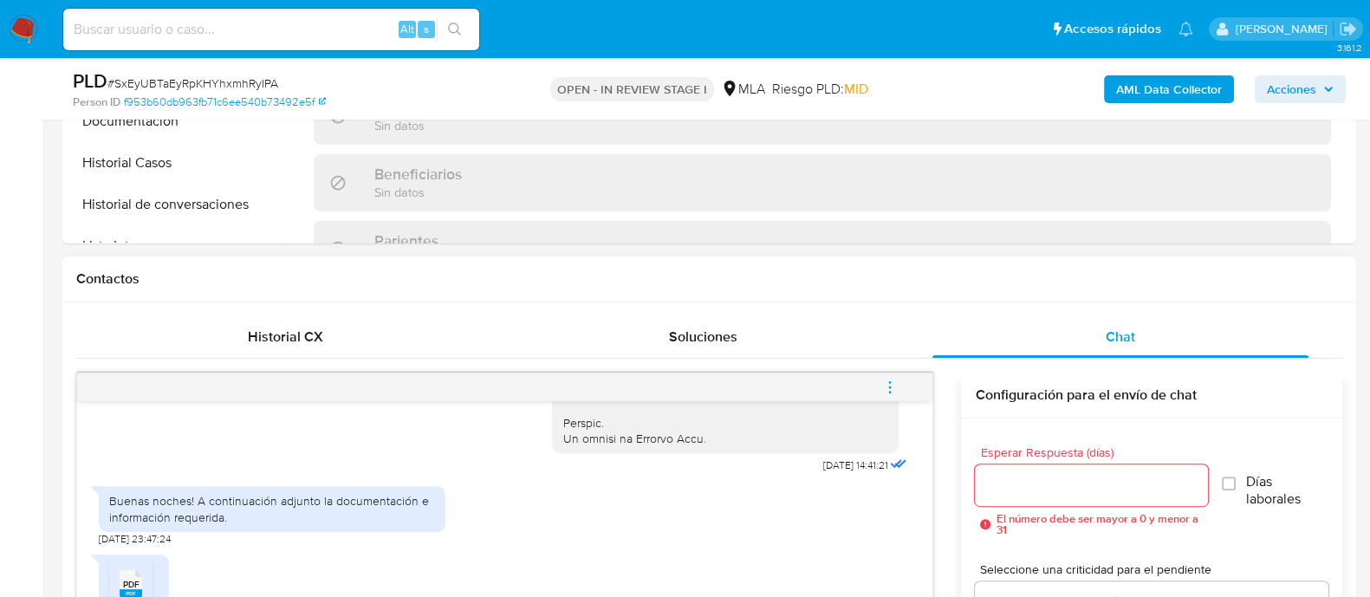
scroll to position [757, 0]
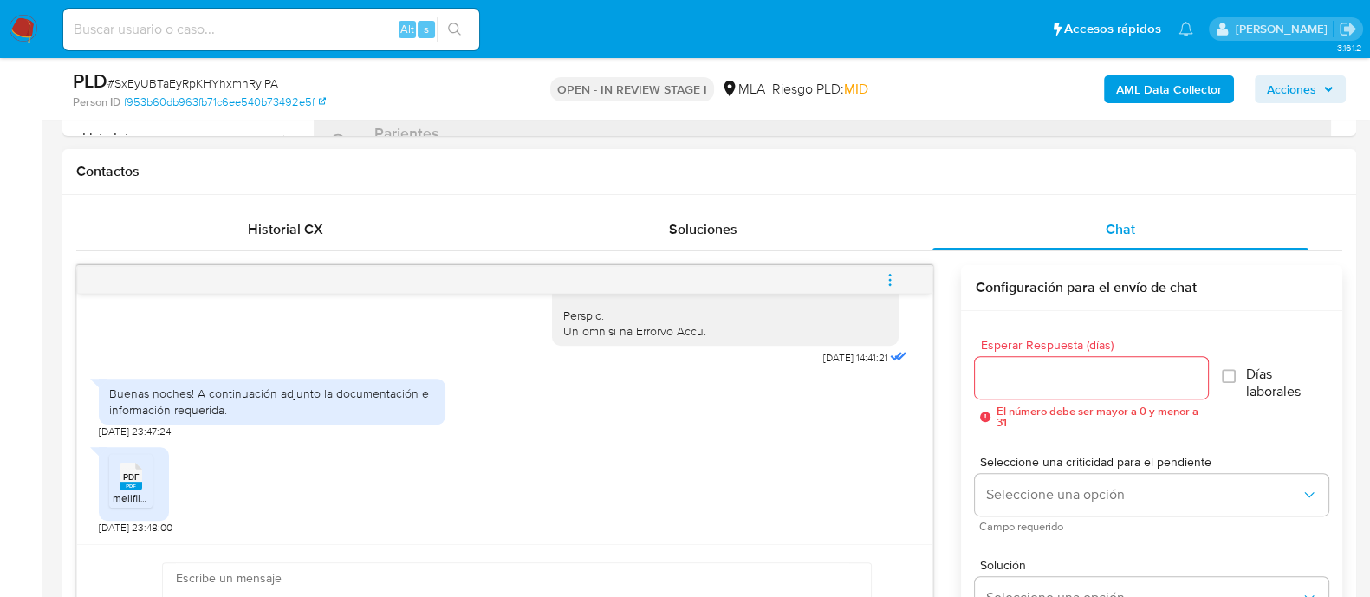
click at [139, 480] on span "PDF" at bounding box center [131, 476] width 16 height 11
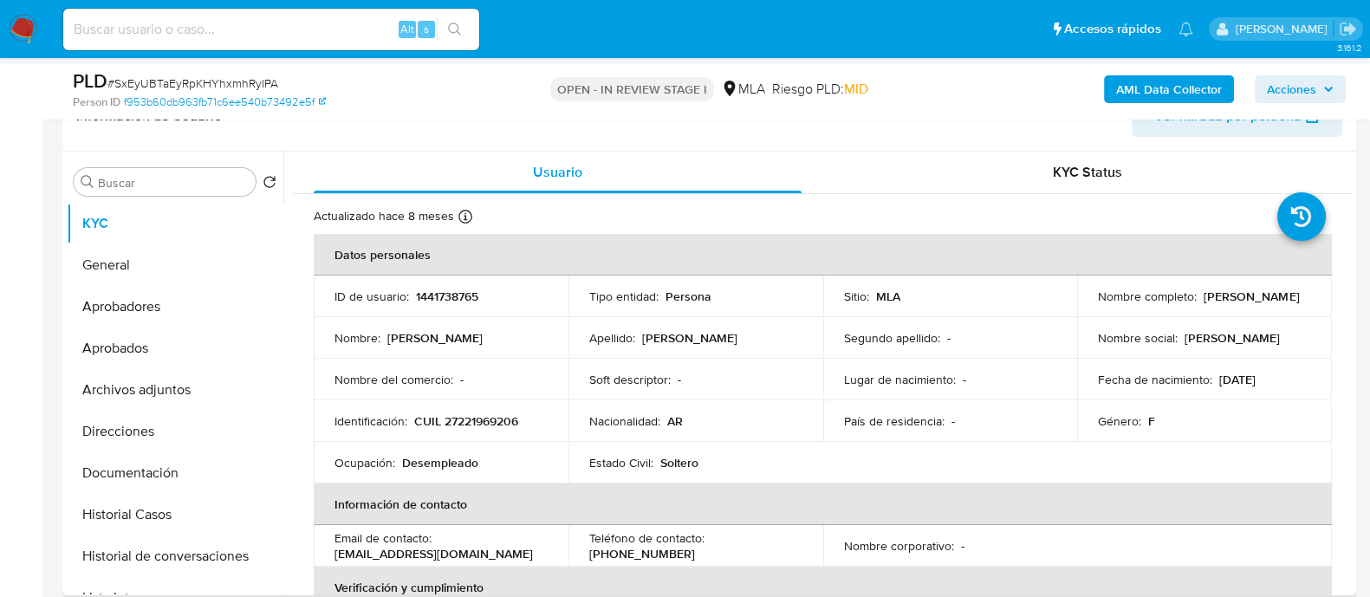
scroll to position [216, 0]
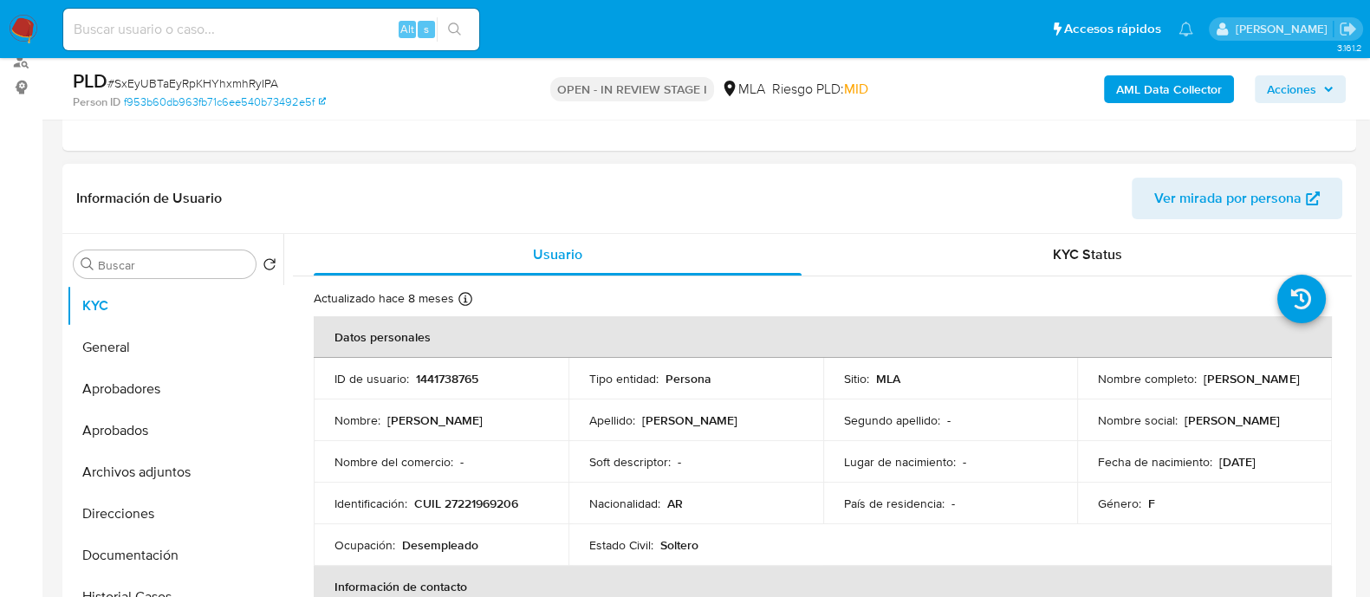
drag, startPoint x: 1096, startPoint y: 385, endPoint x: 1262, endPoint y: 385, distance: 165.5
click at [1262, 385] on div "Nombre completo : [PERSON_NAME]" at bounding box center [1204, 379] width 213 height 16
copy p "[PERSON_NAME]"
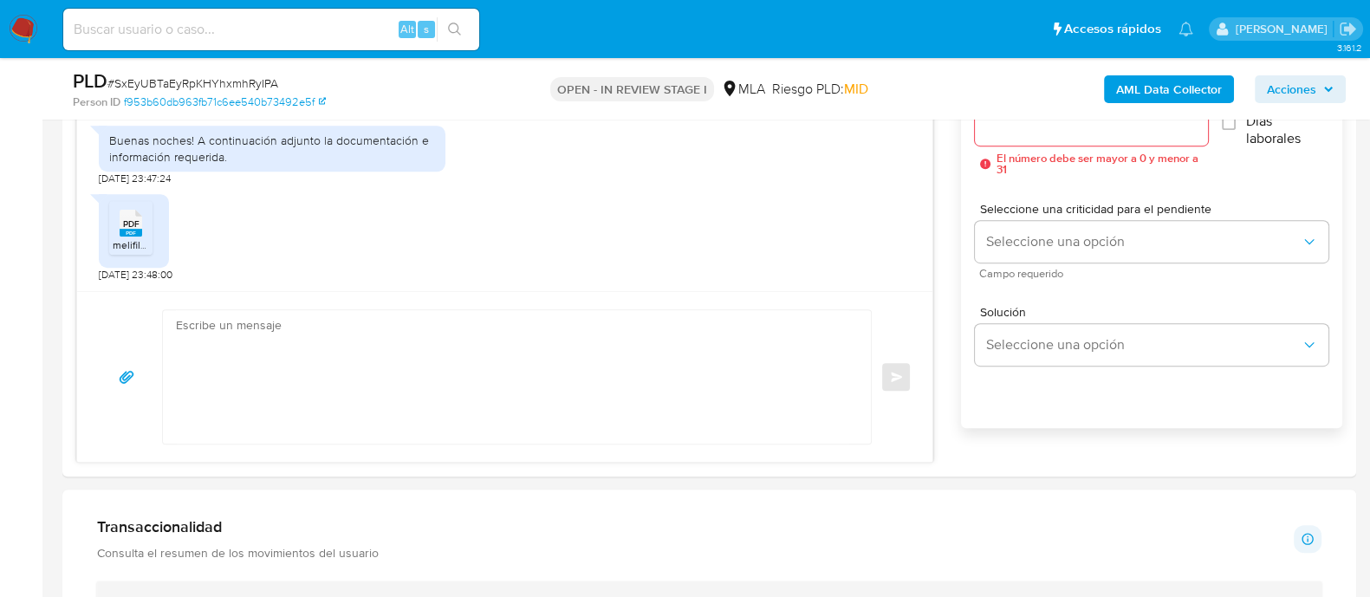
scroll to position [1083, 0]
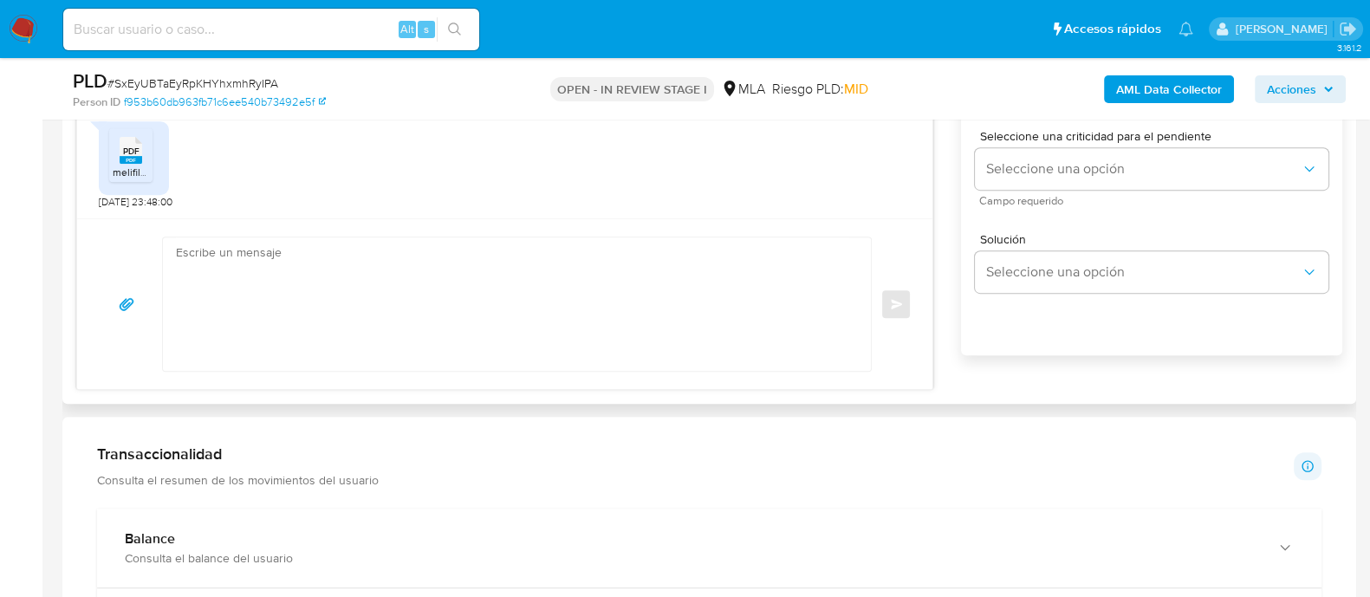
click at [427, 331] on textarea at bounding box center [512, 303] width 673 height 133
paste textarea "[PERSON_NAME]"
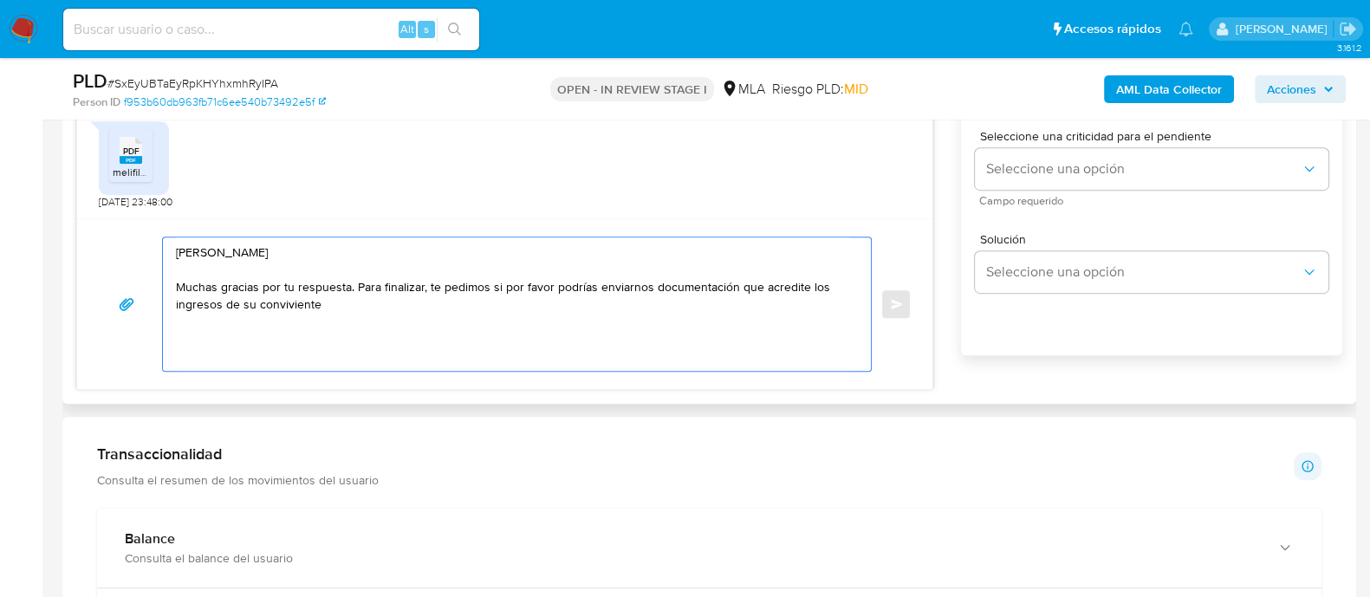
drag, startPoint x: 245, startPoint y: 307, endPoint x: 353, endPoint y: 309, distance: 107.5
click at [353, 309] on textarea "[PERSON_NAME] Muchas gracias por tu respuesta. Para finalizar, te pedimos si po…" at bounding box center [512, 303] width 673 height 133
paste textarea "[PERSON_NAME]"
click at [256, 309] on textarea "[PERSON_NAME] Muchas gracias por tu respuesta. Para finalizar, te pedimos si po…" at bounding box center [512, 303] width 673 height 133
click at [432, 308] on textarea "[PERSON_NAME] Muchas gracias por tu respuesta. Para finalizar, te pedimos si po…" at bounding box center [512, 303] width 673 height 133
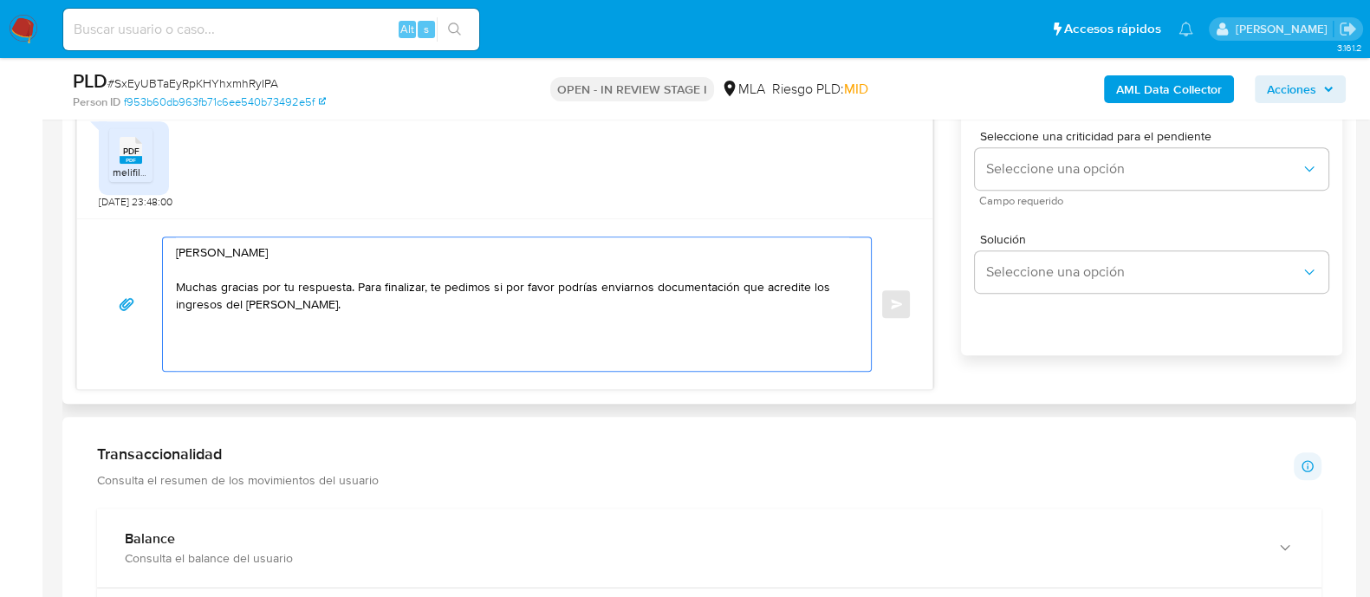
click at [357, 287] on textarea "Hola Mirta Beatriz Duartez Riveros Muchas gracias por tu respuesta. Para finali…" at bounding box center [512, 303] width 673 height 133
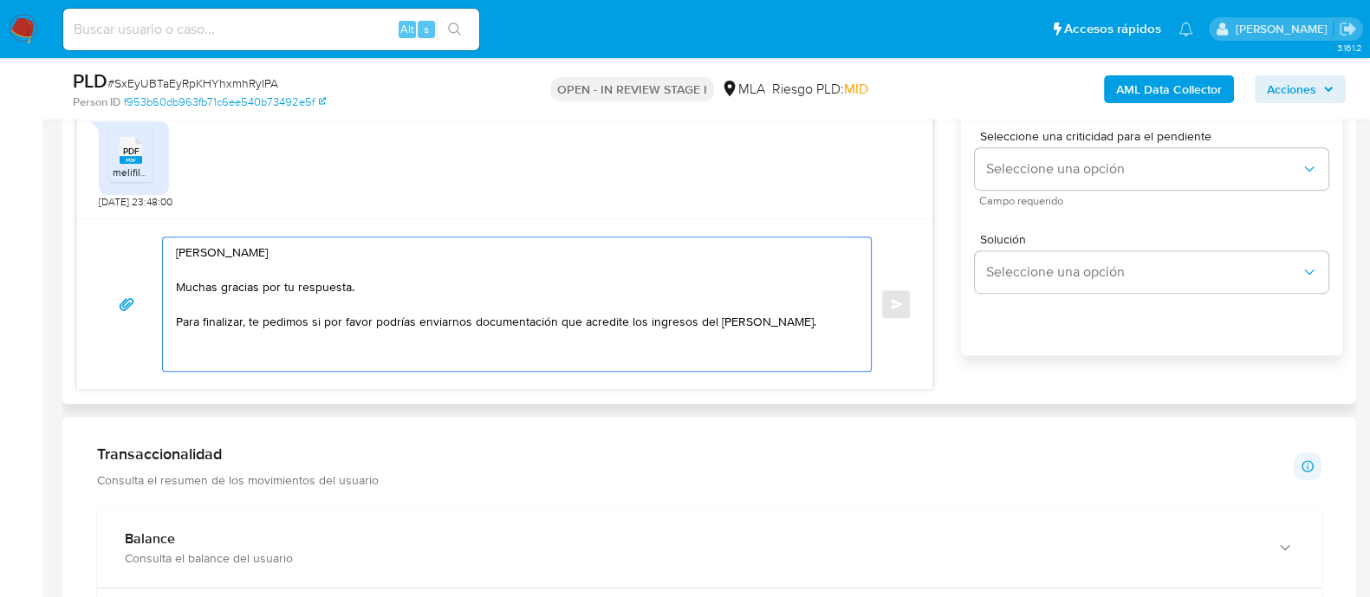
click at [276, 341] on textarea "Hola Mirta Beatriz Duartez Riveros Muchas gracias por tu respuesta. Para finali…" at bounding box center [512, 303] width 673 height 133
drag, startPoint x: 369, startPoint y: 339, endPoint x: 276, endPoint y: 339, distance: 93.6
click at [276, 339] on textarea "Hola Mirta Beatriz Duartez Riveros Muchas gracias por tu respuesta. Para finali…" at bounding box center [512, 303] width 673 height 133
click at [388, 342] on textarea "Hola Mirta Beatriz Duartez Riveros Muchas gracias por tu respuesta. Para finali…" at bounding box center [512, 303] width 673 height 133
click at [396, 339] on textarea "Hola Mirta Beatriz Duartez Riveros Muchas gracias por tu respuesta. Para finali…" at bounding box center [512, 303] width 673 height 133
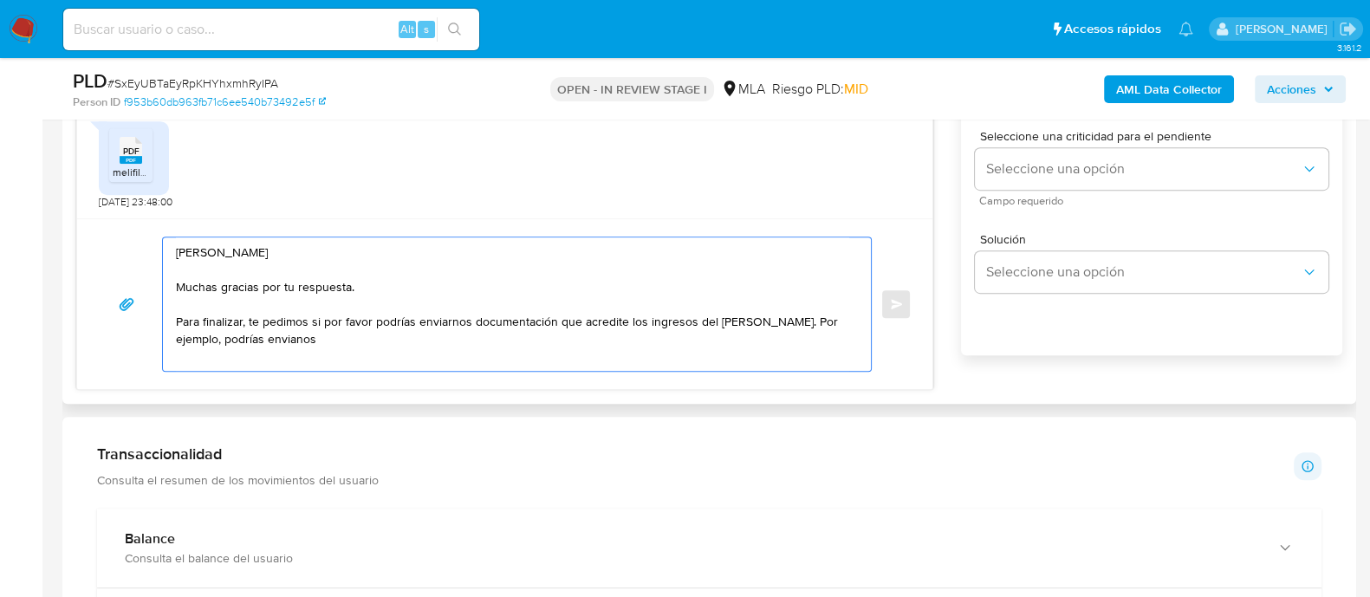
click at [369, 343] on textarea "Hola Mirta Beatriz Duartez Riveros Muchas gracias por tu respuesta. Para finali…" at bounding box center [512, 303] width 673 height 133
click at [429, 341] on textarea "Hola Mirta Beatriz Duartez Riveros Muchas gracias por tu respuesta. Para finali…" at bounding box center [512, 303] width 673 height 133
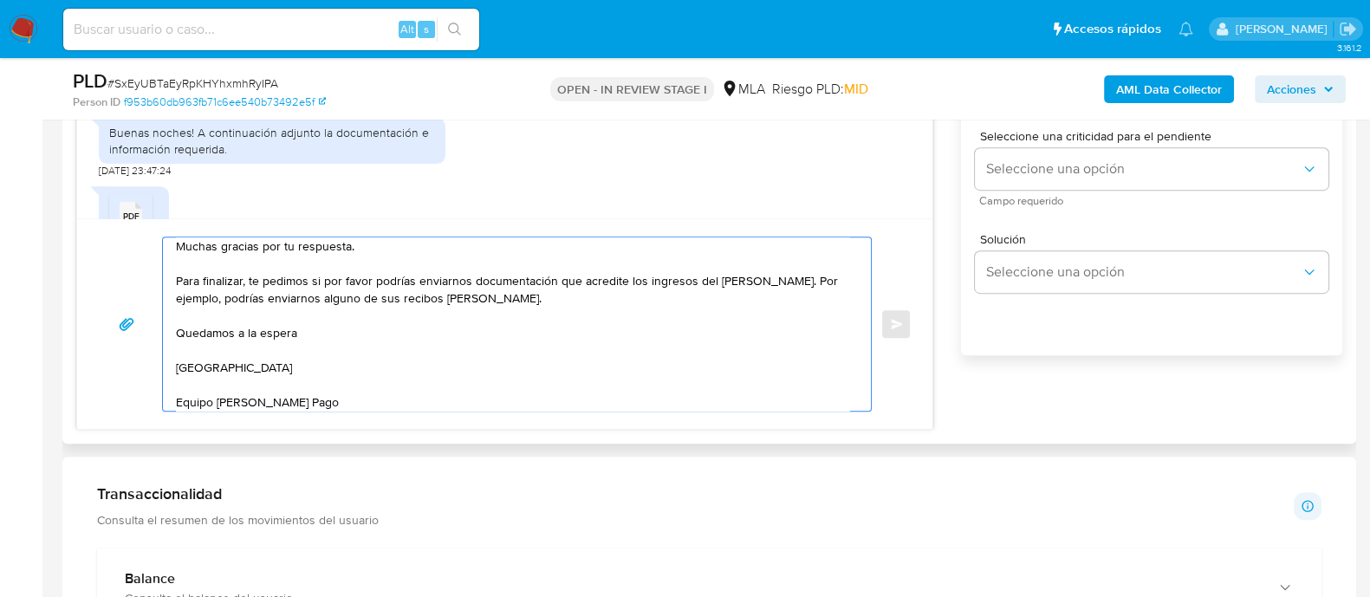
scroll to position [694, 0]
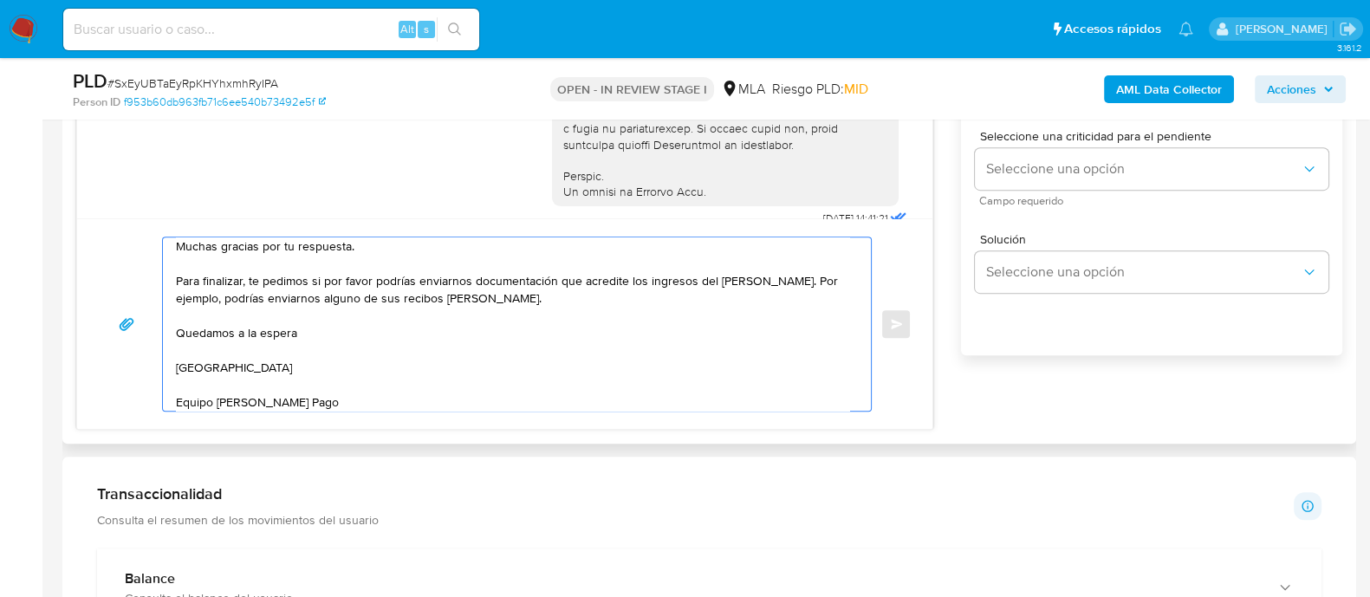
click at [529, 330] on textarea "Hola Mirta Beatriz Duartez Riveros Muchas gracias por tu respuesta. Para finali…" at bounding box center [512, 323] width 673 height 173
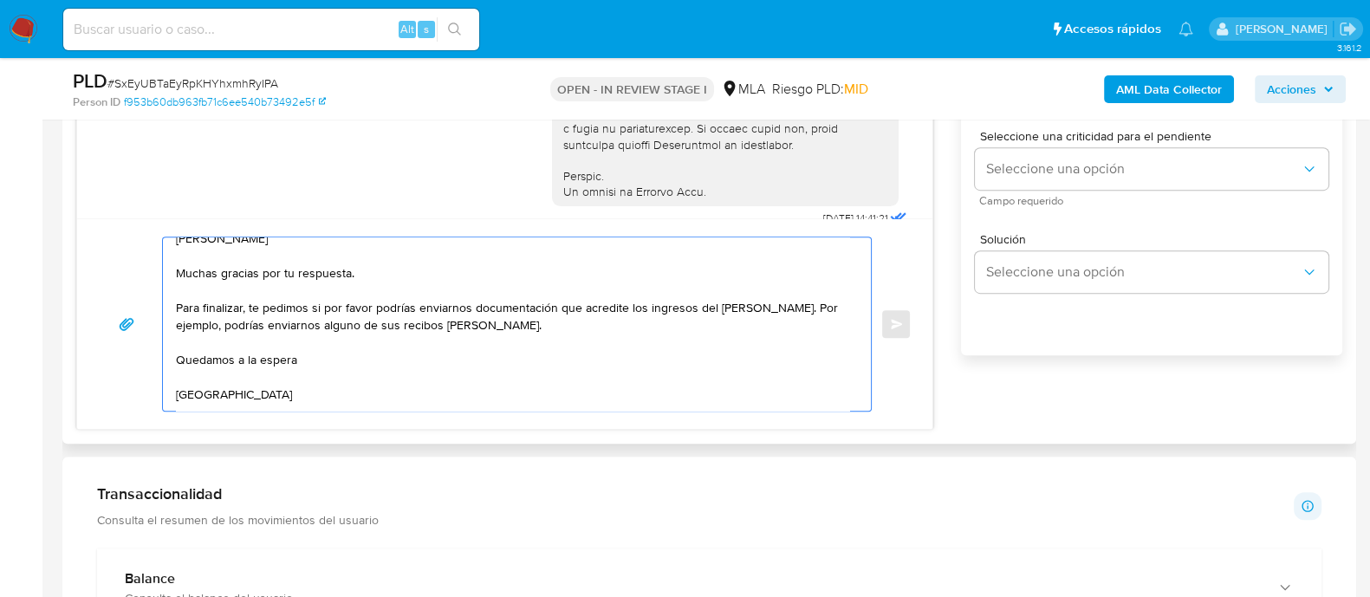
scroll to position [0, 0]
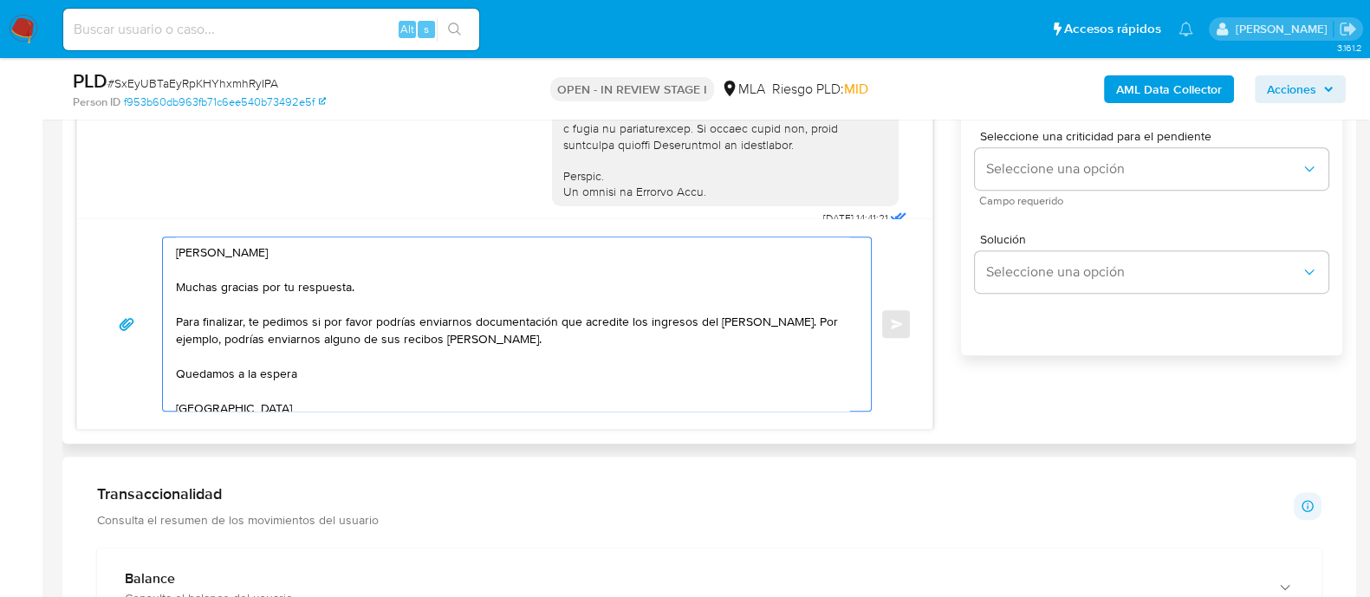
click at [708, 318] on textarea "Hola Mirta Beatriz Duartez Riveros Muchas gracias por tu respuesta. Para finali…" at bounding box center [512, 323] width 673 height 173
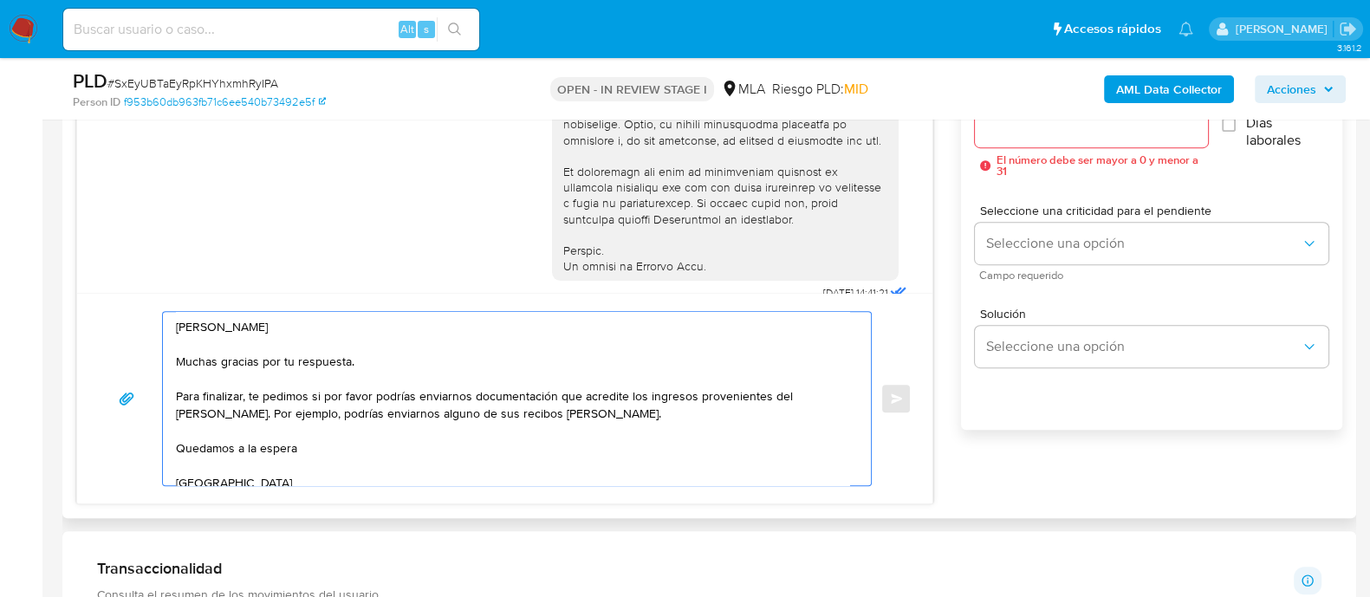
scroll to position [975, 0]
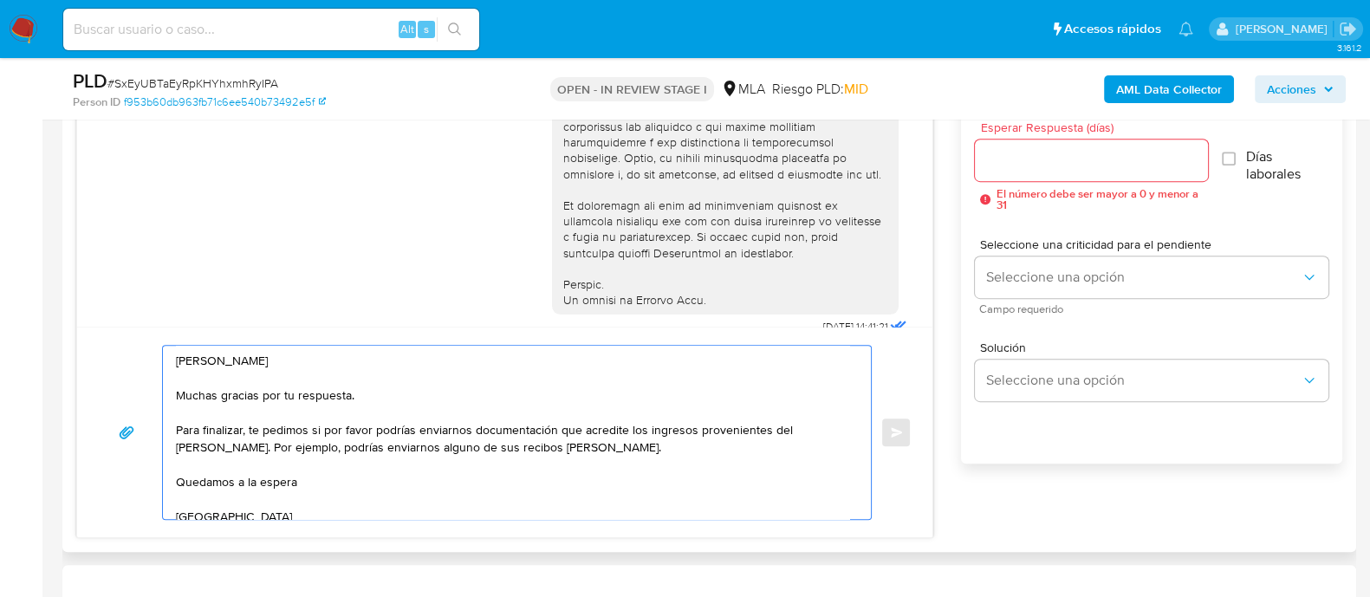
click at [325, 452] on textarea "Hola Mirta Beatriz Duartez Riveros Muchas gracias por tu respuesta. Para finali…" at bounding box center [512, 432] width 673 height 173
type textarea "Hola Mirta Beatriz Duartez Riveros Muchas gracias por tu respuesta. Para finali…"
click at [992, 159] on input "Esperar Respuesta (días)" at bounding box center [1091, 160] width 232 height 23
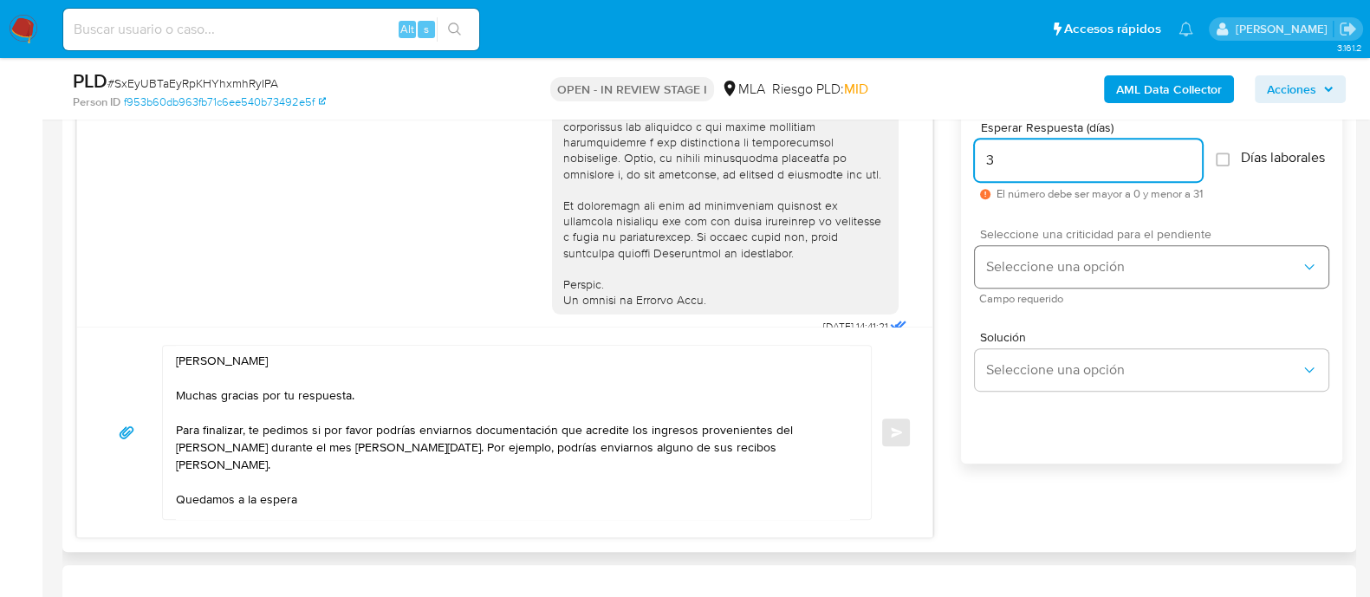
type input "3"
click at [1055, 268] on span "Seleccione una opción" at bounding box center [1142, 266] width 315 height 17
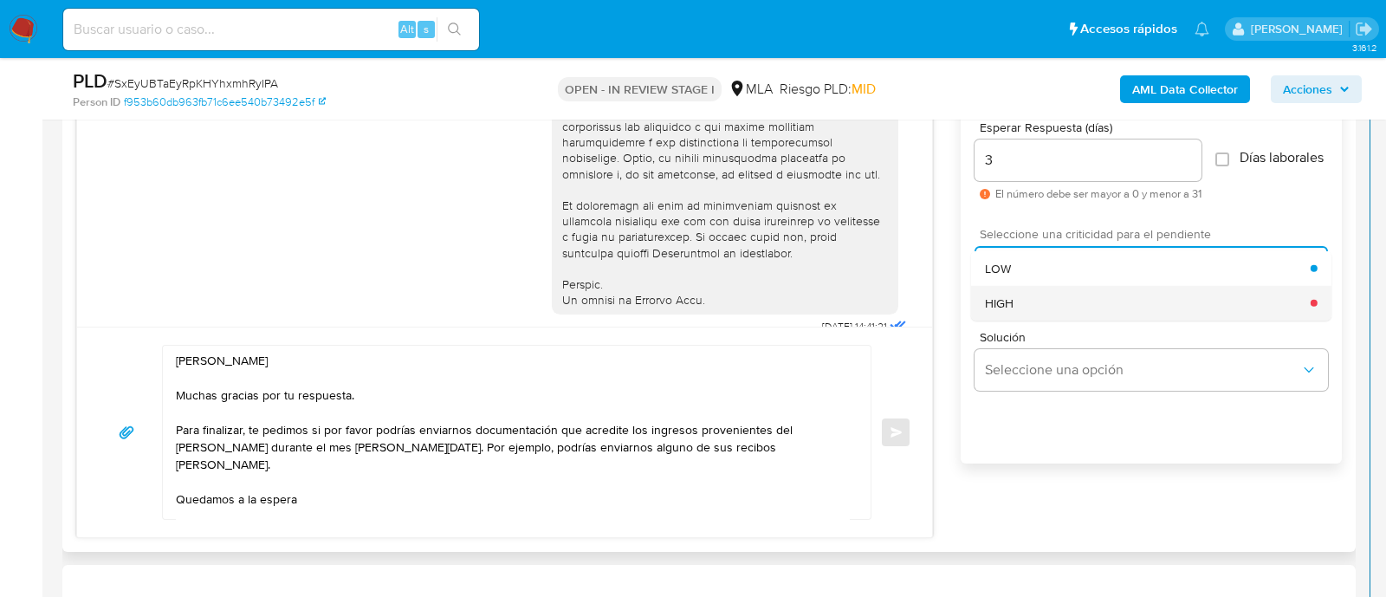
click at [1040, 306] on div "HIGH" at bounding box center [1148, 302] width 326 height 35
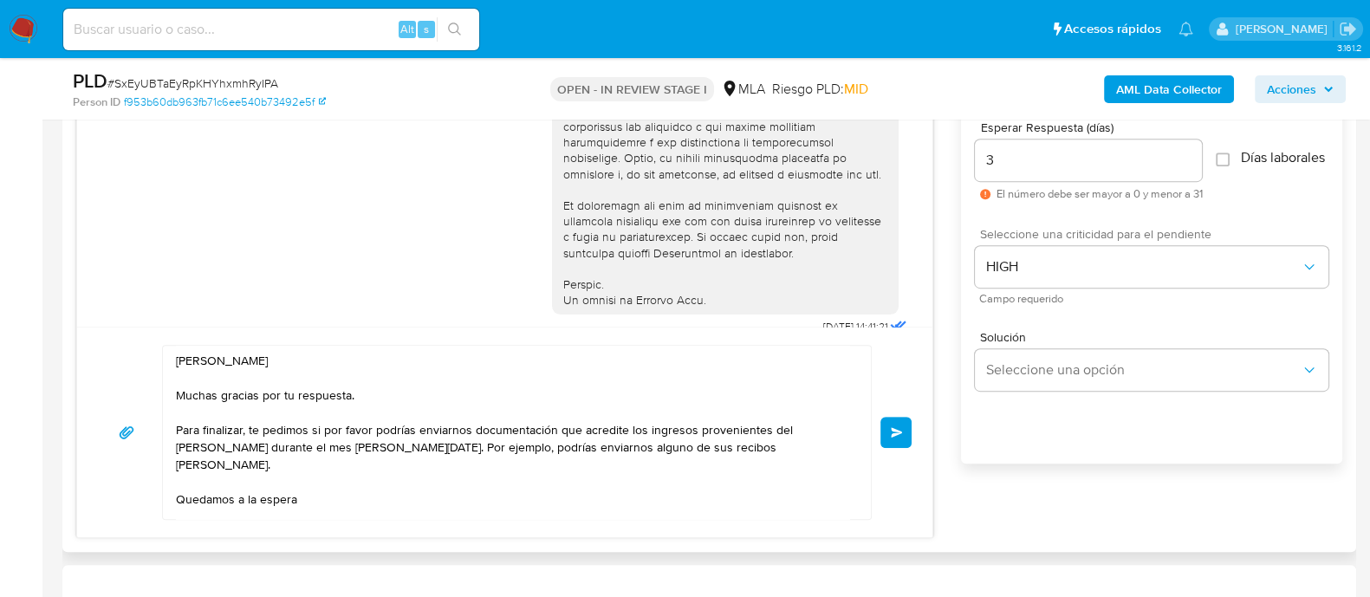
click at [899, 427] on span "Enviar" at bounding box center [897, 432] width 12 height 10
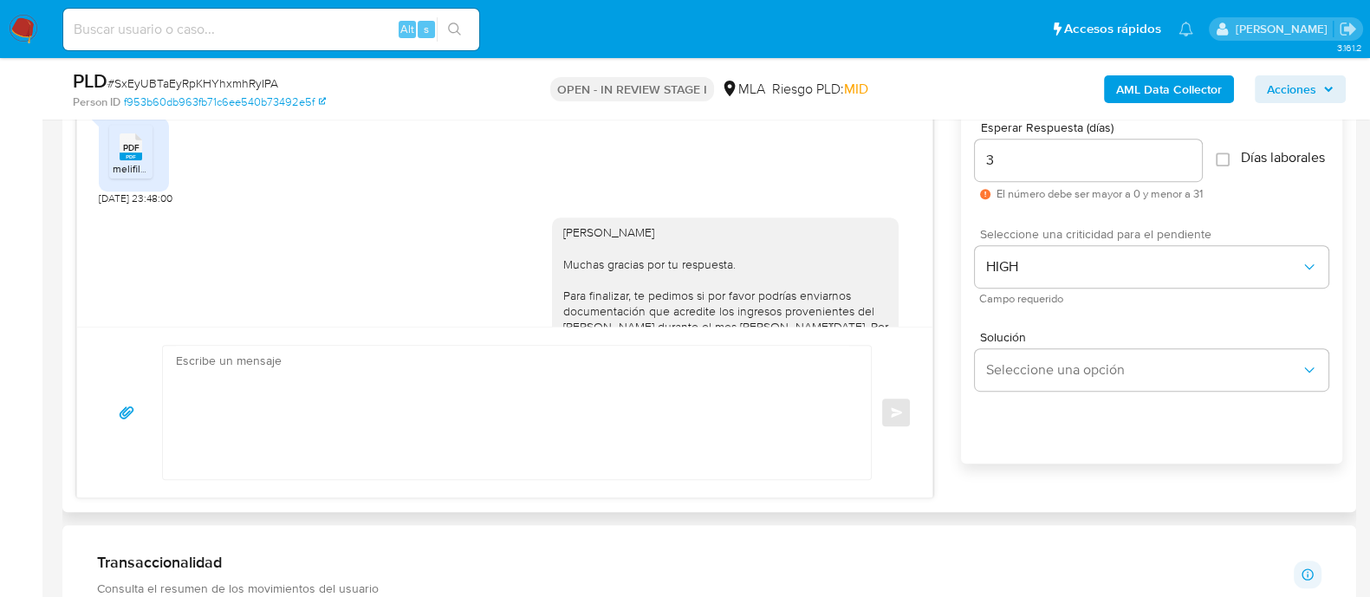
scroll to position [980, 0]
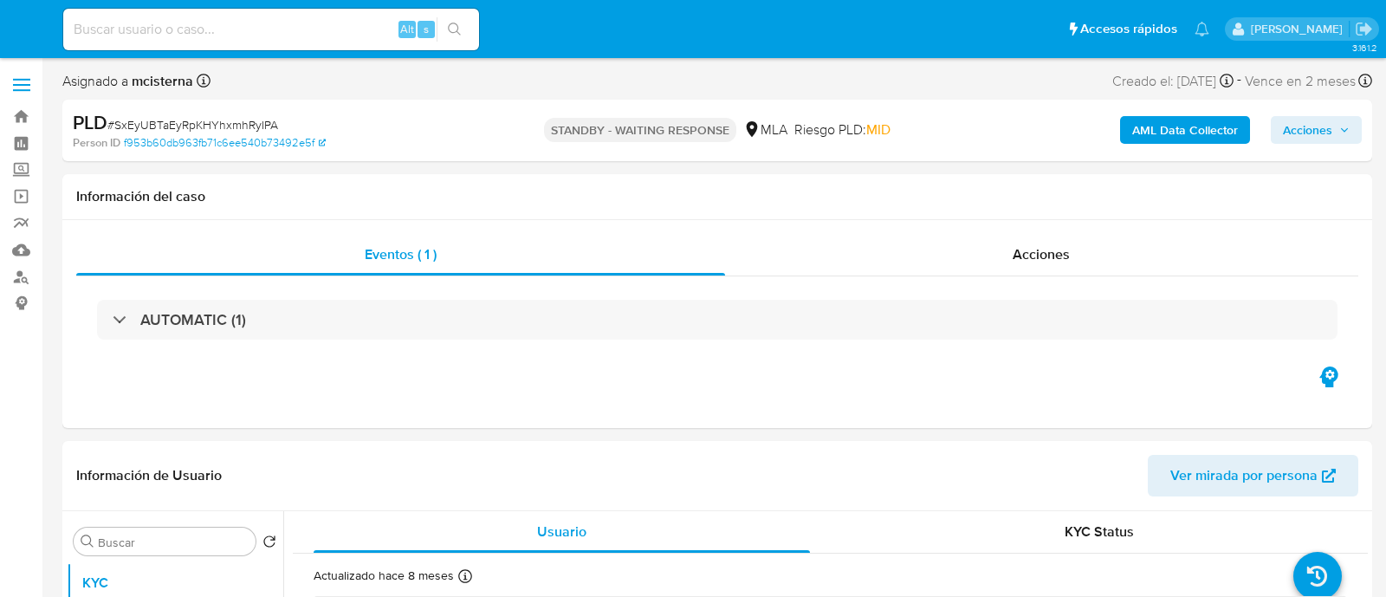
select select "10"
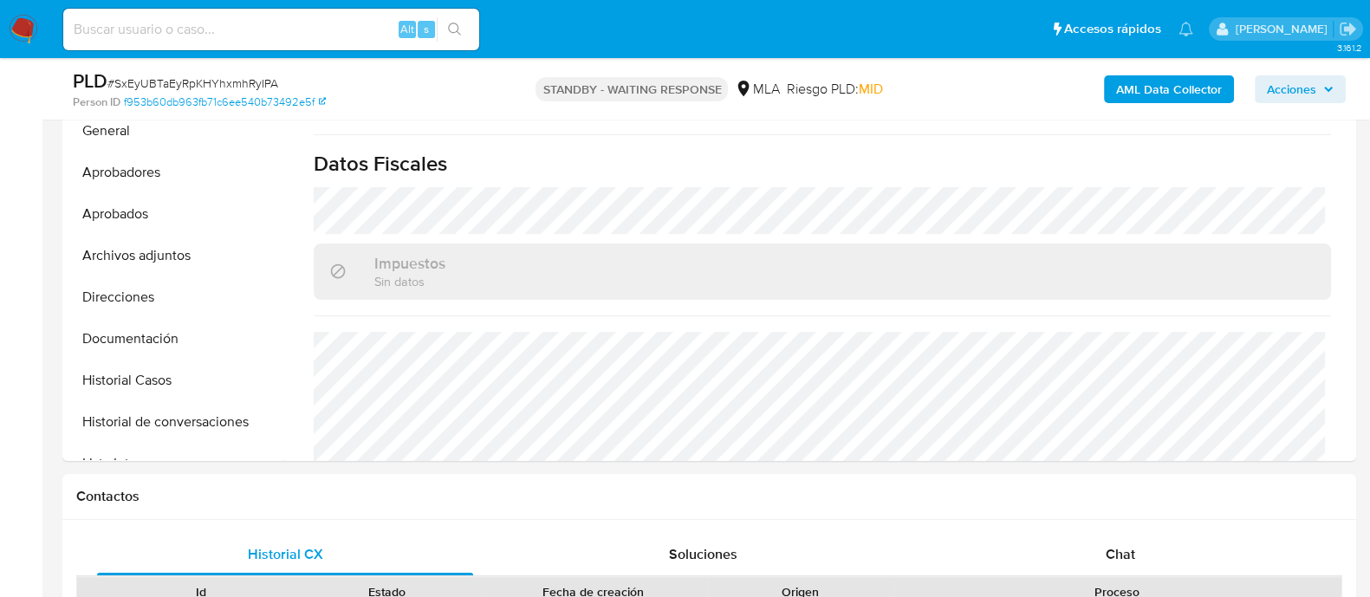
scroll to position [927, 0]
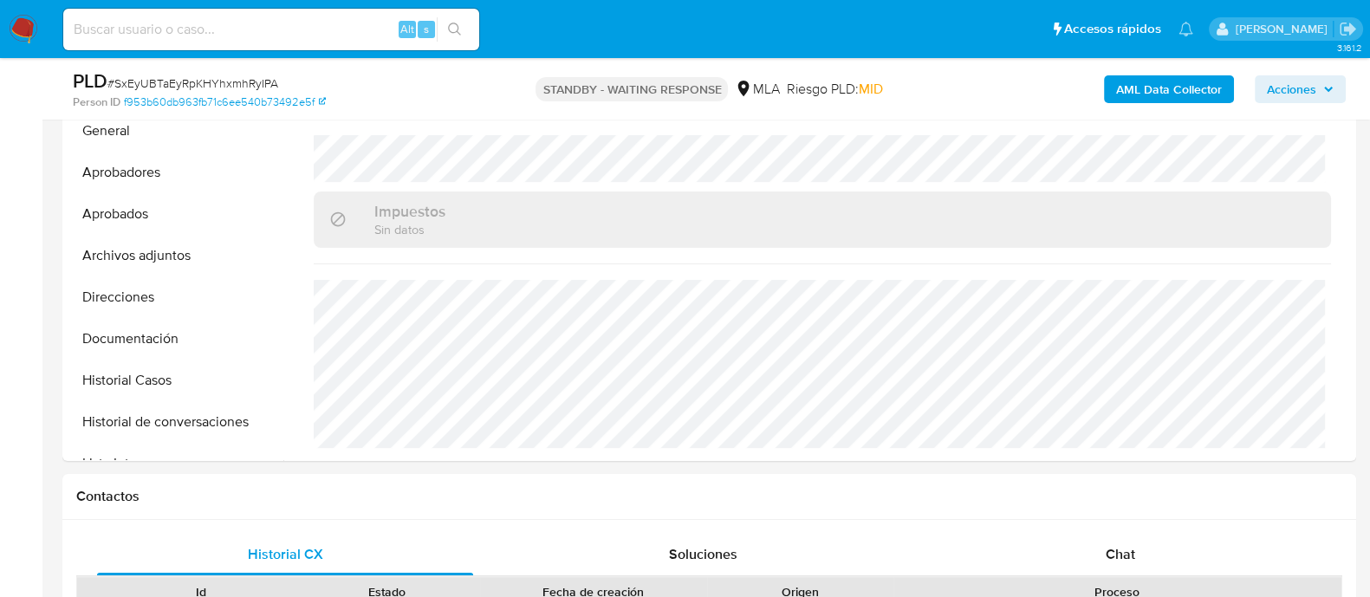
click at [344, 24] on input at bounding box center [271, 29] width 416 height 23
paste input "1389234969"
type input "1389234969"
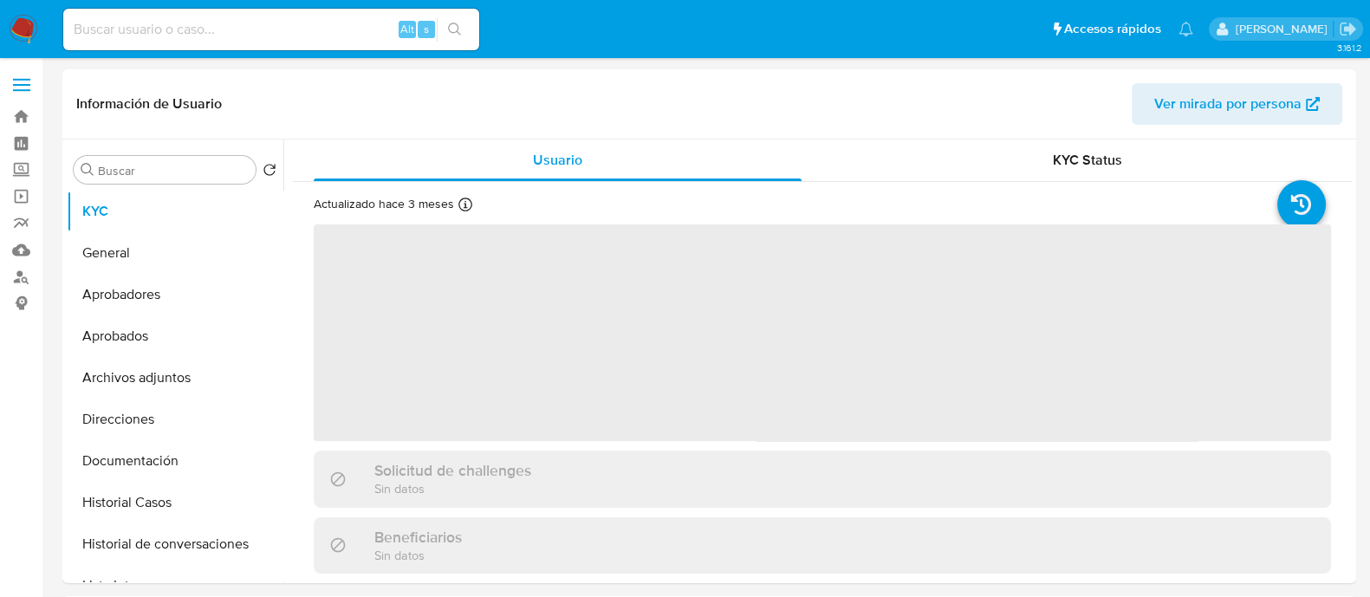
select select "10"
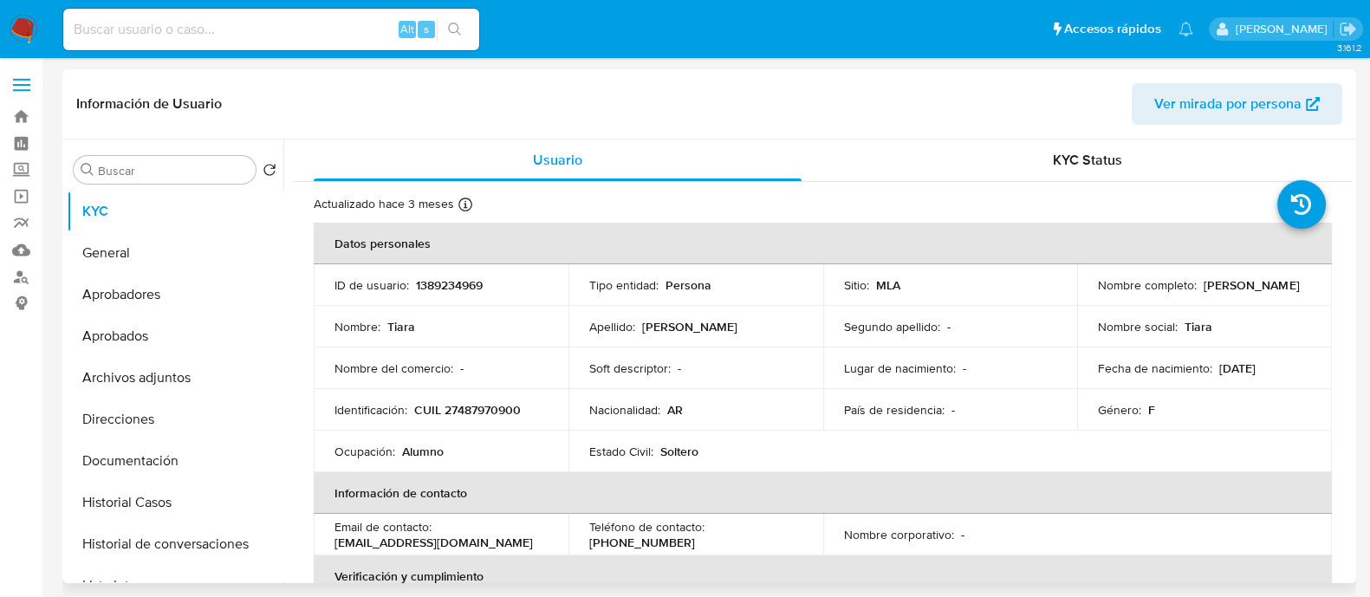
click at [461, 406] on p "CUIL 27487970900" at bounding box center [467, 410] width 107 height 16
copy p "27487970900"
click at [159, 505] on button "Historial Casos" at bounding box center [168, 503] width 203 height 42
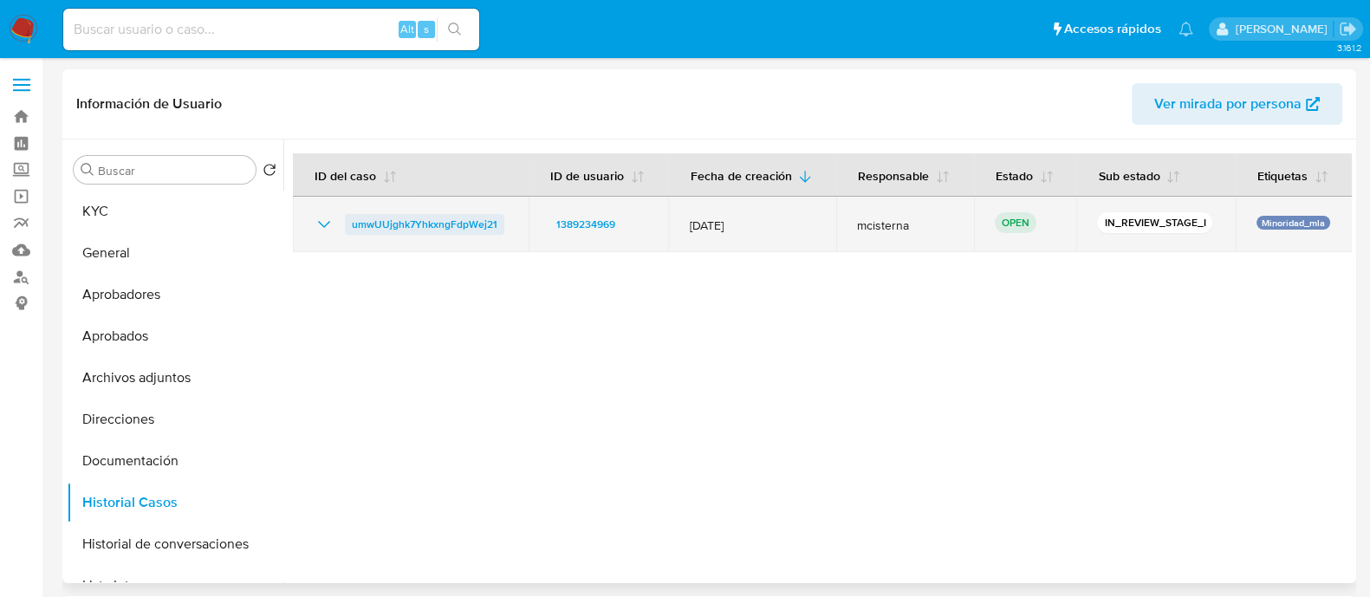
click at [458, 231] on span "umwUUjghk7YhkxngFdpWej21" at bounding box center [425, 224] width 146 height 21
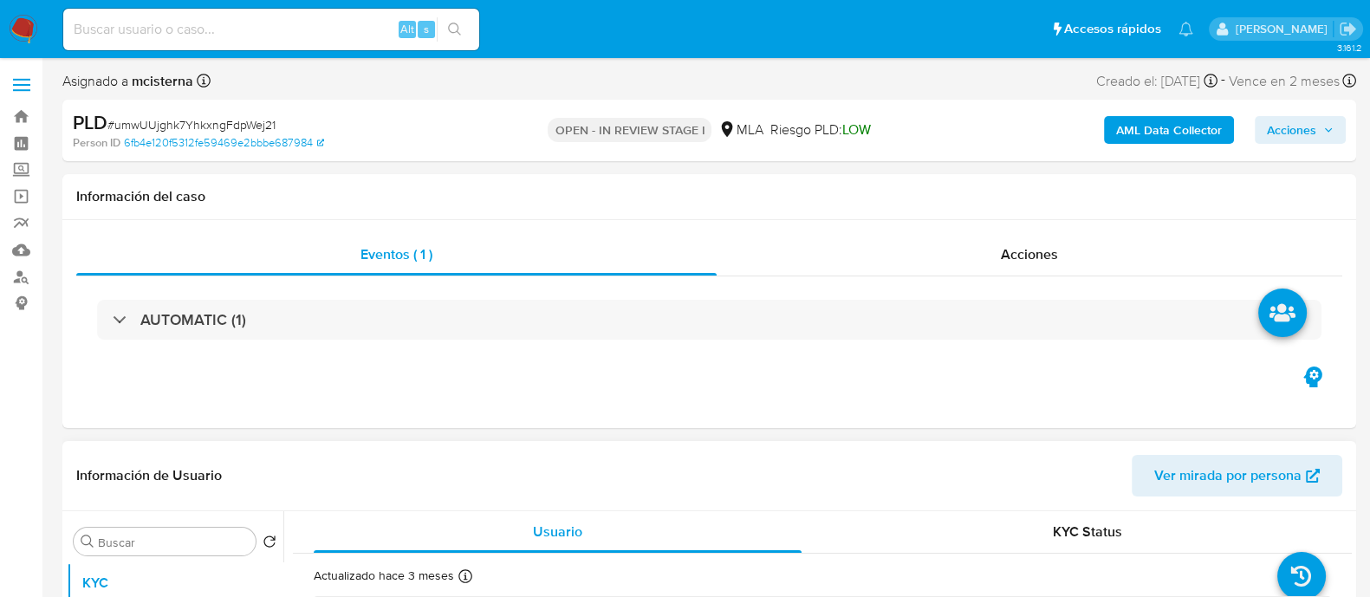
select select "10"
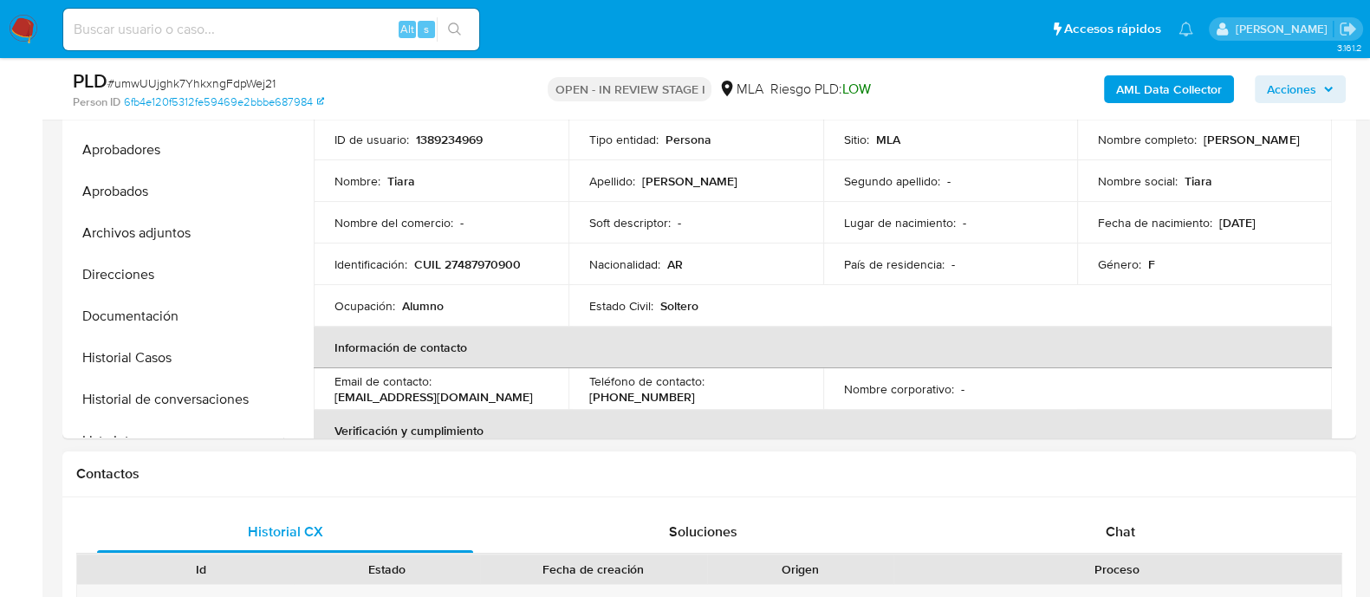
scroll to position [542, 0]
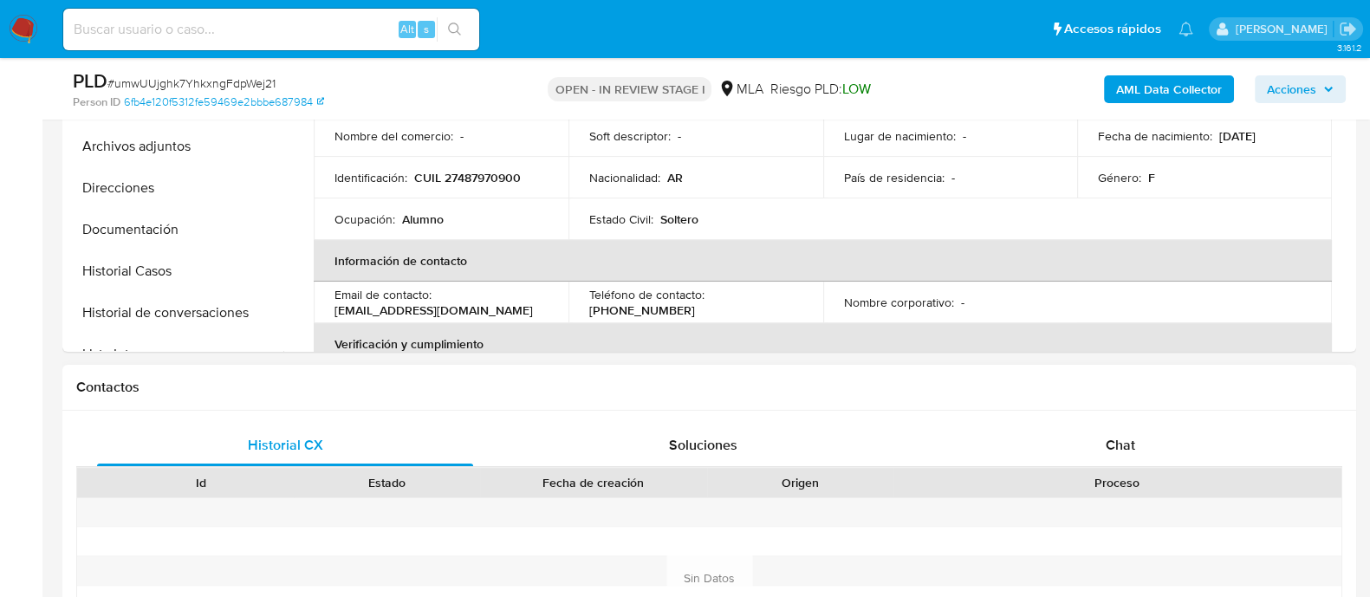
click at [1118, 468] on div "Proceso" at bounding box center [1117, 482] width 448 height 29
click at [1027, 438] on div "Chat" at bounding box center [1120, 446] width 376 height 42
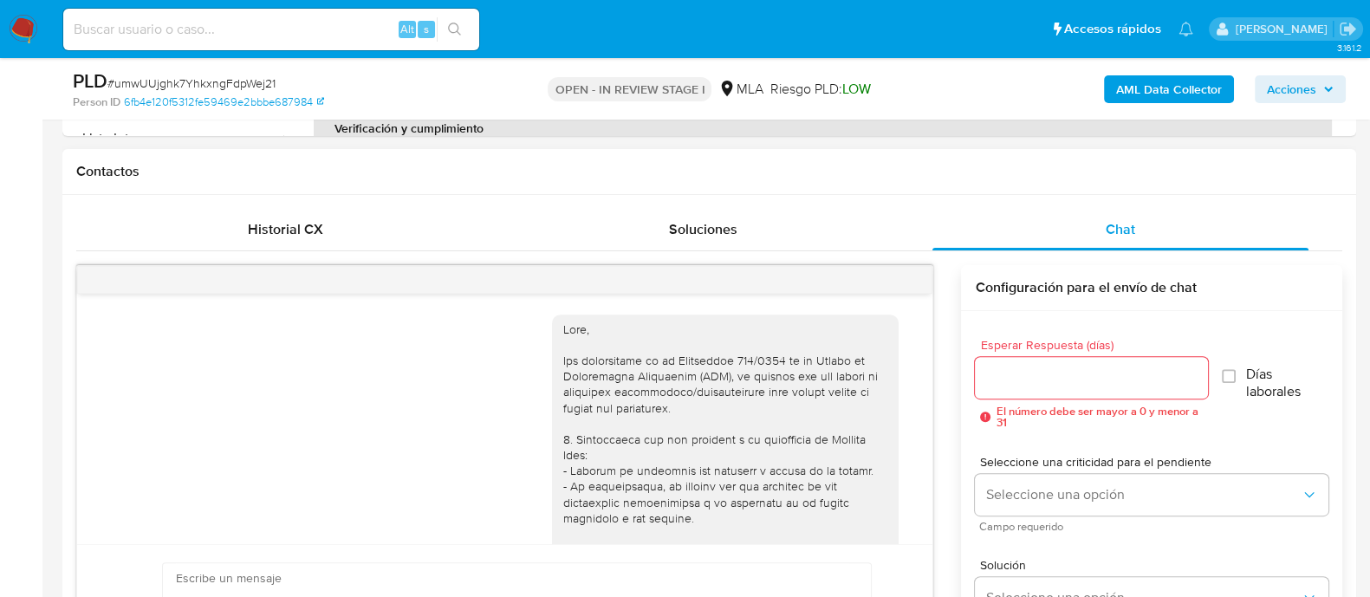
scroll to position [923, 0]
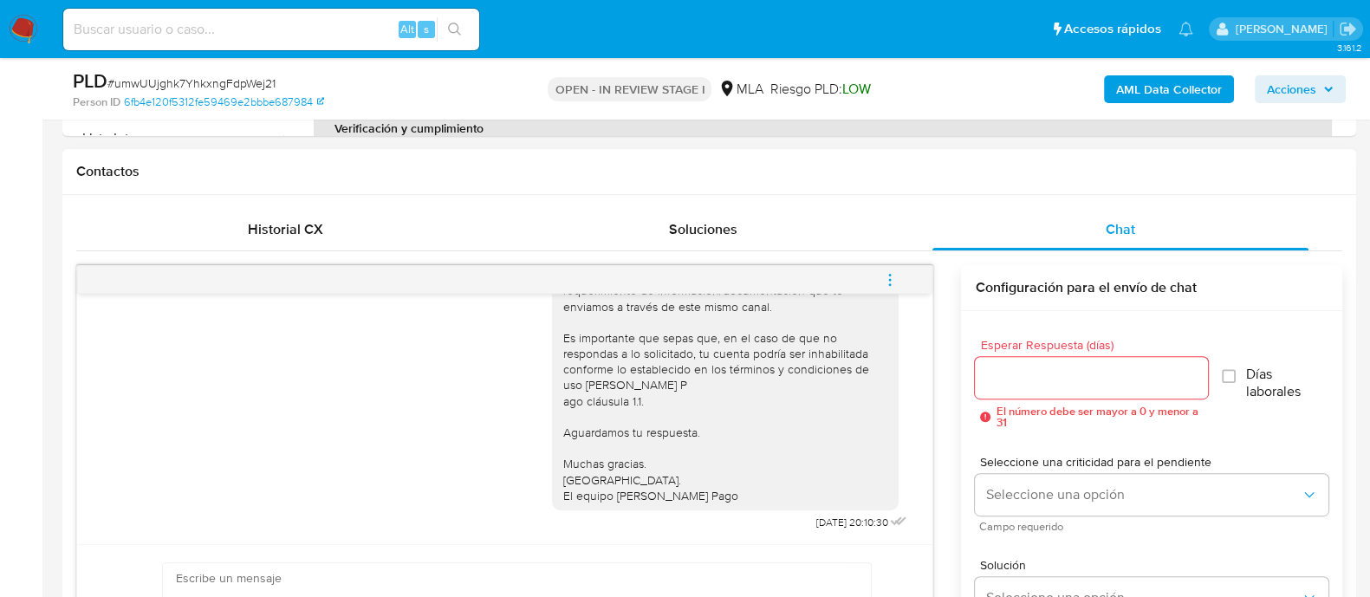
click at [886, 279] on icon "menu-action" at bounding box center [890, 280] width 16 height 16
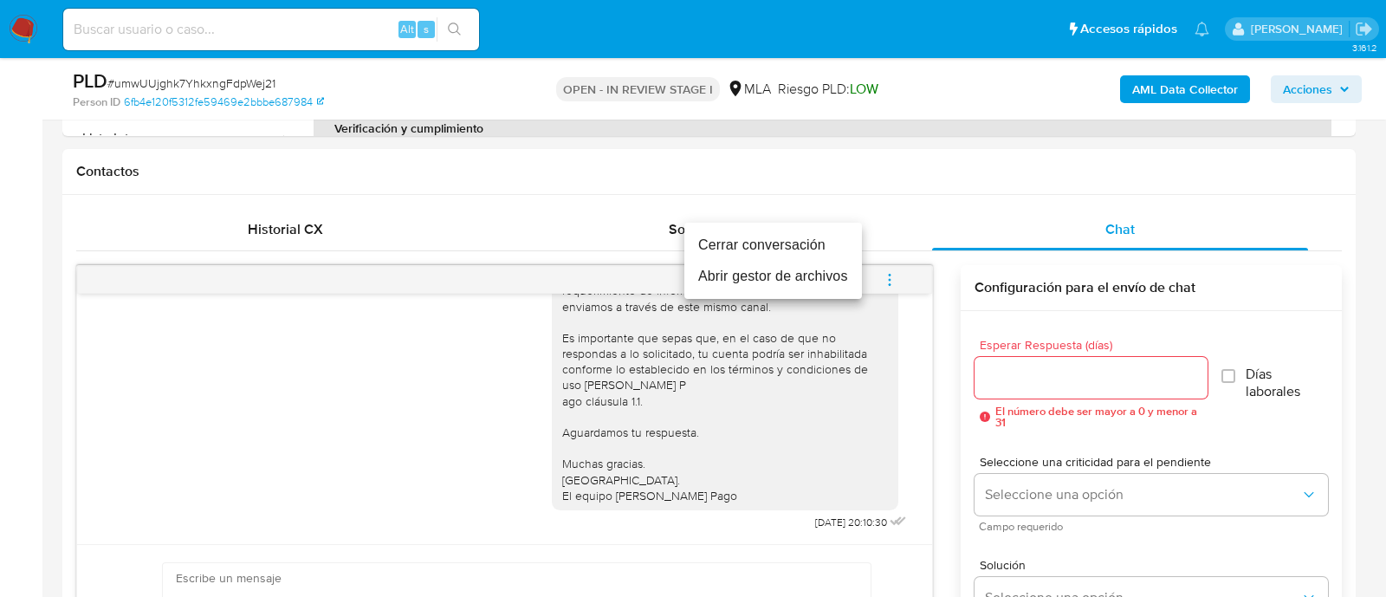
click at [798, 232] on li "Cerrar conversación" at bounding box center [773, 245] width 178 height 31
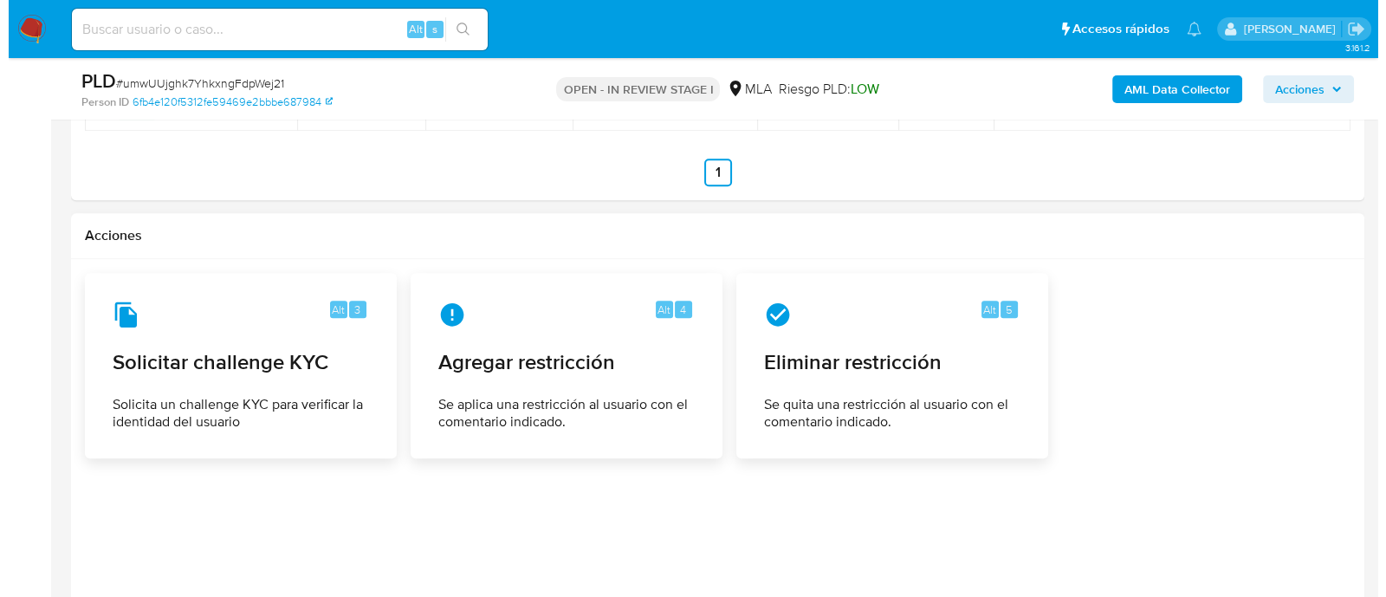
scroll to position [2599, 0]
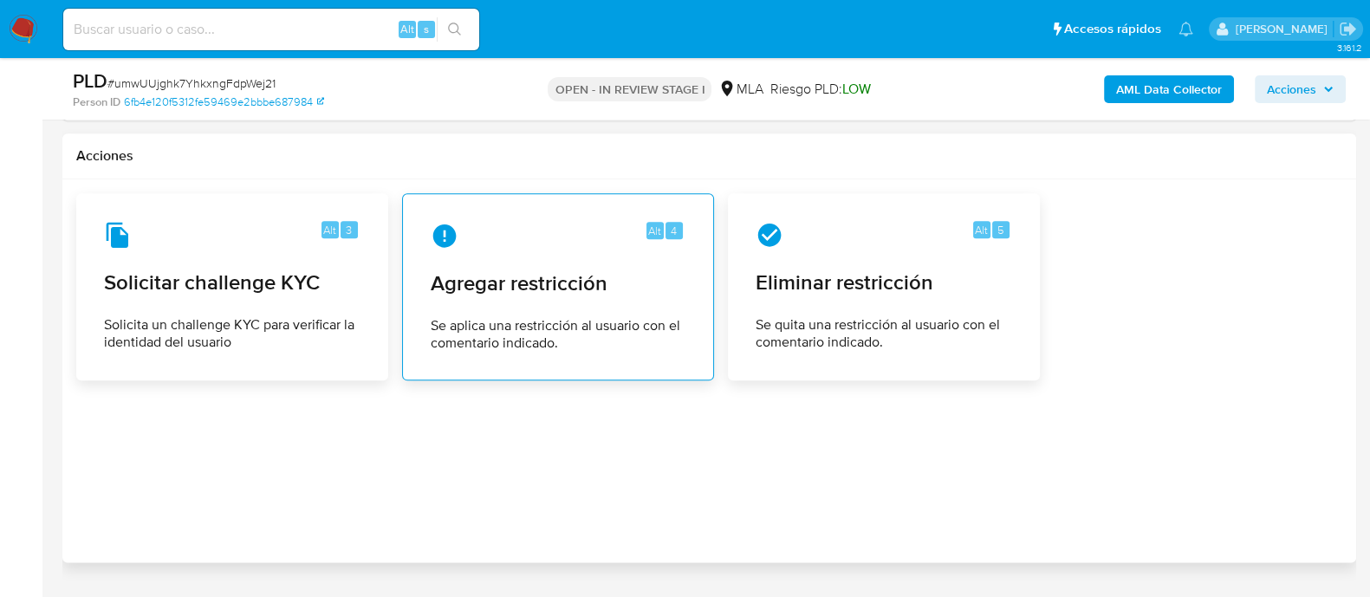
click at [579, 331] on span "Se aplica una restricción al usuario con el comentario indicado." at bounding box center [558, 334] width 255 height 35
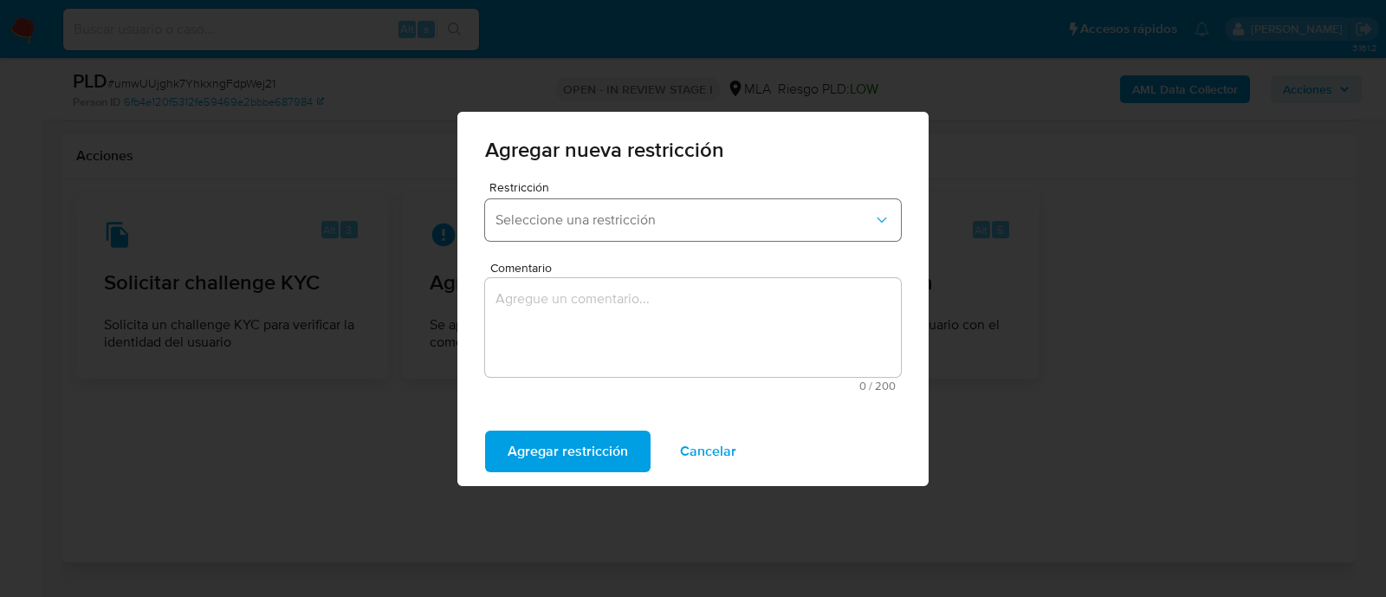
click at [679, 224] on span "Seleccione una restricción" at bounding box center [685, 219] width 378 height 17
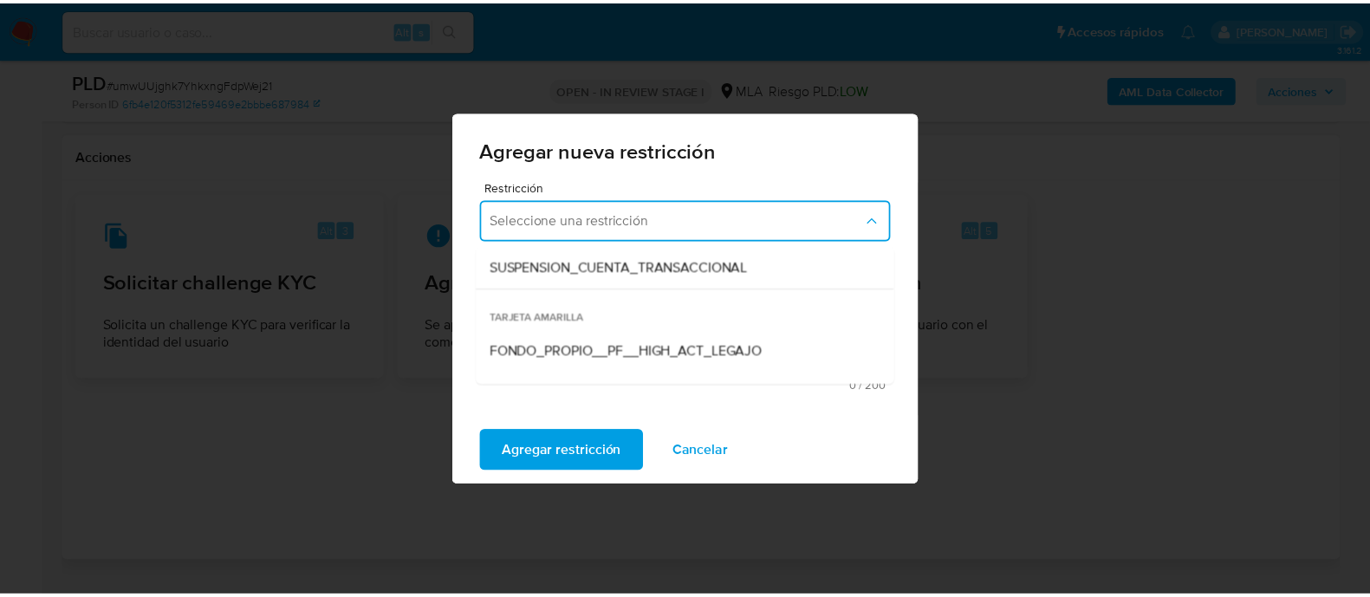
scroll to position [216, 0]
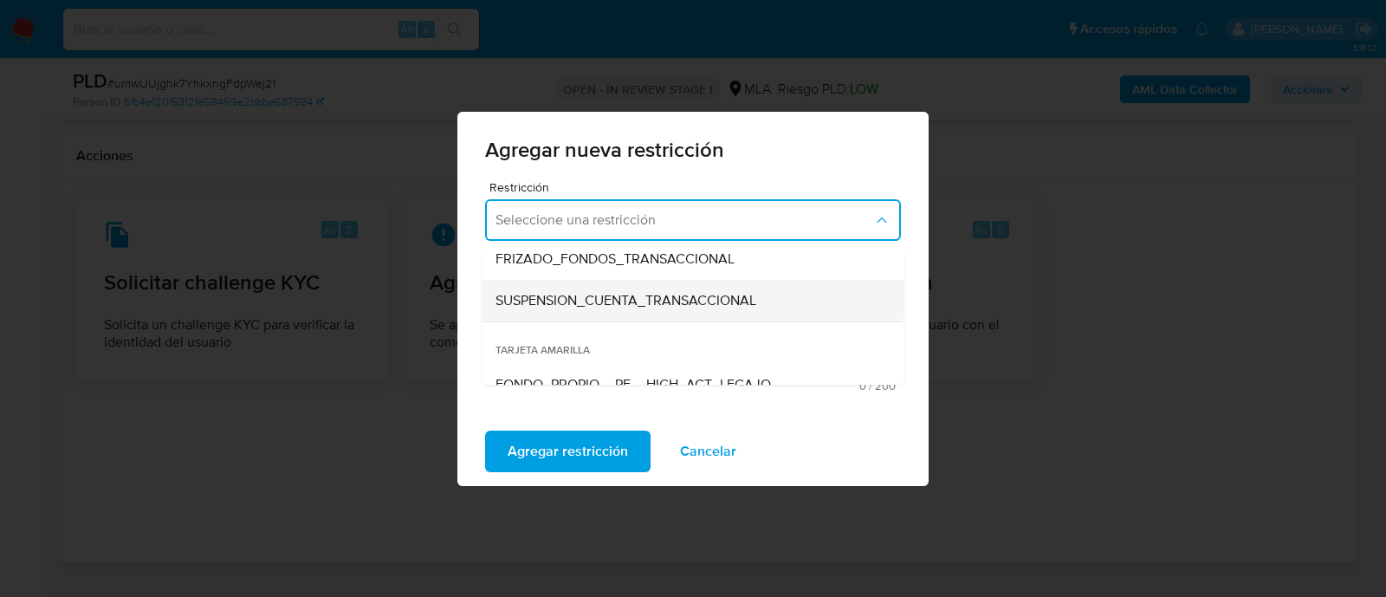
click at [621, 298] on span "SUSPENSION_CUENTA_TRANSACCIONAL" at bounding box center [626, 300] width 261 height 17
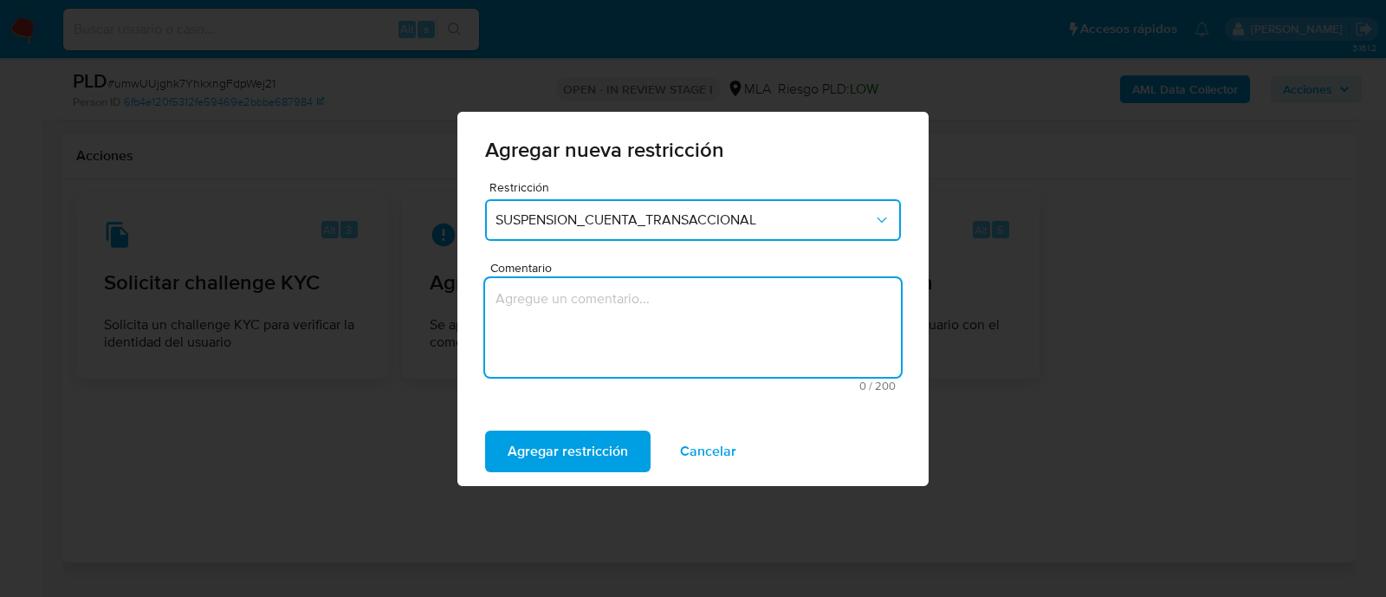
click at [689, 328] on textarea "Comentario" at bounding box center [693, 327] width 416 height 99
type textarea "AML"
click at [576, 444] on span "Agregar restricción" at bounding box center [568, 451] width 120 height 38
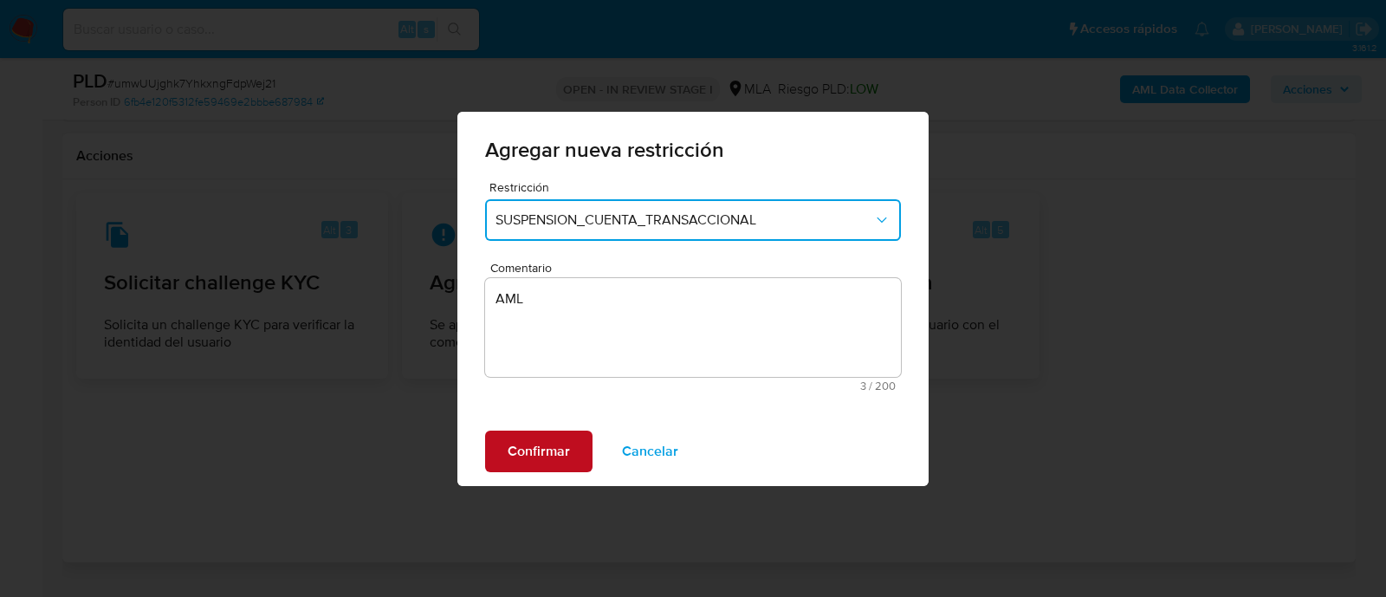
click at [532, 436] on span "Confirmar" at bounding box center [539, 451] width 62 height 38
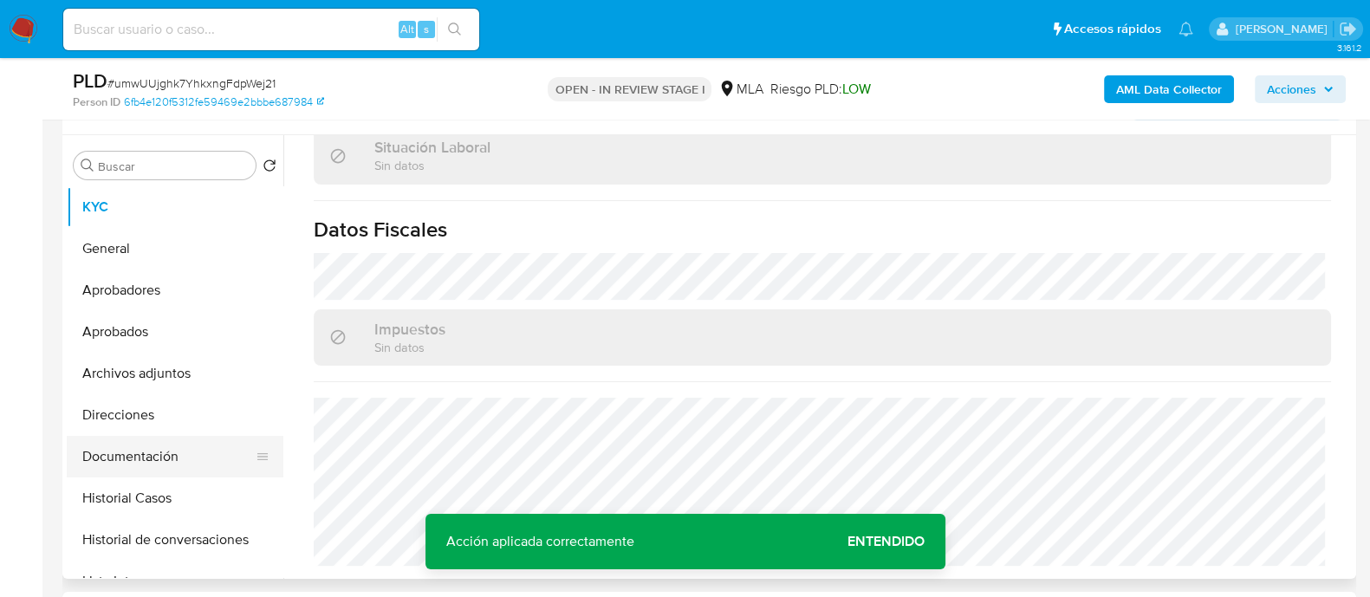
scroll to position [325, 0]
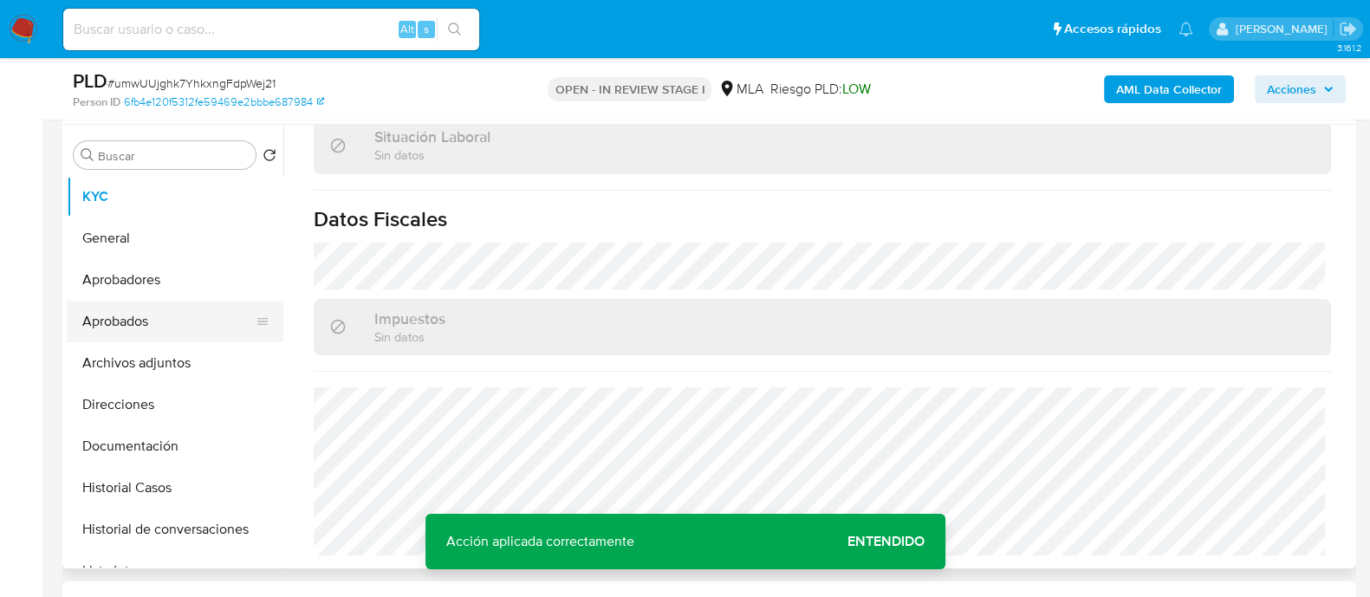
click at [122, 331] on button "Aprobados" at bounding box center [168, 322] width 203 height 42
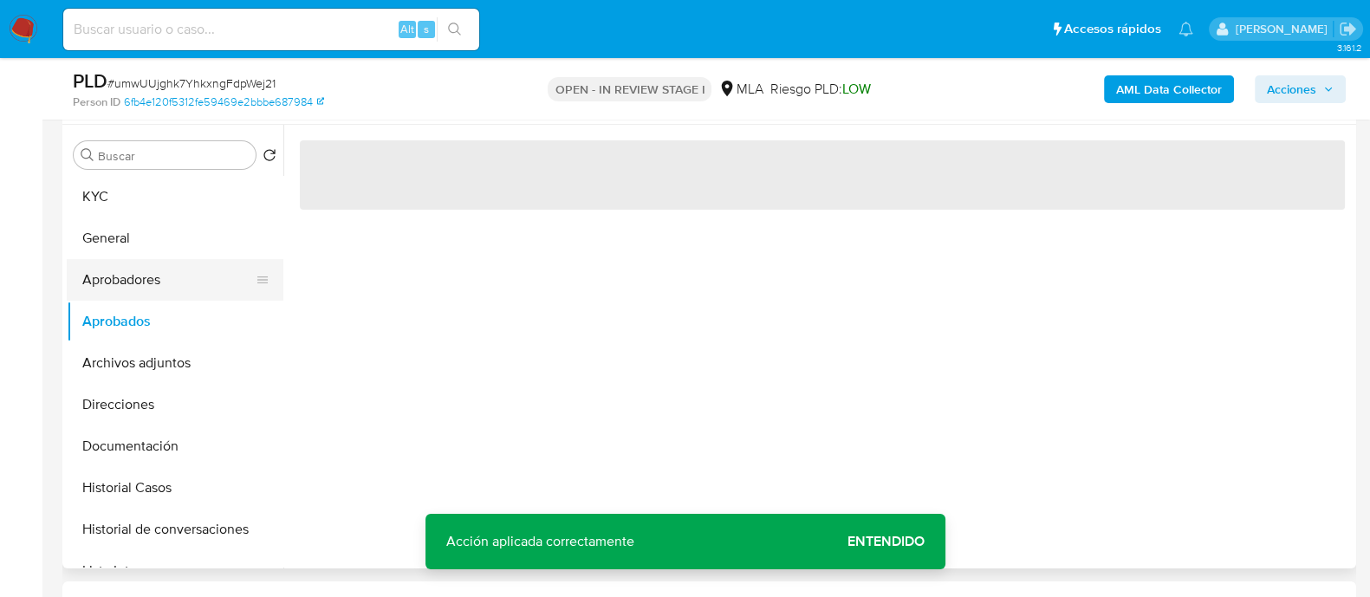
scroll to position [0, 0]
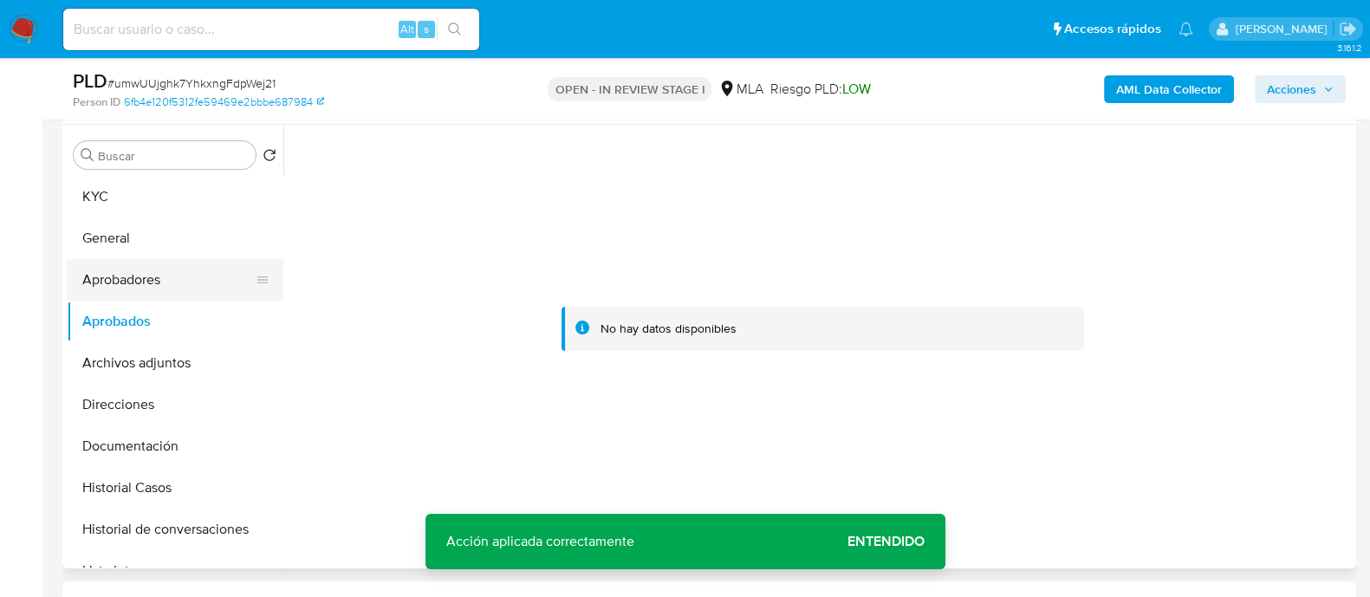
click at [164, 274] on button "Aprobadores" at bounding box center [168, 280] width 203 height 42
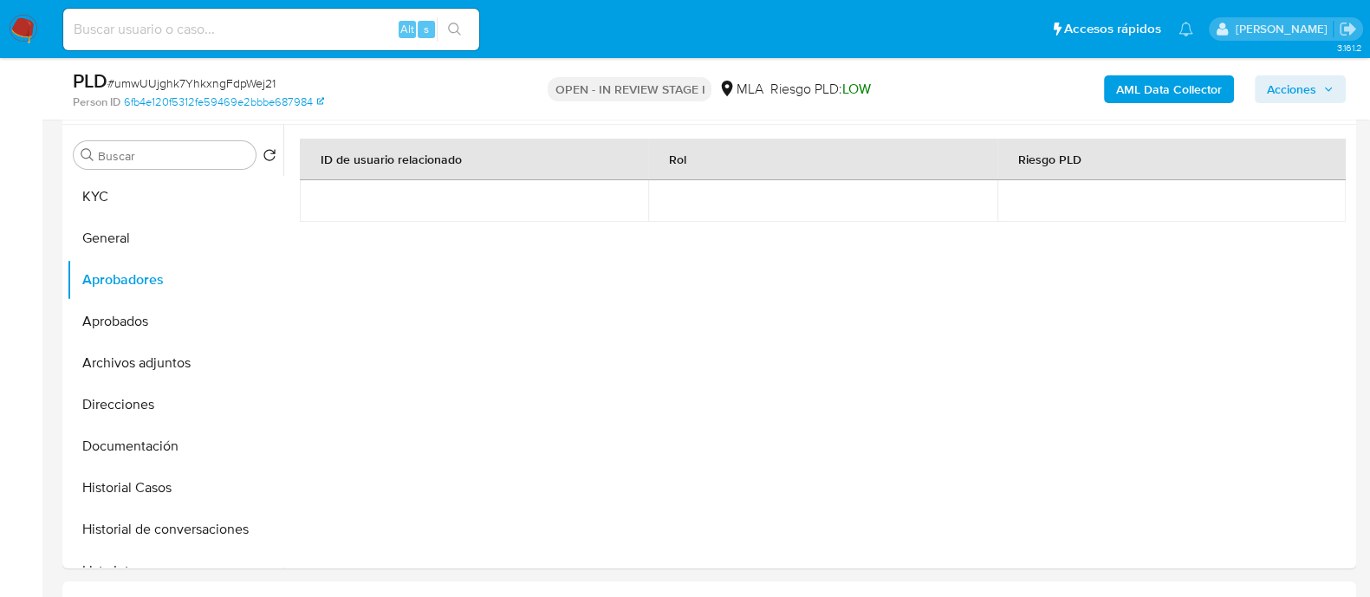
click at [28, 36] on img at bounding box center [23, 29] width 29 height 29
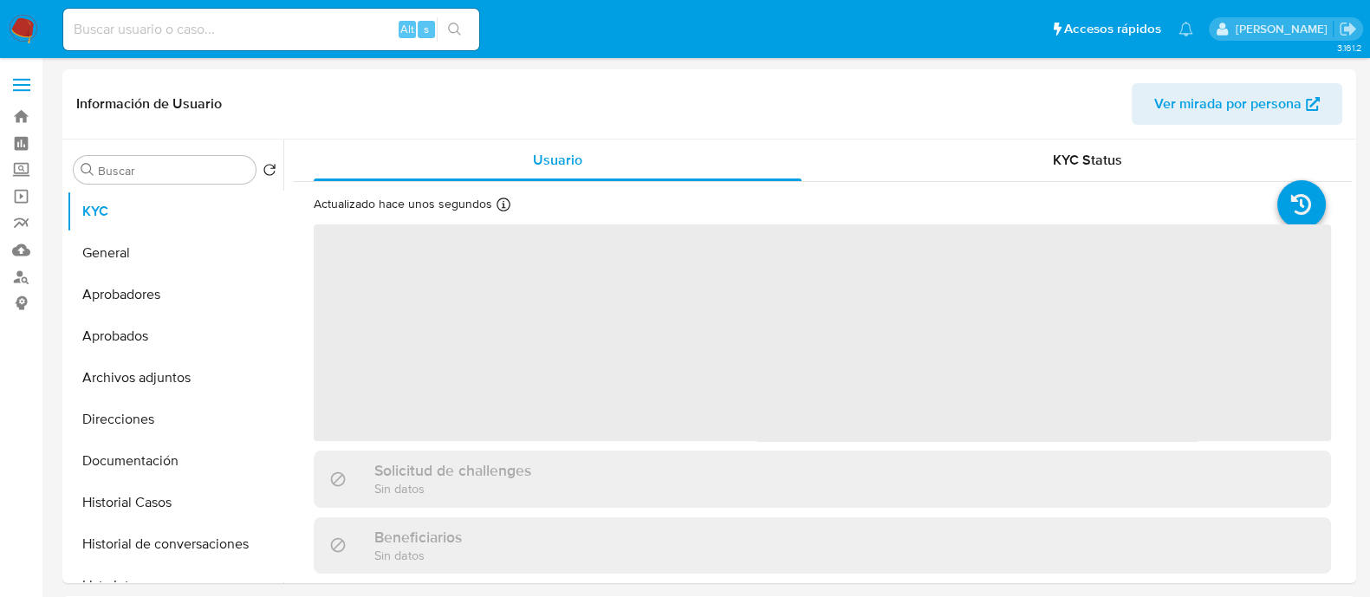
select select "10"
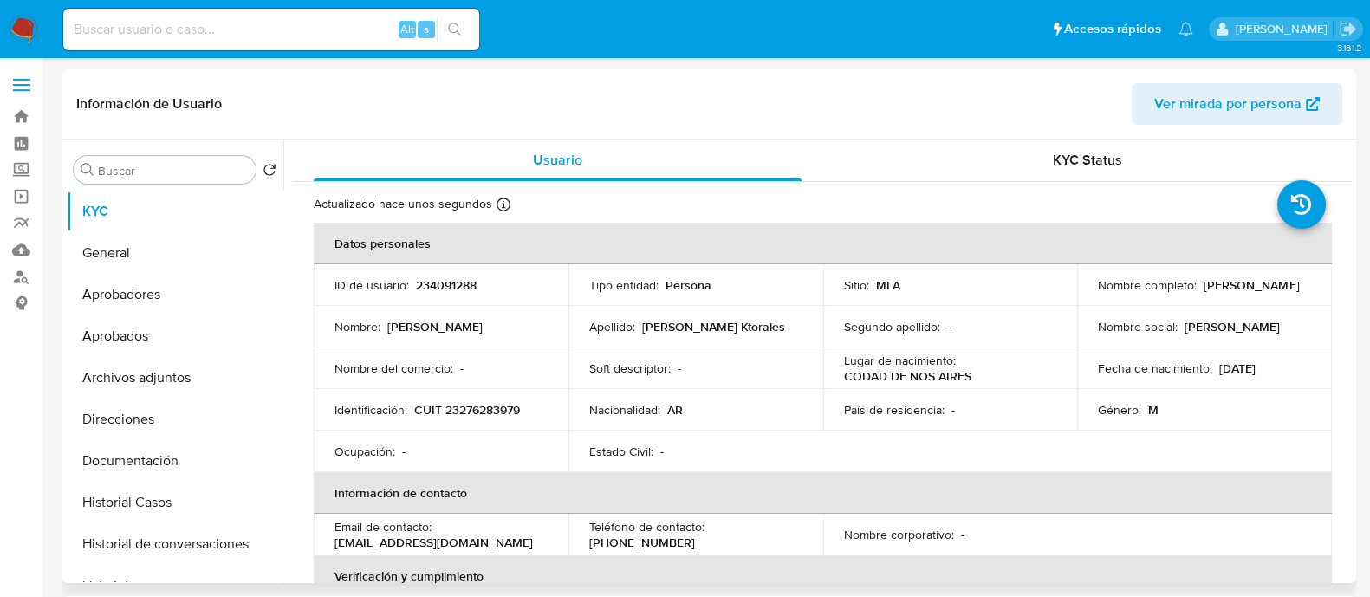
drag, startPoint x: 1094, startPoint y: 292, endPoint x: 1258, endPoint y: 292, distance: 163.8
click at [1258, 292] on div "Nombre completo : Camilo Jose Servin Ktorales" at bounding box center [1204, 285] width 213 height 16
copy p "Camilo Jose Servin Ktorales"
click at [494, 395] on td "Identificación : CUIT 23276283979" at bounding box center [441, 410] width 255 height 42
click at [491, 403] on p "CUIT 23276283979" at bounding box center [467, 410] width 106 height 16
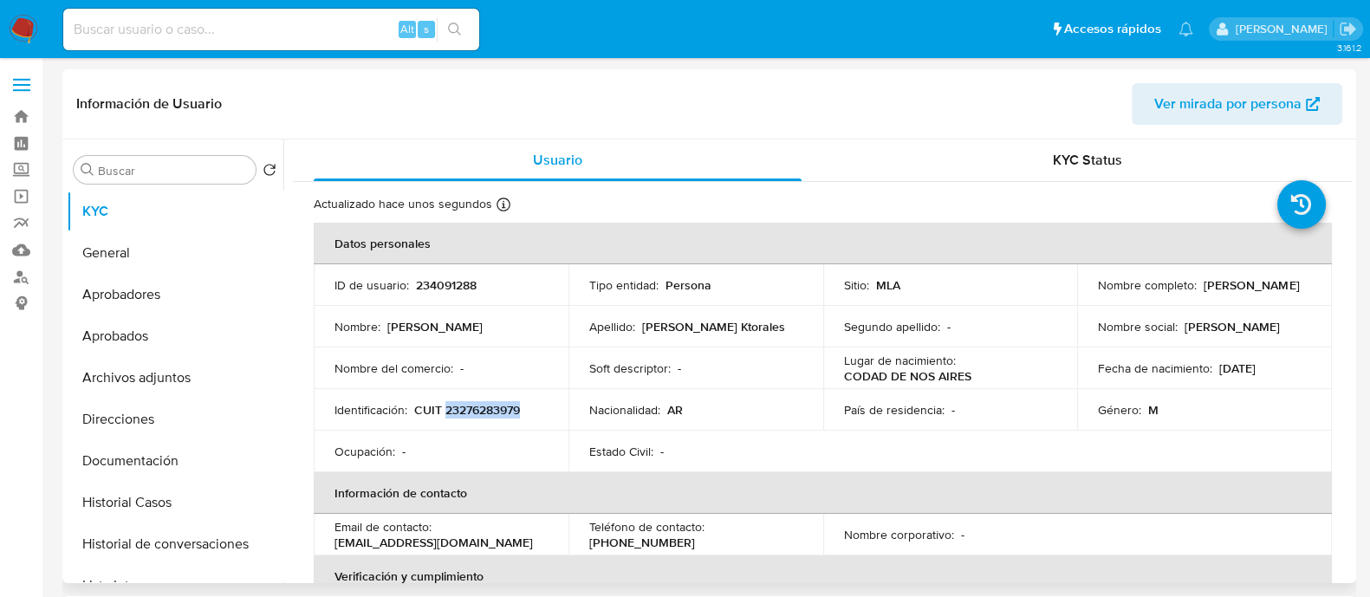
click at [491, 403] on p "CUIT 23276283979" at bounding box center [467, 410] width 106 height 16
copy p "23276283979"
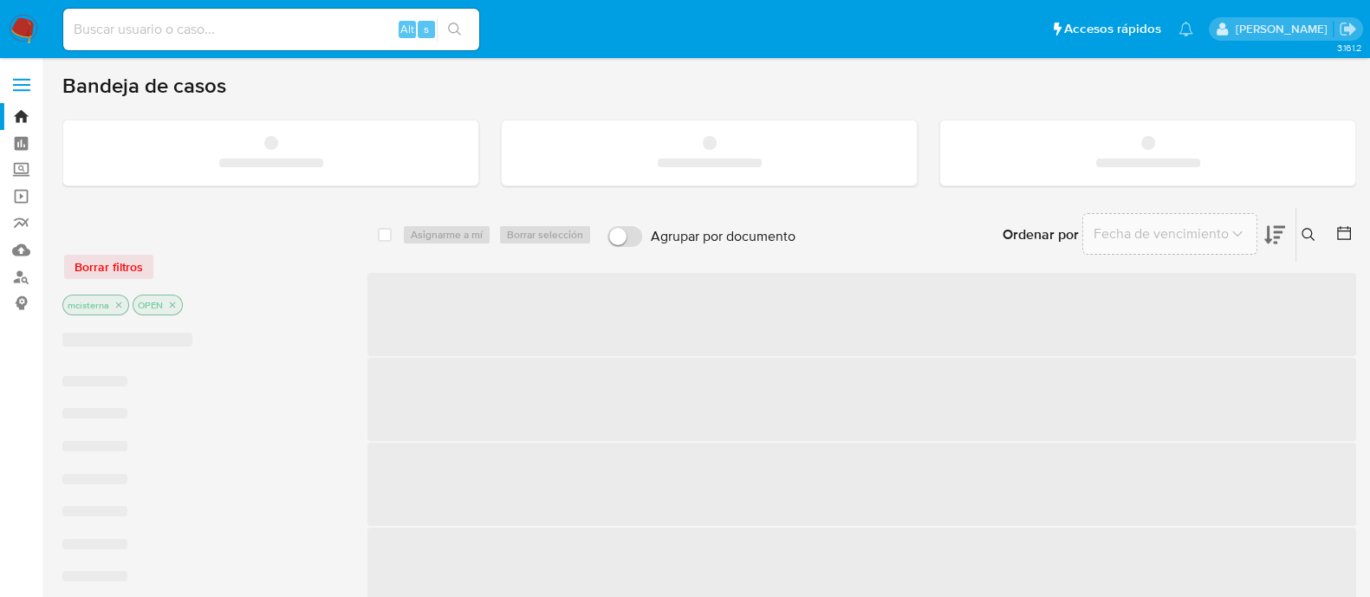
click at [200, 26] on input at bounding box center [271, 29] width 416 height 23
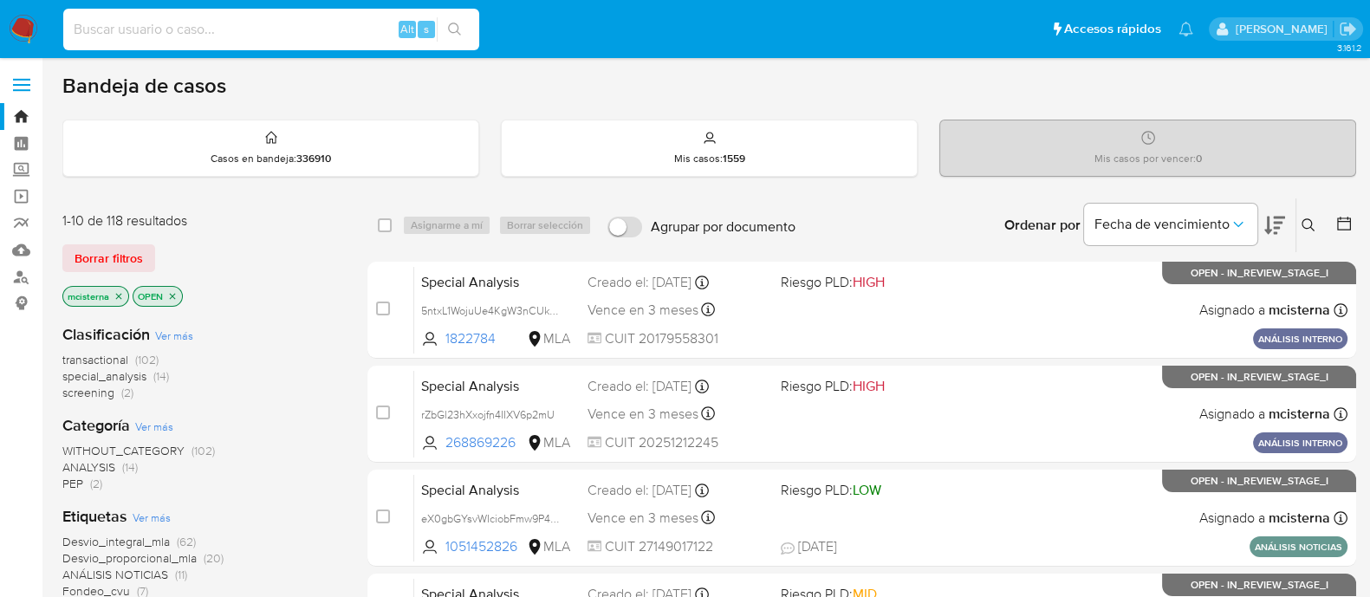
paste input "1355928116"
type input "1355928116"
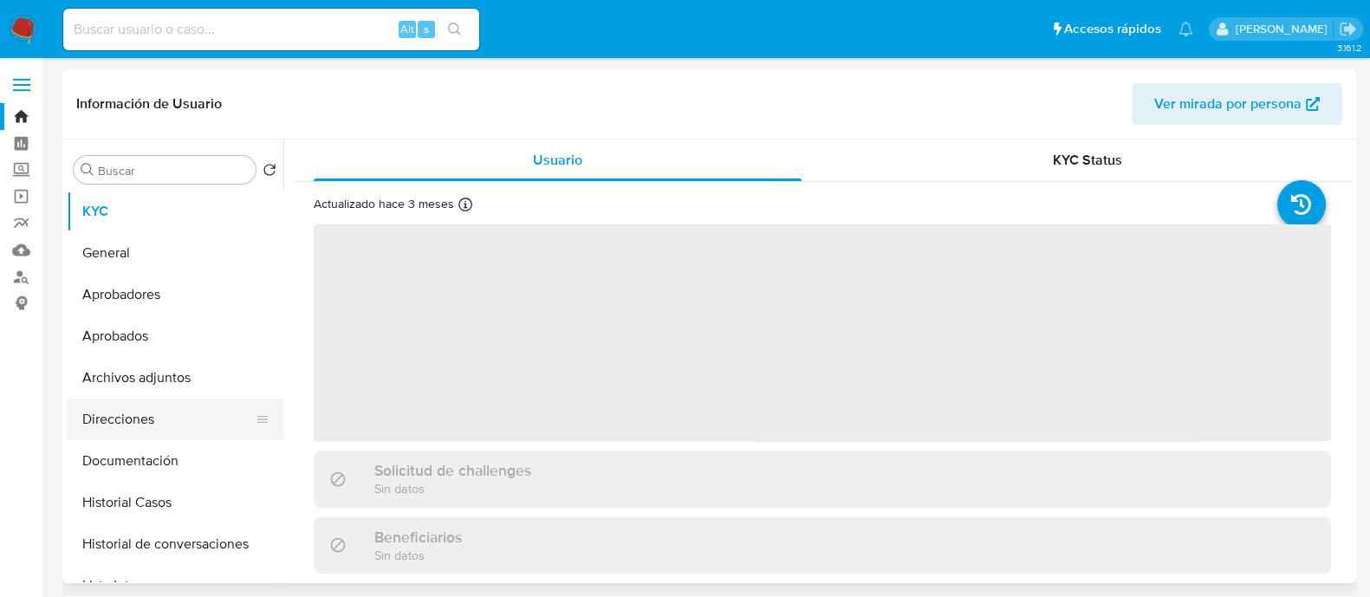
click at [155, 414] on button "Direcciones" at bounding box center [168, 420] width 203 height 42
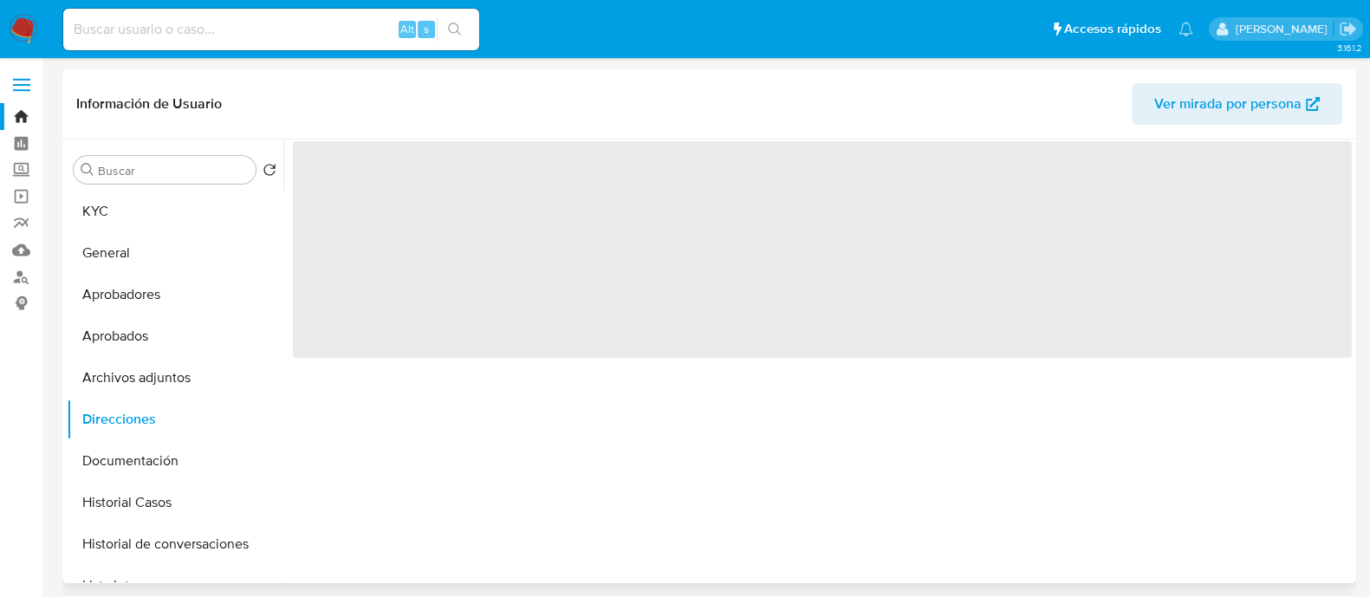
select select "10"
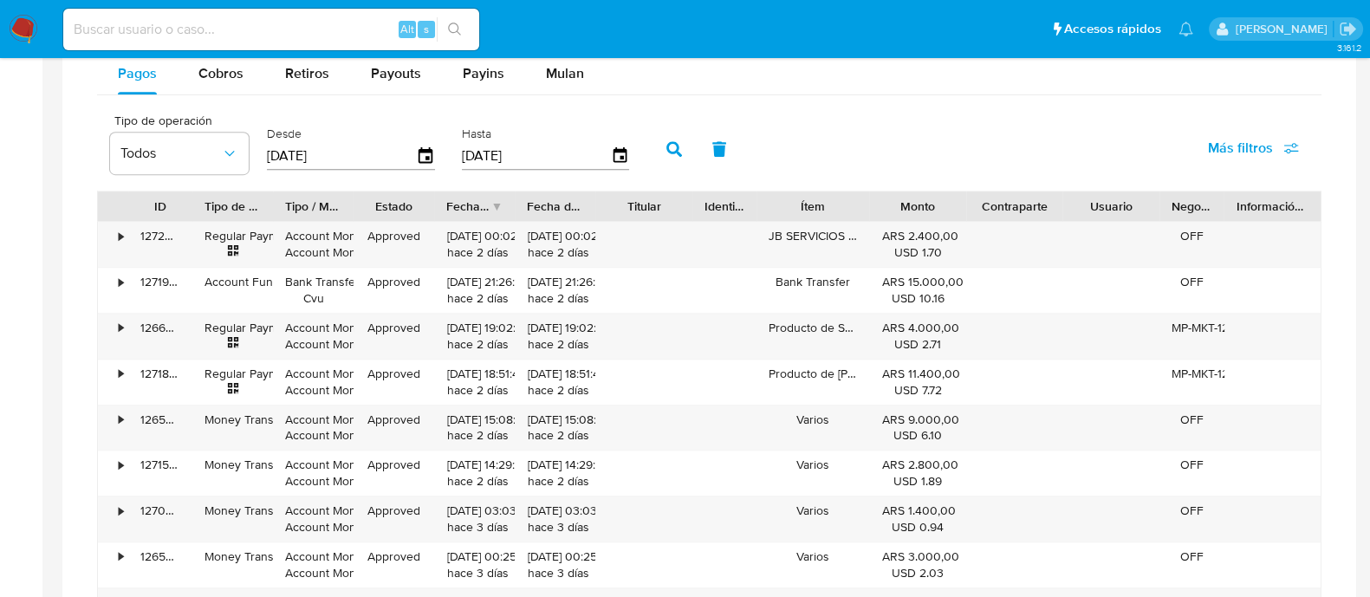
scroll to position [1191, 0]
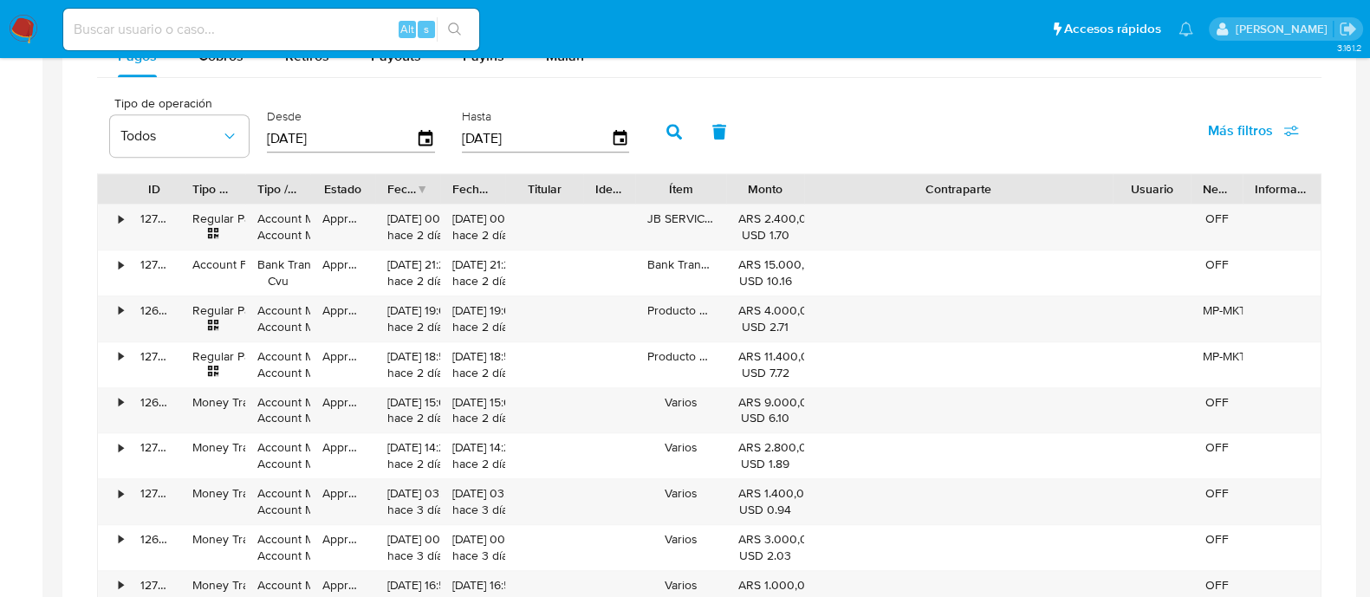
drag, startPoint x: 1054, startPoint y: 188, endPoint x: 1267, endPoint y: 187, distance: 212.3
click at [1267, 187] on div "ID Tipo de operación Tipo / Método Estado Fecha de creación Fecha de aprobación…" at bounding box center [709, 188] width 1223 height 29
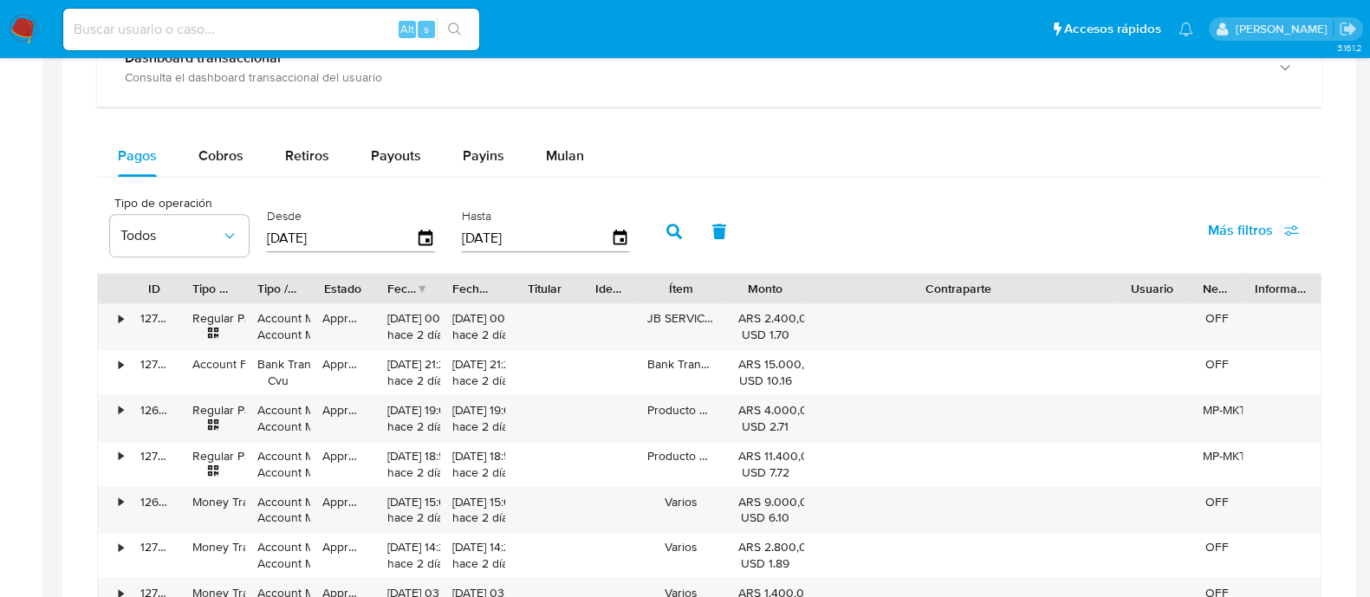
scroll to position [975, 0]
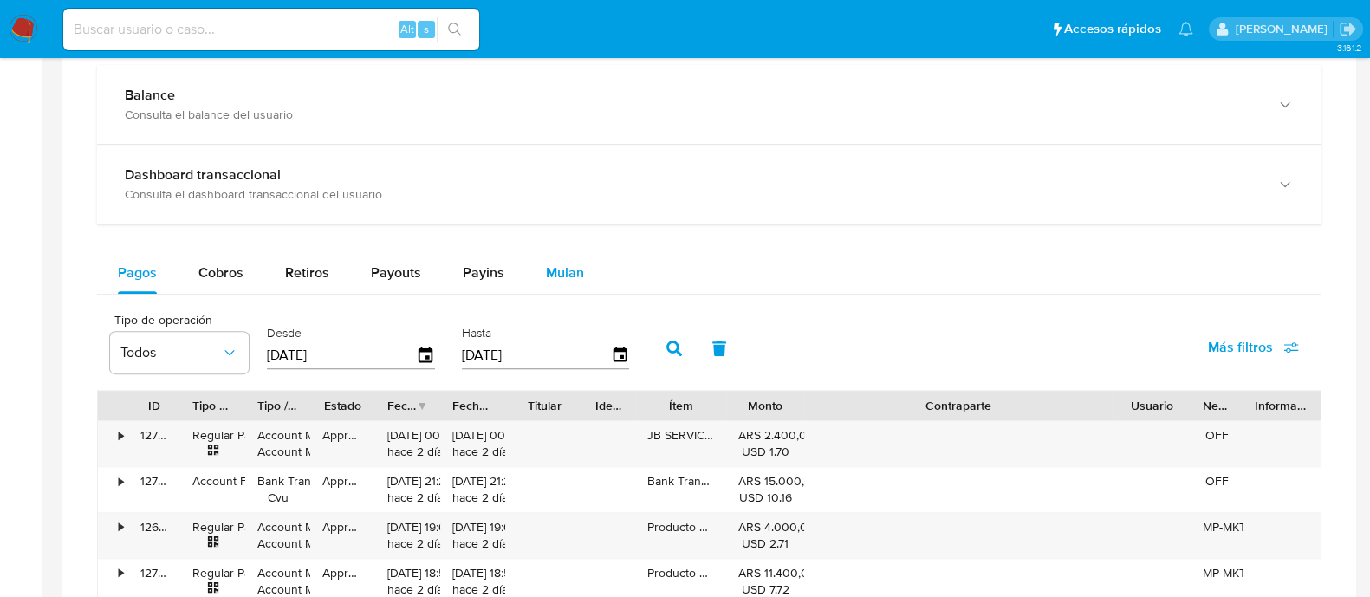
click at [573, 256] on div "Mulan" at bounding box center [565, 273] width 38 height 42
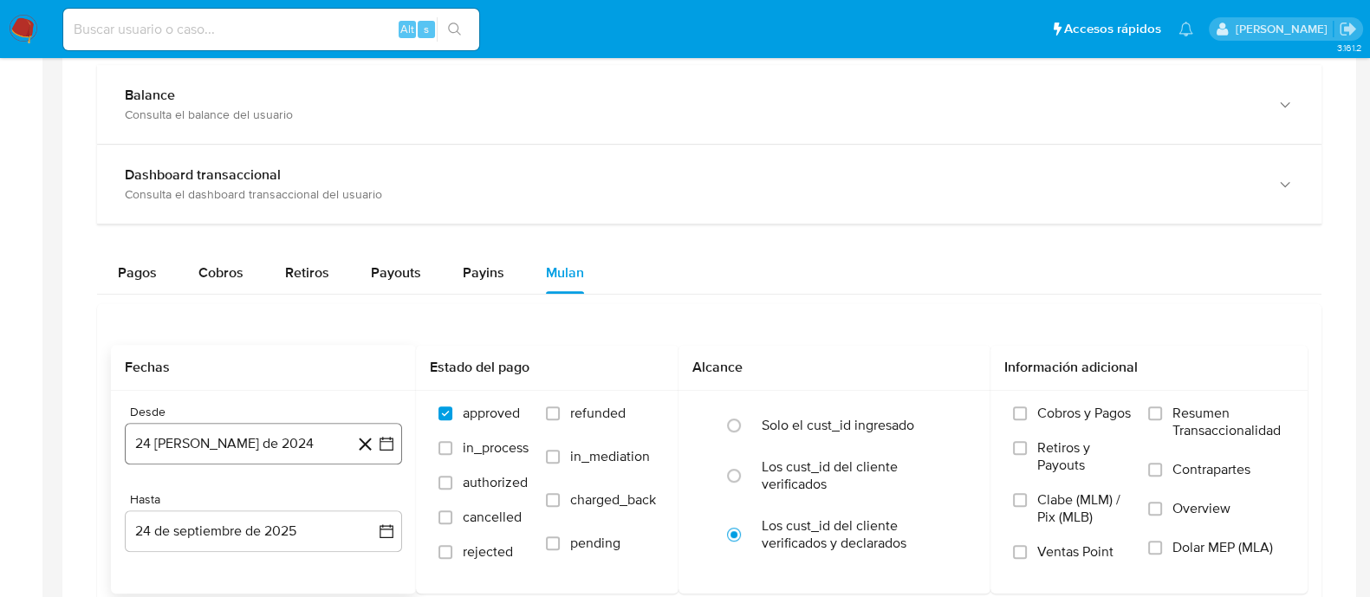
click at [254, 434] on button "24 [PERSON_NAME] de 2024" at bounding box center [263, 444] width 277 height 42
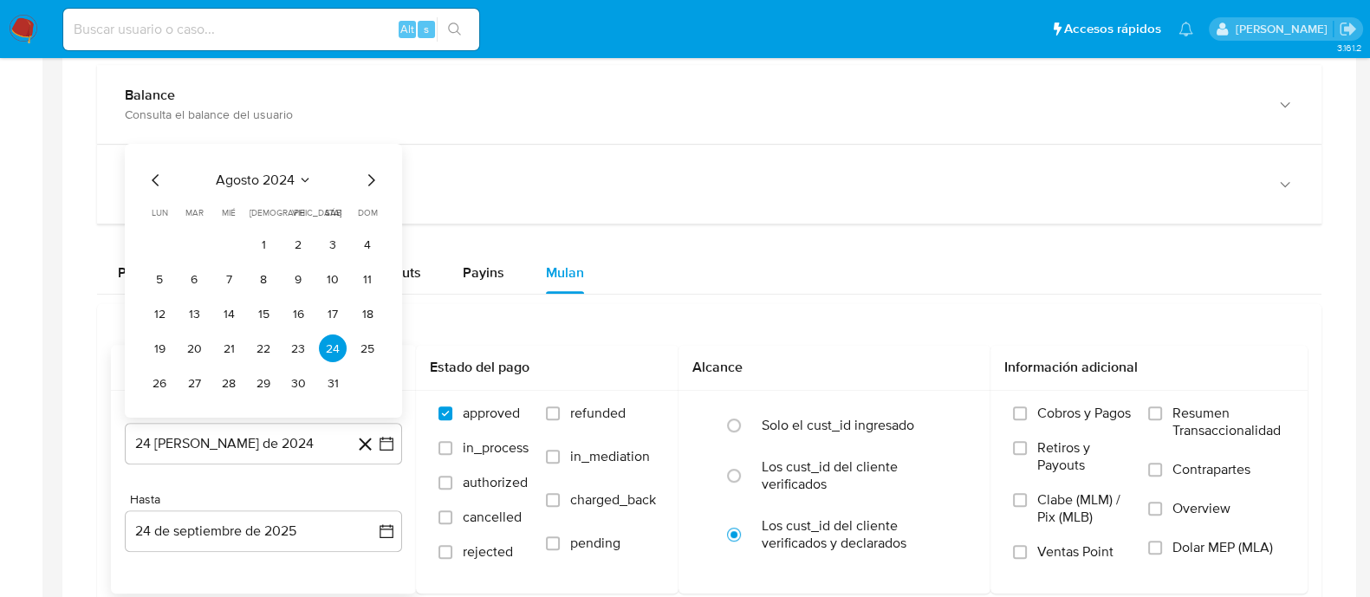
click at [285, 182] on span "agosto 2024" at bounding box center [255, 180] width 79 height 17
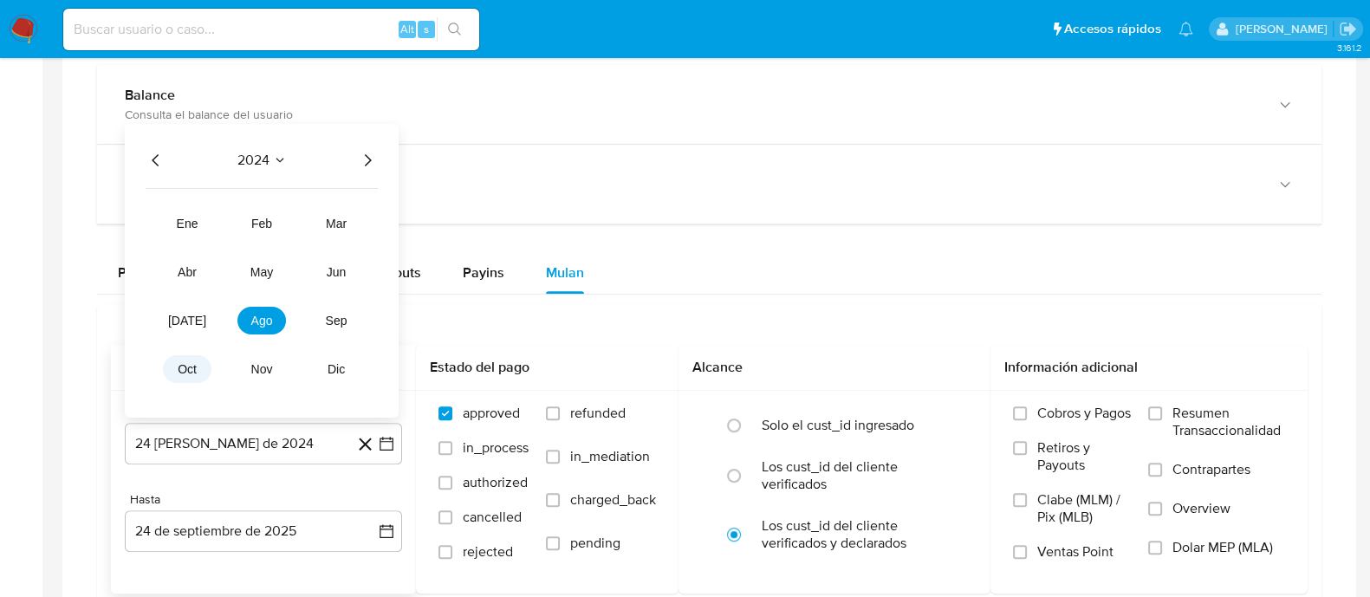
click at [196, 366] on span "oct" at bounding box center [187, 369] width 19 height 14
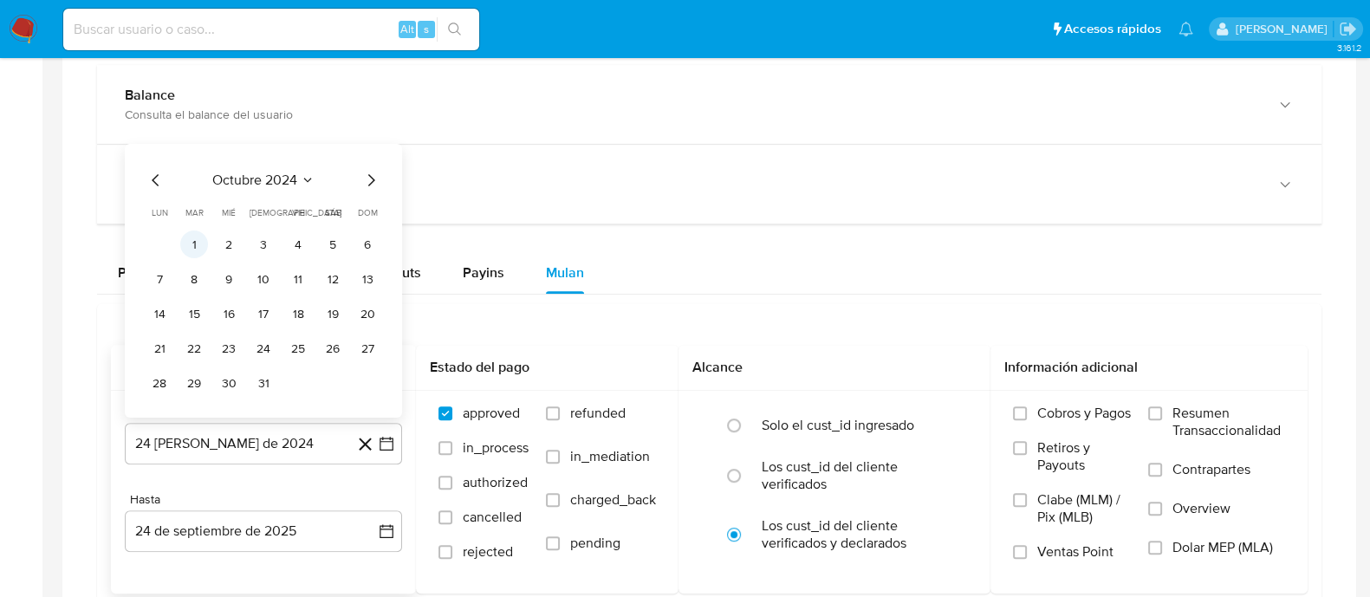
click at [204, 248] on button "1" at bounding box center [194, 244] width 28 height 28
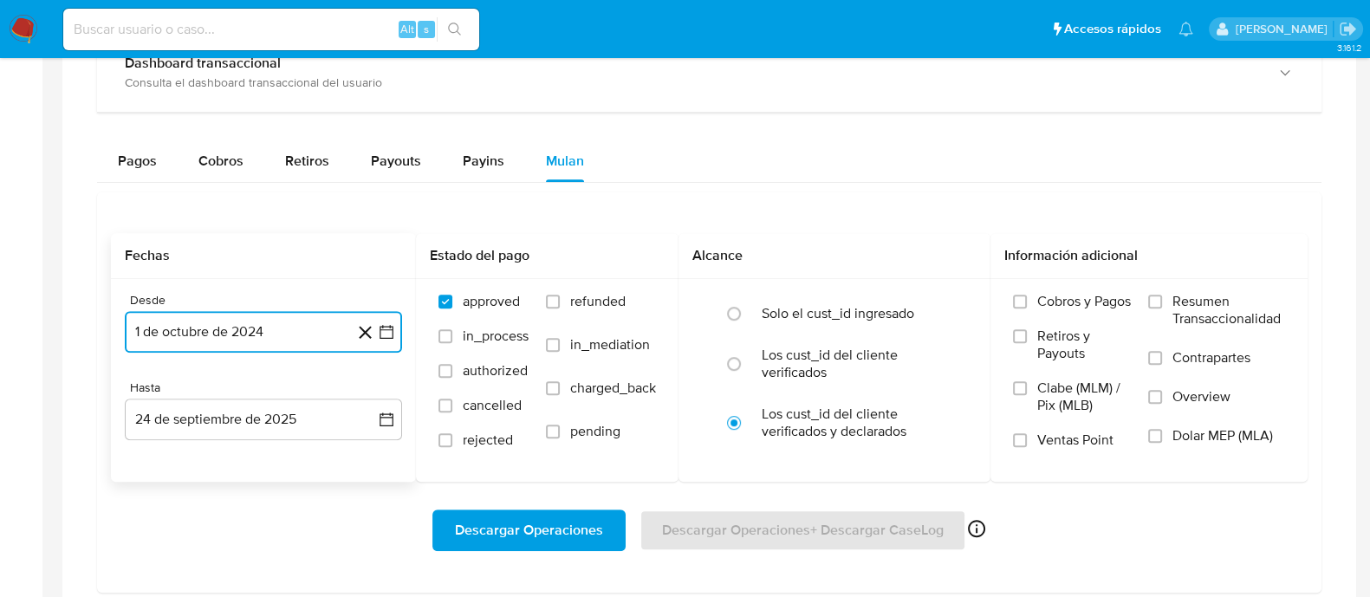
scroll to position [1191, 0]
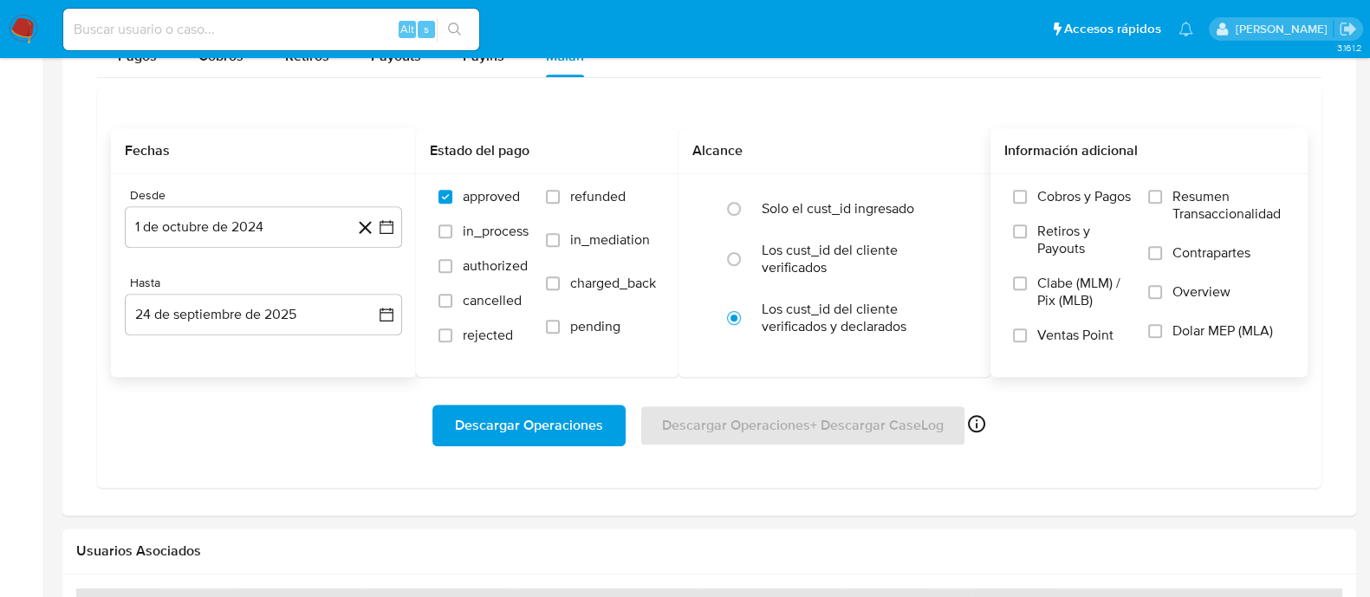
click at [1196, 335] on span "Dolar MEP (MLA)" at bounding box center [1222, 330] width 101 height 17
click at [1162, 335] on input "Dolar MEP (MLA)" at bounding box center [1155, 331] width 14 height 14
click at [529, 427] on span "Descargar Operaciones" at bounding box center [529, 425] width 148 height 38
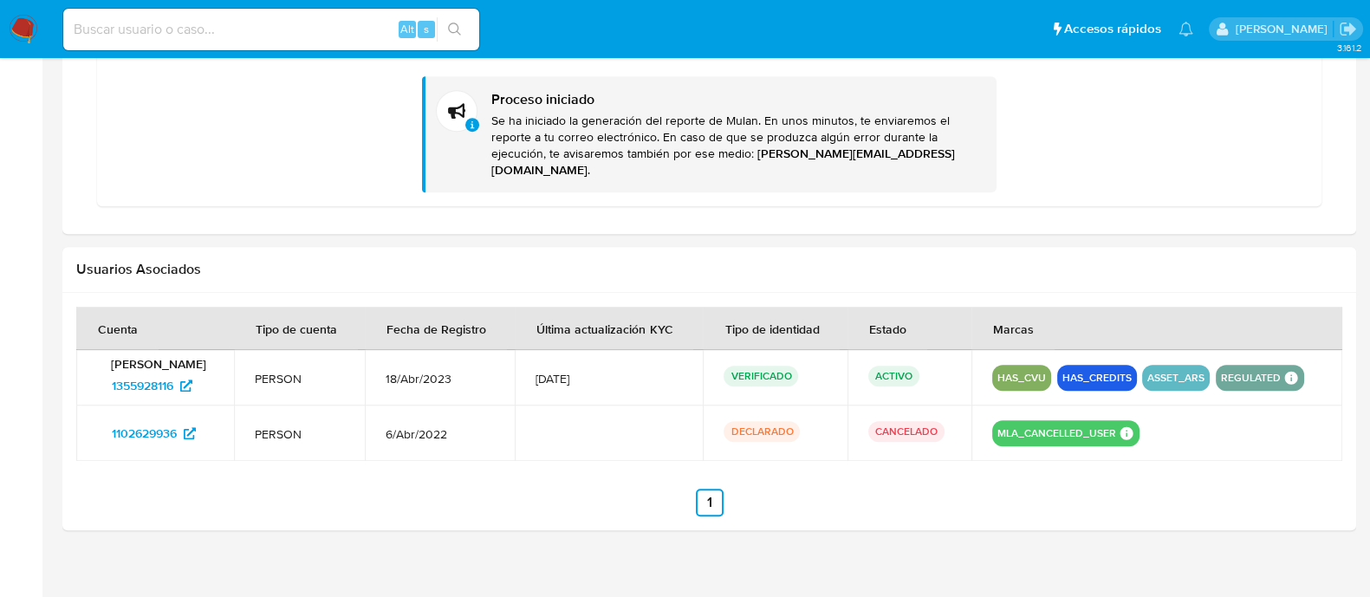
scroll to position [1156, 0]
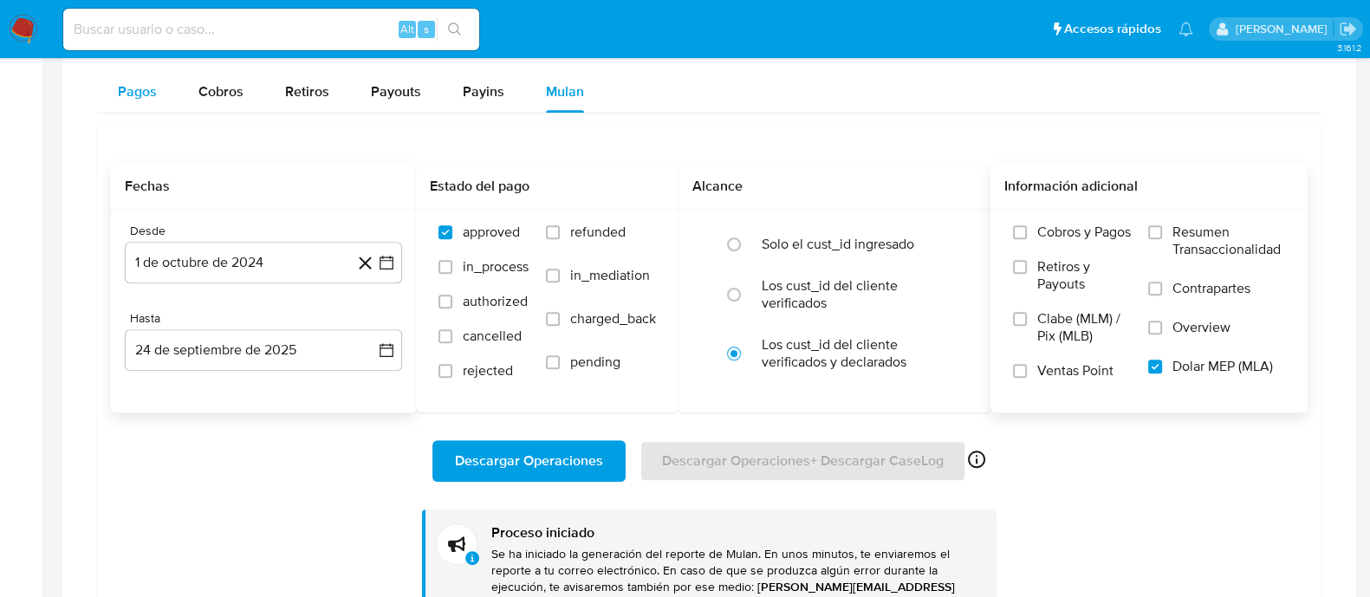
click at [132, 88] on span "Pagos" at bounding box center [137, 91] width 39 height 20
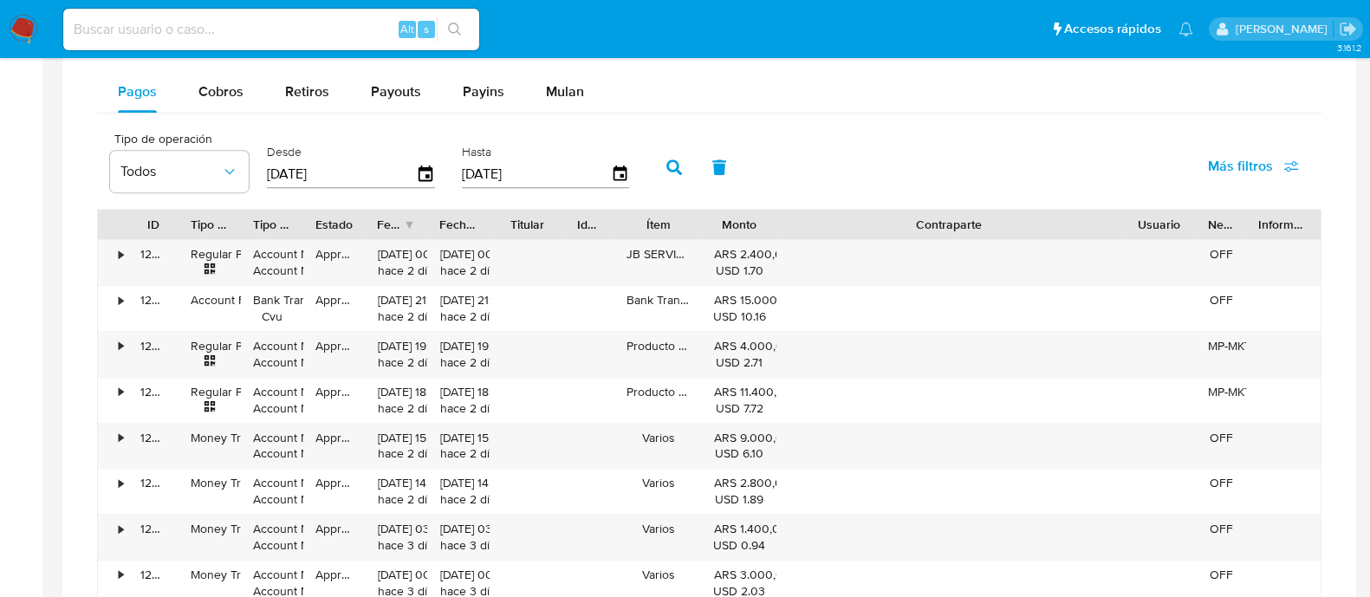
drag, startPoint x: 1126, startPoint y: 227, endPoint x: 1163, endPoint y: 227, distance: 36.4
click at [1163, 227] on div "ID Tipo de operación Tipo / Método Estado Fecha de creación Fecha de aprobación…" at bounding box center [709, 224] width 1223 height 29
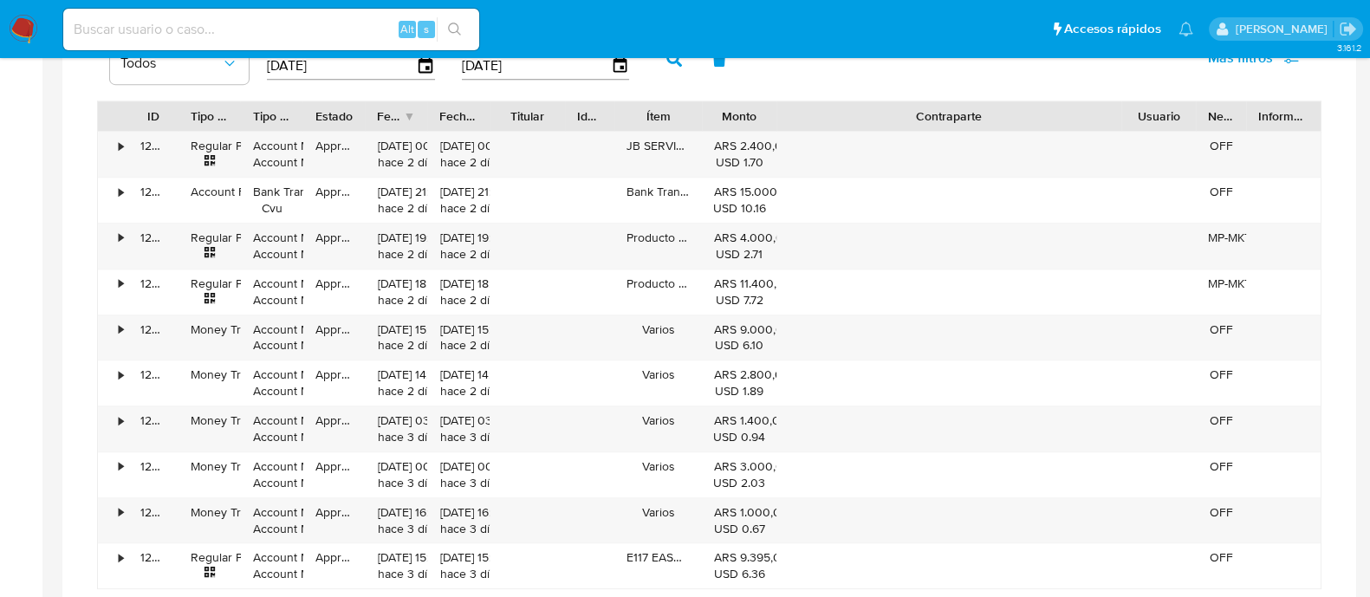
scroll to position [1372, 0]
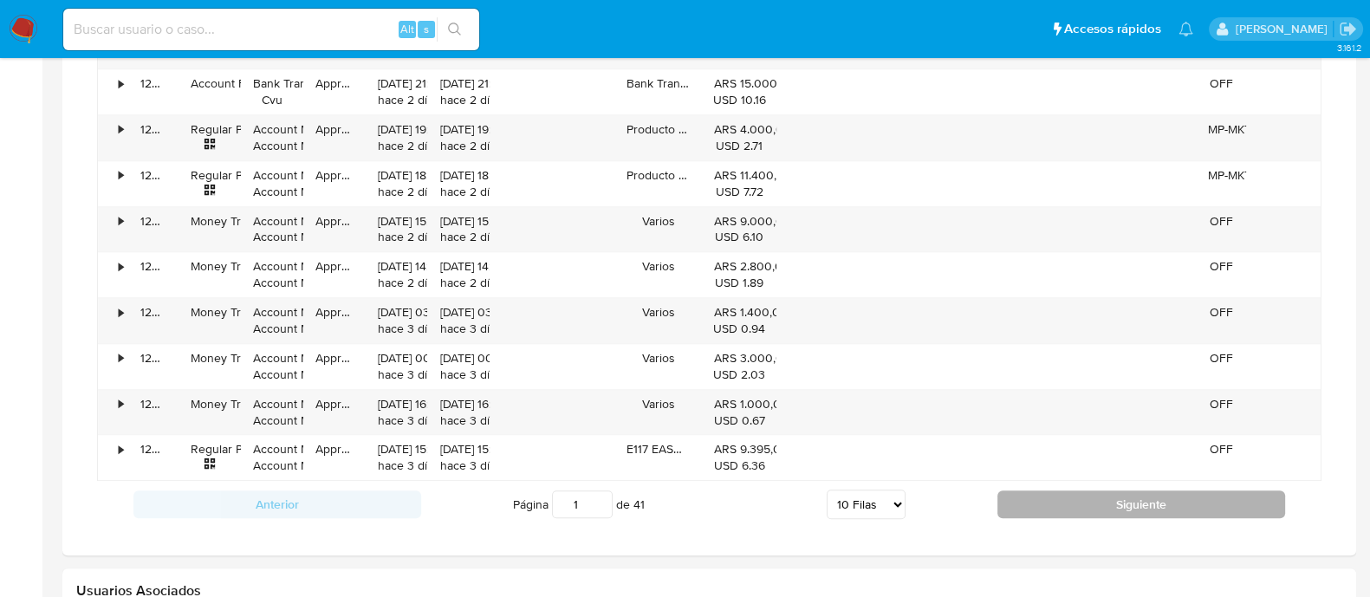
click at [1031, 492] on button "Siguiente" at bounding box center [1141, 504] width 288 height 28
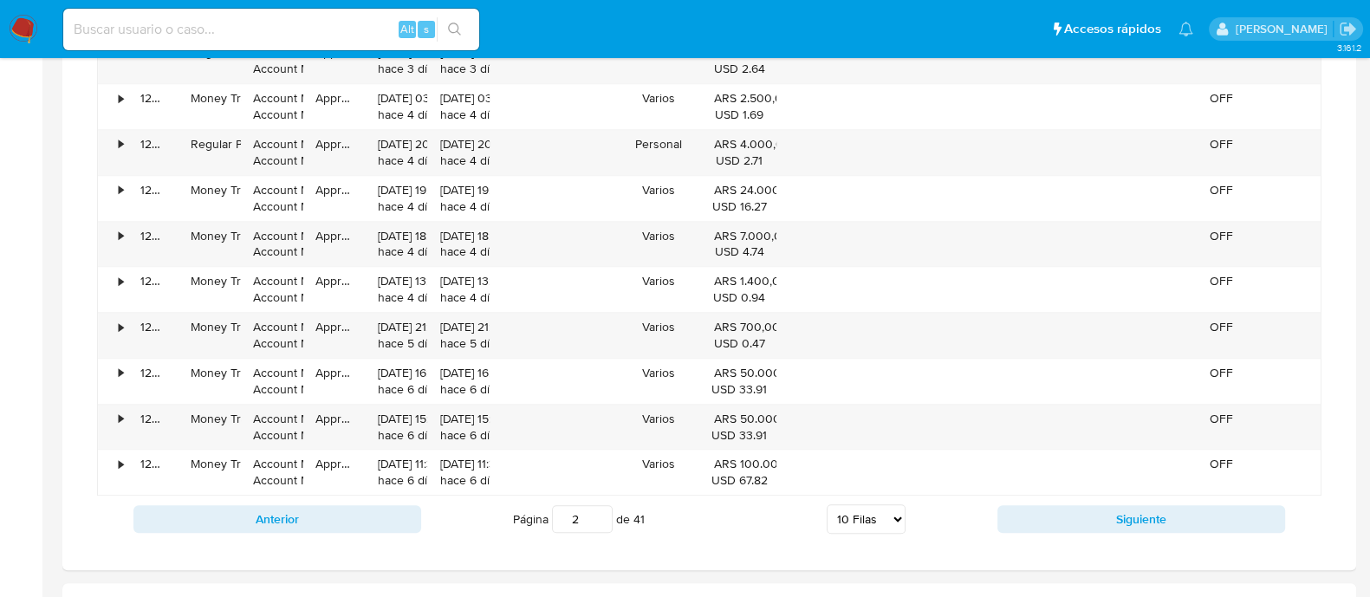
scroll to position [1481, 0]
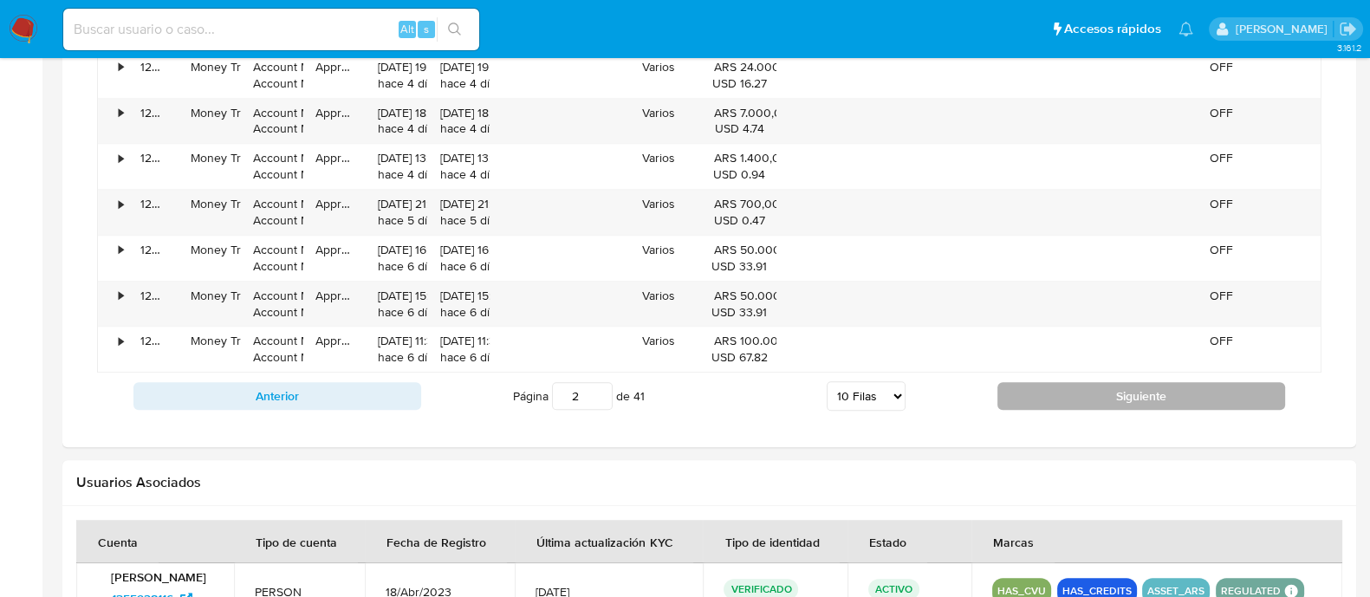
click at [1040, 401] on button "Siguiente" at bounding box center [1141, 396] width 288 height 28
click at [1025, 402] on button "Siguiente" at bounding box center [1141, 396] width 288 height 28
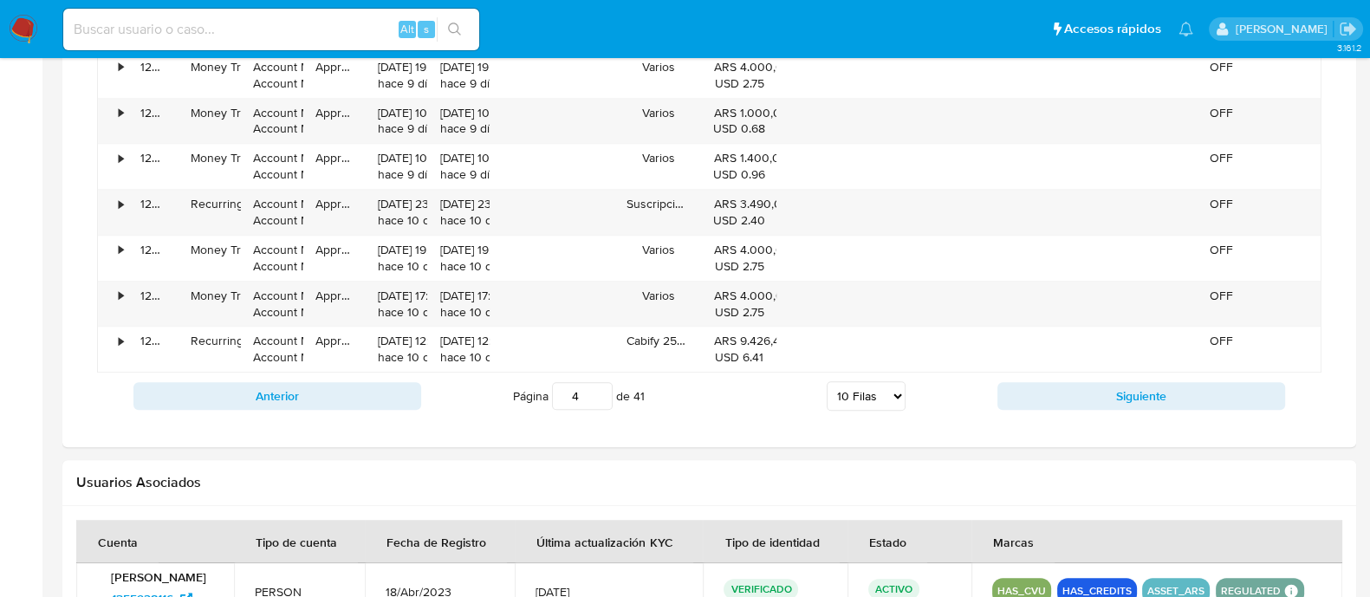
scroll to position [1372, 0]
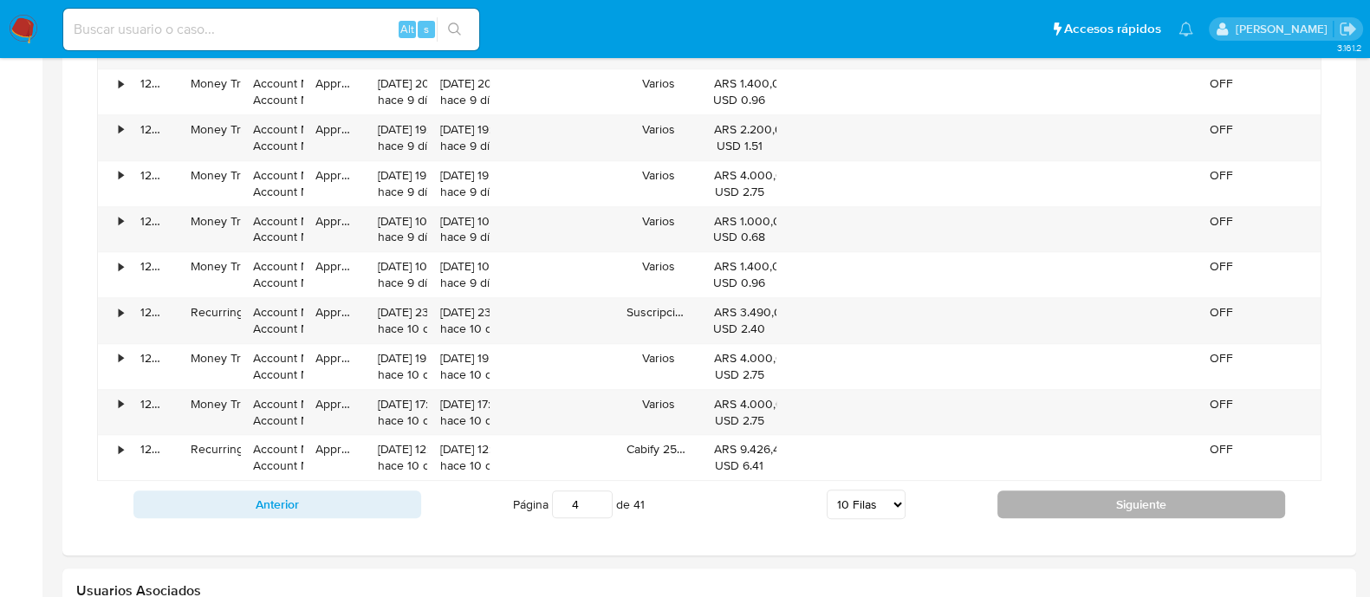
click at [1038, 490] on button "Siguiente" at bounding box center [1141, 504] width 288 height 28
type input "7"
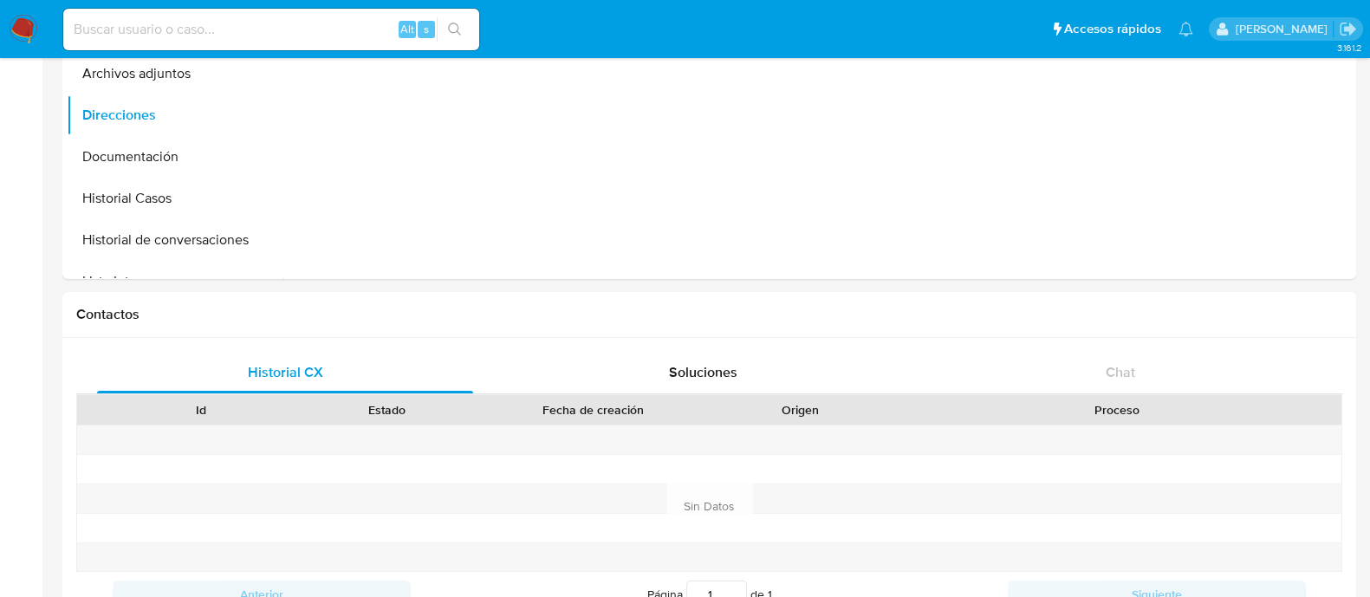
scroll to position [0, 0]
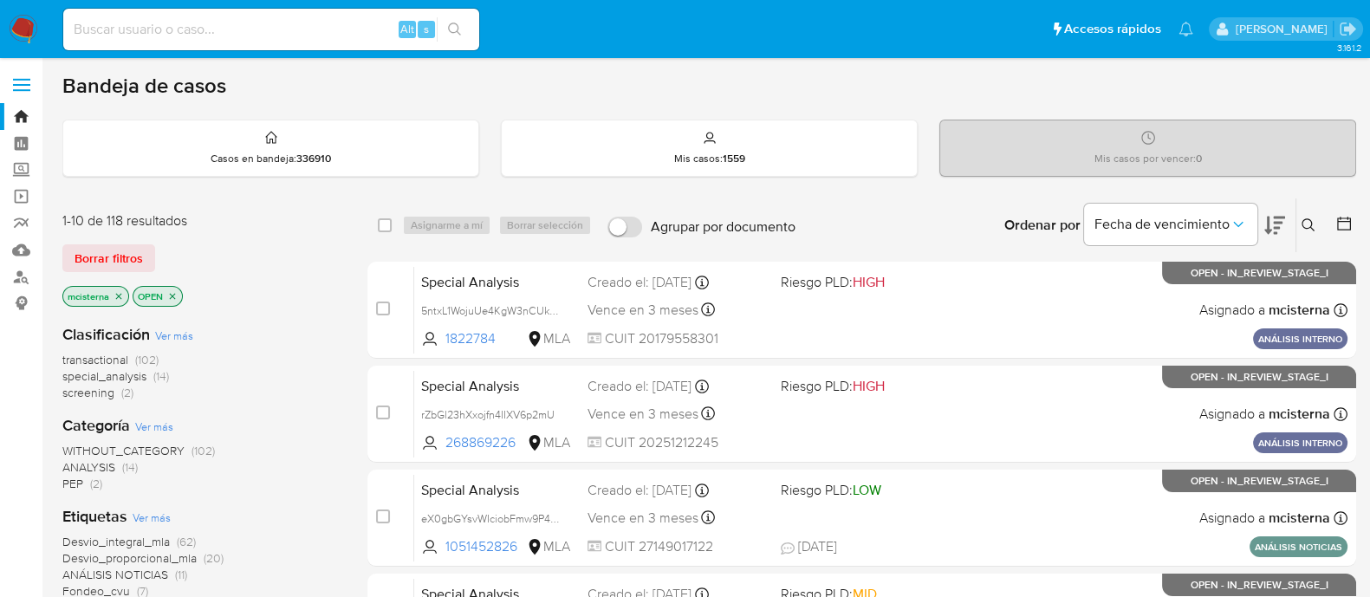
click at [78, 392] on span "screening" at bounding box center [88, 392] width 52 height 17
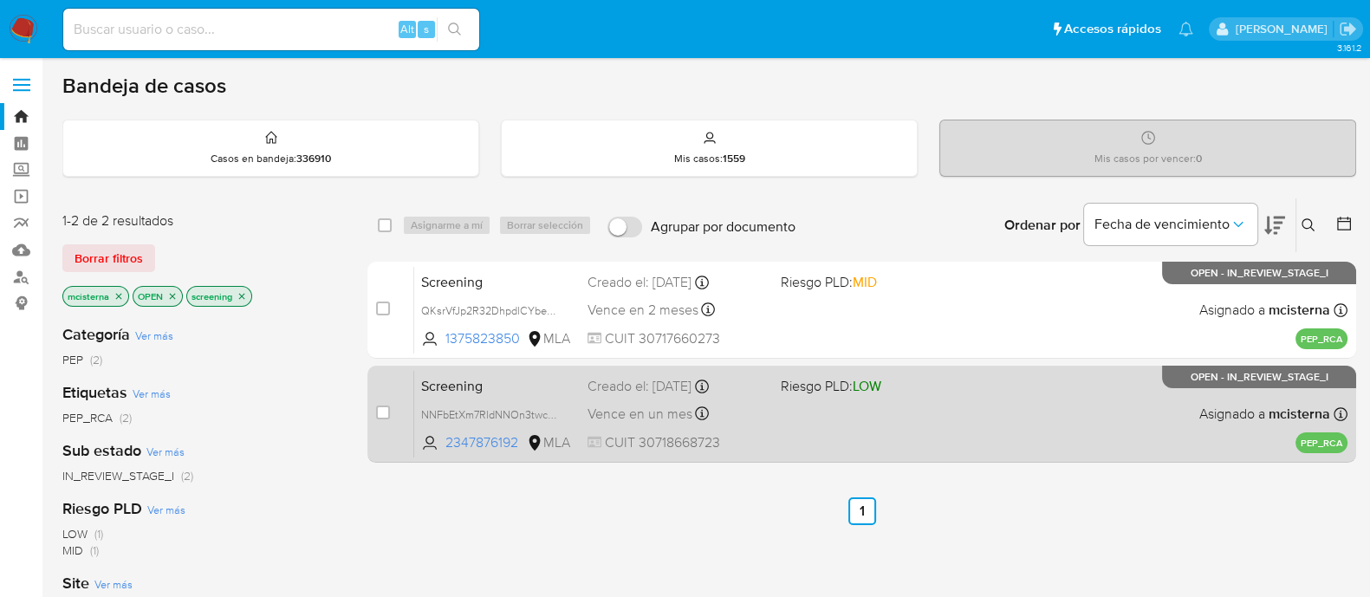
click at [836, 423] on div "Screening NNFbEtXm7RldNNOn3twcdgAG 2347876192 MLA Riesgo PLD: LOW Creado el: [D…" at bounding box center [880, 414] width 933 height 88
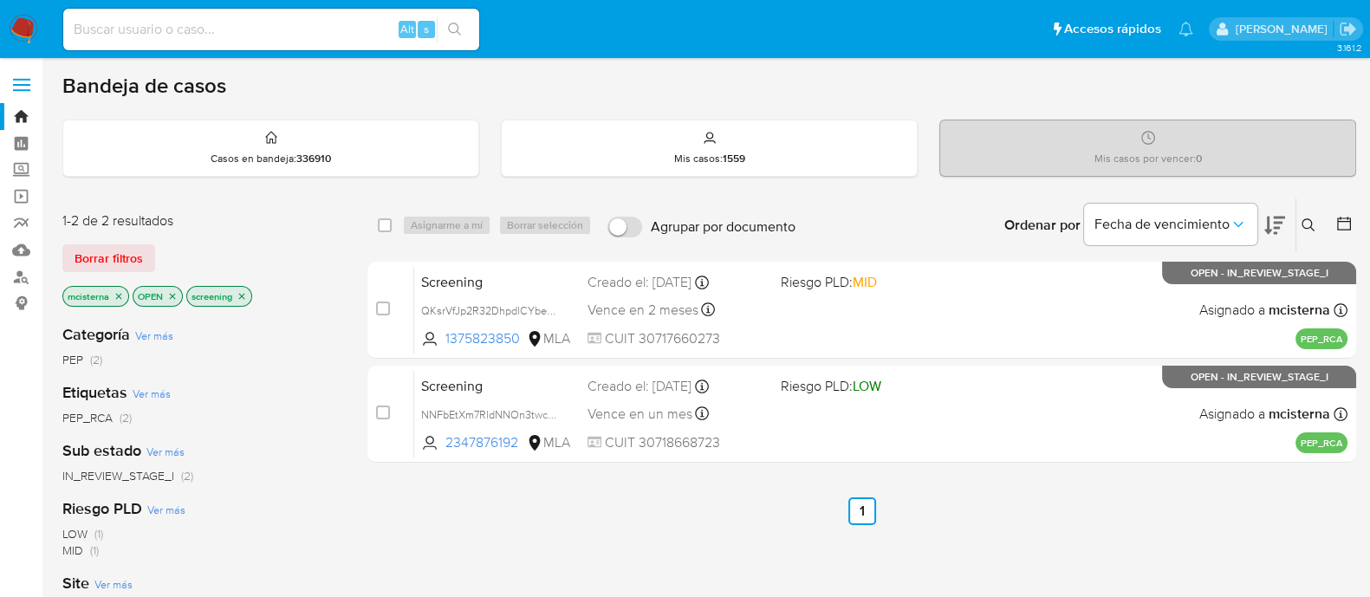
click at [20, 34] on img at bounding box center [23, 29] width 29 height 29
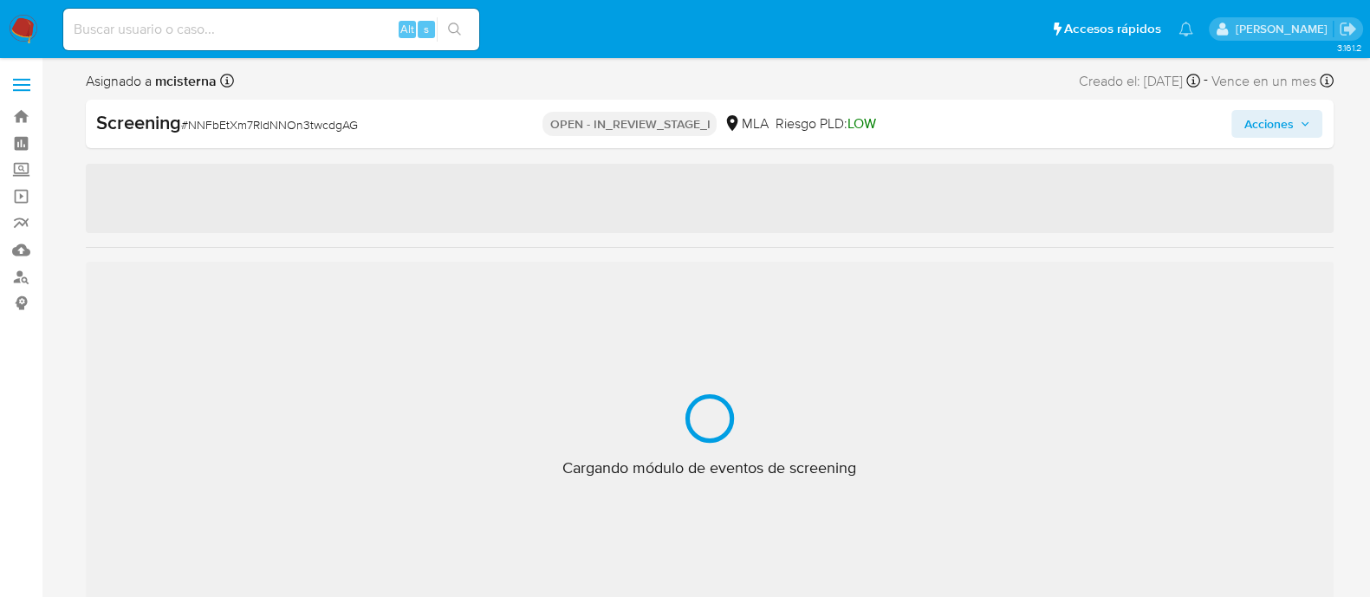
select select "10"
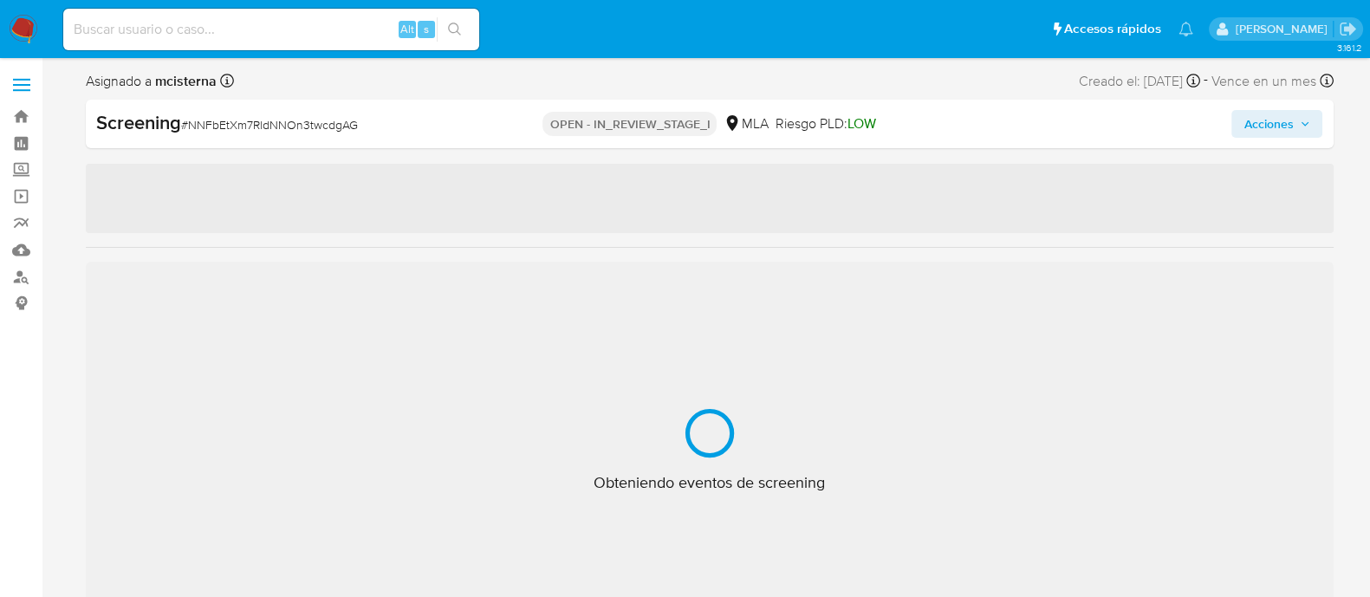
click at [814, 594] on div "Obteniendo eventos de screening" at bounding box center [710, 450] width 1248 height 377
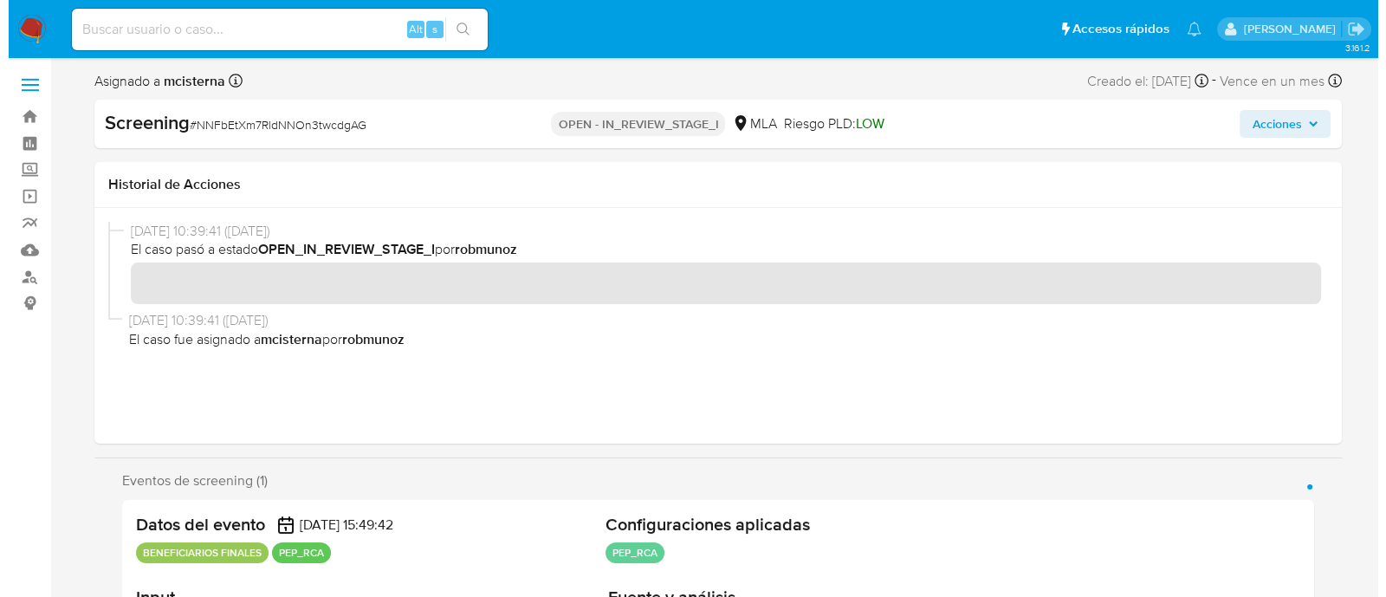
scroll to position [216, 0]
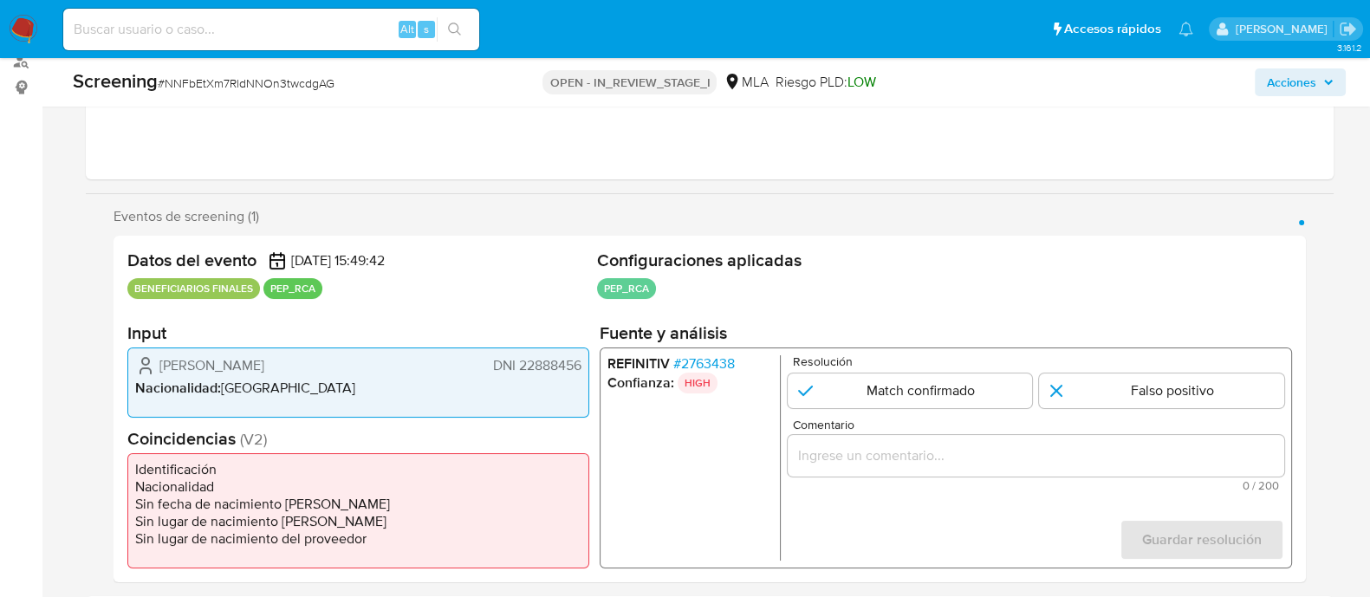
click at [724, 363] on span "# 2763438" at bounding box center [703, 363] width 62 height 17
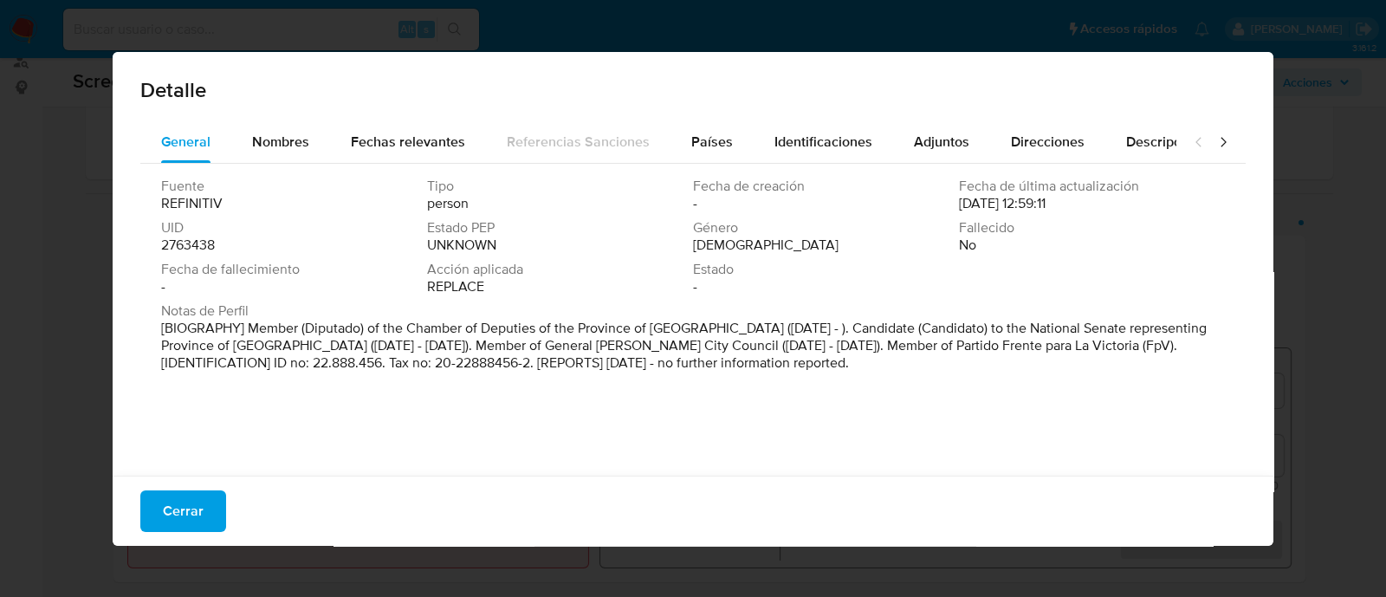
click at [513, 361] on p "[BIOGRAPHY] Member (Diputado) of the Chamber of Deputies of the Province of [GE…" at bounding box center [691, 346] width 1061 height 52
click at [300, 132] on span "Nombres" at bounding box center [280, 142] width 57 height 20
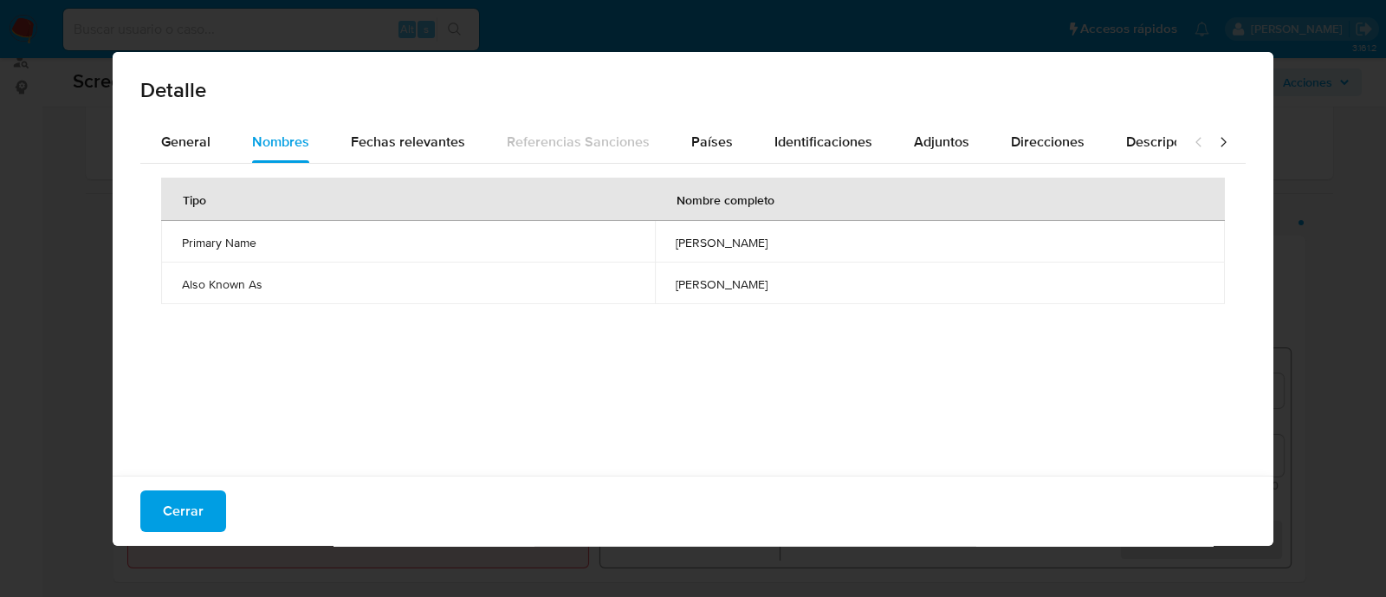
click at [423, 334] on div "Tipo Nombre completo Primary Name [PERSON_NAME] Also Known As [PERSON_NAME]" at bounding box center [693, 315] width 1106 height 303
click at [793, 138] on span "Identificaciones" at bounding box center [824, 142] width 98 height 20
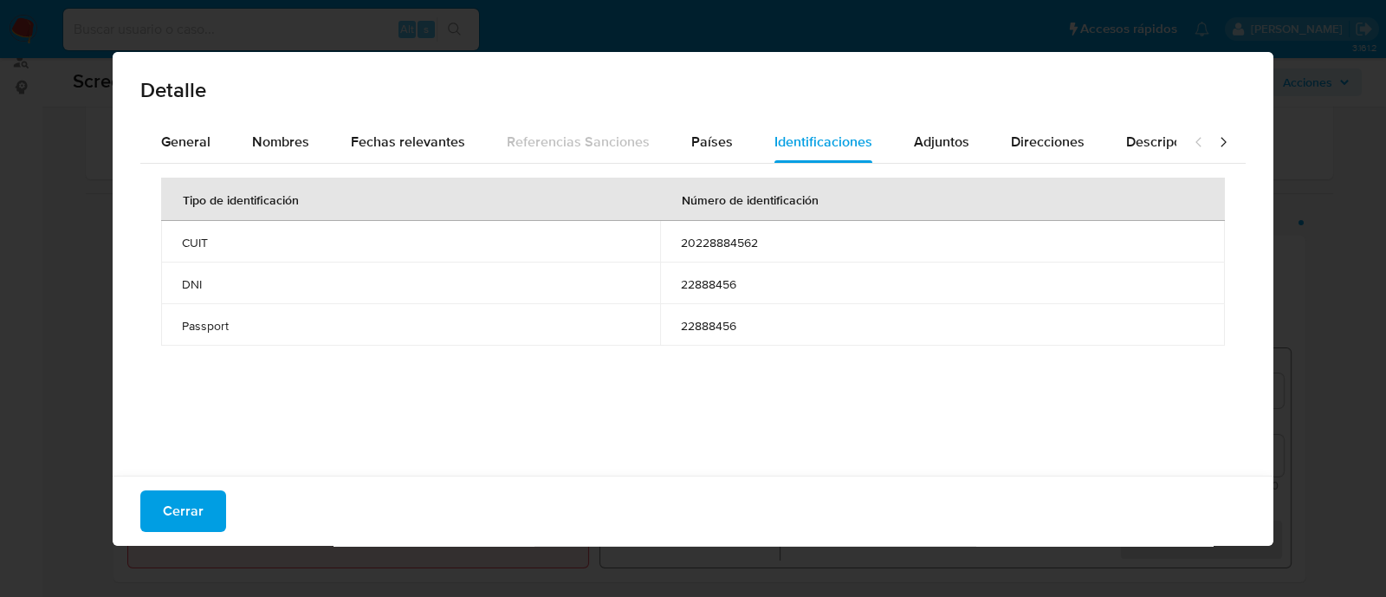
click at [696, 287] on span "22888456" at bounding box center [942, 284] width 523 height 16
click at [186, 509] on span "Cerrar" at bounding box center [183, 511] width 41 height 38
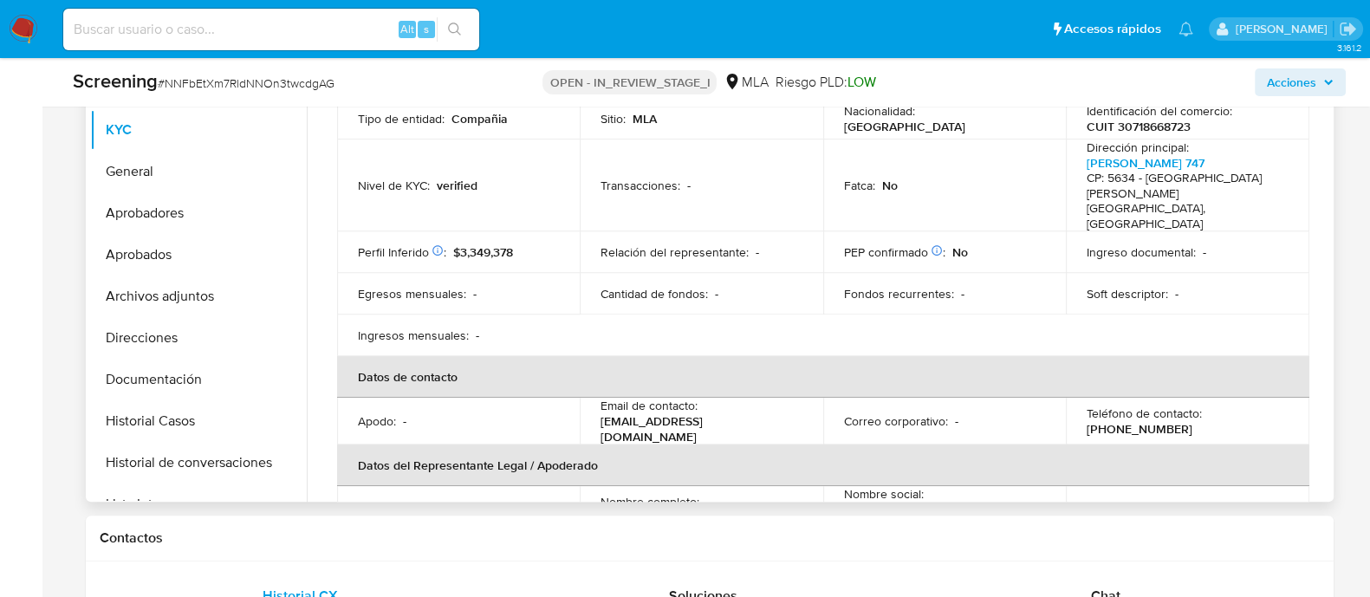
scroll to position [325, 0]
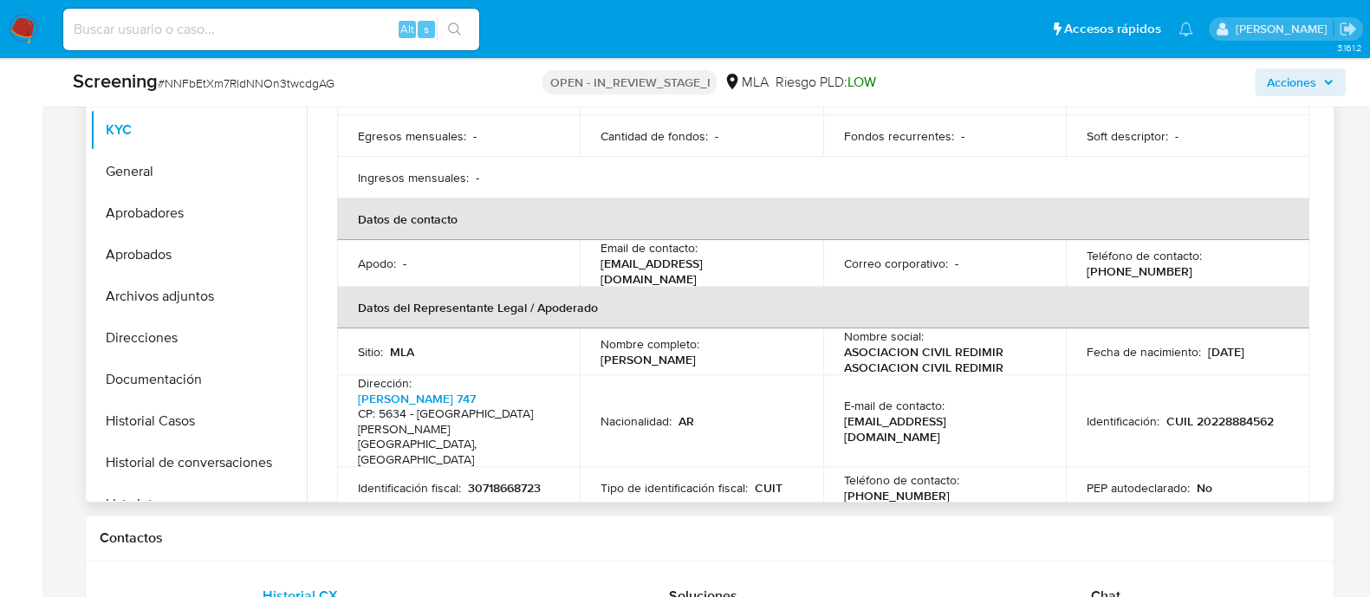
drag, startPoint x: 590, startPoint y: 322, endPoint x: 777, endPoint y: 319, distance: 187.2
click at [777, 328] on td "Nombre completo : [PERSON_NAME]" at bounding box center [701, 351] width 243 height 47
copy p "[PERSON_NAME]"
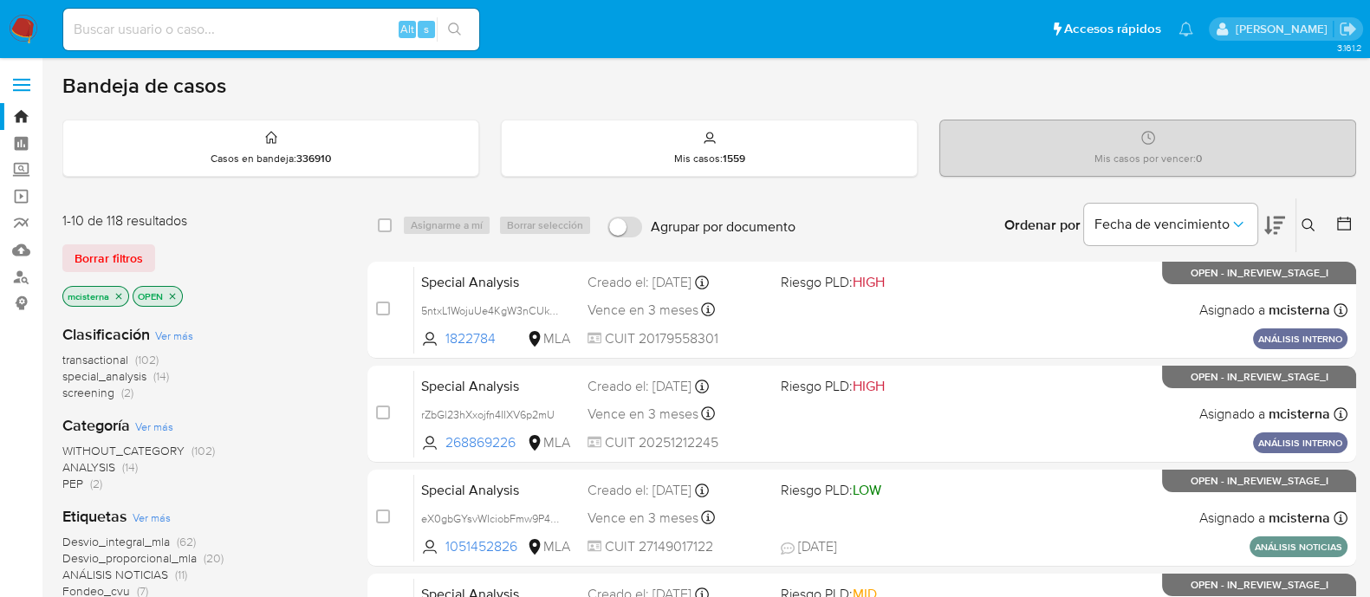
click at [76, 396] on span "screening" at bounding box center [88, 392] width 52 height 17
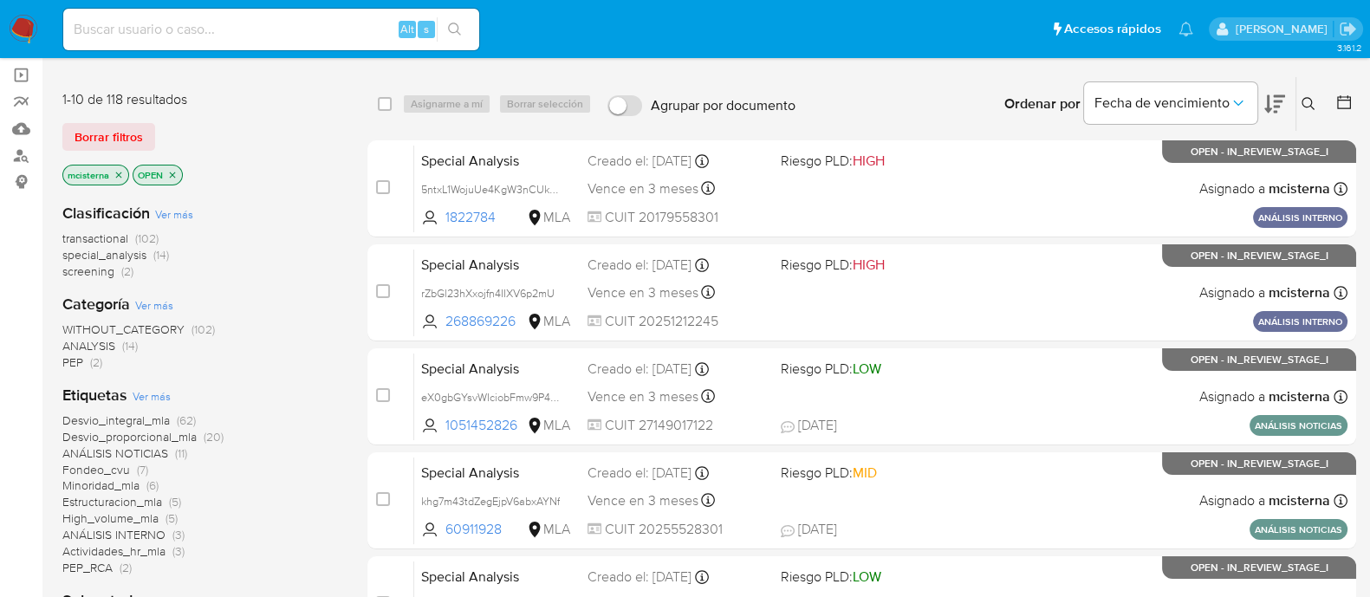
scroll to position [107, 0]
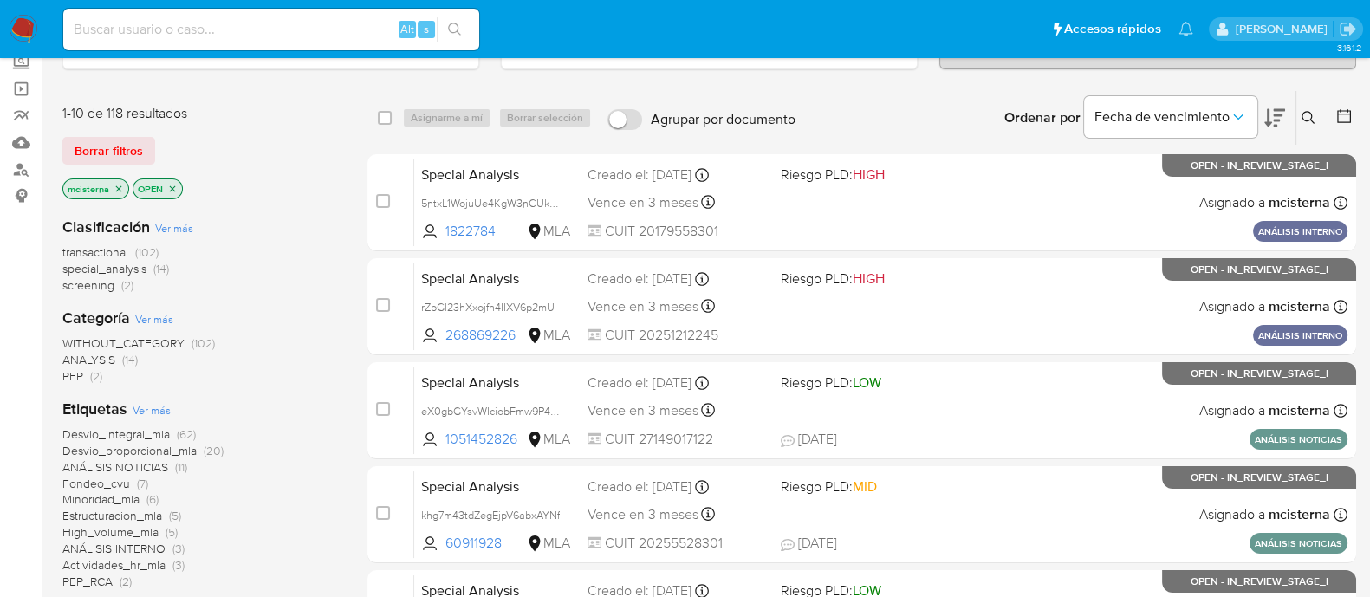
click at [118, 184] on icon "close-filter" at bounding box center [119, 189] width 10 height 10
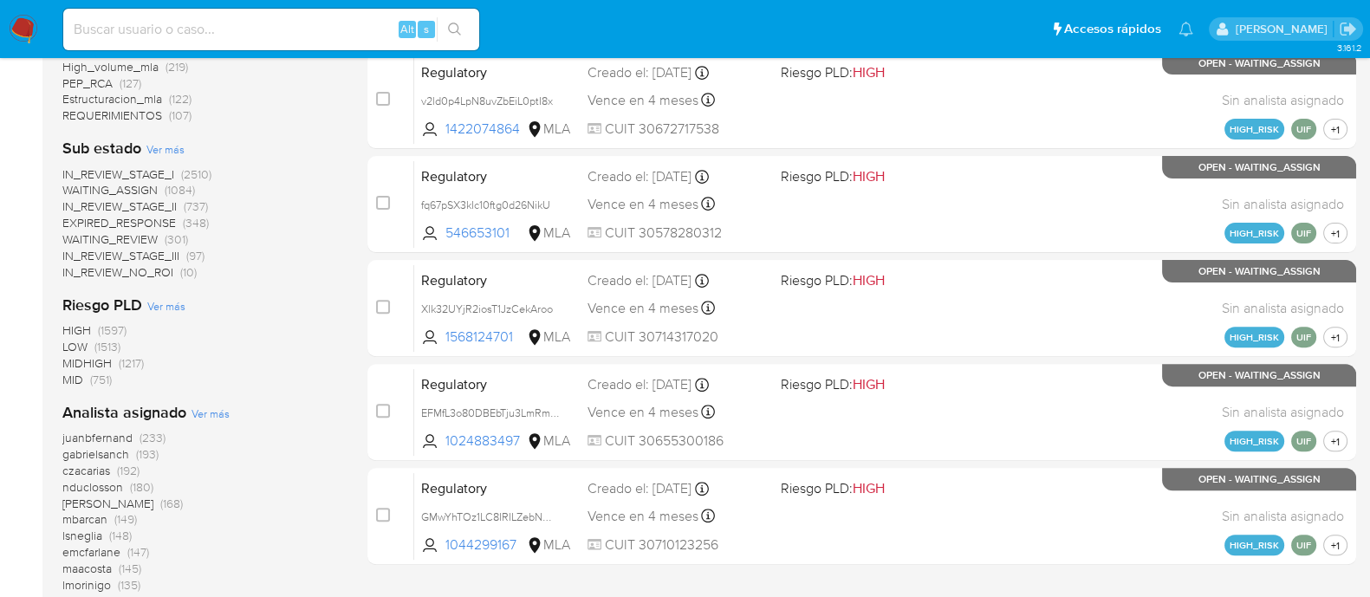
scroll to position [757, 0]
